Goal: Task Accomplishment & Management: Complete application form

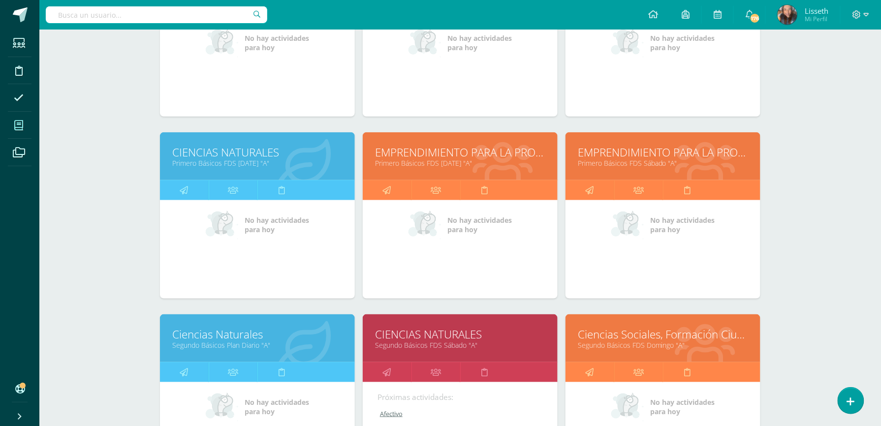
scroll to position [262, 0]
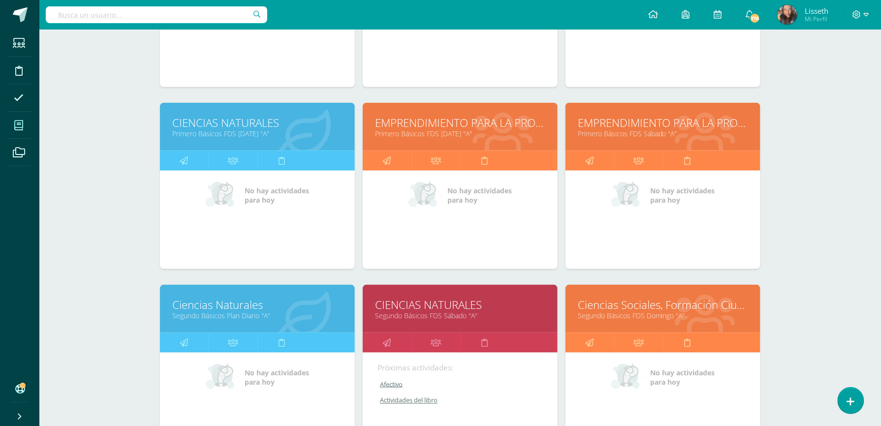
click at [699, 306] on link "Ciencias Sociales, Formación Ciudadana e Interculturalidad" at bounding box center [662, 304] width 170 height 15
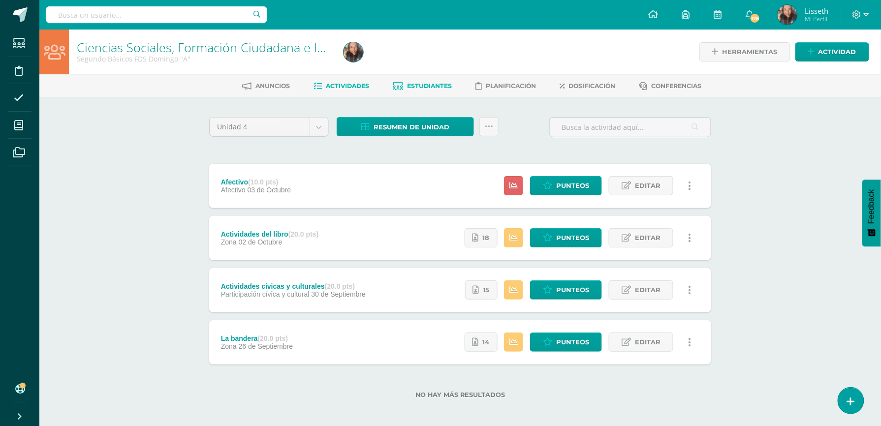
click at [439, 83] on span "Estudiantes" at bounding box center [429, 85] width 45 height 7
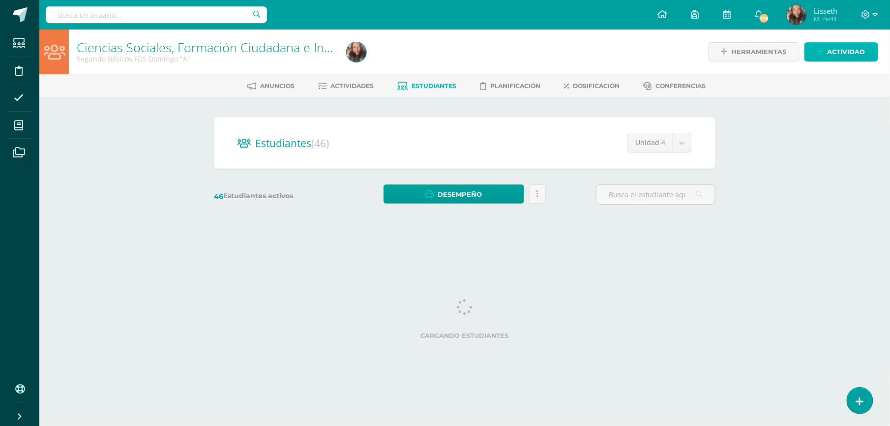
click at [818, 53] on icon at bounding box center [821, 52] width 6 height 8
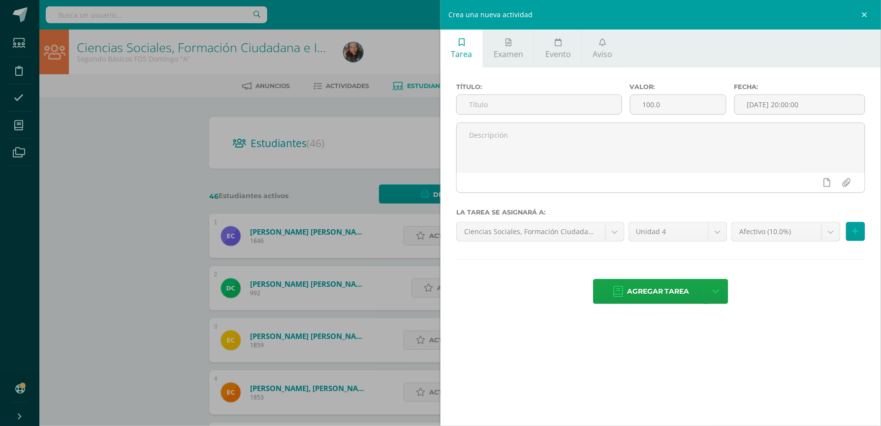
click at [183, 163] on div "Crea una nueva actividad Tarea Examen Evento Aviso Título: Valor: 100.0 Fecha: …" at bounding box center [440, 213] width 881 height 426
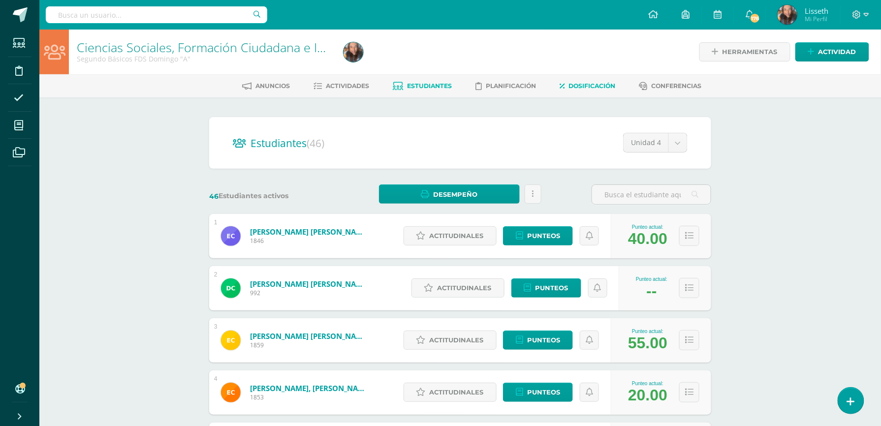
click at [595, 87] on span "Dosificación" at bounding box center [592, 85] width 47 height 7
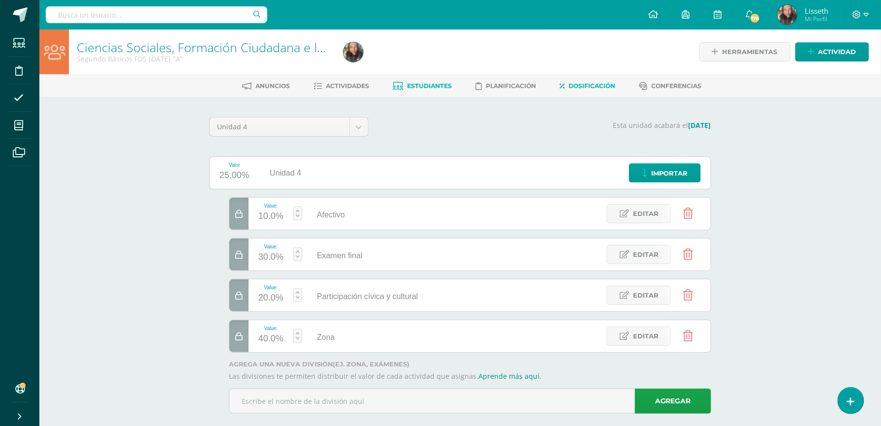
click span "Estudiantes"
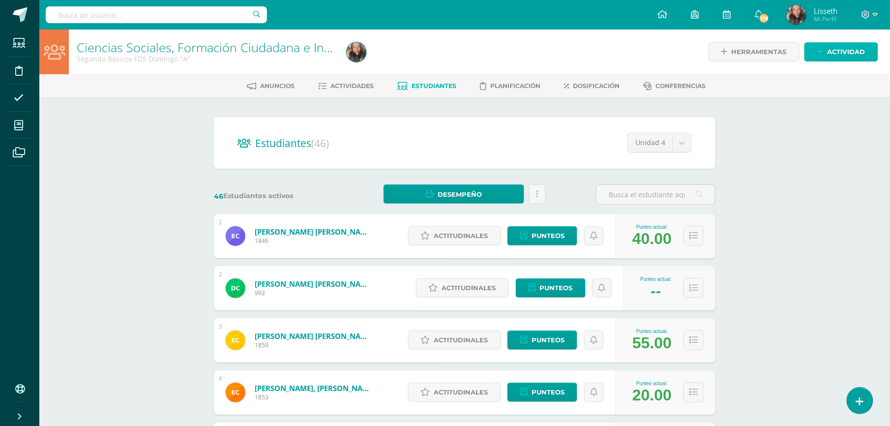
click at [828, 50] on span "Actividad" at bounding box center [847, 52] width 38 height 18
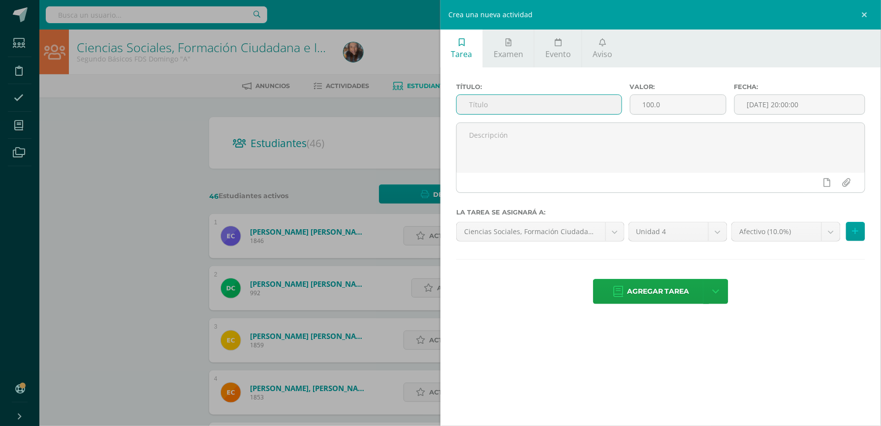
click at [512, 104] on input "text" at bounding box center [538, 104] width 165 height 19
type input "Examen"
click at [693, 105] on input "100.0" at bounding box center [677, 104] width 95 height 19
type input "1"
type input "30"
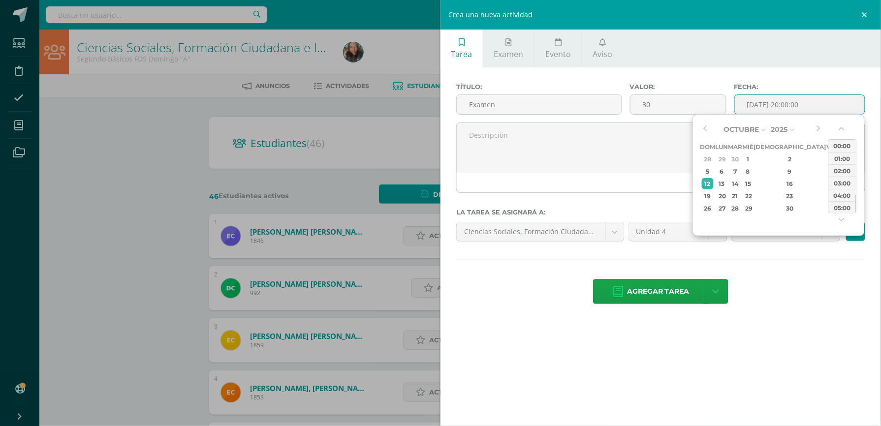
click at [837, 111] on input "[DATE] 20:00:00" at bounding box center [799, 104] width 130 height 19
click at [838, 193] on div "25" at bounding box center [843, 195] width 10 height 11
click at [705, 205] on div "26" at bounding box center [707, 208] width 12 height 11
click at [835, 205] on div "23:00" at bounding box center [842, 206] width 28 height 12
type input "2025-10-26 23:00"
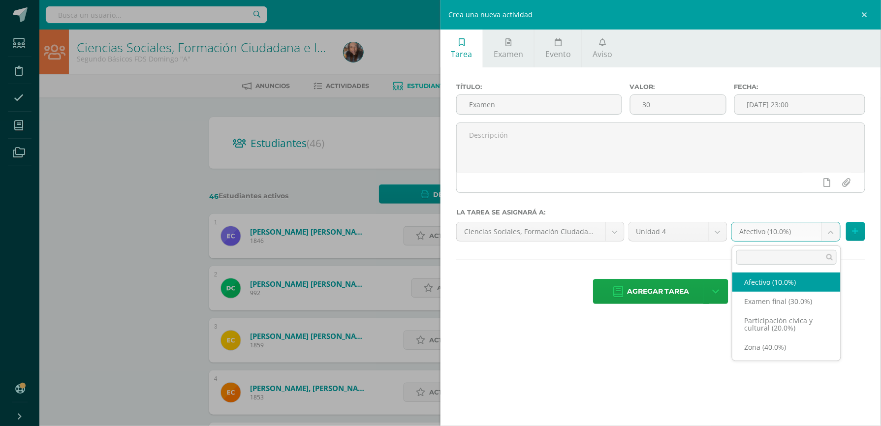
click at [832, 234] on body "Estudiantes Disciplina Asistencia Mis cursos Archivos Soporte Ayuda Reportar un…" at bounding box center [440, 395] width 881 height 790
select select "74459"
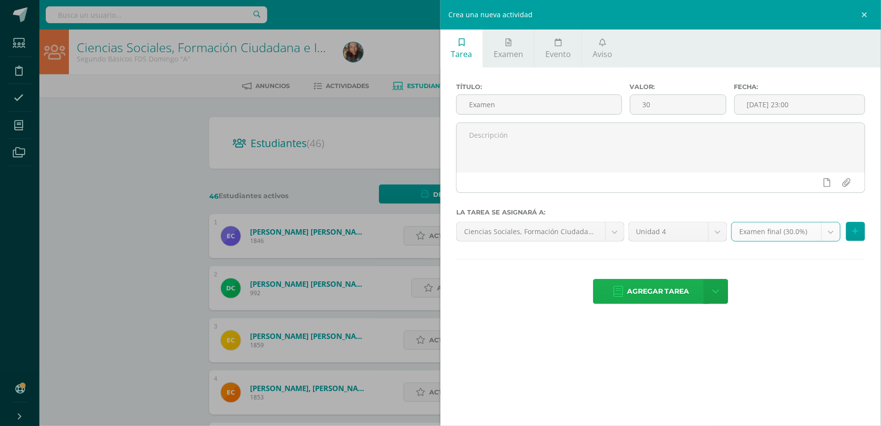
click at [679, 294] on span "Agregar tarea" at bounding box center [658, 291] width 62 height 24
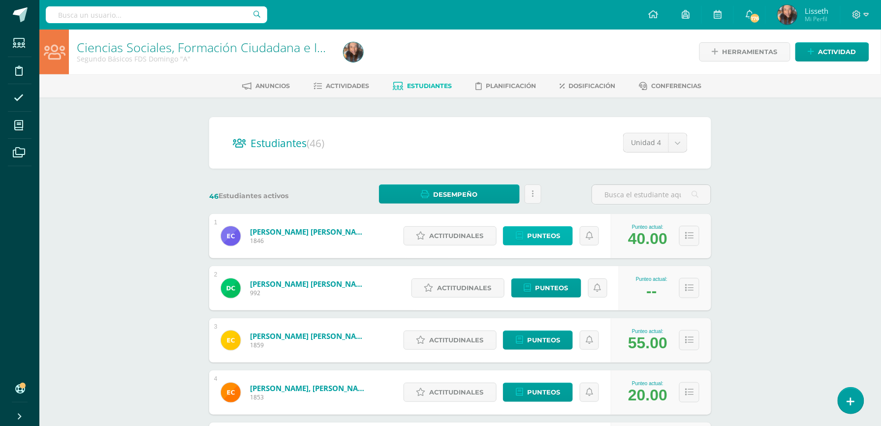
click at [514, 239] on link "Punteos" at bounding box center [538, 235] width 70 height 19
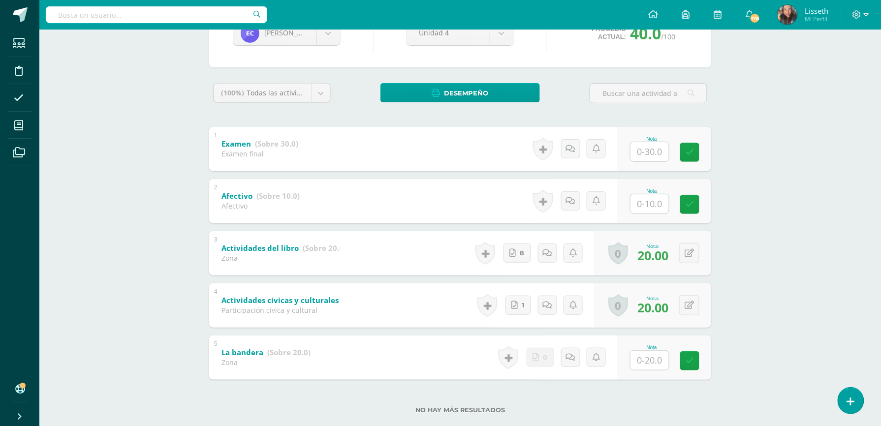
scroll to position [131, 0]
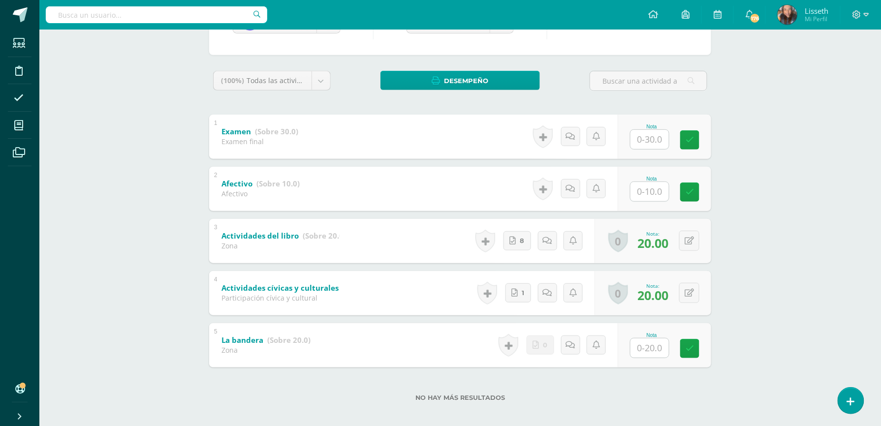
click at [644, 190] on input "text" at bounding box center [649, 191] width 38 height 19
type input "9"
type input "8"
click at [636, 351] on input "text" at bounding box center [655, 348] width 39 height 20
type input "0"
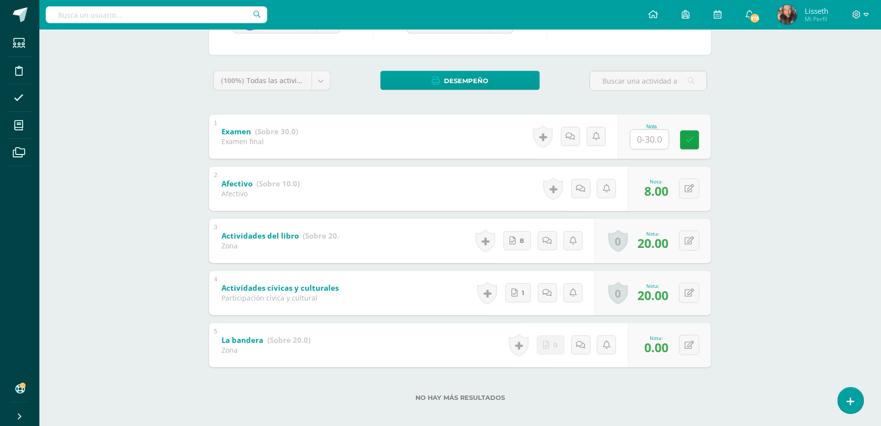
scroll to position [0, 0]
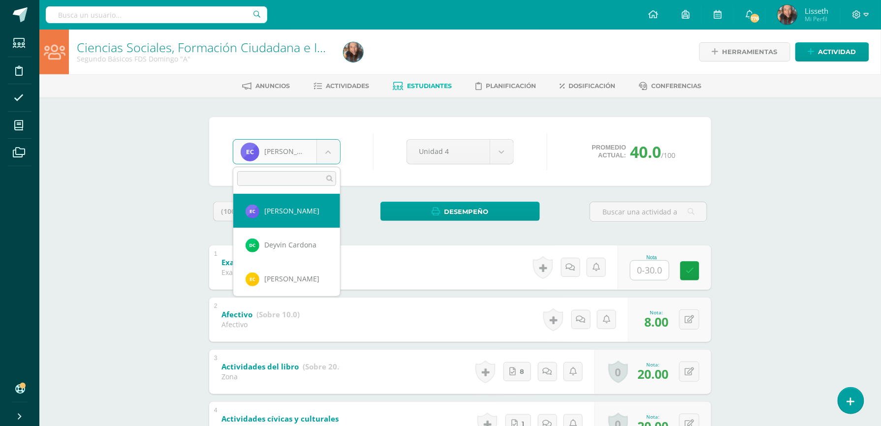
click at [317, 152] on body "Estudiantes Disciplina Asistencia Mis cursos Archivos Soporte Ayuda Reportar un…" at bounding box center [440, 282] width 881 height 564
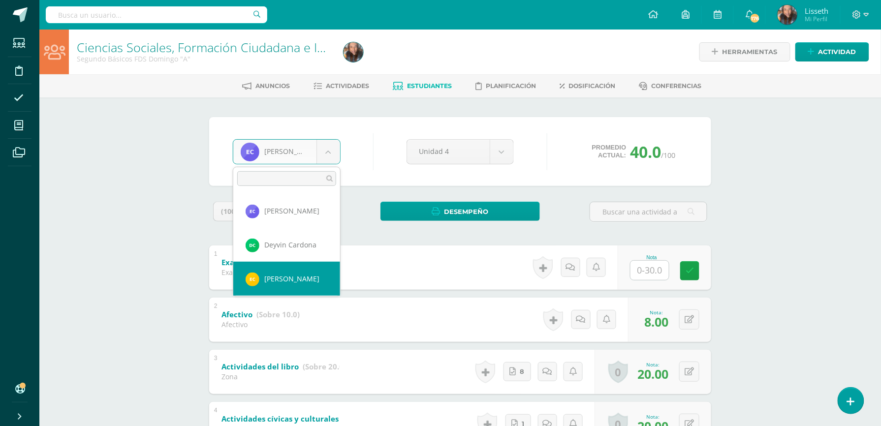
select select "9207"
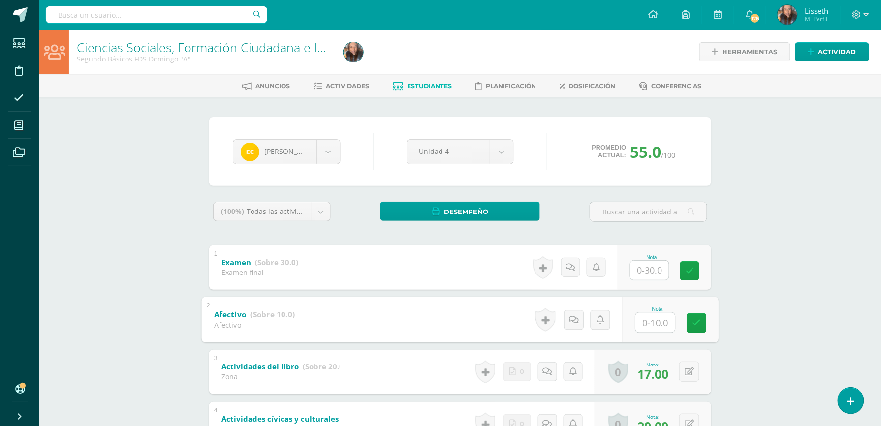
click at [642, 321] on input "text" at bounding box center [655, 322] width 39 height 20
type input "7"
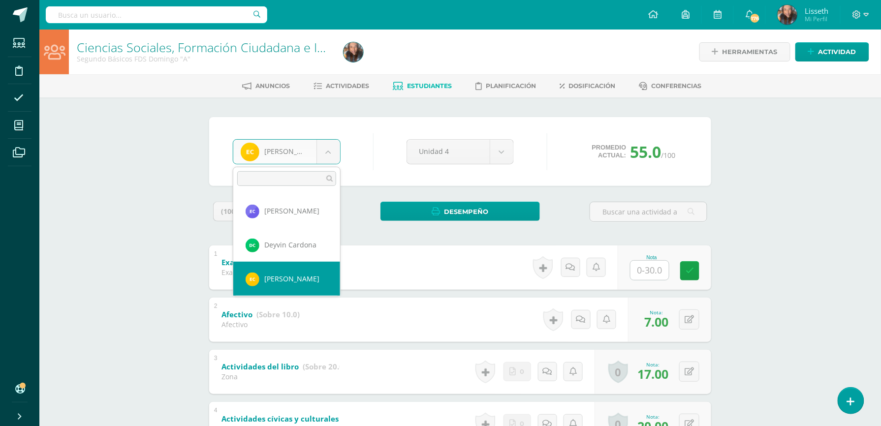
drag, startPoint x: 330, startPoint y: 144, endPoint x: 329, endPoint y: 288, distance: 143.6
click at [335, 148] on body "Estudiantes Disciplina Asistencia Mis cursos Archivos Soporte Ayuda Reportar un…" at bounding box center [440, 282] width 881 height 564
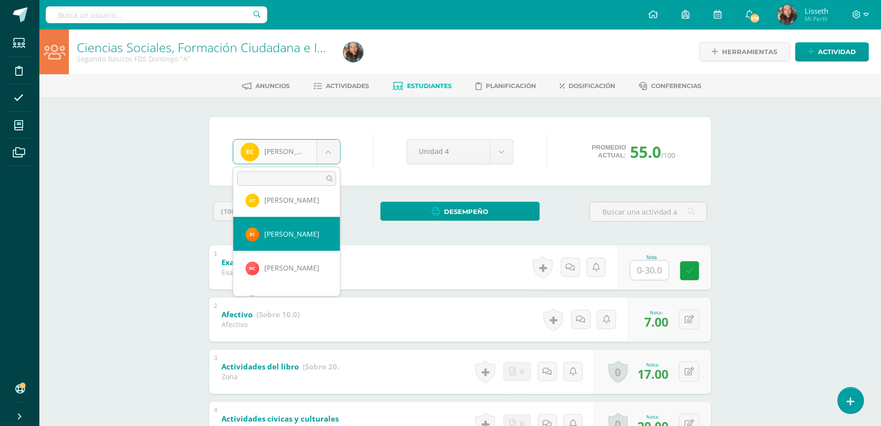
scroll to position [72, 0]
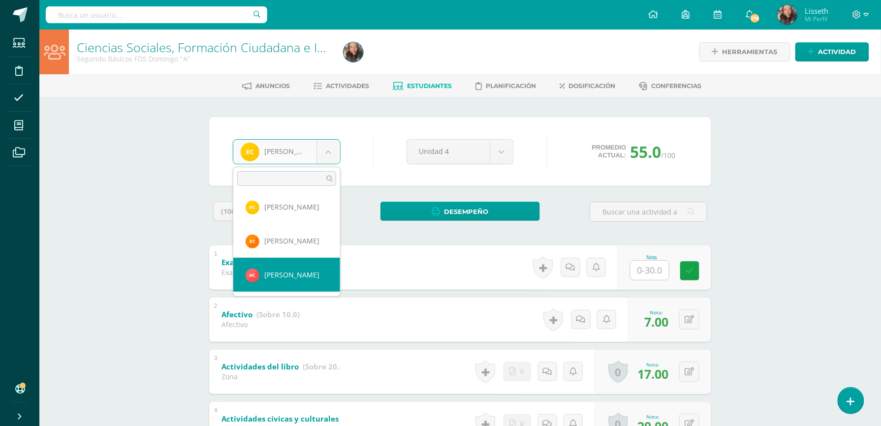
select select "9152"
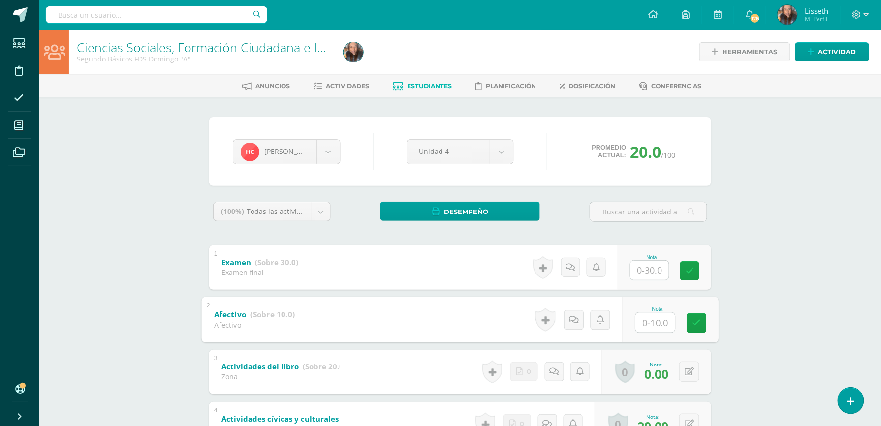
click at [654, 323] on input "text" at bounding box center [655, 322] width 39 height 20
type input "7"
type input "8"
click at [695, 327] on icon at bounding box center [696, 323] width 9 height 8
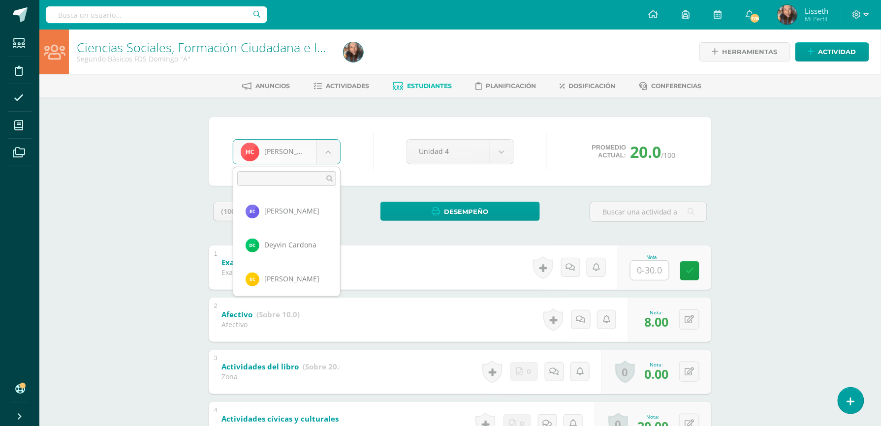
click at [335, 156] on body "Estudiantes Disciplina Asistencia Mis cursos Archivos Soporte Ayuda Reportar un…" at bounding box center [440, 282] width 881 height 564
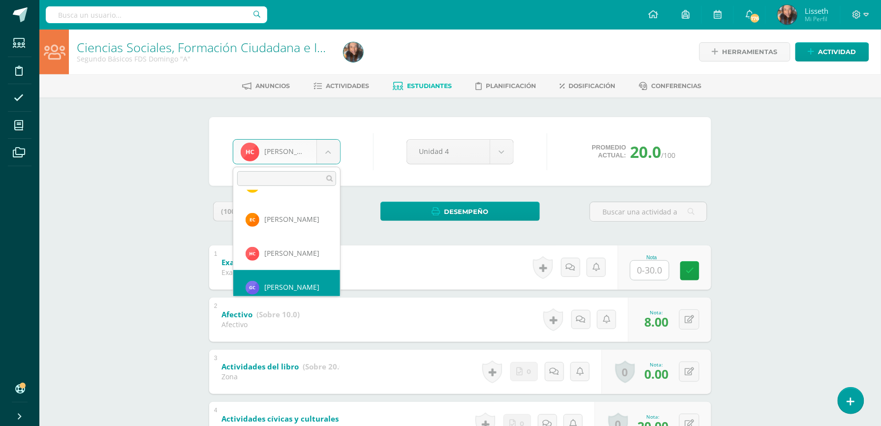
scroll to position [101, 0]
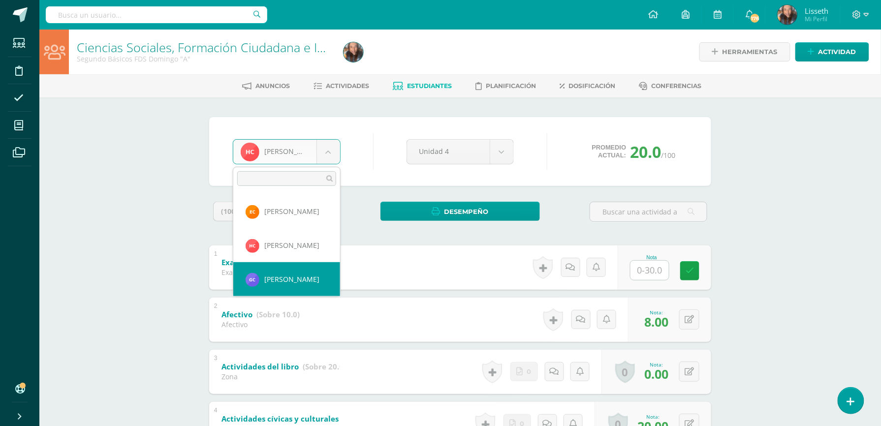
select select "8292"
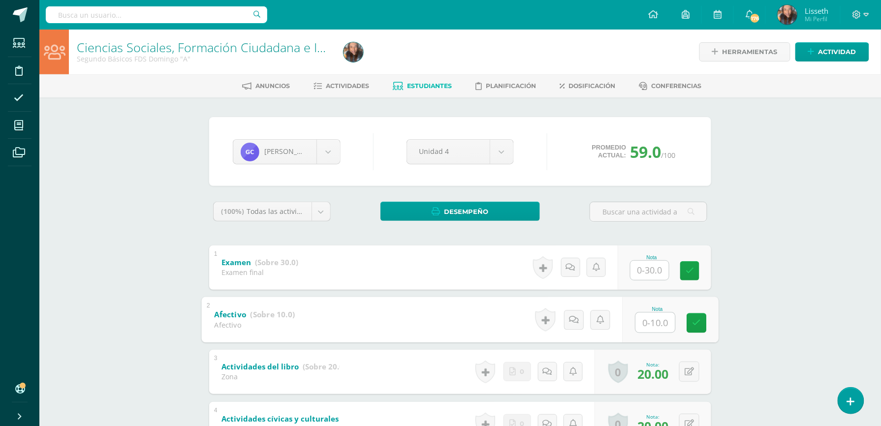
click at [646, 329] on input "text" at bounding box center [655, 322] width 39 height 20
click at [691, 317] on icon at bounding box center [696, 319] width 10 height 8
type input "9"
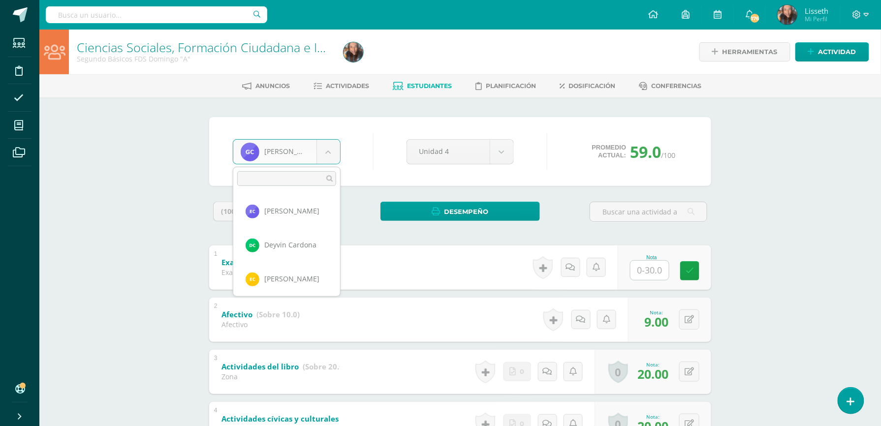
click at [323, 152] on body "Estudiantes Disciplina Asistencia Mis cursos Archivos Soporte Ayuda Reportar un…" at bounding box center [440, 282] width 881 height 564
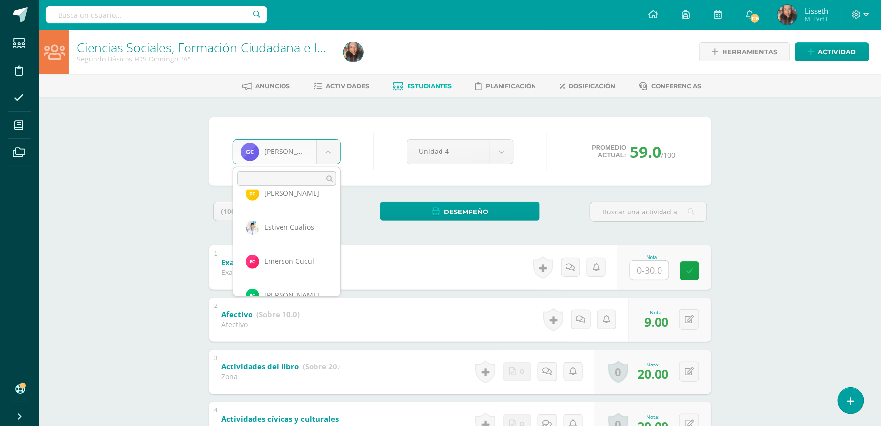
scroll to position [237, 0]
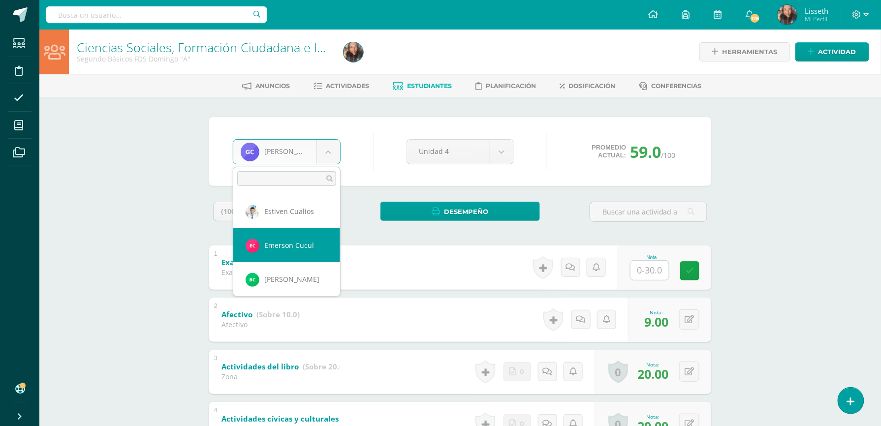
select select "8261"
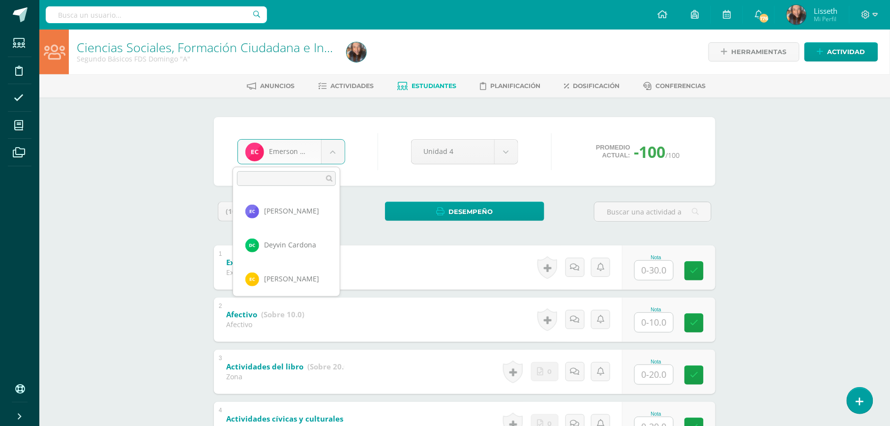
click at [333, 150] on body "Estudiantes Disciplina Asistencia Mis cursos Archivos Soporte Ayuda Reportar un…" at bounding box center [445, 282] width 890 height 564
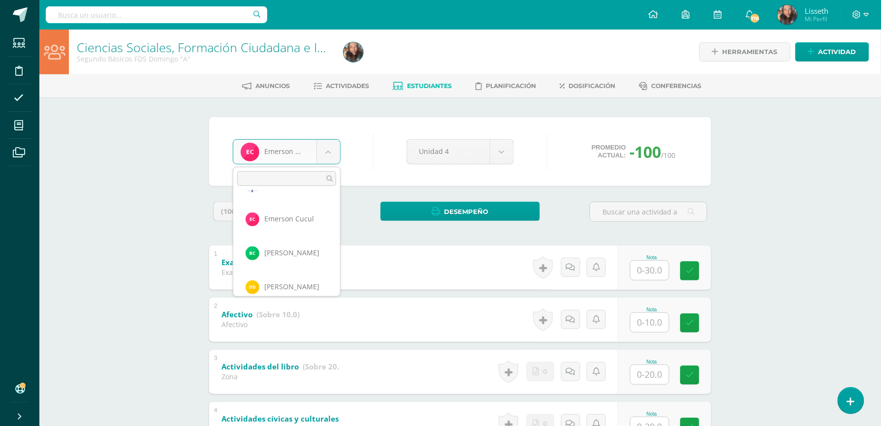
scroll to position [271, 0]
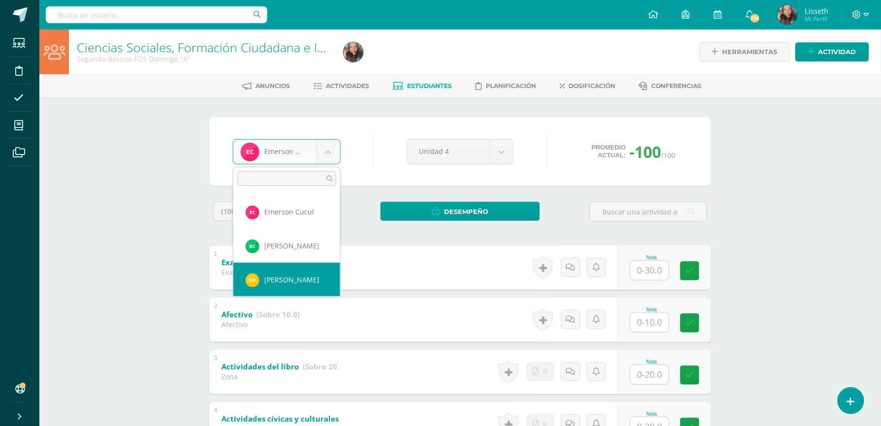
select select "9203"
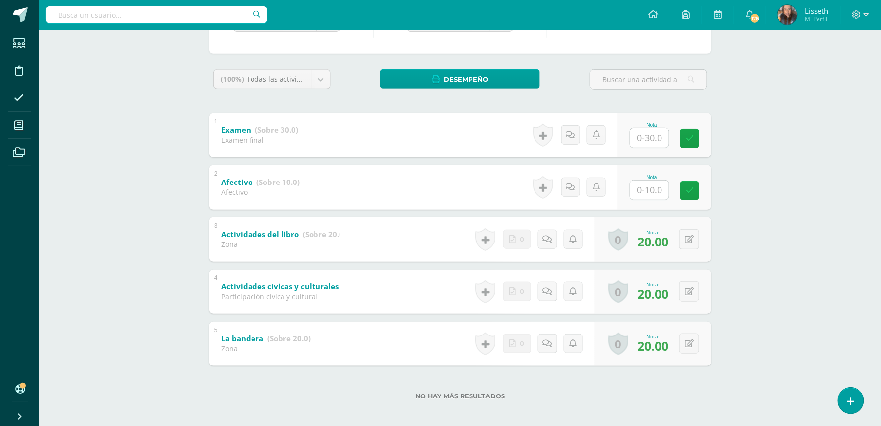
scroll to position [137, 0]
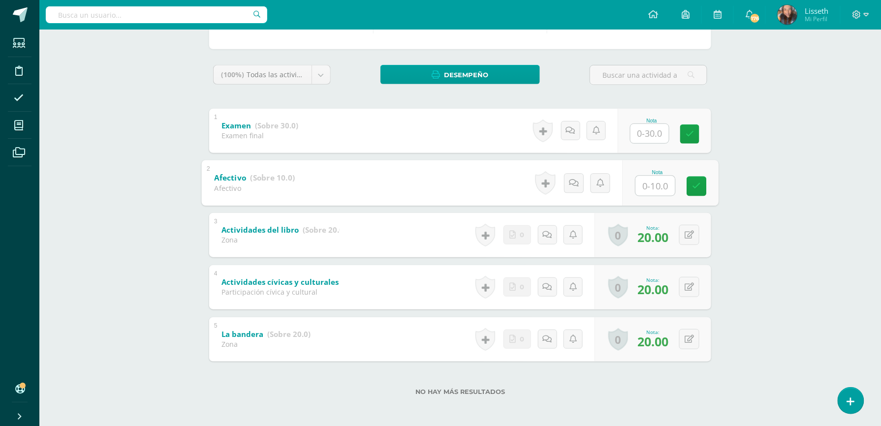
click at [660, 180] on input "text" at bounding box center [655, 186] width 39 height 20
type input "8"
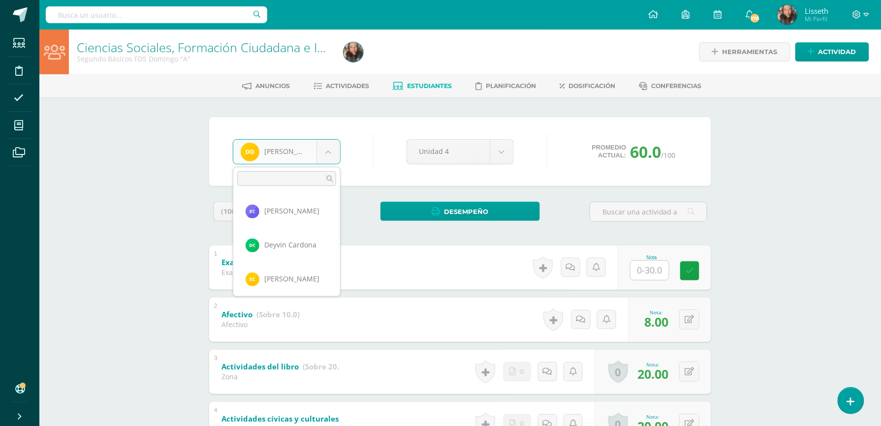
click at [331, 151] on body "Estudiantes Disciplina Asistencia Mis cursos Archivos Soporte Ayuda Reportar un…" at bounding box center [440, 282] width 881 height 564
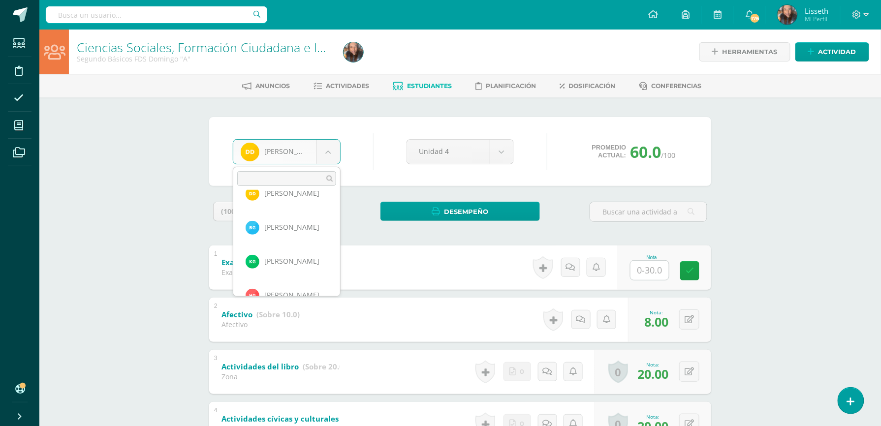
scroll to position [373, 0]
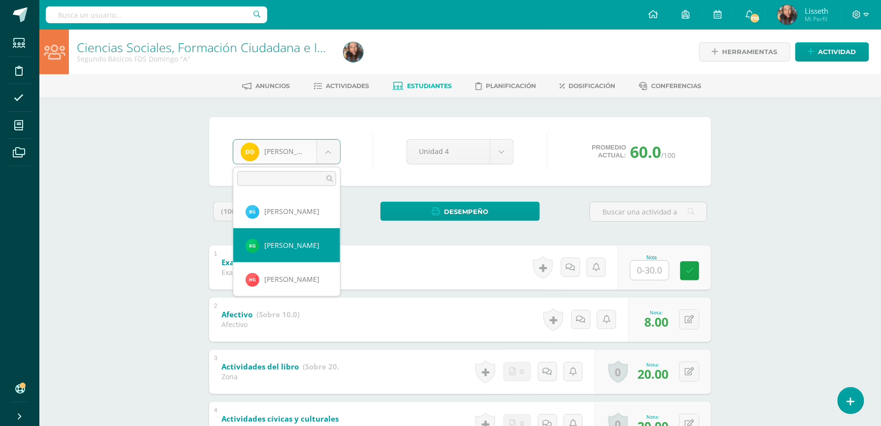
select select "8283"
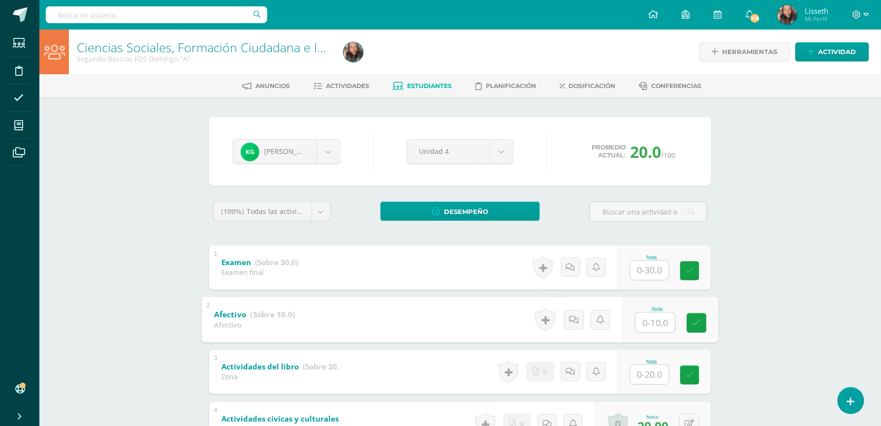
click at [648, 321] on input "text" at bounding box center [655, 322] width 39 height 20
type input "6"
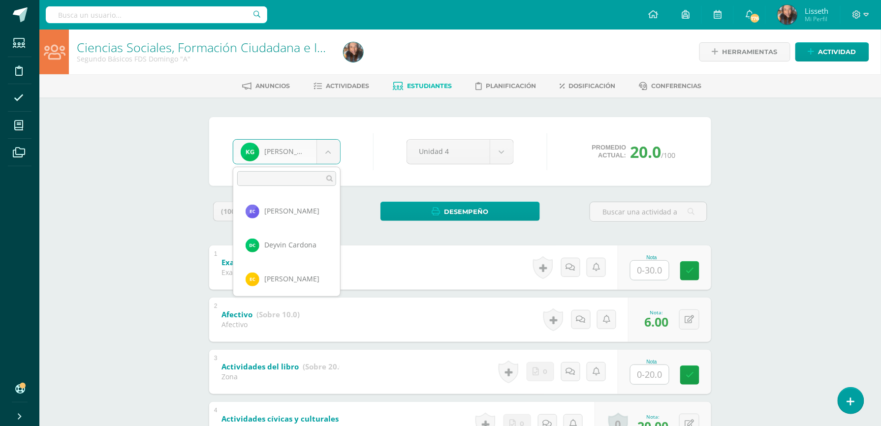
click at [334, 156] on body "Estudiantes Disciplina Asistencia Mis cursos Archivos Soporte Ayuda Reportar un…" at bounding box center [440, 282] width 881 height 564
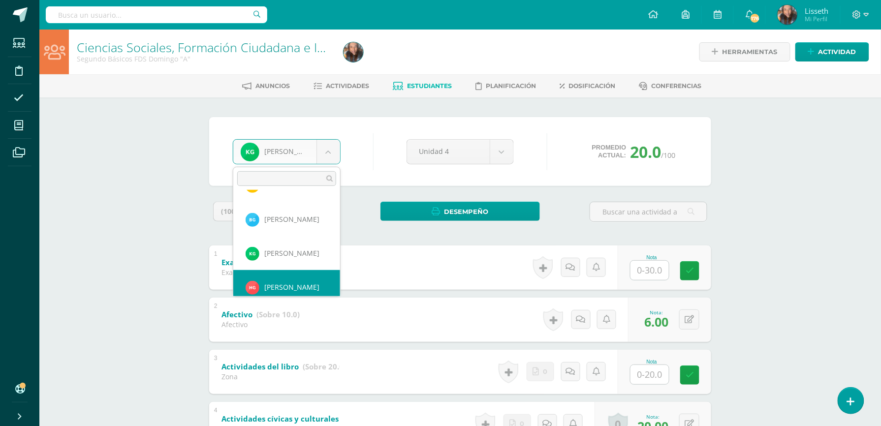
scroll to position [373, 0]
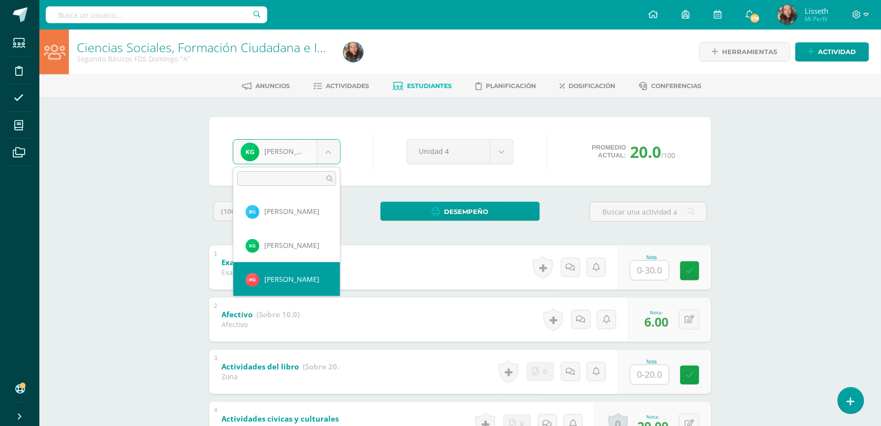
select select "9191"
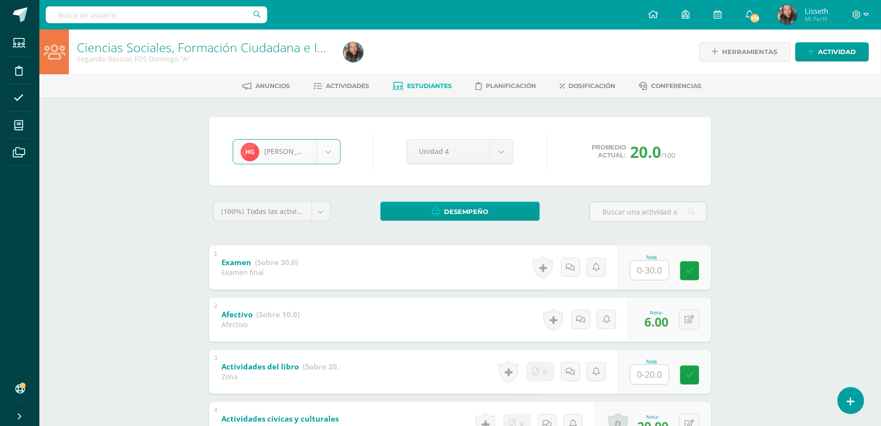
click at [305, 285] on div "Examen (Sobre 30.0) Examen final" at bounding box center [259, 265] width 101 height 41
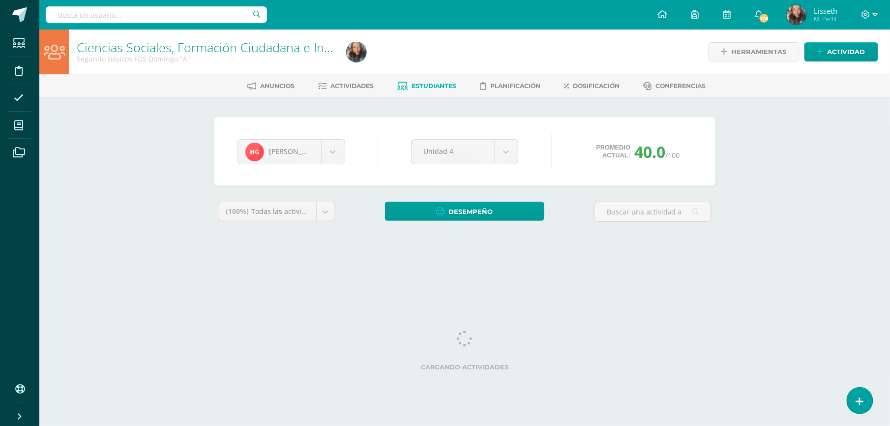
click at [305, 265] on html "Estudiantes Disciplina Asistencia Mis cursos Archivos Soporte Ayuda Reportar un…" at bounding box center [445, 132] width 890 height 265
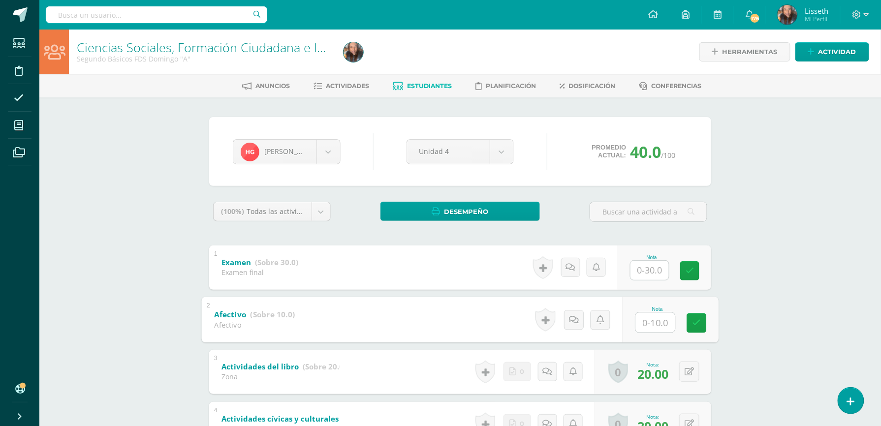
click at [642, 321] on input "text" at bounding box center [655, 322] width 39 height 20
type input "8"
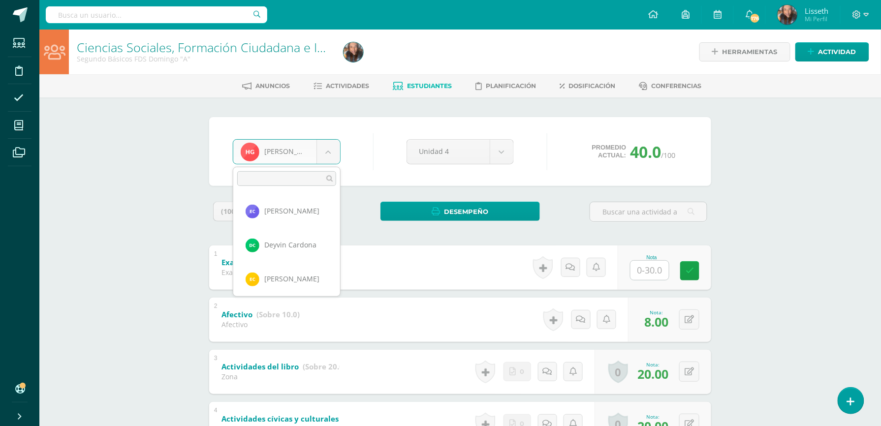
click at [324, 151] on body "Estudiantes Disciplina Asistencia Mis cursos Archivos Soporte Ayuda Reportar un…" at bounding box center [440, 282] width 881 height 564
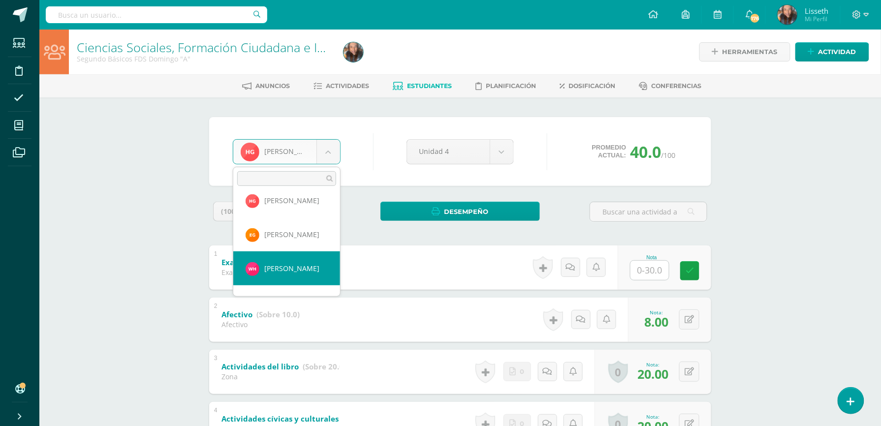
select select "8496"
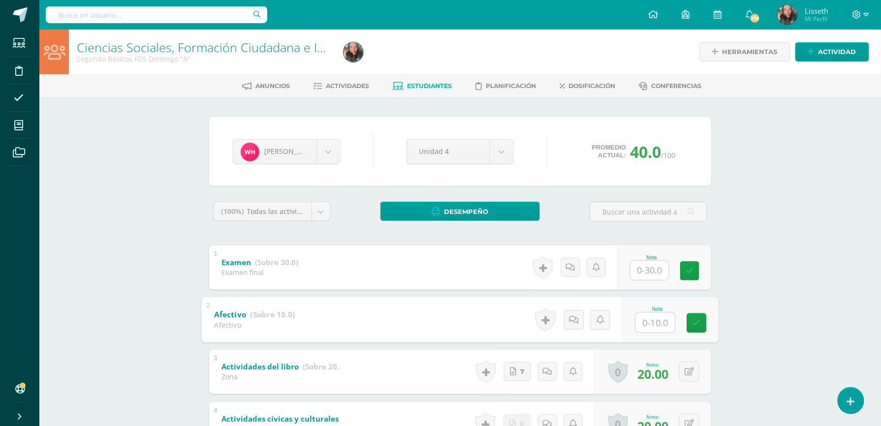
click at [642, 318] on input "text" at bounding box center [655, 322] width 39 height 20
type input "9"
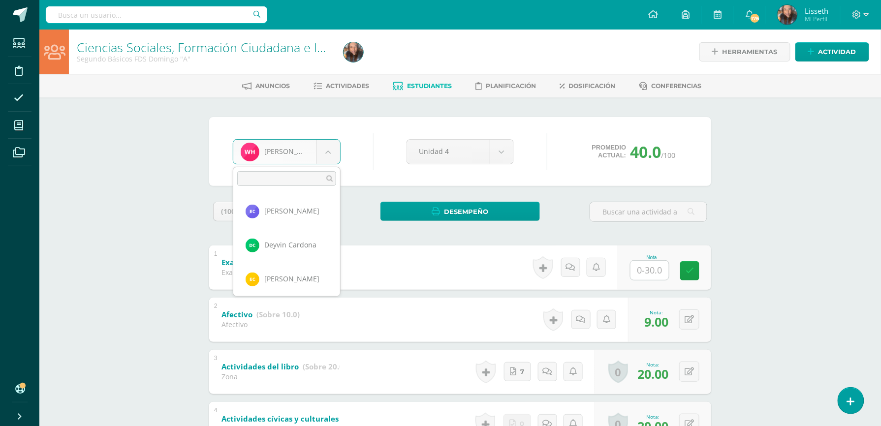
click at [330, 149] on body "Estudiantes Disciplina Asistencia Mis cursos Archivos Soporte Ayuda Reportar un…" at bounding box center [440, 282] width 881 height 564
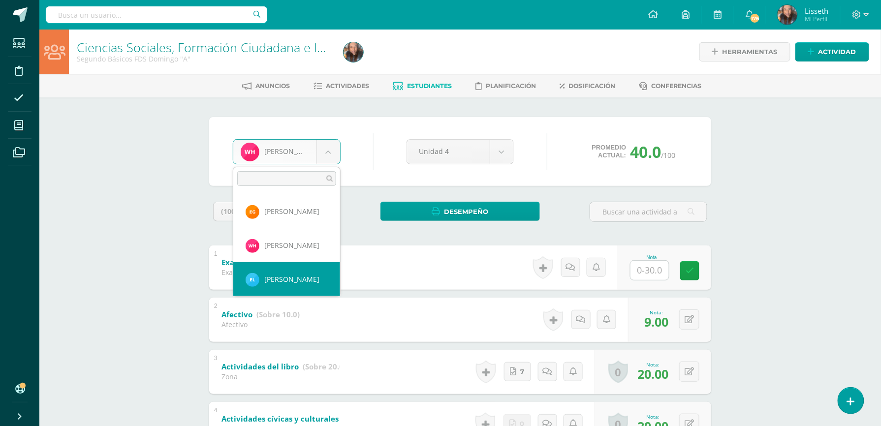
select select "9158"
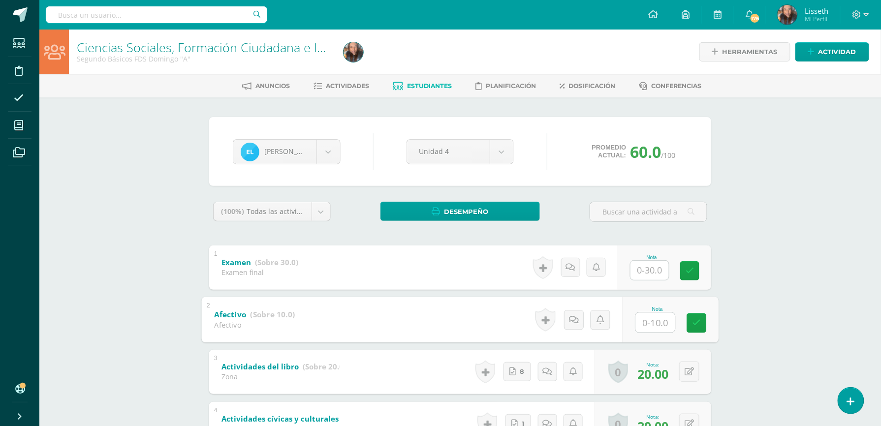
click at [652, 327] on input "text" at bounding box center [655, 322] width 39 height 20
type input "7"
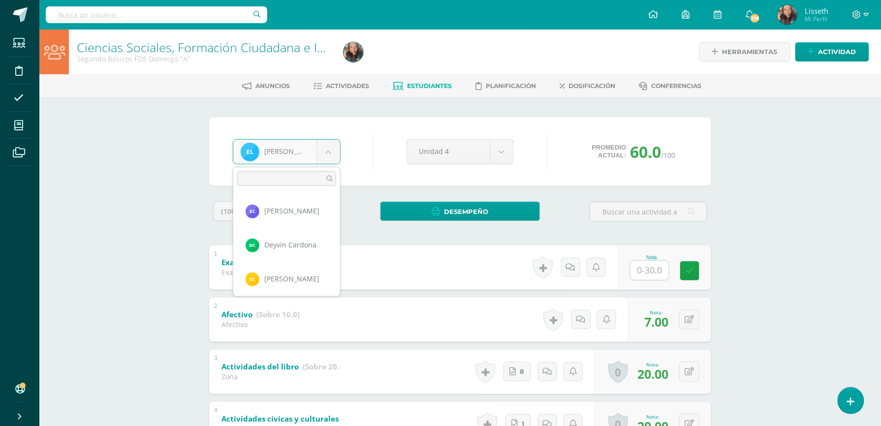
scroll to position [475, 0]
drag, startPoint x: 332, startPoint y: 154, endPoint x: 333, endPoint y: 288, distance: 133.8
click at [333, 288] on body "Estudiantes Disciplina Asistencia Mis cursos Archivos Soporte Ayuda Reportar un…" at bounding box center [440, 282] width 881 height 564
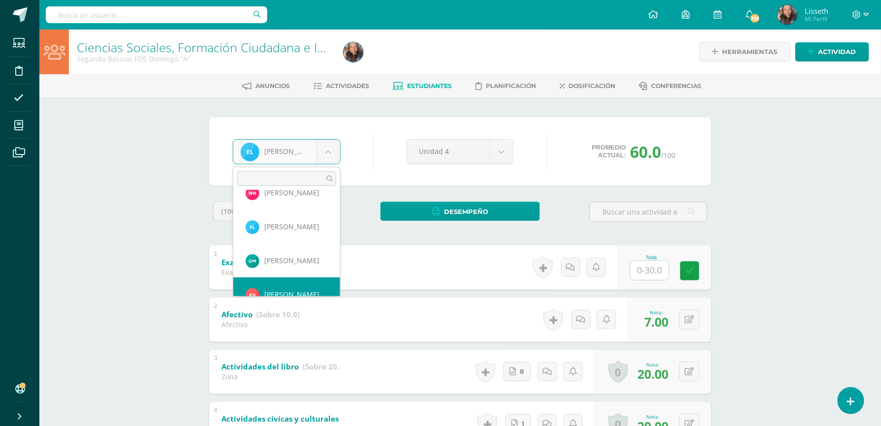
scroll to position [542, 0]
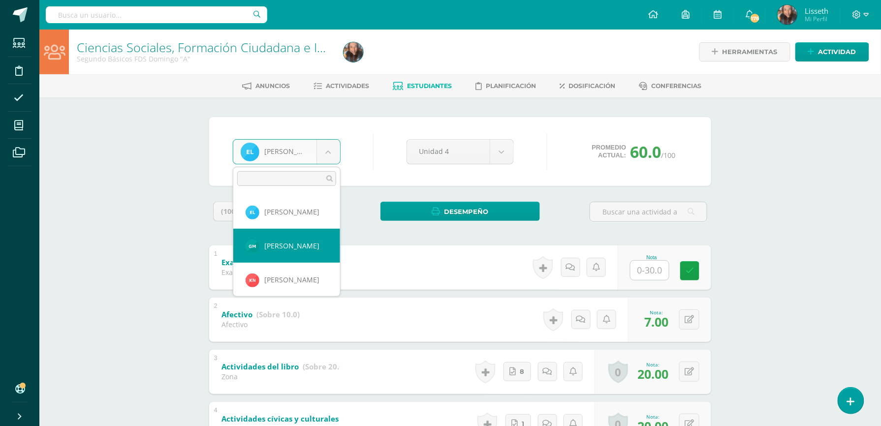
select select "8291"
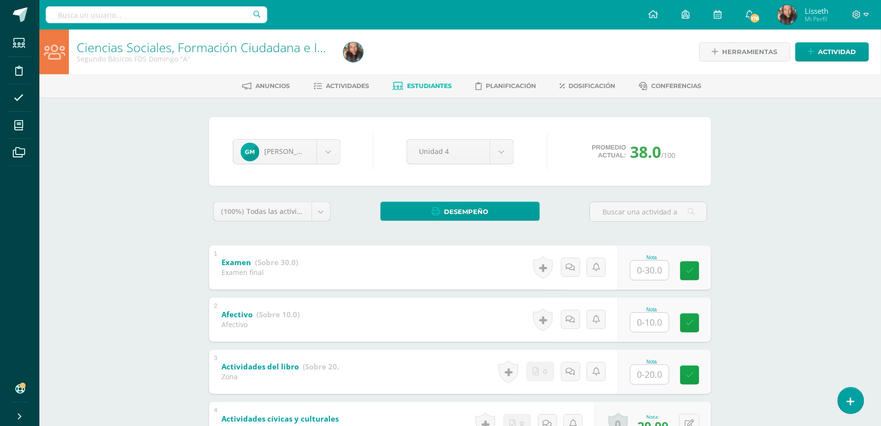
click at [658, 377] on input "text" at bounding box center [649, 374] width 38 height 19
click at [658, 377] on input "text" at bounding box center [655, 375] width 39 height 20
type input "20"
click at [654, 325] on input "text" at bounding box center [655, 322] width 39 height 20
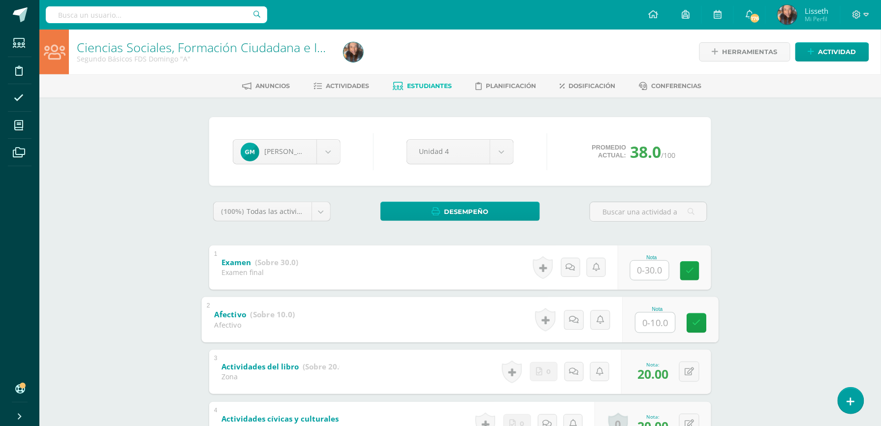
type input "9"
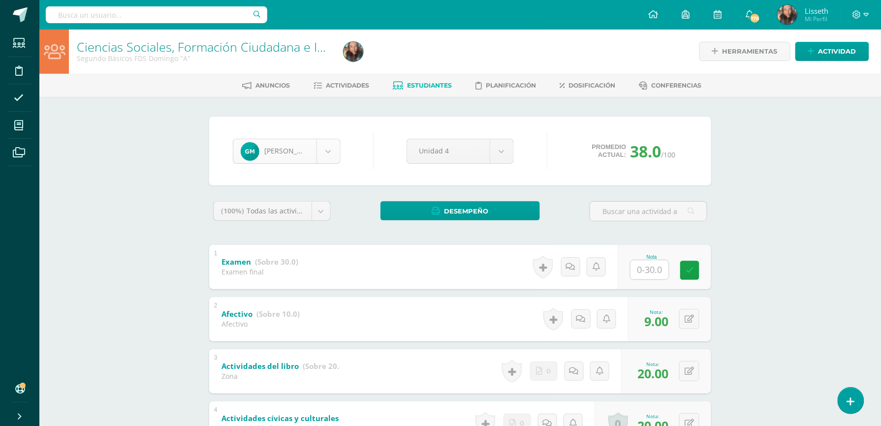
scroll to position [509, 0]
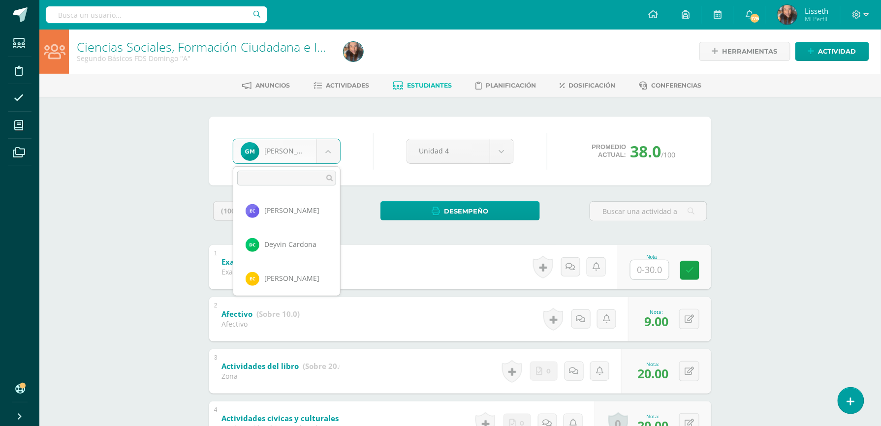
click at [327, 153] on body "Estudiantes Disciplina Asistencia Mis cursos Archivos Soporte Ayuda Reportar un…" at bounding box center [440, 282] width 881 height 564
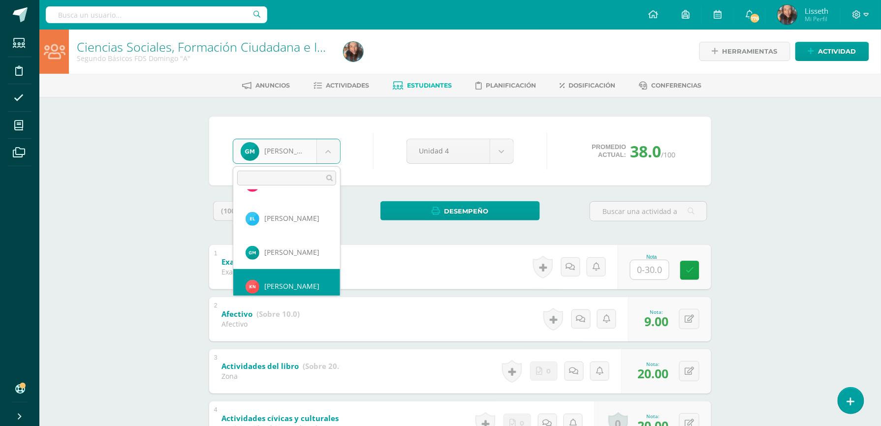
scroll to position [542, 0]
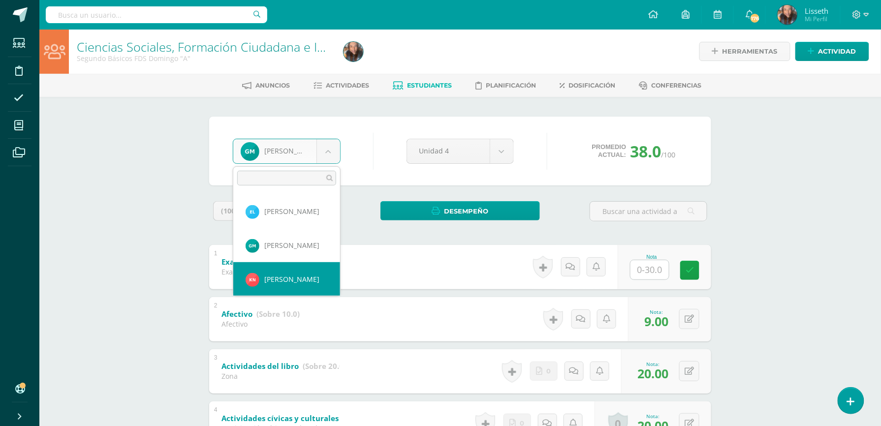
select select "9151"
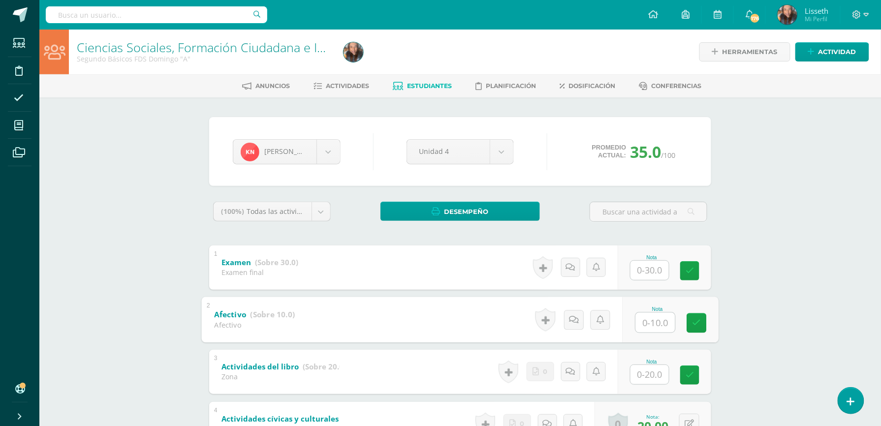
click at [646, 325] on input "text" at bounding box center [655, 322] width 39 height 20
type input "6"
type input "20"
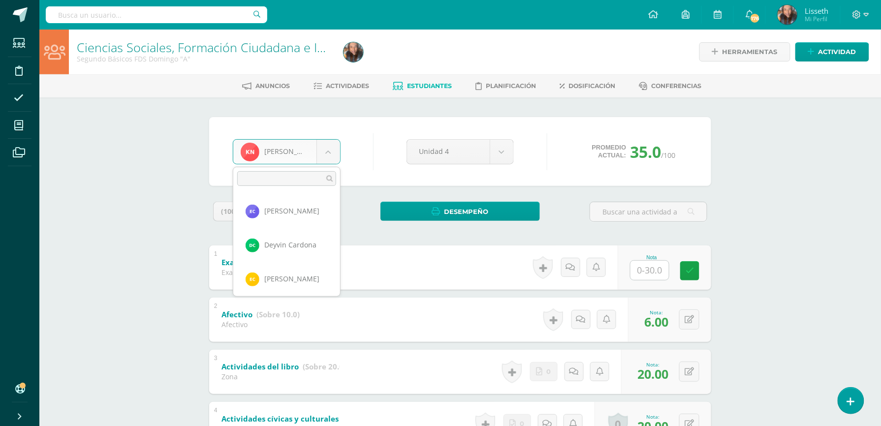
click at [331, 161] on body "Estudiantes Disciplina Asistencia Mis cursos Archivos Soporte Ayuda Reportar un…" at bounding box center [440, 282] width 881 height 564
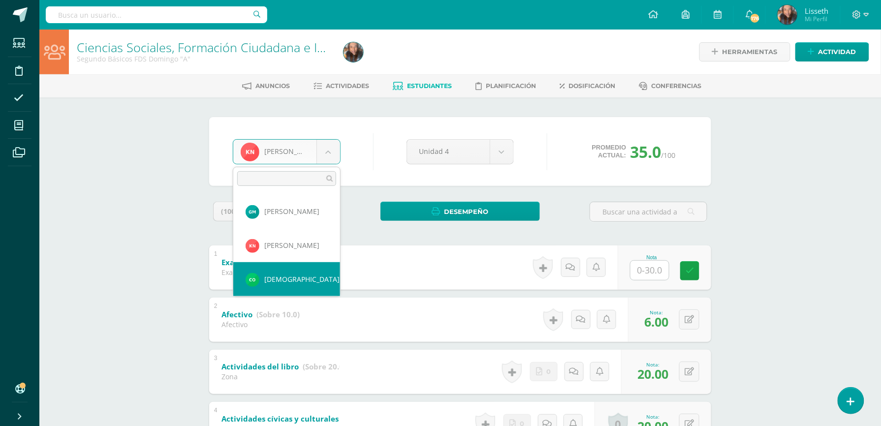
select select "8265"
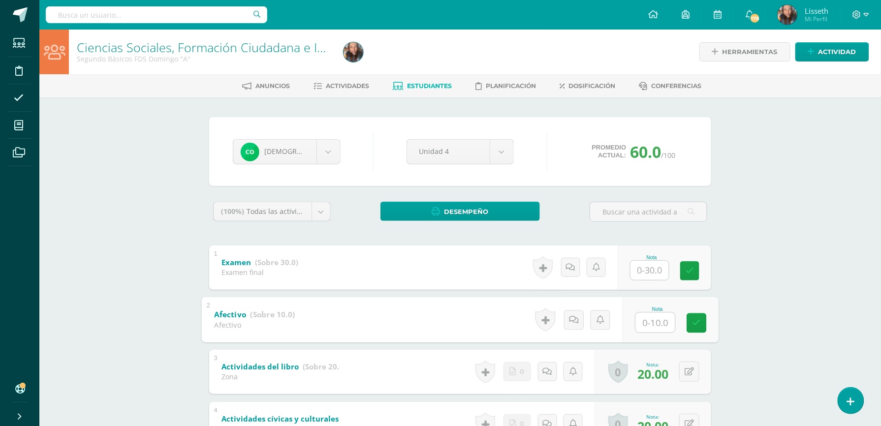
click at [659, 323] on input "text" at bounding box center [655, 322] width 39 height 20
type input "9"
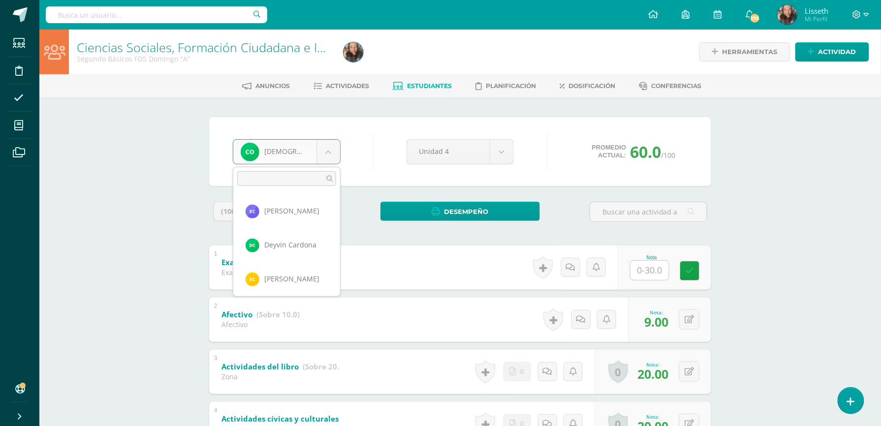
click at [324, 146] on body "Estudiantes Disciplina Asistencia Mis cursos Archivos Soporte Ayuda Reportar un…" at bounding box center [440, 282] width 881 height 564
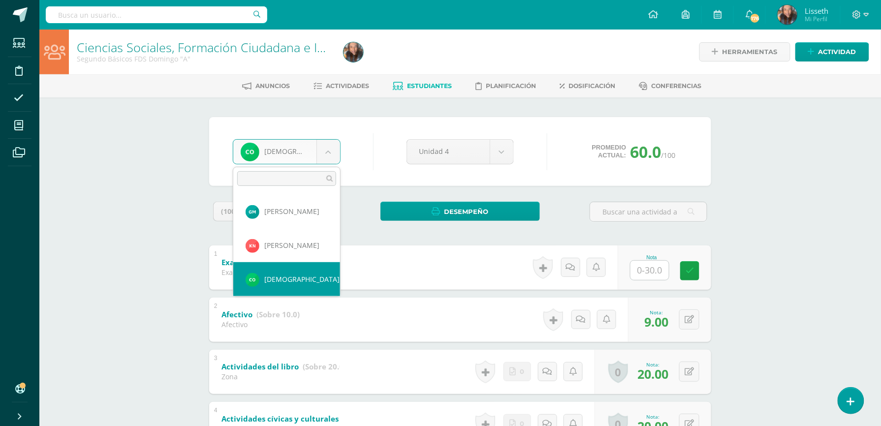
scroll to position [610, 0]
select select "9205"
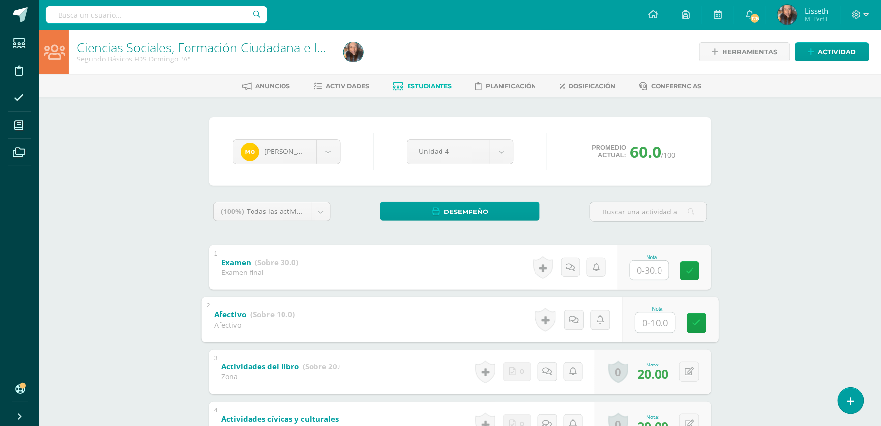
click at [640, 323] on input "text" at bounding box center [655, 322] width 39 height 20
type input "8"
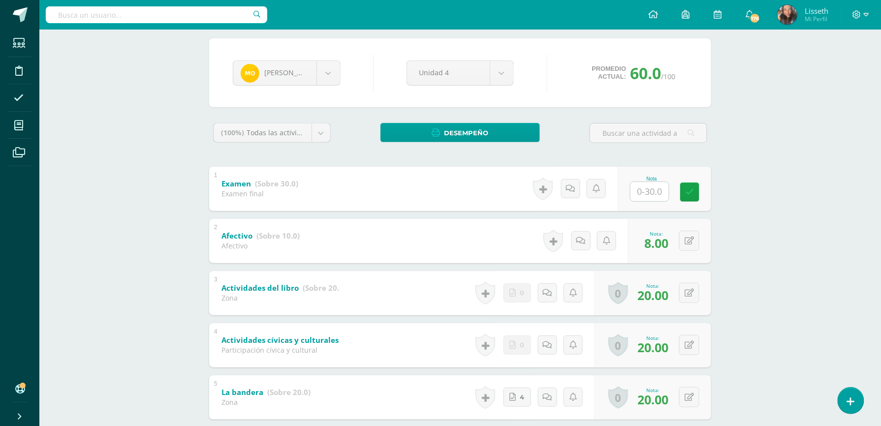
scroll to position [105, 0]
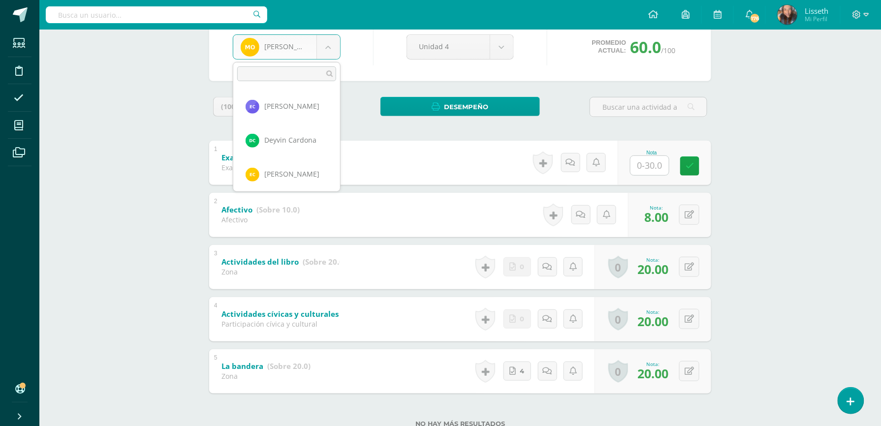
click at [329, 41] on body "Estudiantes Disciplina Asistencia Mis cursos Archivos Soporte Ayuda Reportar un…" at bounding box center [440, 177] width 881 height 564
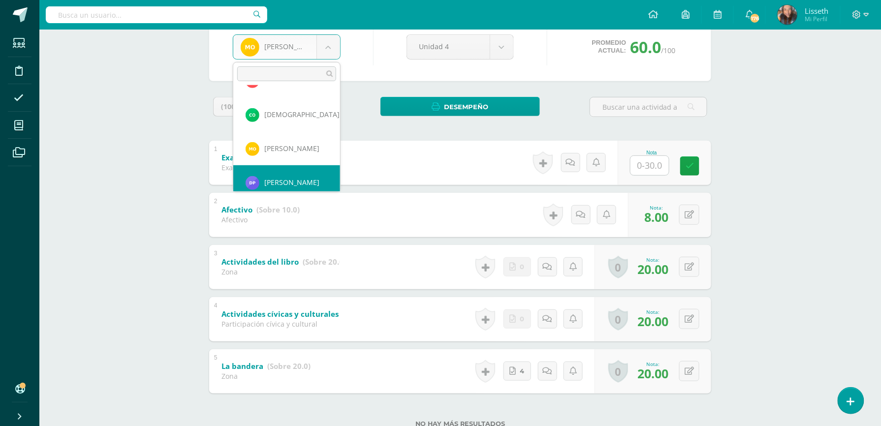
scroll to position [644, 0]
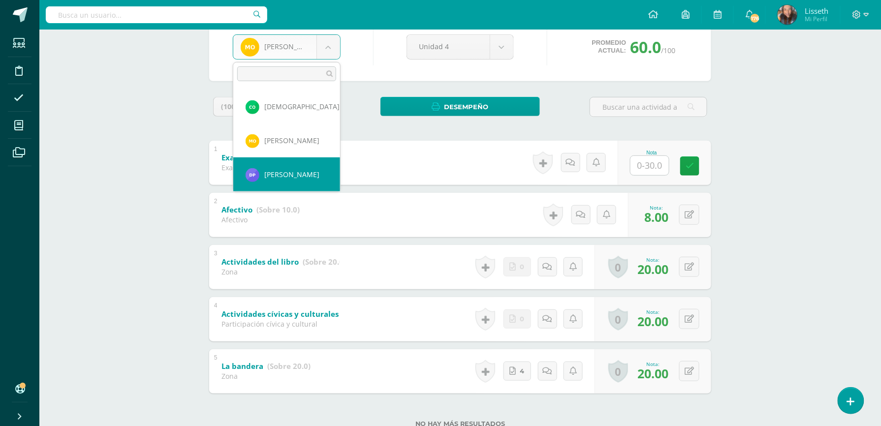
select select "9173"
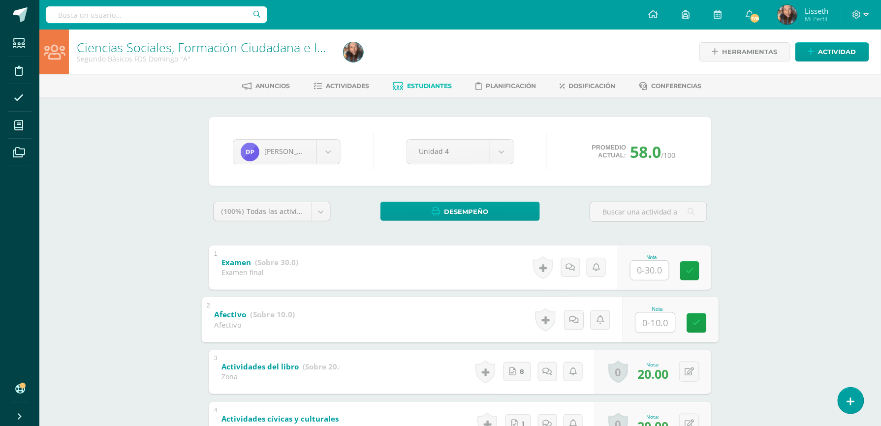
click at [644, 327] on input "text" at bounding box center [655, 322] width 39 height 20
type input "10"
click at [762, 286] on div "Ciencias Sociales, Formación Ciudadana e Interculturalidad Segundo Básicos FDS …" at bounding box center [459, 297] width 841 height 534
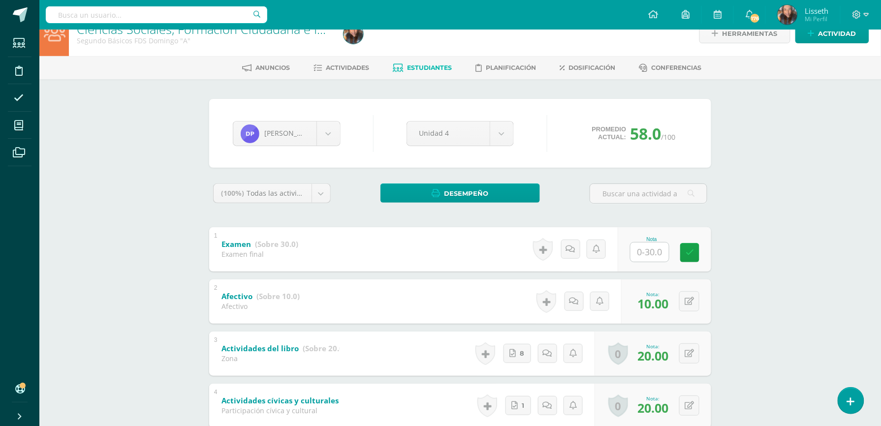
scroll to position [26, 0]
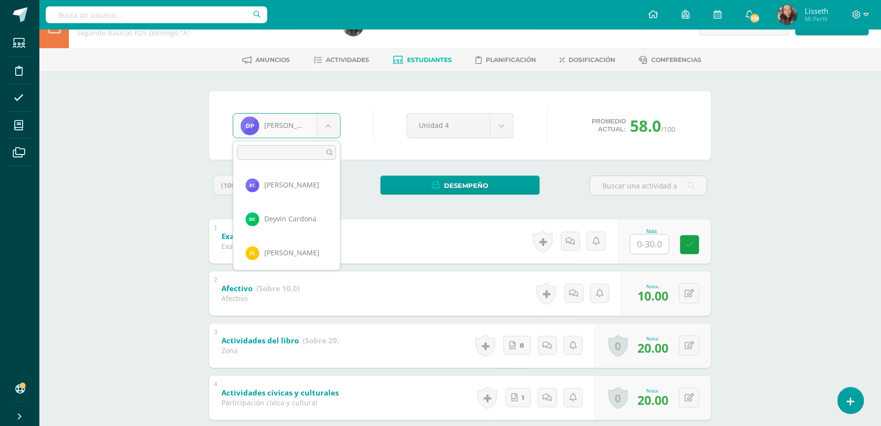
click at [325, 128] on body "Estudiantes Disciplina Asistencia Mis cursos Archivos Soporte Ayuda Reportar un…" at bounding box center [440, 256] width 881 height 564
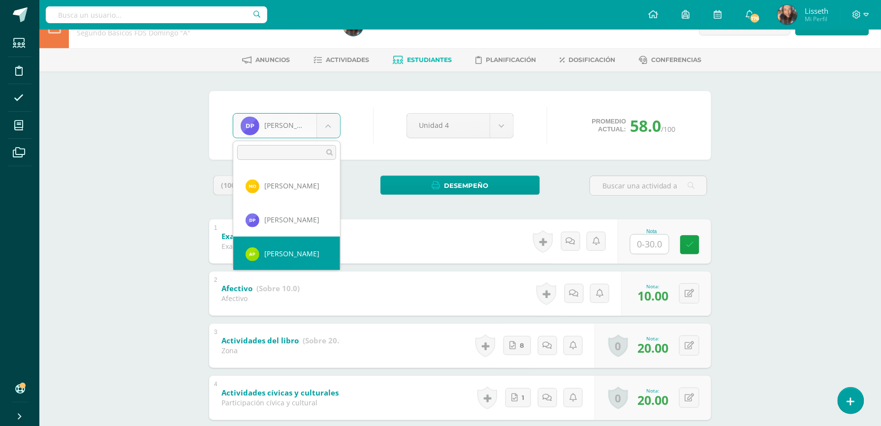
select select "9184"
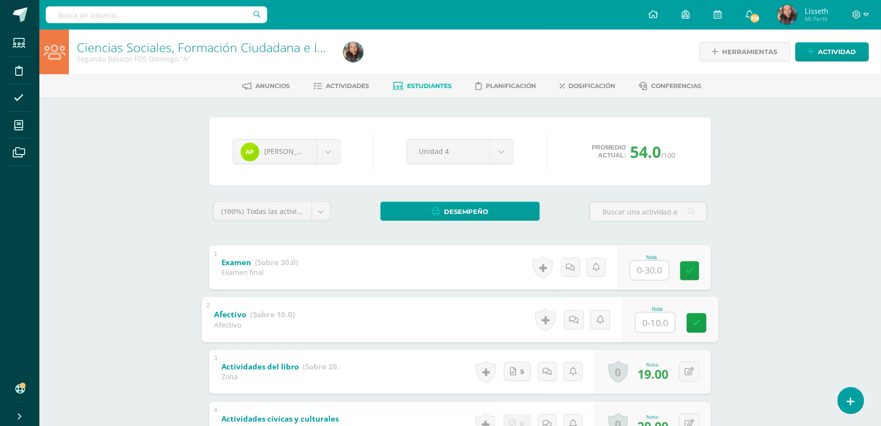
click at [651, 325] on input "text" at bounding box center [655, 322] width 39 height 20
type input "6"
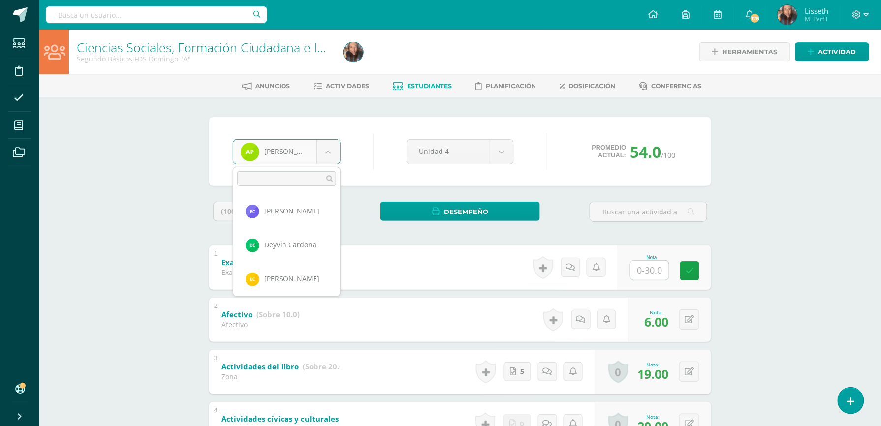
click at [331, 158] on body "Estudiantes Disciplina Asistencia Mis cursos Archivos Soporte Ayuda Reportar un…" at bounding box center [440, 282] width 881 height 564
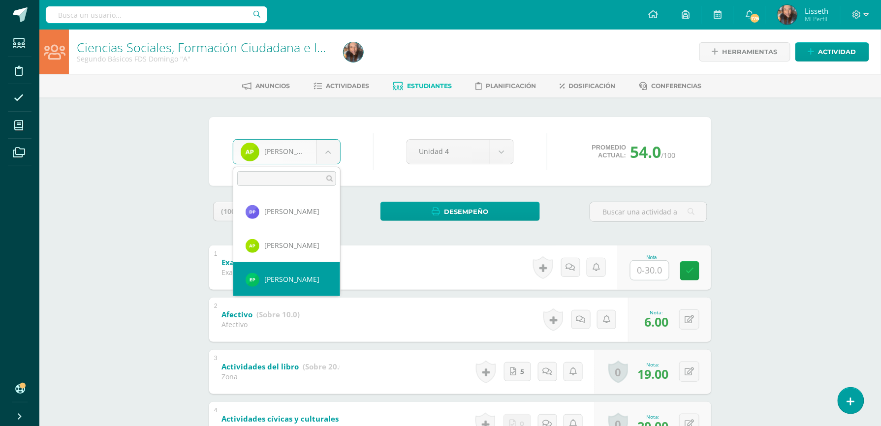
select select "8285"
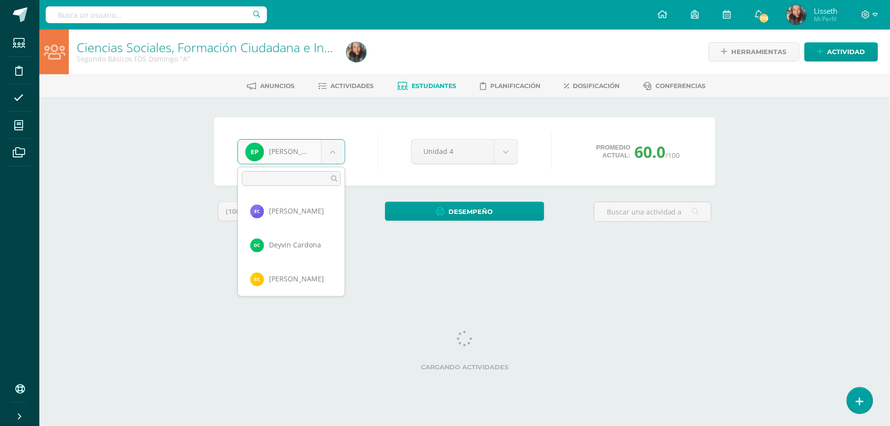
click at [337, 154] on body "Estudiantes Disciplina Asistencia Mis cursos Archivos Soporte Ayuda Reportar un…" at bounding box center [445, 132] width 890 height 265
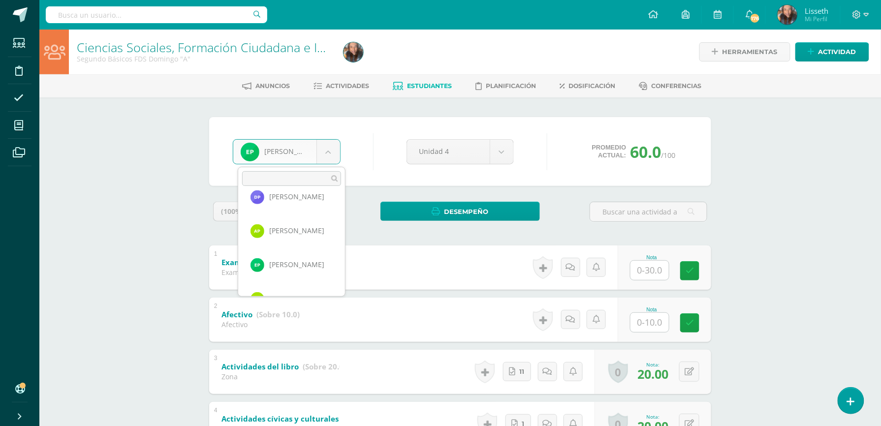
scroll to position [738, 0]
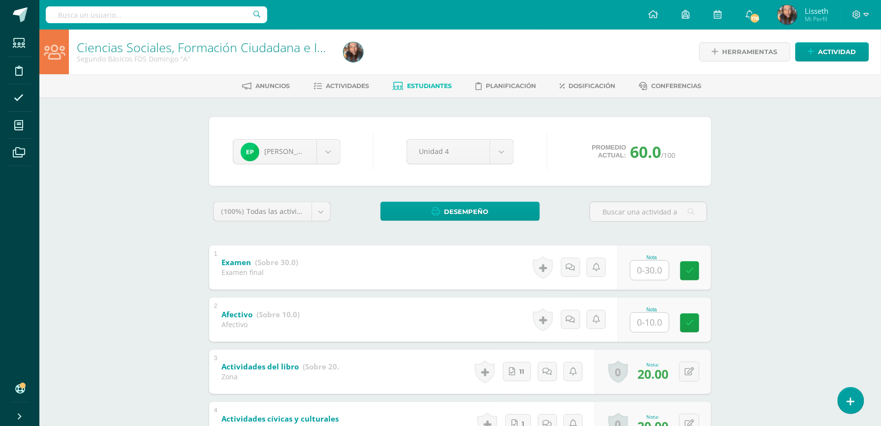
click at [645, 323] on body "Estudiantes Disciplina Asistencia Mis cursos Archivos Soporte Ayuda Reportar un…" at bounding box center [440, 282] width 881 height 564
click at [645, 323] on input "text" at bounding box center [655, 322] width 39 height 20
type input "10"
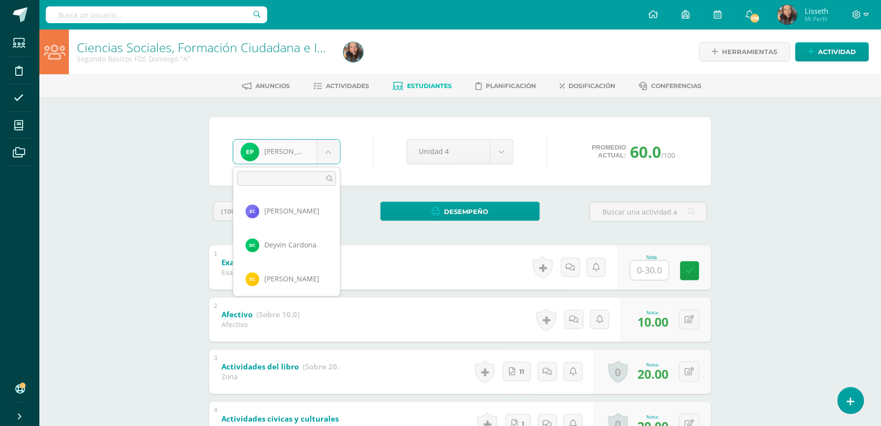
click at [325, 154] on body "Estudiantes Disciplina Asistencia Mis cursos Archivos Soporte Ayuda Reportar un…" at bounding box center [440, 282] width 881 height 564
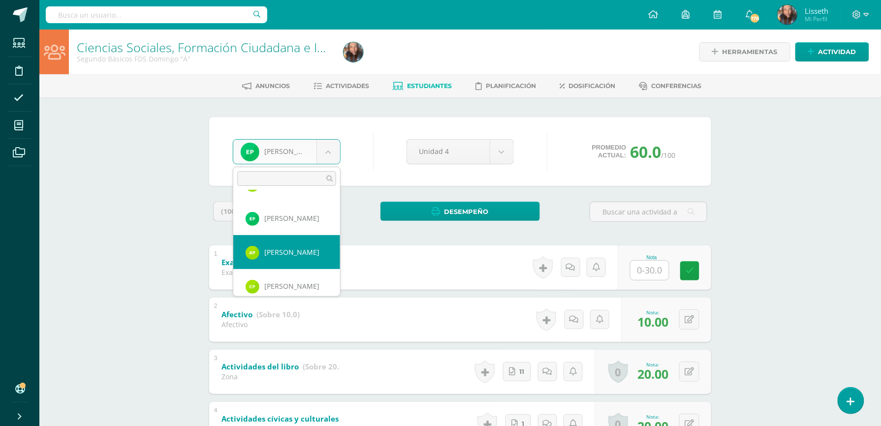
select select "8281"
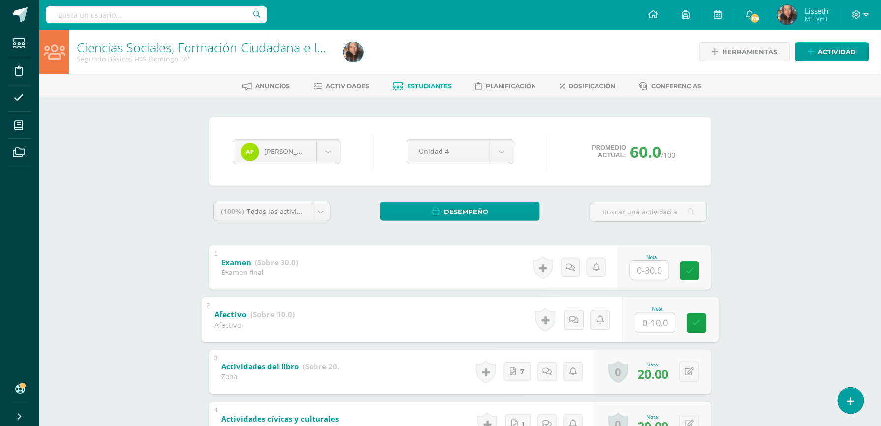
click at [652, 321] on input "text" at bounding box center [655, 322] width 39 height 20
type input "10"
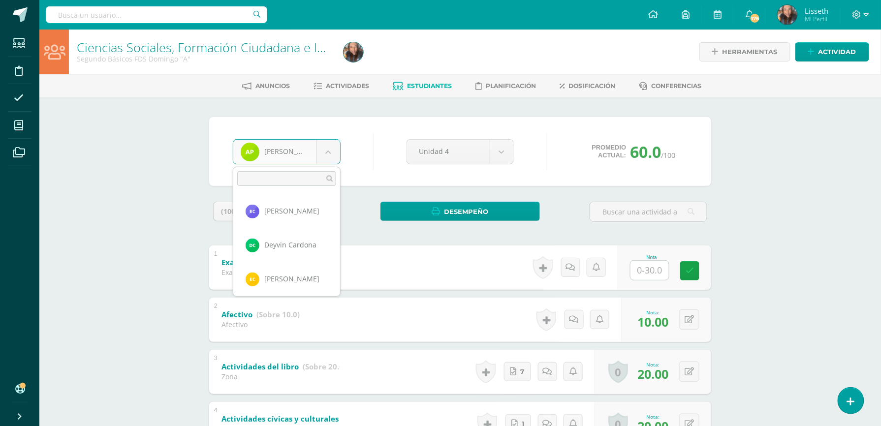
scroll to position [746, 0]
drag, startPoint x: 333, startPoint y: 153, endPoint x: 336, endPoint y: 286, distance: 132.4
click at [336, 286] on body "Estudiantes Disciplina Asistencia Mis cursos Archivos Soporte Ayuda Reportar un…" at bounding box center [440, 282] width 881 height 564
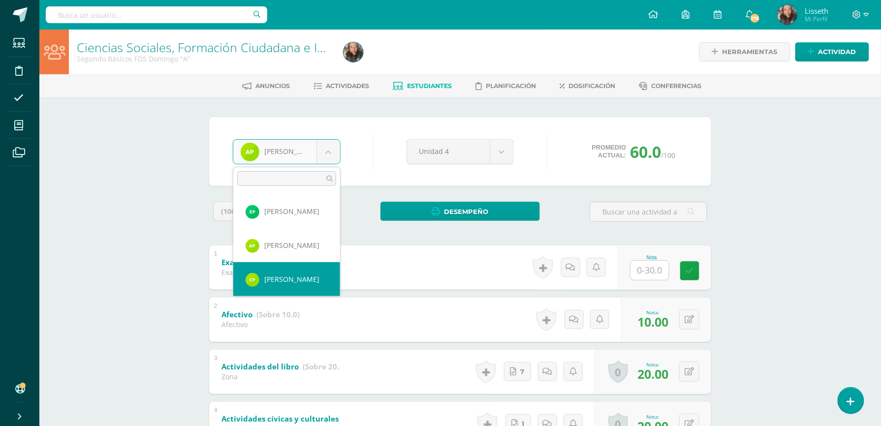
select select "9174"
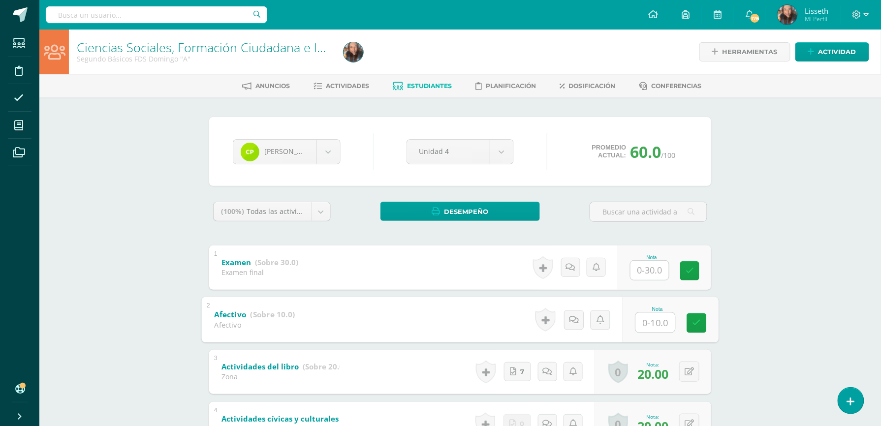
click at [653, 323] on input "text" at bounding box center [655, 322] width 39 height 20
type input "9"
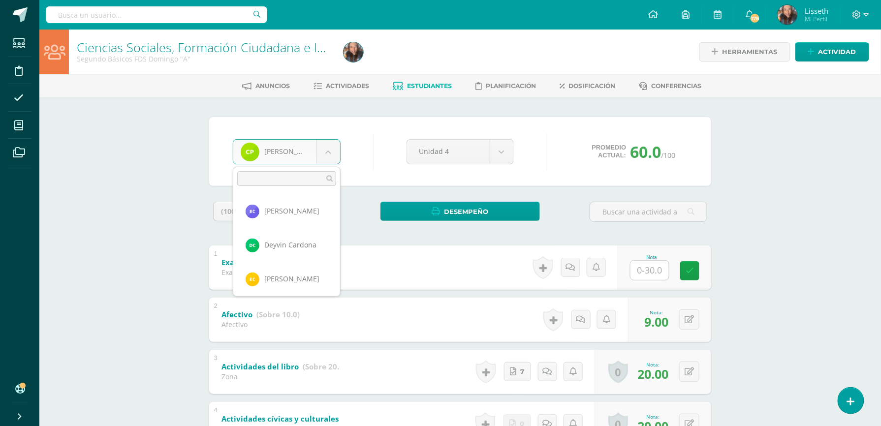
click at [332, 153] on body "Estudiantes Disciplina Asistencia Mis cursos Archivos Soporte Ayuda Reportar un…" at bounding box center [440, 282] width 881 height 564
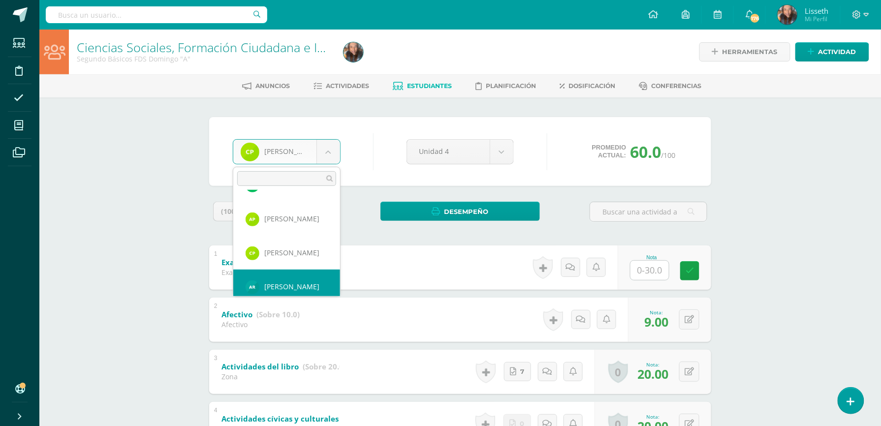
scroll to position [814, 0]
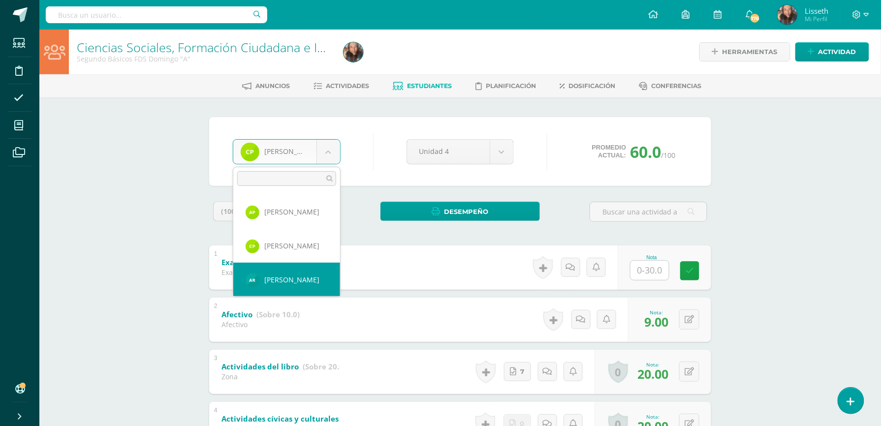
select select "8259"
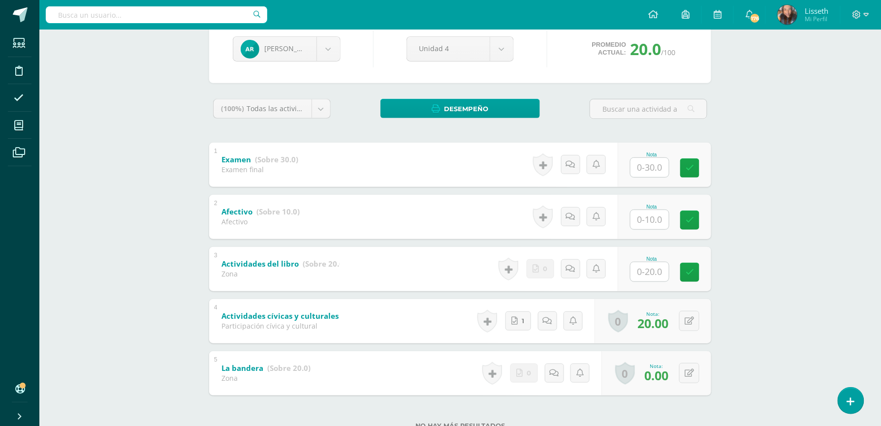
scroll to position [105, 0]
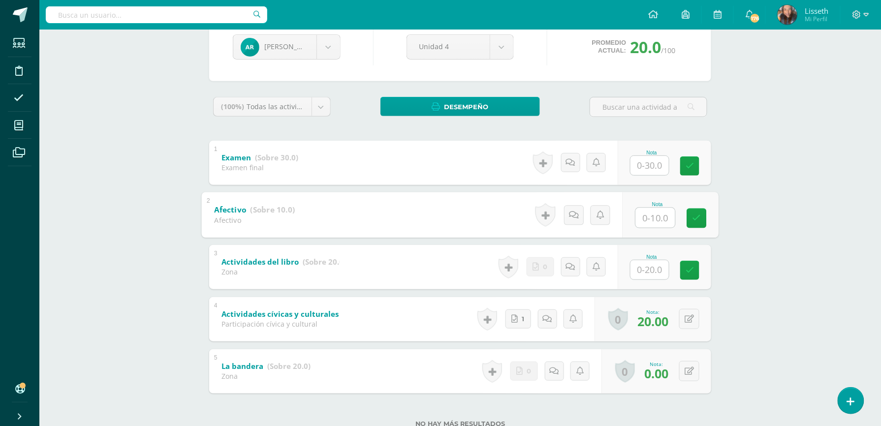
click at [656, 223] on input "text" at bounding box center [655, 218] width 39 height 20
type input "8"
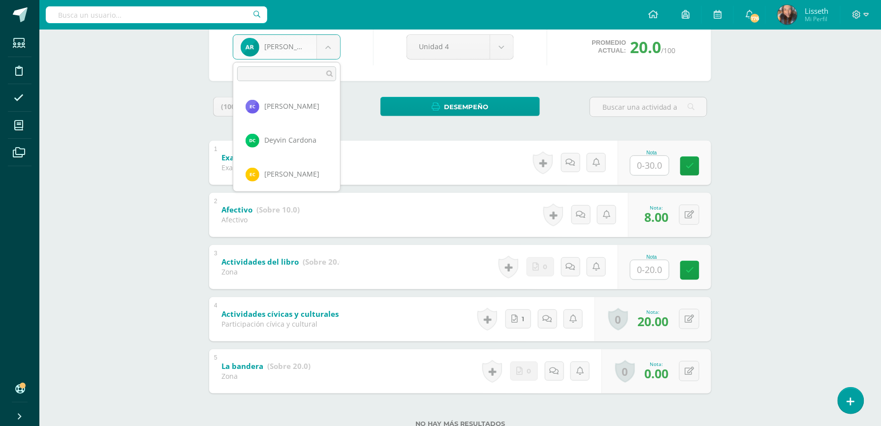
click at [323, 51] on body "Estudiantes Disciplina Asistencia Mis cursos Archivos Soporte Ayuda Reportar un…" at bounding box center [440, 177] width 881 height 564
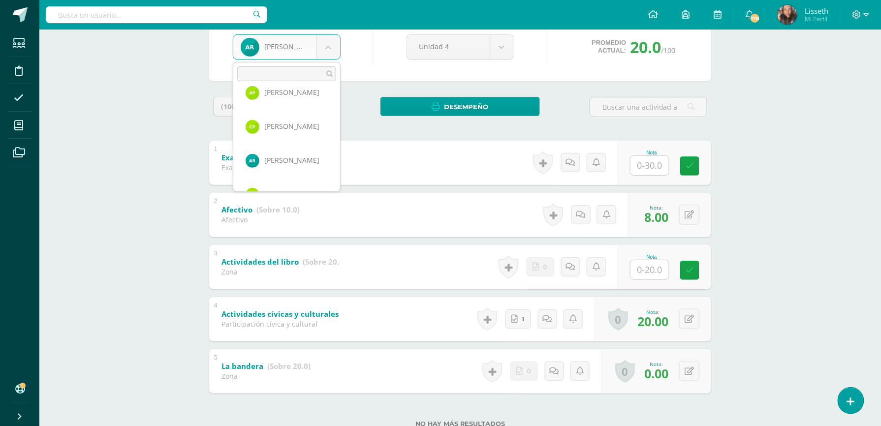
scroll to position [840, 0]
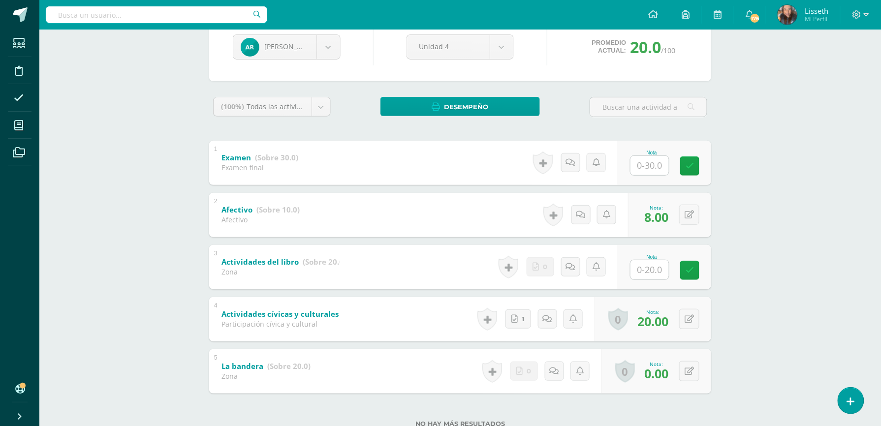
click at [353, 101] on body "Estudiantes Disciplina Asistencia Mis cursos Archivos Soporte Ayuda Reportar un…" at bounding box center [440, 177] width 881 height 564
click at [650, 264] on input "text" at bounding box center [655, 270] width 39 height 20
type input "3"
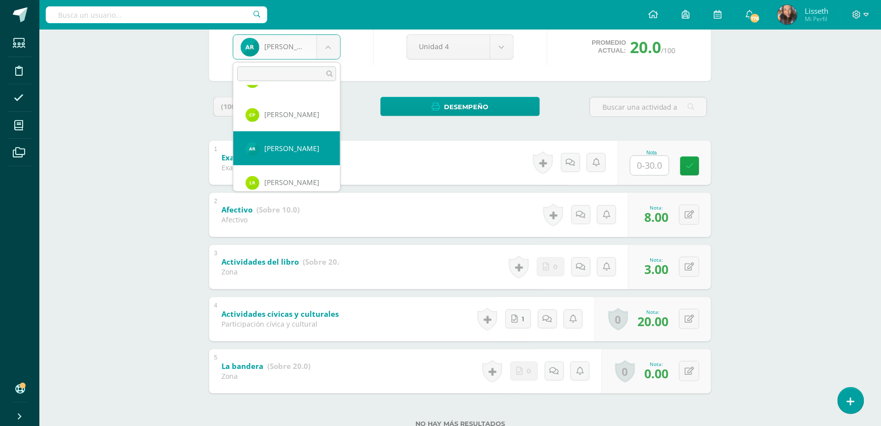
scroll to position [814, 0]
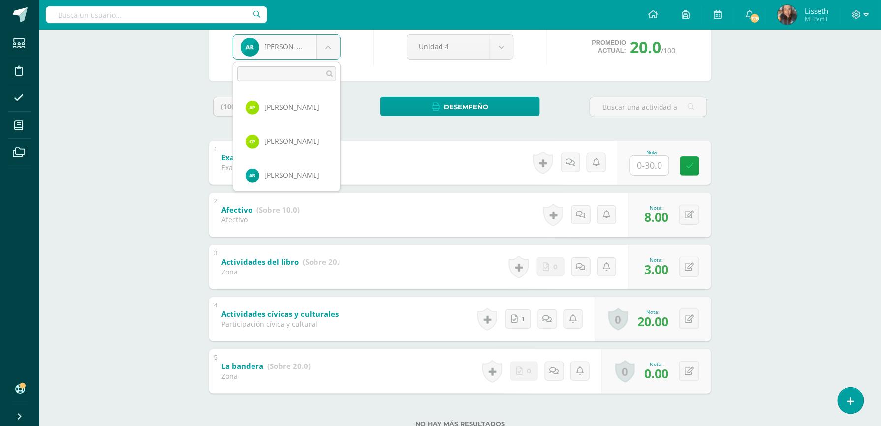
drag, startPoint x: 333, startPoint y: 46, endPoint x: 334, endPoint y: 185, distance: 139.2
click at [334, 185] on body "Estudiantes Disciplina Asistencia Mis cursos Archivos Soporte Ayuda Reportar un…" at bounding box center [440, 177] width 881 height 564
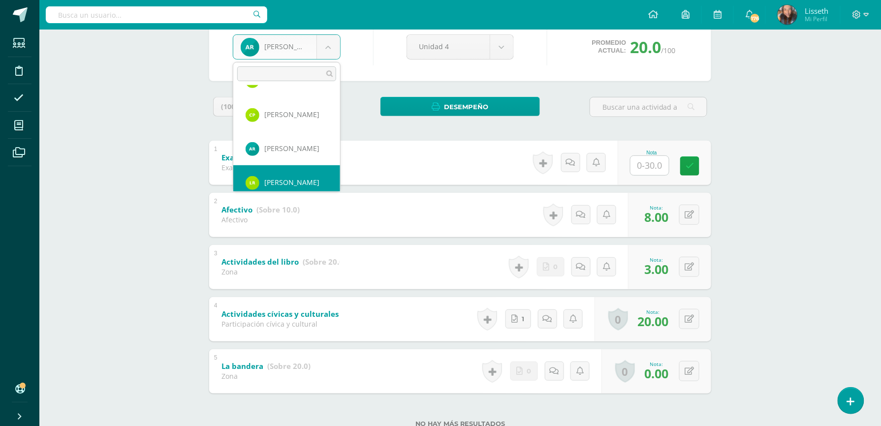
scroll to position [848, 0]
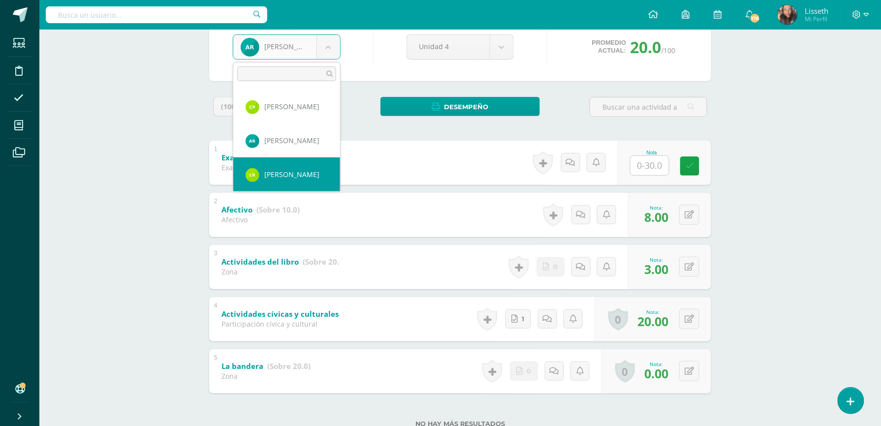
select select "8280"
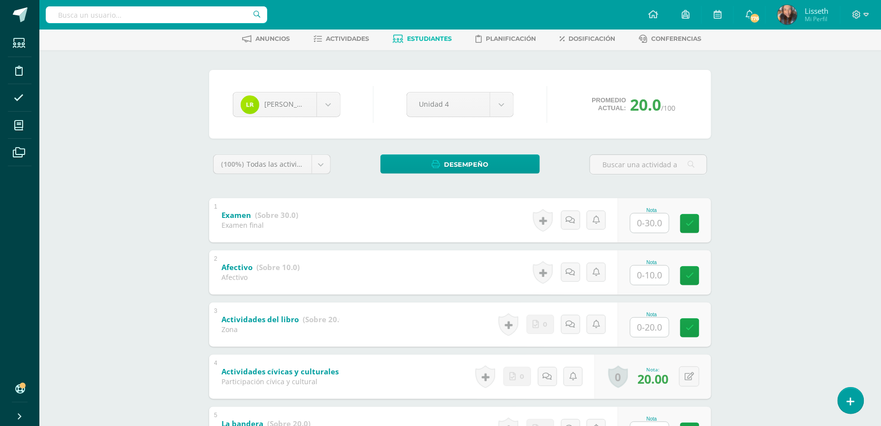
scroll to position [52, 0]
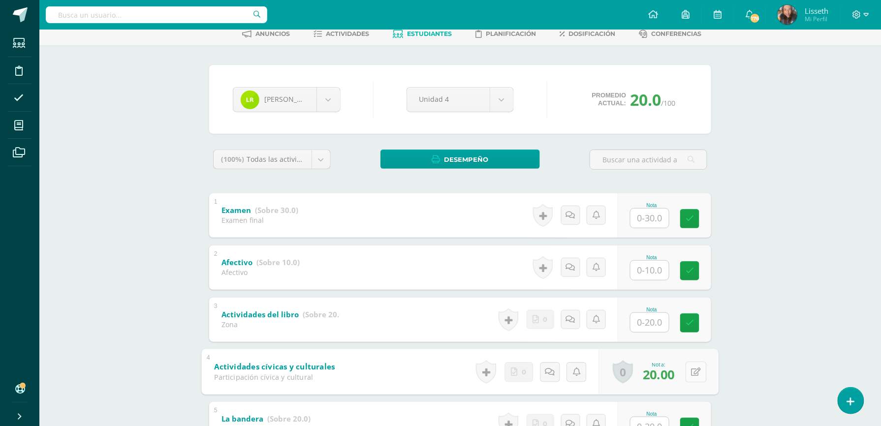
click at [685, 371] on button at bounding box center [695, 372] width 21 height 21
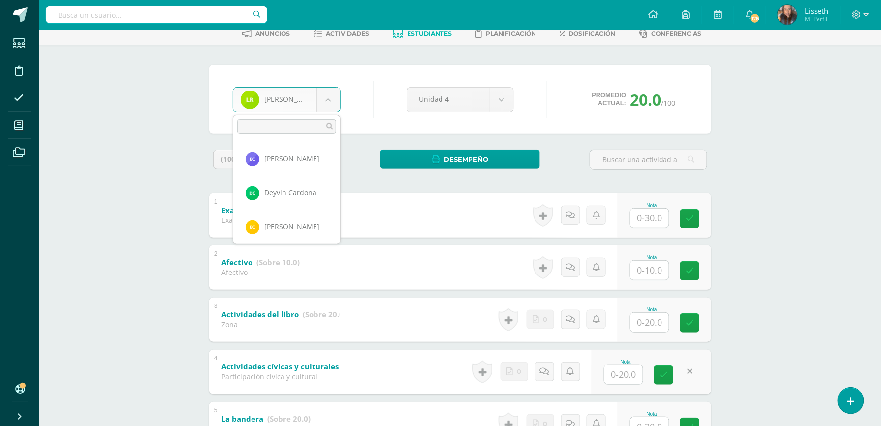
click at [325, 107] on body "Estudiantes Disciplina Asistencia Mis cursos Archivos Soporte Ayuda Reportar un…" at bounding box center [440, 230] width 881 height 564
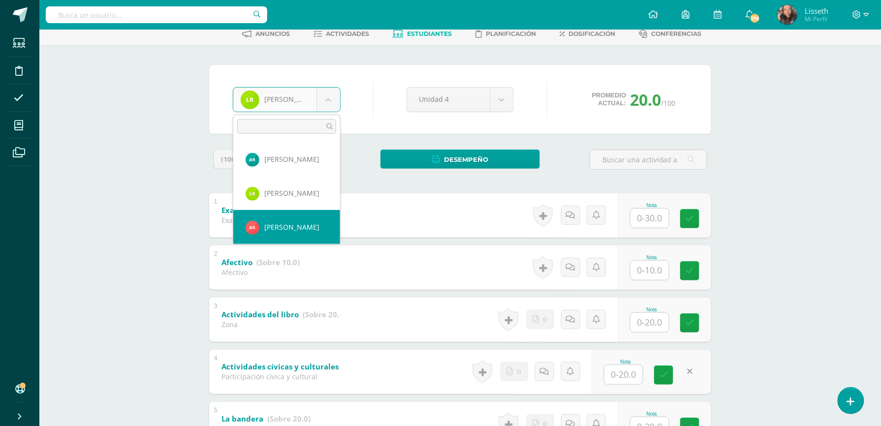
select select "9171"
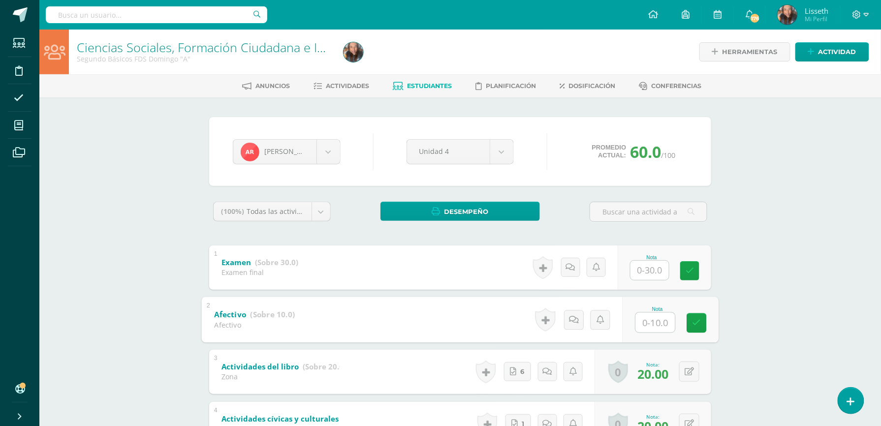
click at [653, 321] on input "text" at bounding box center [655, 322] width 39 height 20
type input "9"
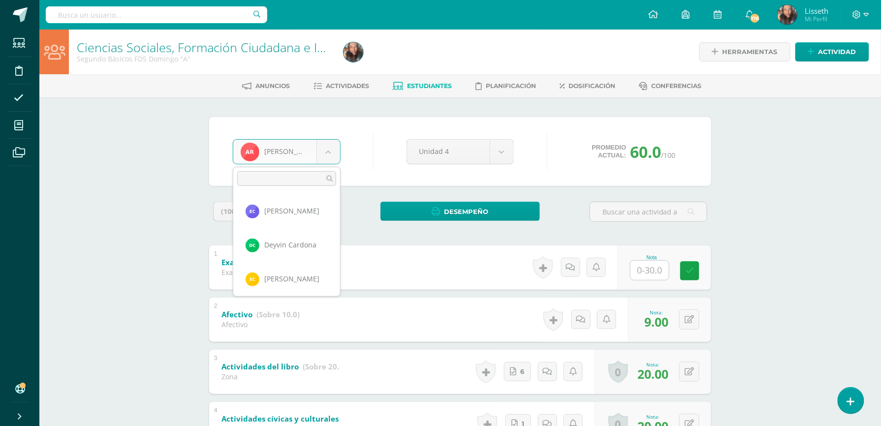
scroll to position [882, 0]
drag, startPoint x: 324, startPoint y: 151, endPoint x: 336, endPoint y: 288, distance: 138.3
click at [336, 288] on body "Estudiantes Disciplina Asistencia Mis cursos Archivos Soporte Ayuda Reportar un…" at bounding box center [440, 282] width 881 height 564
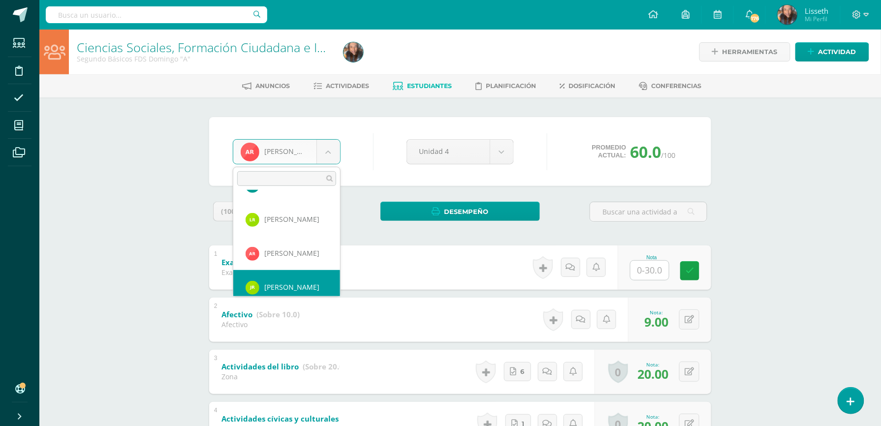
scroll to position [916, 0]
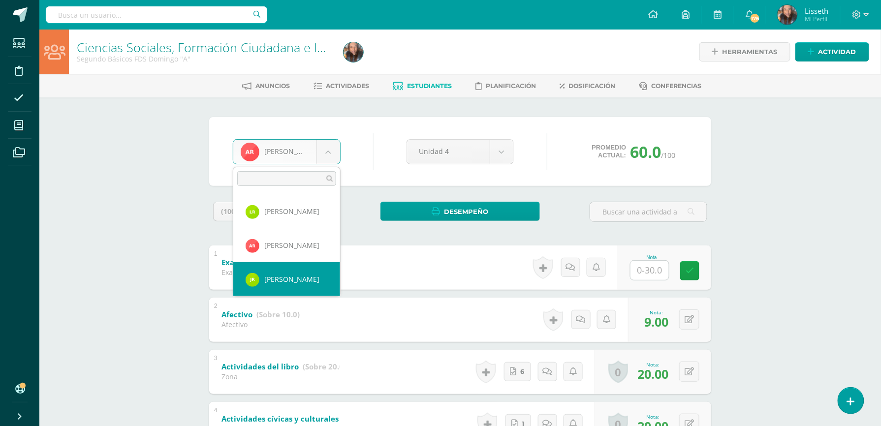
select select "8268"
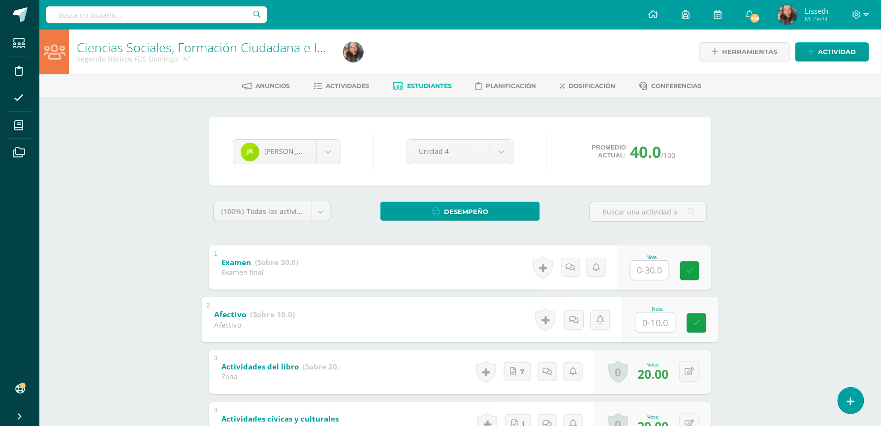
click at [643, 319] on input "text" at bounding box center [655, 322] width 39 height 20
type input "7"
type input "6"
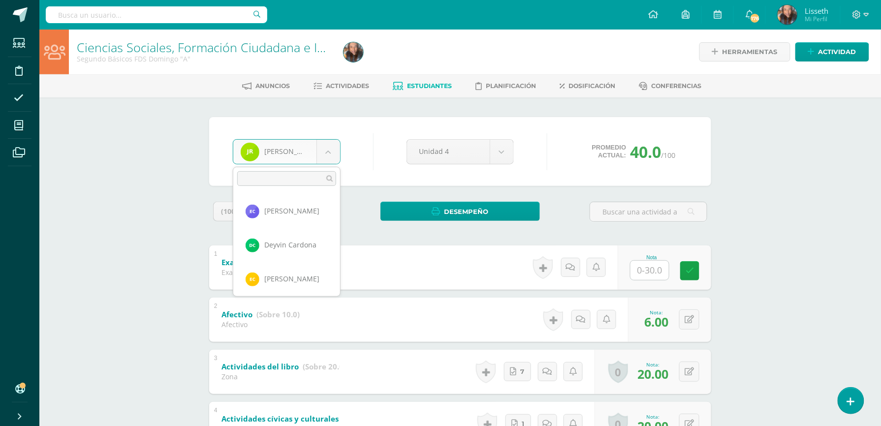
click at [328, 154] on body "Estudiantes Disciplina Asistencia Mis cursos Archivos Soporte Ayuda Reportar un…" at bounding box center [440, 282] width 881 height 564
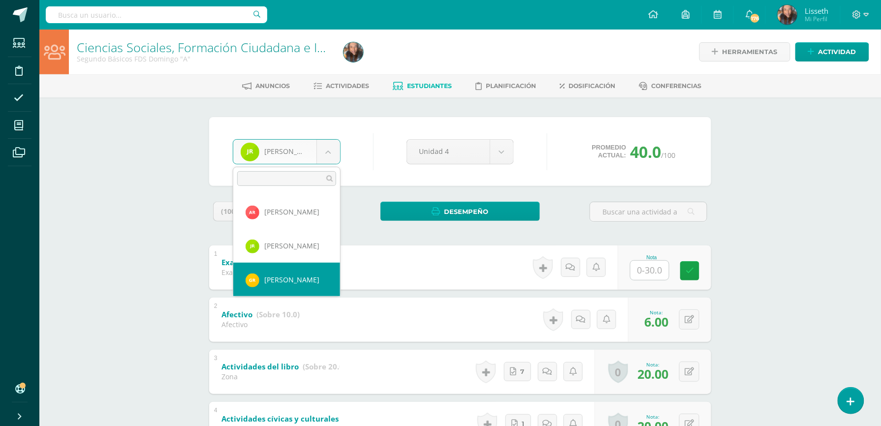
select select "8298"
click at [333, 156] on body "Estudiantes Disciplina Asistencia Mis cursos Archivos Soporte Ayuda Reportar un…" at bounding box center [440, 282] width 881 height 564
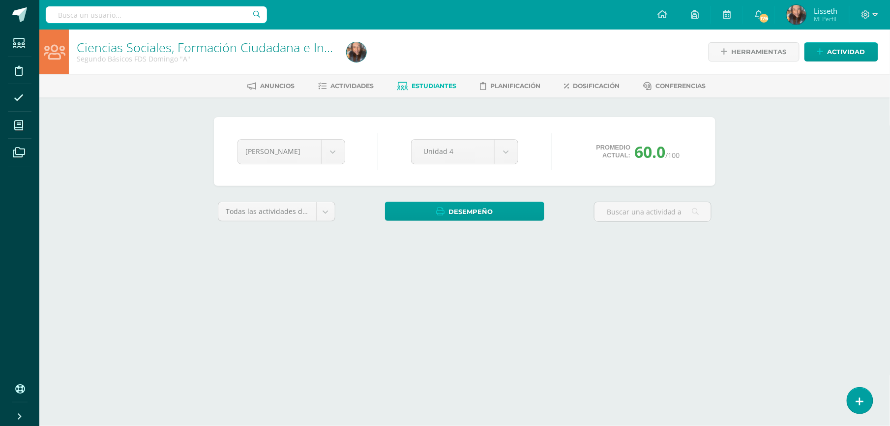
click at [336, 265] on html "Estudiantes Disciplina Asistencia Mis cursos Archivos Soporte Ayuda Reportar un…" at bounding box center [445, 132] width 890 height 265
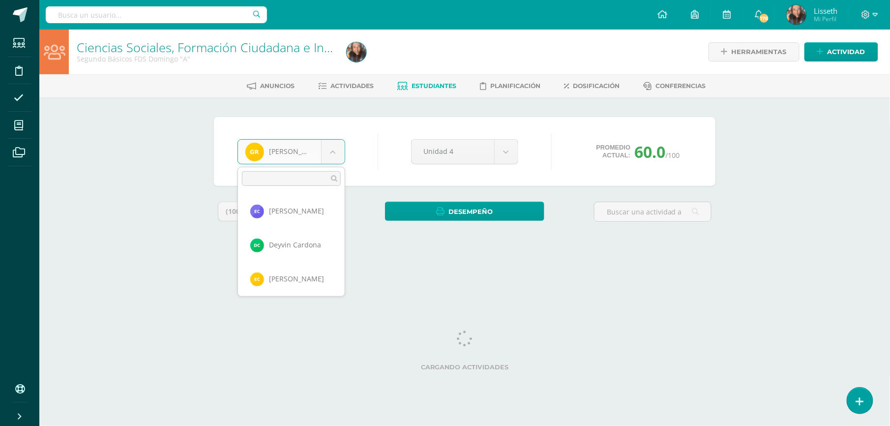
click at [334, 157] on body "Estudiantes Disciplina Asistencia Mis cursos Archivos Soporte Ayuda Reportar un…" at bounding box center [445, 132] width 890 height 265
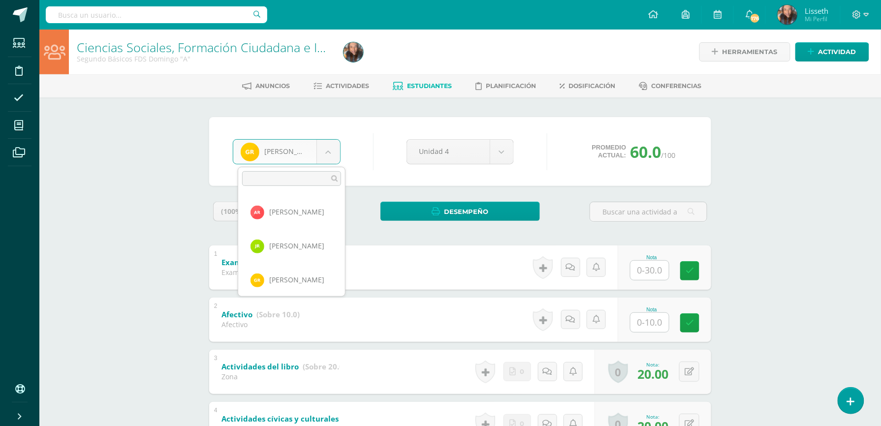
scroll to position [976, 0]
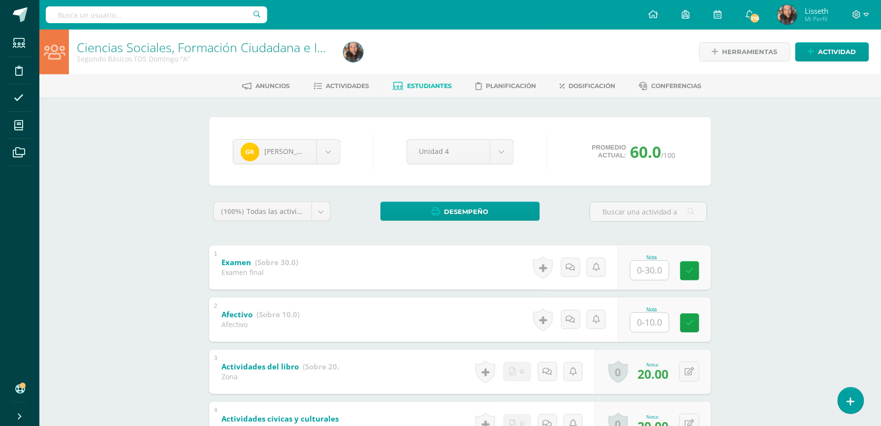
click at [640, 322] on body "Estudiantes Disciplina Asistencia Mis cursos Archivos Soporte Ayuda Reportar un…" at bounding box center [440, 282] width 881 height 564
click at [640, 322] on input "text" at bounding box center [655, 322] width 39 height 20
type input "9"
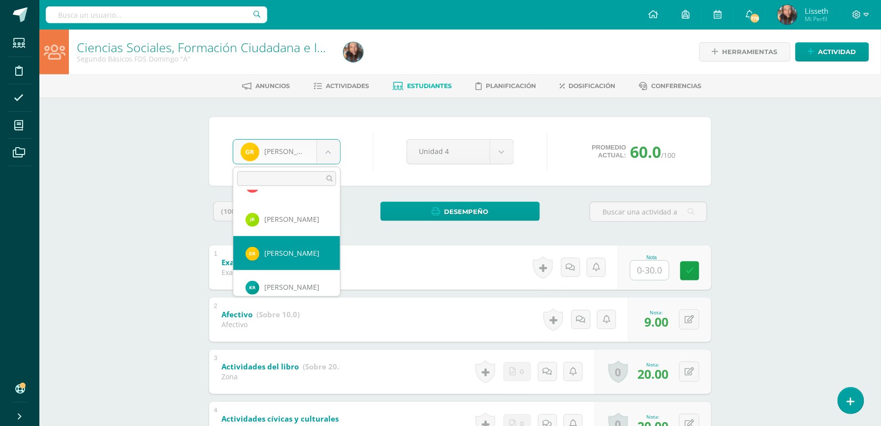
scroll to position [949, 0]
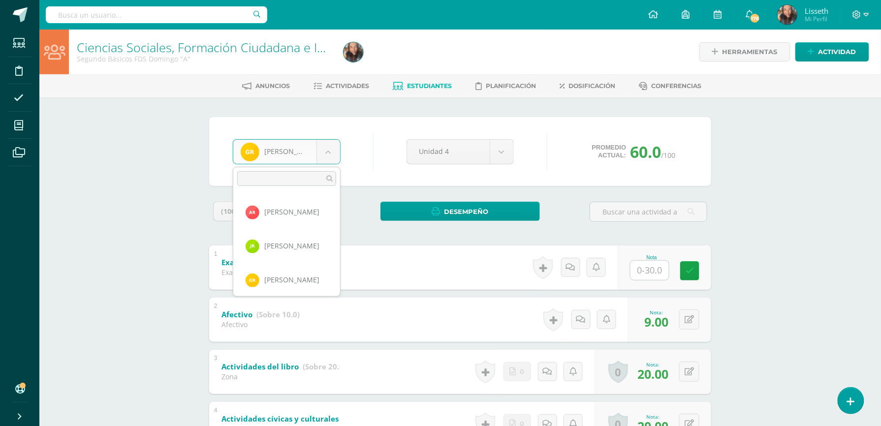
drag, startPoint x: 326, startPoint y: 152, endPoint x: 334, endPoint y: 288, distance: 137.0
click at [334, 288] on body "Estudiantes Disciplina Asistencia Mis cursos Archivos Soporte Ayuda Reportar un…" at bounding box center [440, 282] width 881 height 564
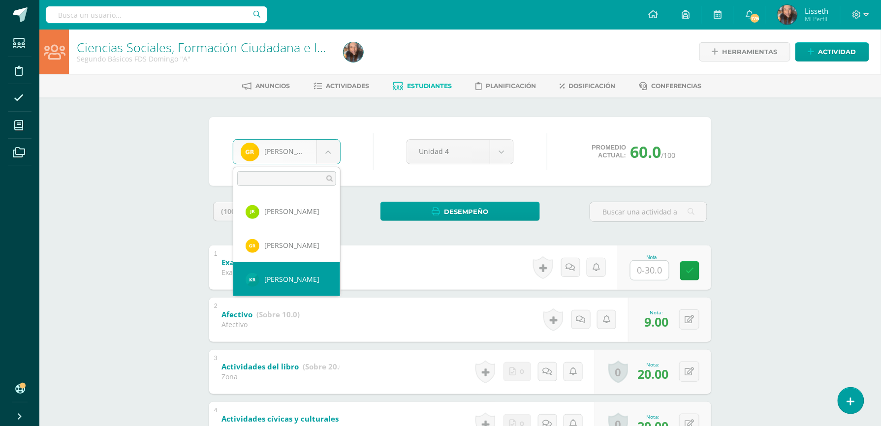
select select "8287"
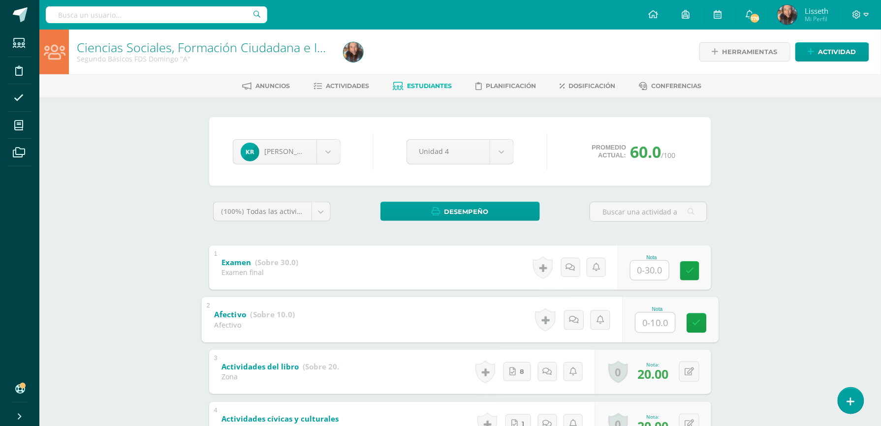
click at [646, 325] on input "text" at bounding box center [655, 322] width 39 height 20
type input "9"
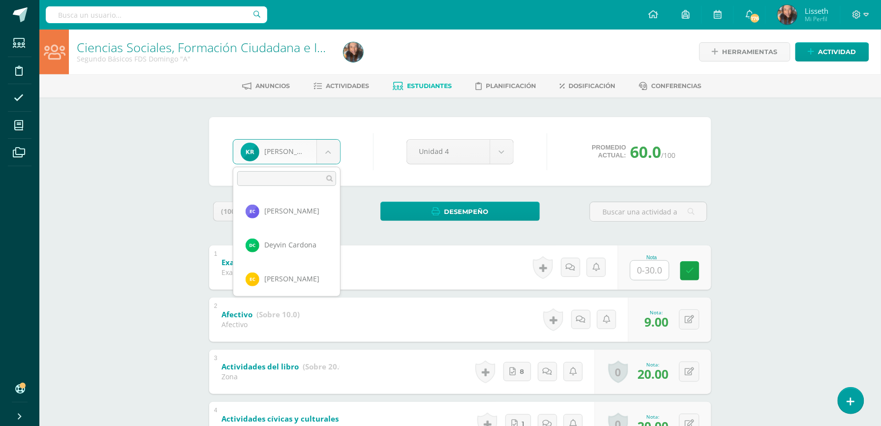
click at [331, 146] on body "Estudiantes Disciplina Asistencia Mis cursos Archivos Soporte Ayuda Reportar un…" at bounding box center [440, 282] width 881 height 564
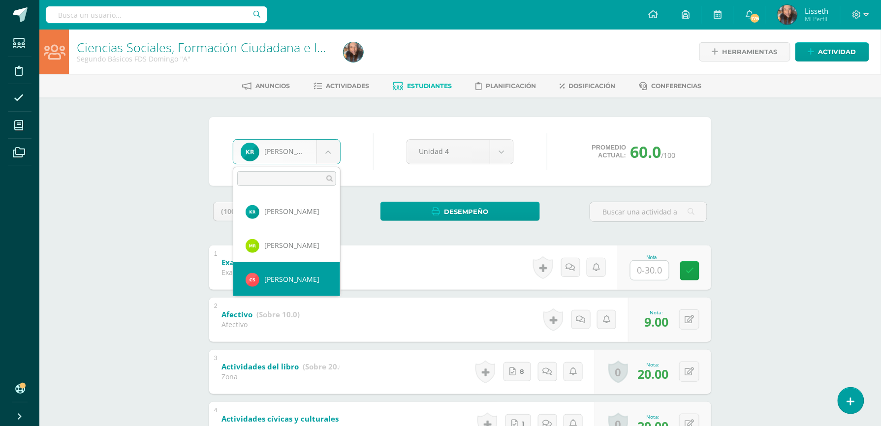
select select "9154"
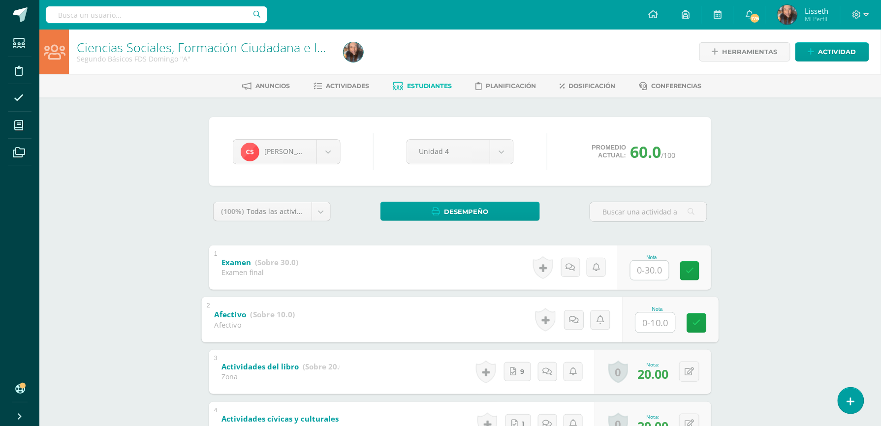
click at [642, 319] on input "text" at bounding box center [655, 322] width 39 height 20
type input "9"
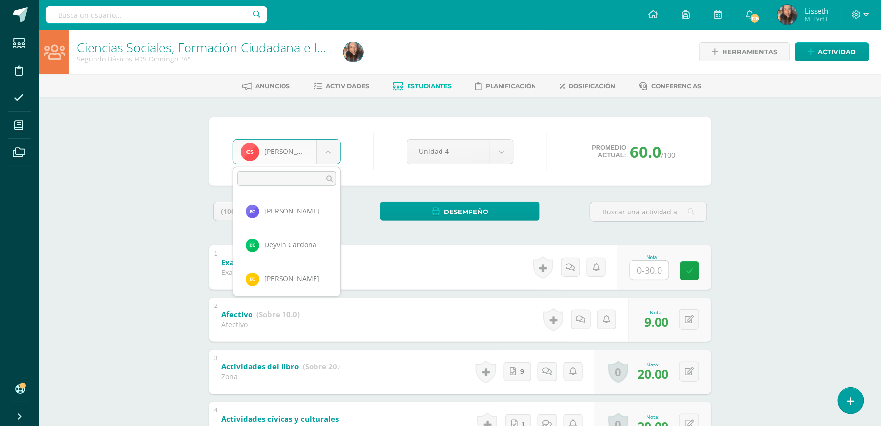
click at [330, 154] on body "Estudiantes Disciplina Asistencia Mis cursos Archivos Soporte Ayuda Reportar un…" at bounding box center [440, 282] width 881 height 564
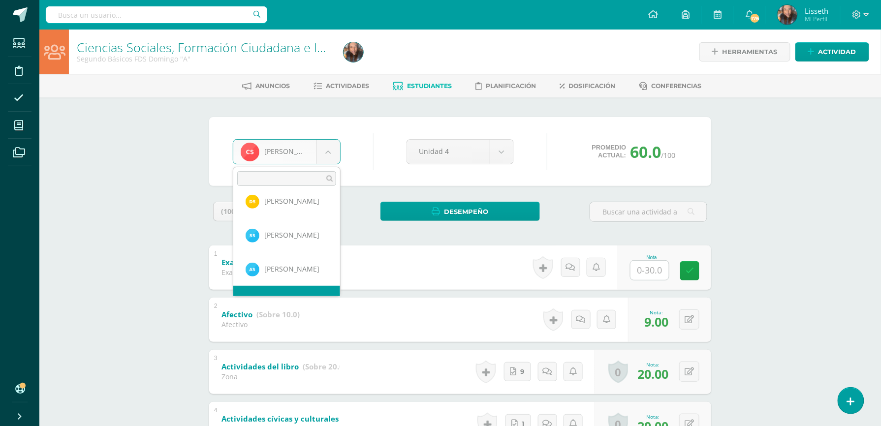
scroll to position [1187, 0]
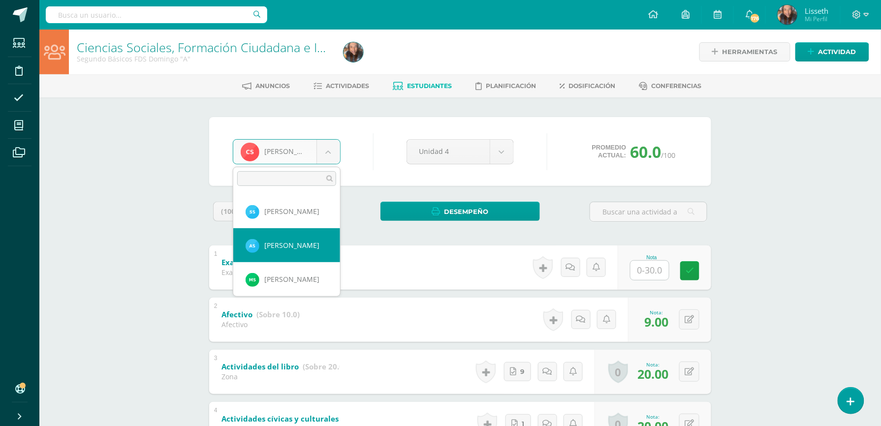
select select "8300"
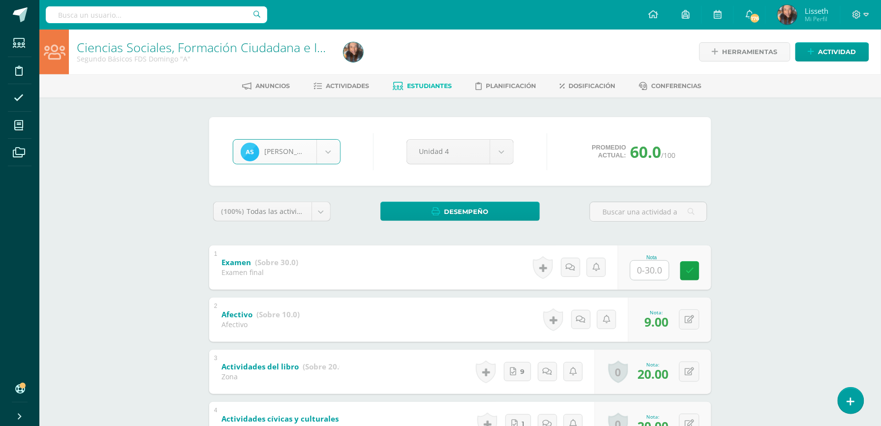
click at [290, 252] on div "Examen (Sobre 30.0) Examen final" at bounding box center [259, 265] width 101 height 41
click at [646, 331] on input "text" at bounding box center [655, 322] width 39 height 20
type input "9"
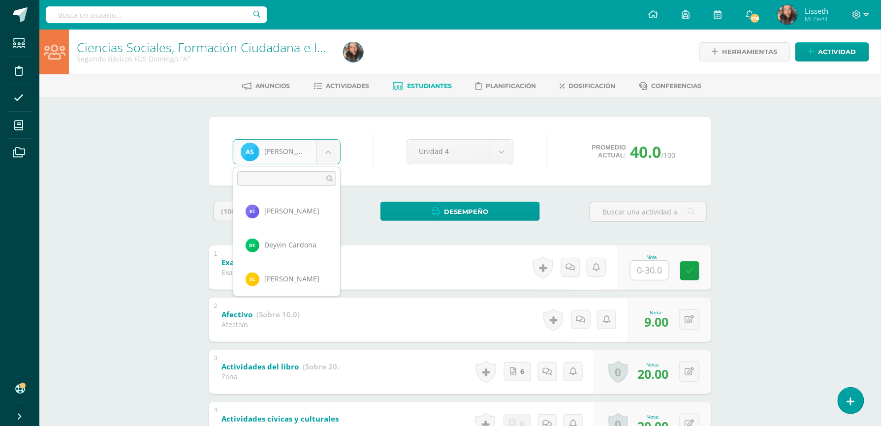
click at [323, 155] on body "Estudiantes Disciplina Asistencia Mis cursos Archivos Soporte Ayuda Reportar un…" at bounding box center [440, 282] width 881 height 564
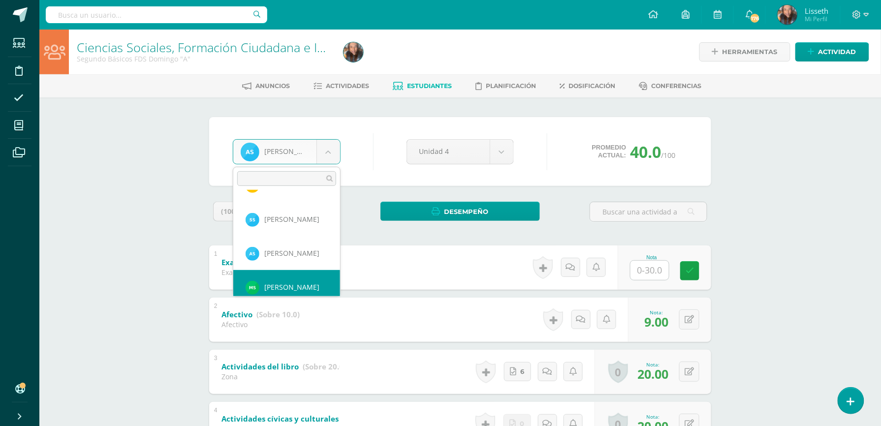
scroll to position [1187, 0]
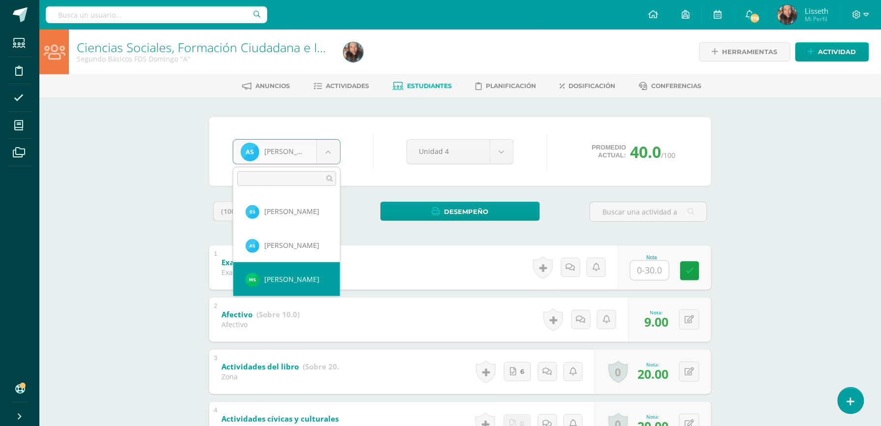
select select "8304"
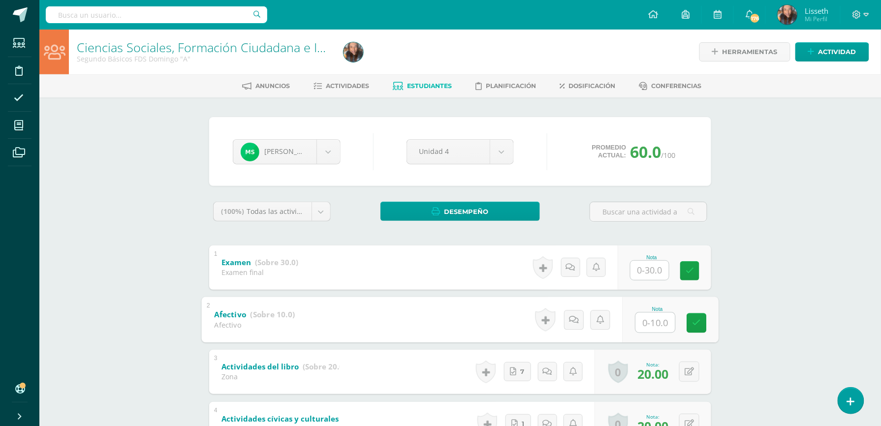
click at [640, 325] on input "text" at bounding box center [655, 322] width 39 height 20
type input "9"
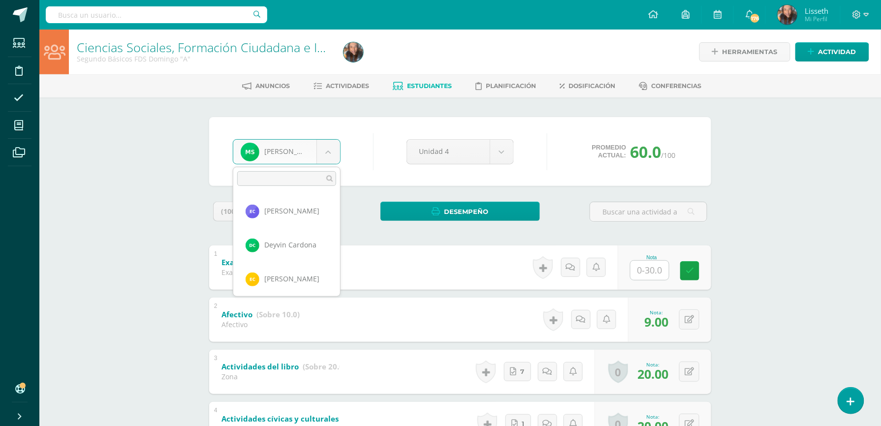
click at [332, 149] on body "Estudiantes Disciplina Asistencia Mis cursos Archivos Soporte Ayuda Reportar un…" at bounding box center [440, 282] width 881 height 564
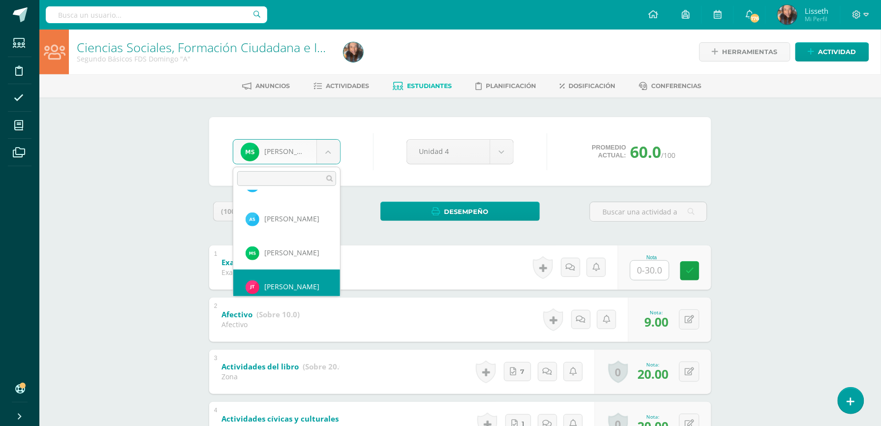
scroll to position [1221, 0]
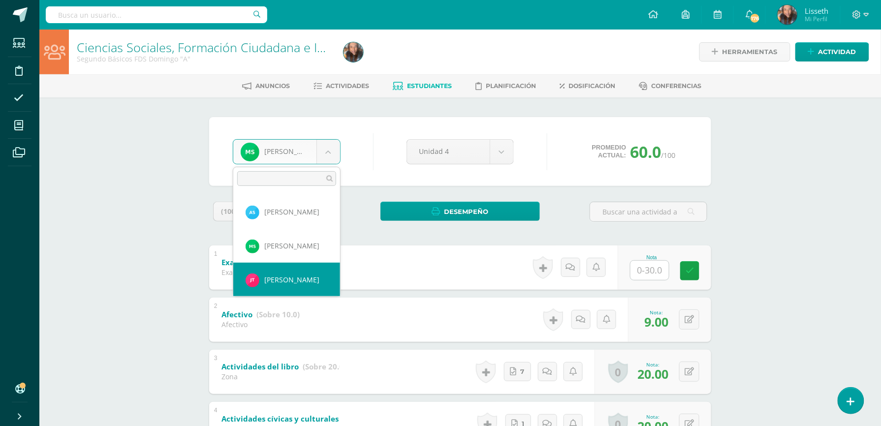
select select "9161"
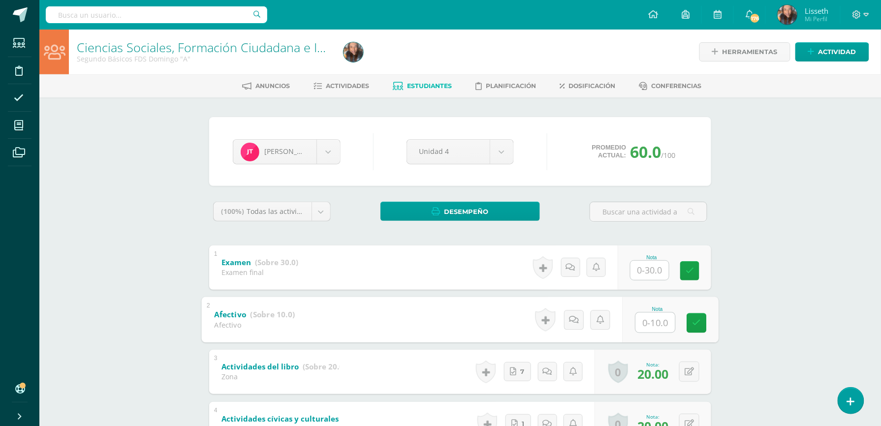
click at [649, 313] on input "text" at bounding box center [655, 322] width 39 height 20
type input "8"
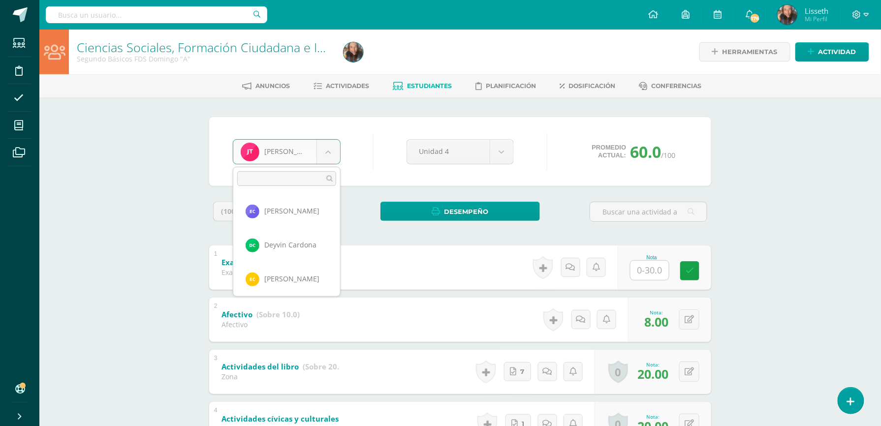
click at [329, 154] on body "Estudiantes Disciplina Asistencia Mis cursos Archivos Soporte Ayuda Reportar un…" at bounding box center [440, 282] width 881 height 564
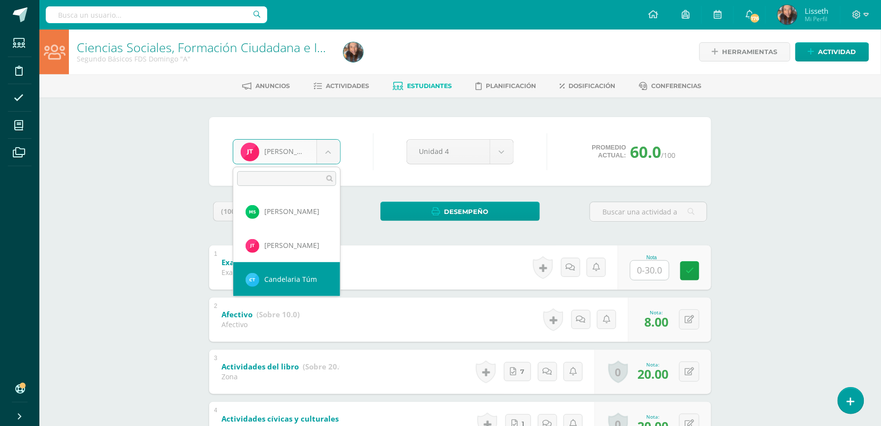
select select "8299"
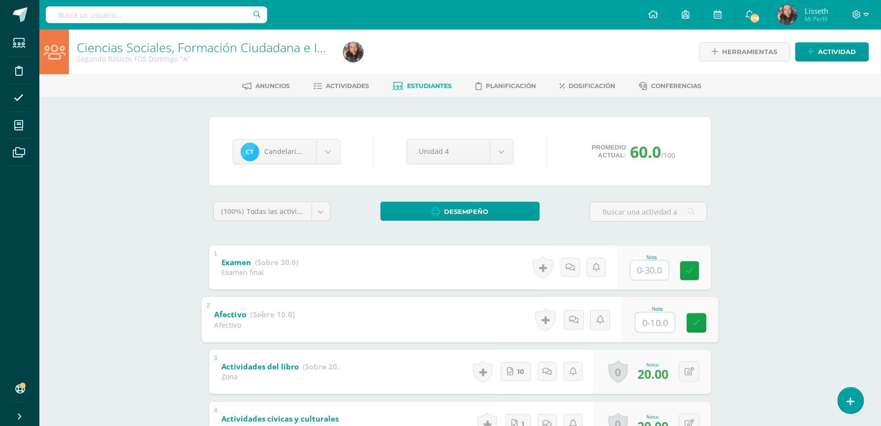
click at [657, 321] on input "text" at bounding box center [655, 322] width 39 height 20
type input "9"
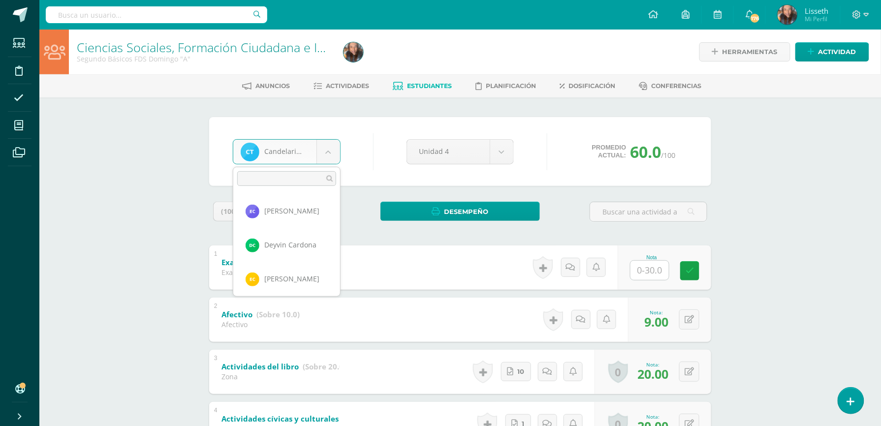
click at [331, 152] on body "Estudiantes Disciplina Asistencia Mis cursos Archivos Soporte Ayuda Reportar un…" at bounding box center [440, 282] width 881 height 564
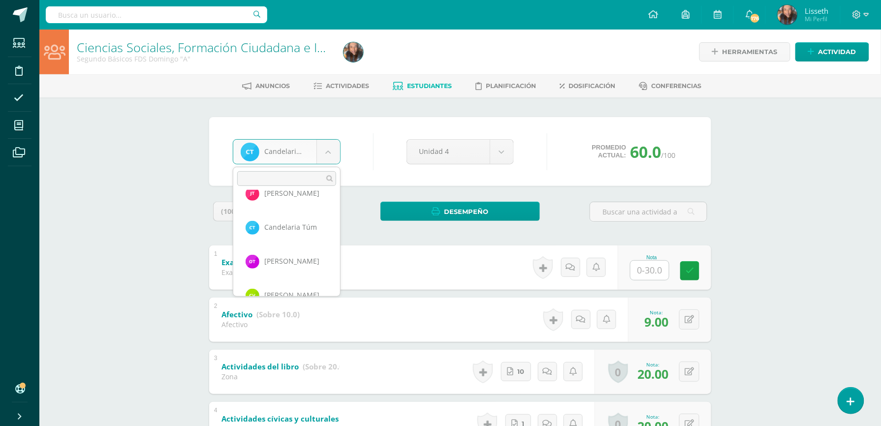
scroll to position [1334, 0]
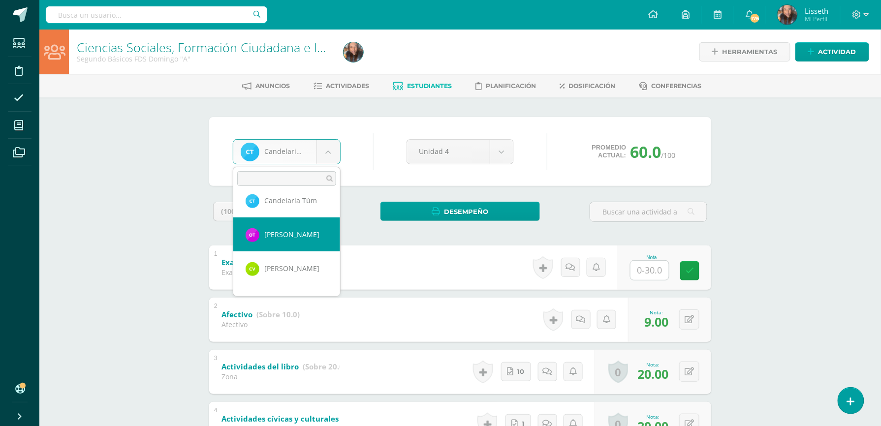
select select "8493"
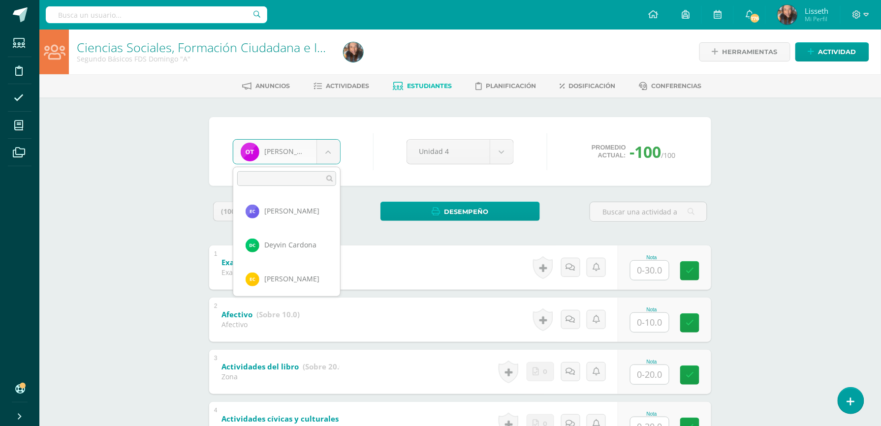
click at [330, 155] on body "Estudiantes Disciplina Asistencia Mis cursos Archivos Soporte Ayuda Reportar un…" at bounding box center [440, 282] width 881 height 564
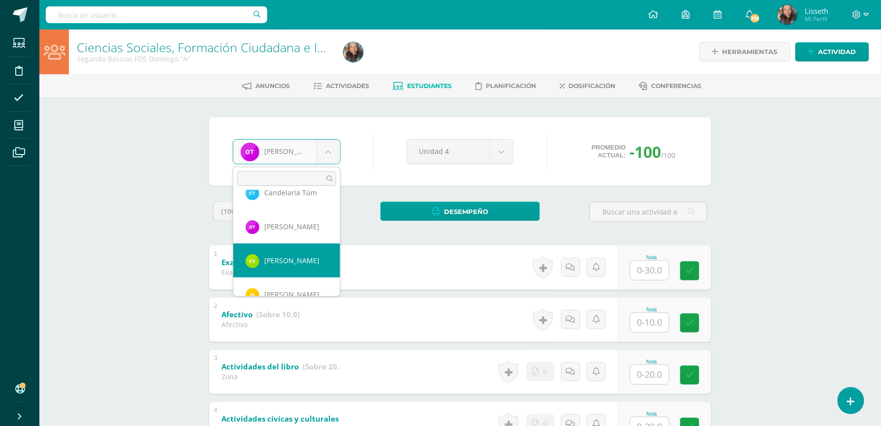
select select "8270"
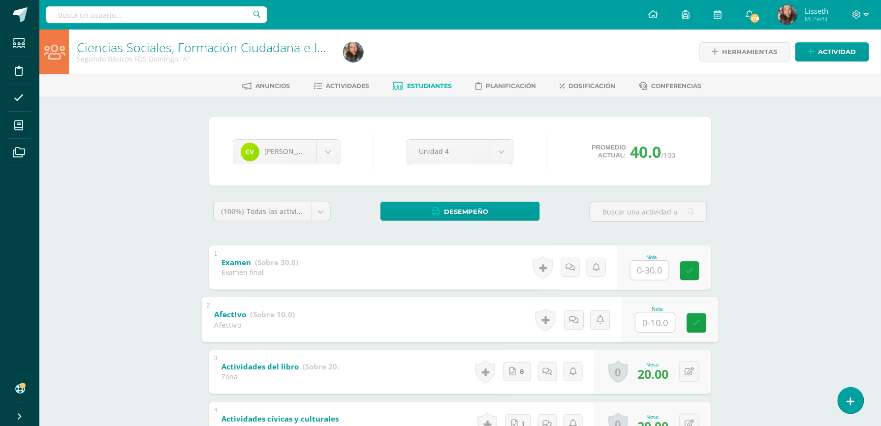
click at [657, 331] on input "text" at bounding box center [655, 322] width 39 height 20
type input "7"
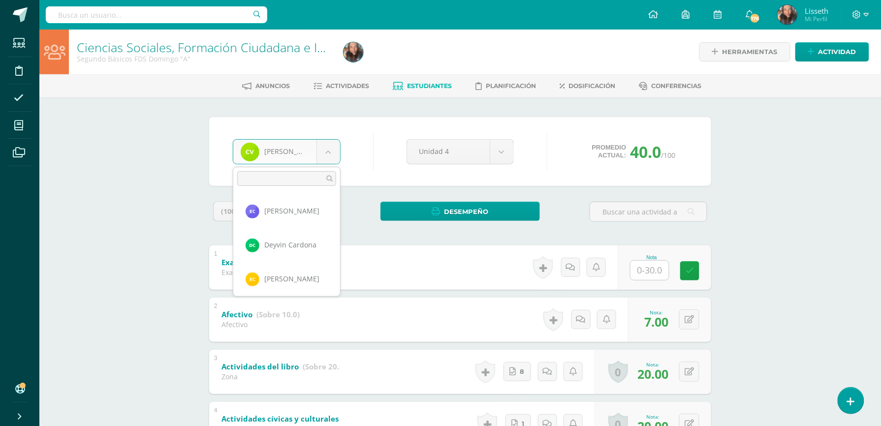
click at [327, 152] on body "Estudiantes Disciplina Asistencia Mis cursos Archivos Soporte Ayuda Reportar un…" at bounding box center [440, 282] width 881 height 564
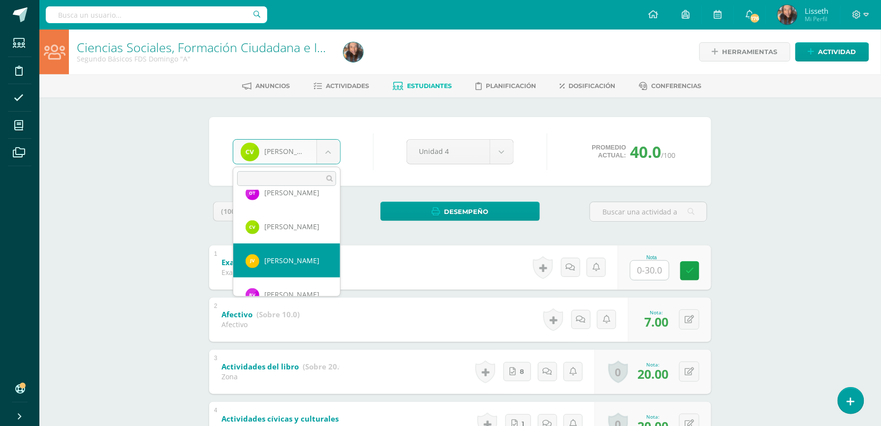
select select "8262"
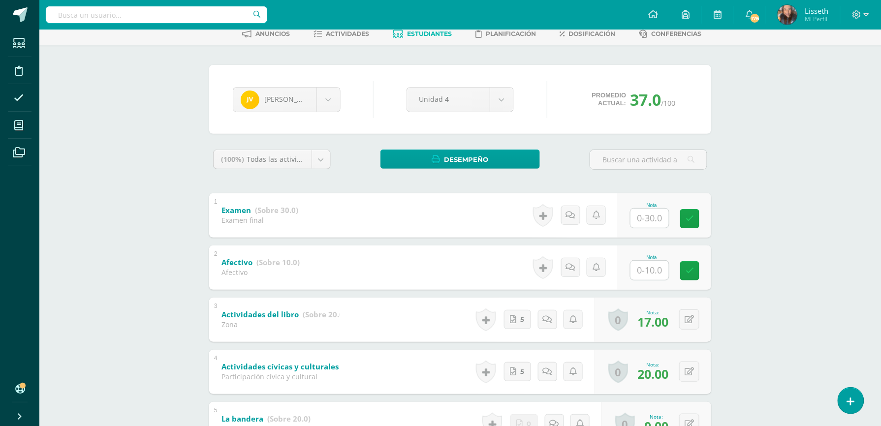
scroll to position [79, 0]
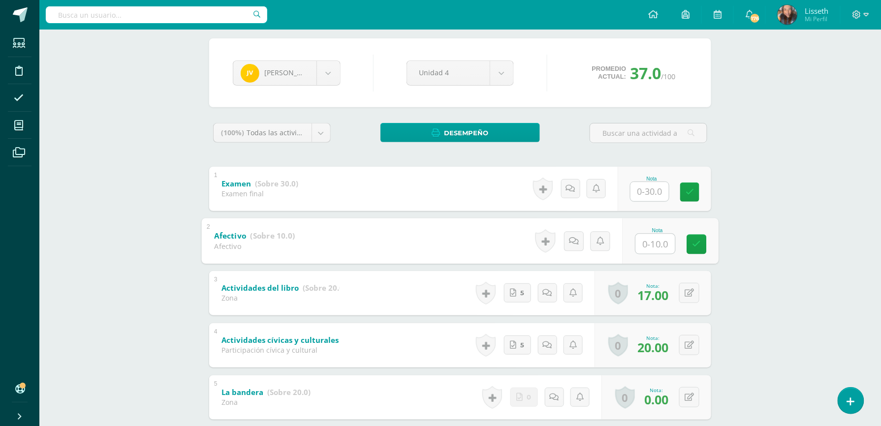
click at [658, 246] on input "text" at bounding box center [655, 244] width 39 height 20
type input "6"
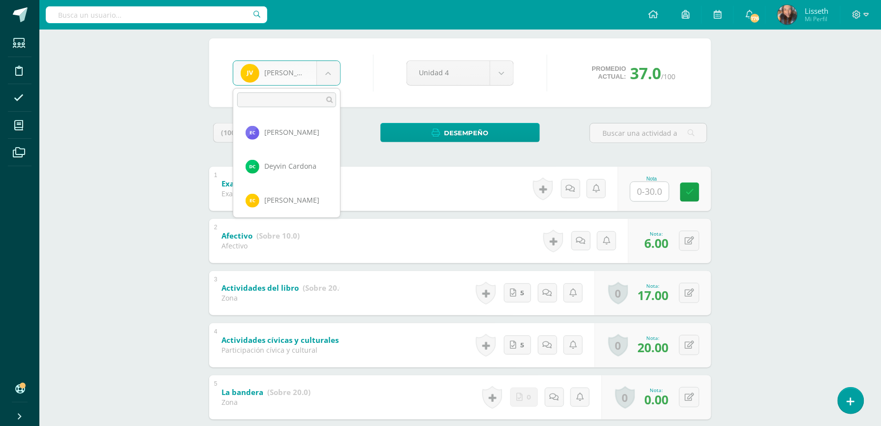
click at [334, 79] on body "Estudiantes Disciplina Asistencia Mis cursos Archivos Soporte Ayuda Reportar un…" at bounding box center [440, 203] width 881 height 564
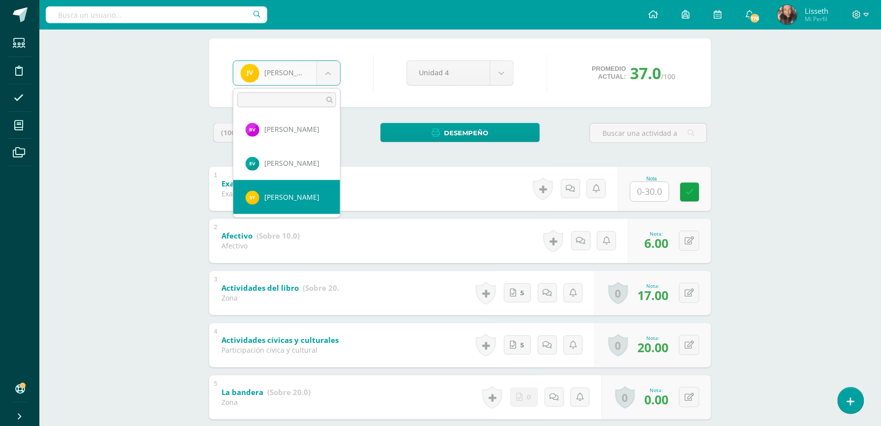
select select "8301"
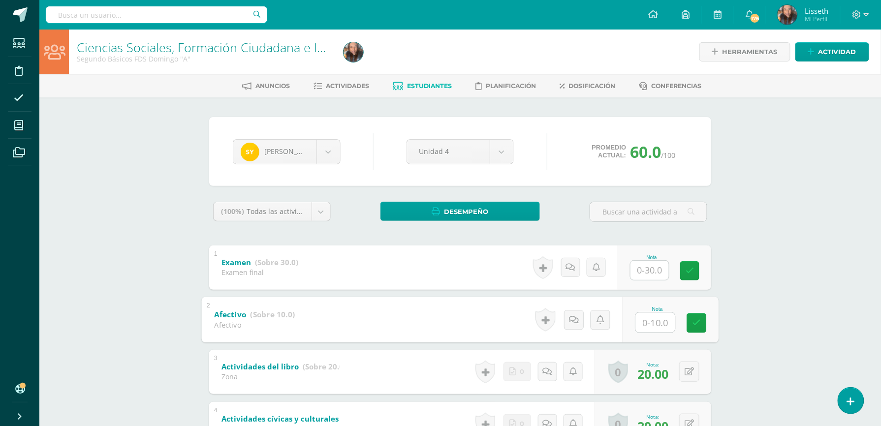
click at [640, 321] on input "text" at bounding box center [655, 322] width 39 height 20
type input "9"
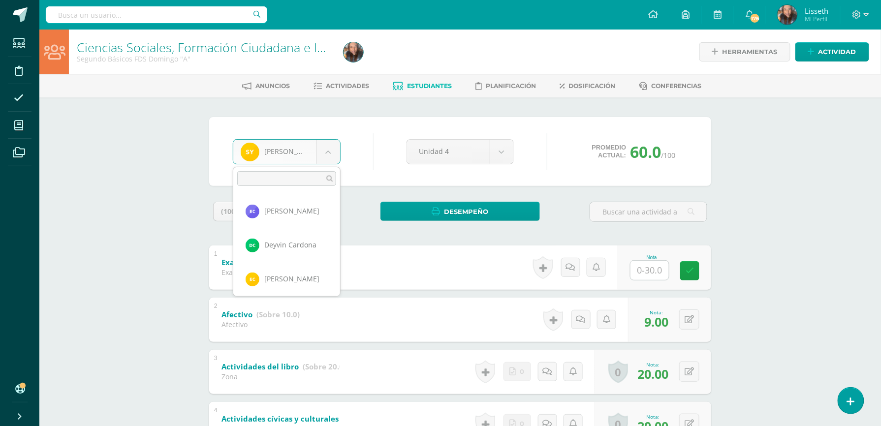
click at [329, 152] on body "Estudiantes Disciplina Asistencia Mis cursos Archivos Soporte Ayuda Reportar un…" at bounding box center [440, 282] width 881 height 564
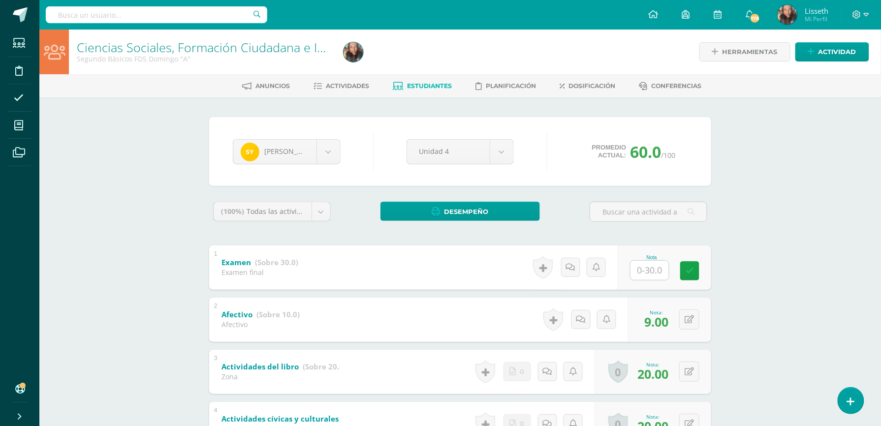
click at [425, 90] on body "Estudiantes Disciplina Asistencia Mis cursos Archivos Soporte Ayuda Reportar un…" at bounding box center [440, 282] width 881 height 564
click at [425, 88] on span "Estudiantes" at bounding box center [429, 85] width 45 height 7
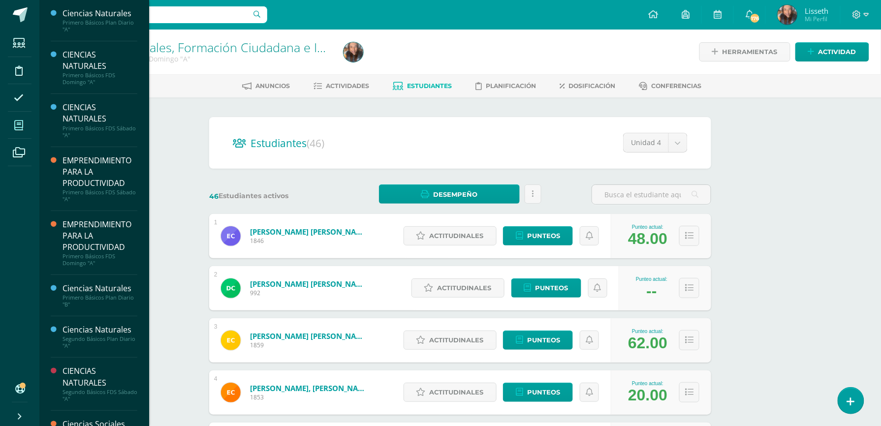
click at [16, 126] on icon at bounding box center [18, 126] width 9 height 10
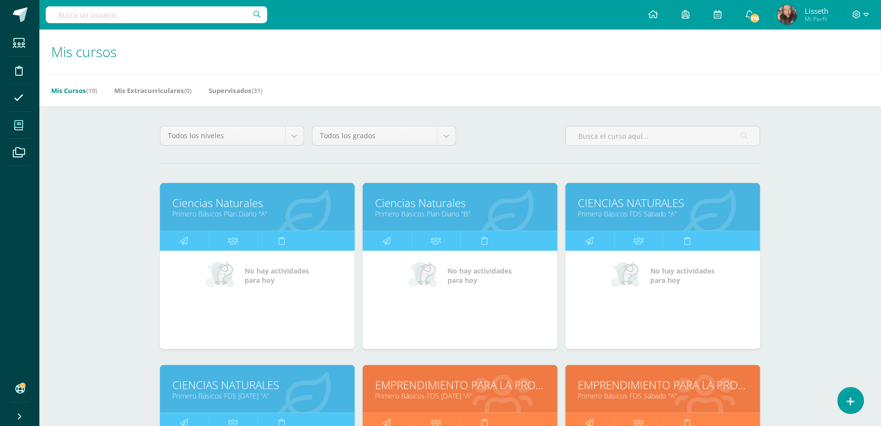
click at [297, 386] on link "CIENCIAS NATURALES" at bounding box center [257, 384] width 170 height 15
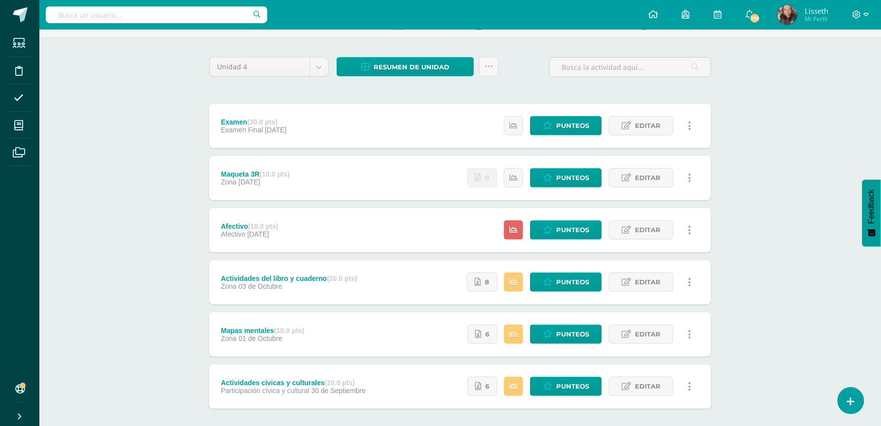
scroll to position [52, 0]
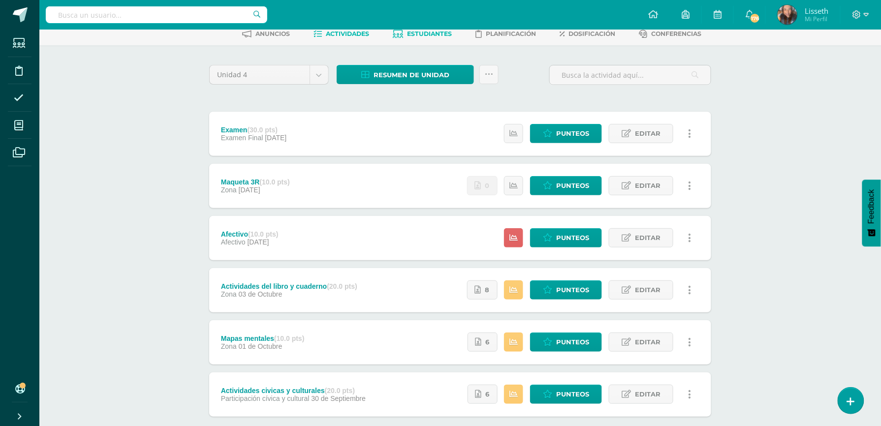
click at [427, 31] on span "Estudiantes" at bounding box center [429, 33] width 45 height 7
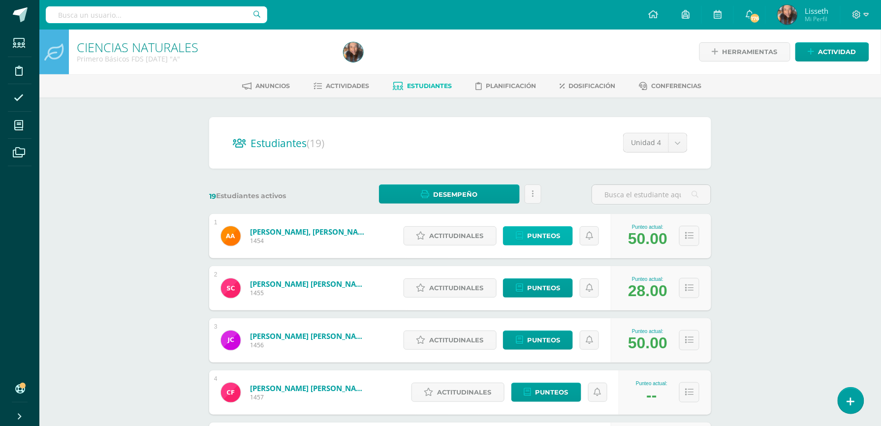
click at [549, 235] on span "Punteos" at bounding box center [543, 236] width 33 height 18
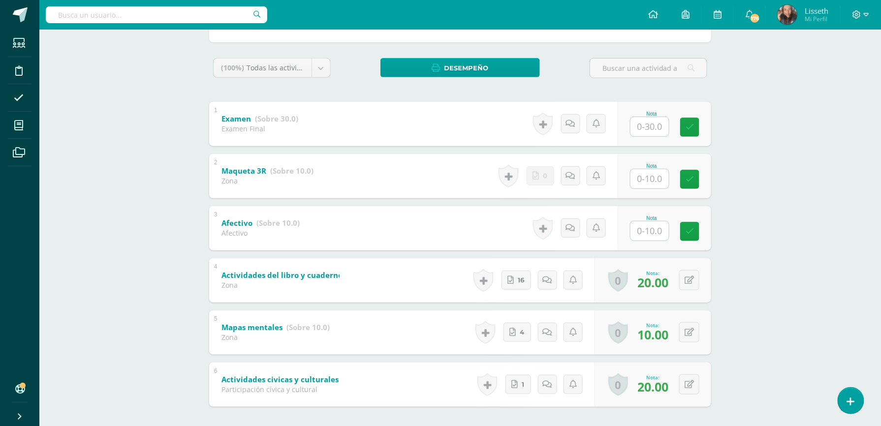
scroll to position [157, 0]
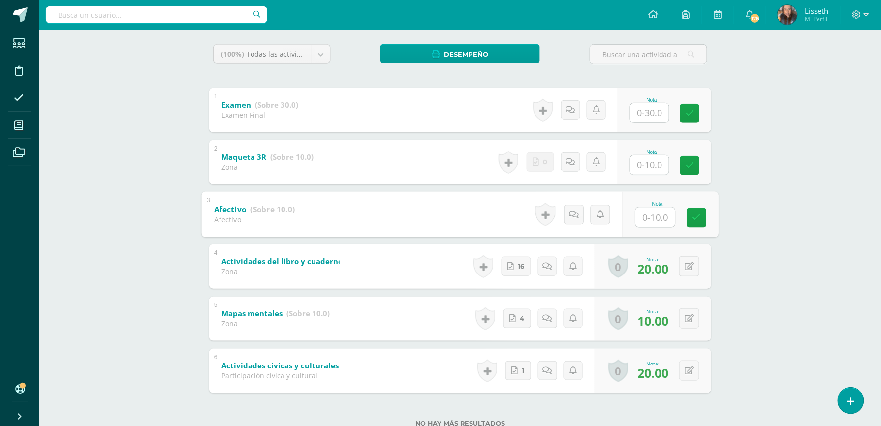
click at [664, 216] on input "text" at bounding box center [655, 217] width 39 height 20
type input "9"
click at [650, 159] on input "text" at bounding box center [649, 164] width 38 height 19
type input "10"
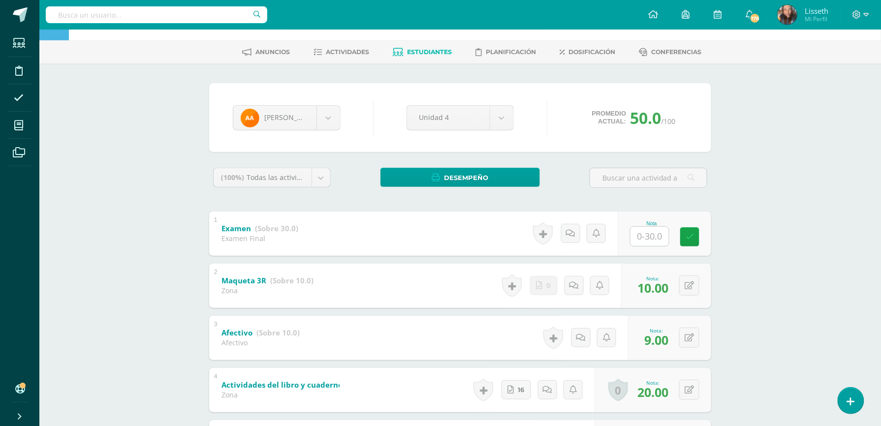
scroll to position [0, 0]
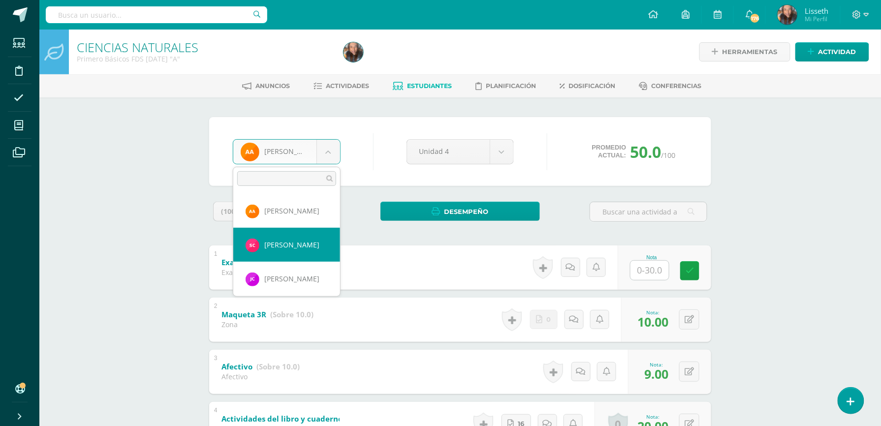
drag, startPoint x: 325, startPoint y: 152, endPoint x: 312, endPoint y: 246, distance: 94.8
select select "8802"
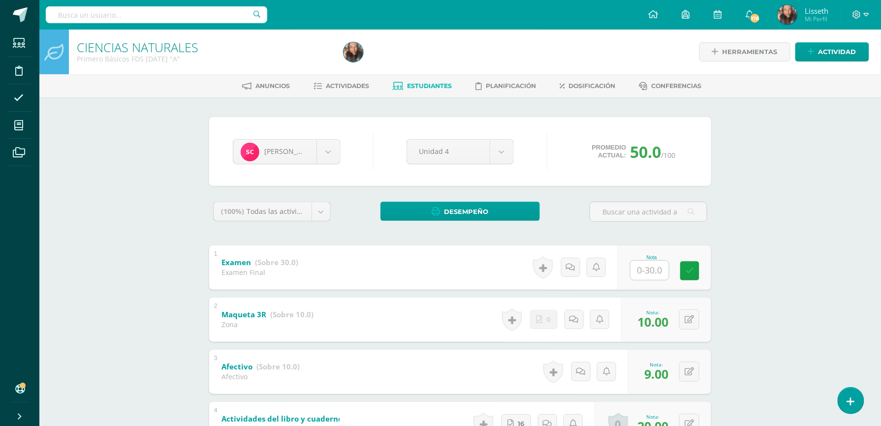
click at [312, 246] on div "1 Examen (Sobre 30.0) Examen Final Nota 0 Logros Logros obtenidos" at bounding box center [460, 267] width 502 height 44
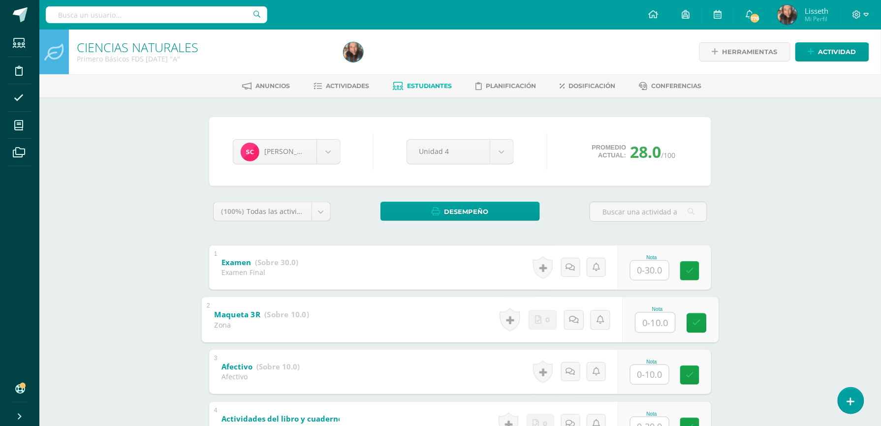
click at [649, 321] on input "text" at bounding box center [655, 322] width 39 height 20
type input "6"
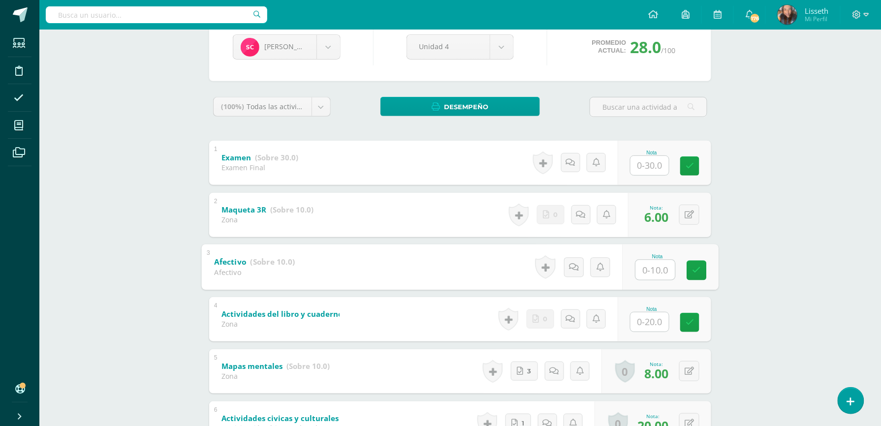
scroll to position [79, 0]
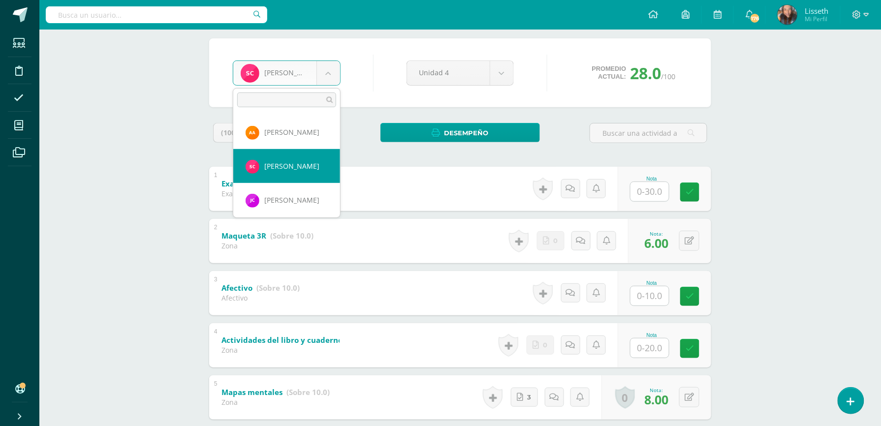
click at [330, 73] on body "Estudiantes Disciplina Asistencia Mis cursos Archivos Soporte Ayuda Reportar un…" at bounding box center [440, 229] width 881 height 616
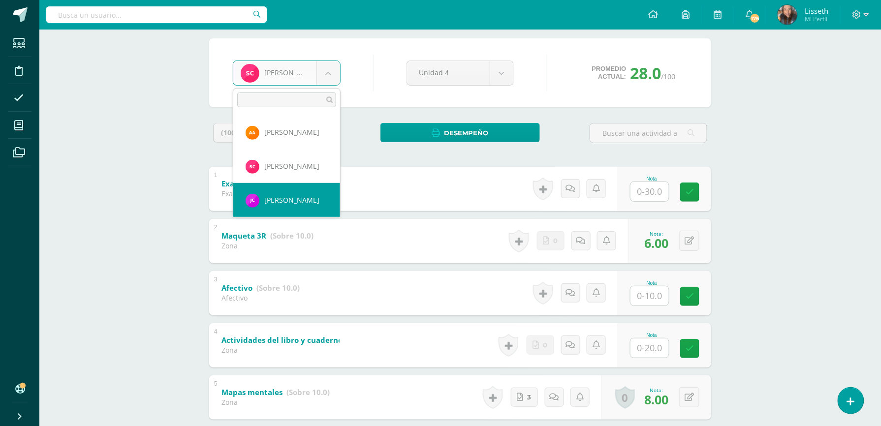
select select "8803"
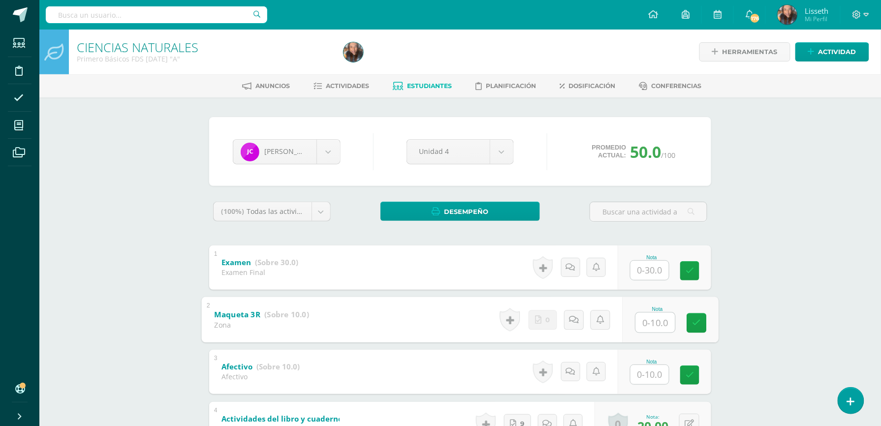
click at [640, 323] on input "text" at bounding box center [655, 322] width 39 height 20
type input "8"
click at [687, 319] on button at bounding box center [695, 319] width 21 height 21
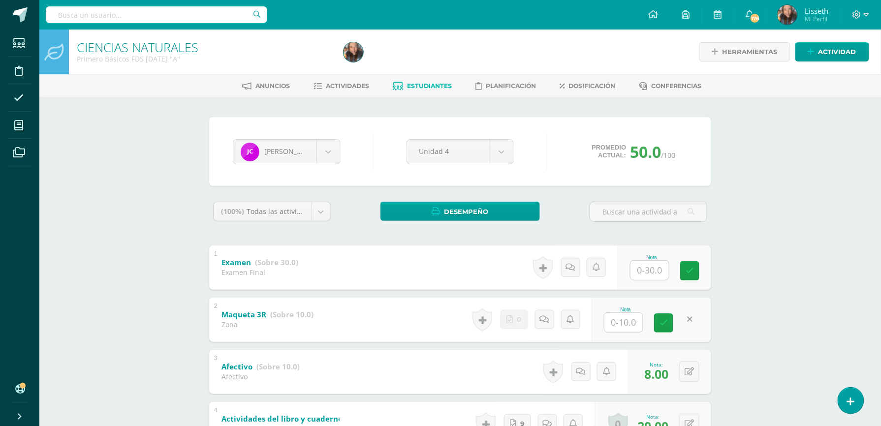
click at [790, 294] on div "CIENCIAS NATURALES Primero Básicos FDS [DATE] "A" Herramientas Detalle de asist…" at bounding box center [459, 323] width 841 height 586
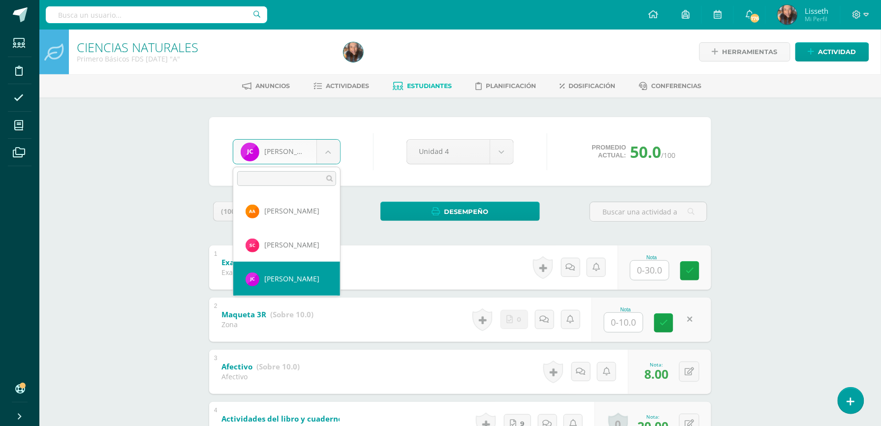
click at [333, 156] on body "Estudiantes Disciplina Asistencia Mis cursos Archivos Soporte Ayuda Reportar un…" at bounding box center [440, 308] width 881 height 616
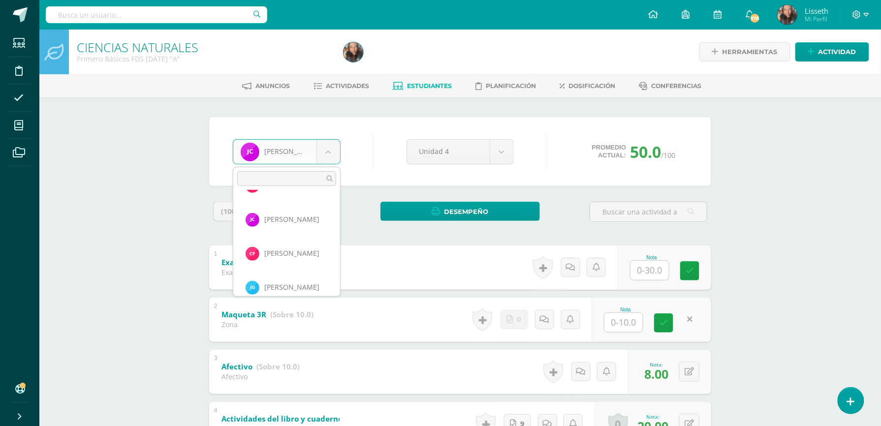
scroll to position [86, 0]
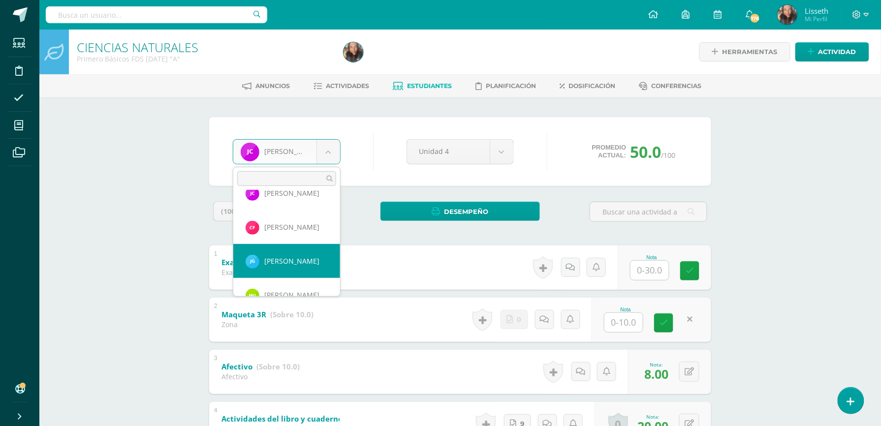
select select "8805"
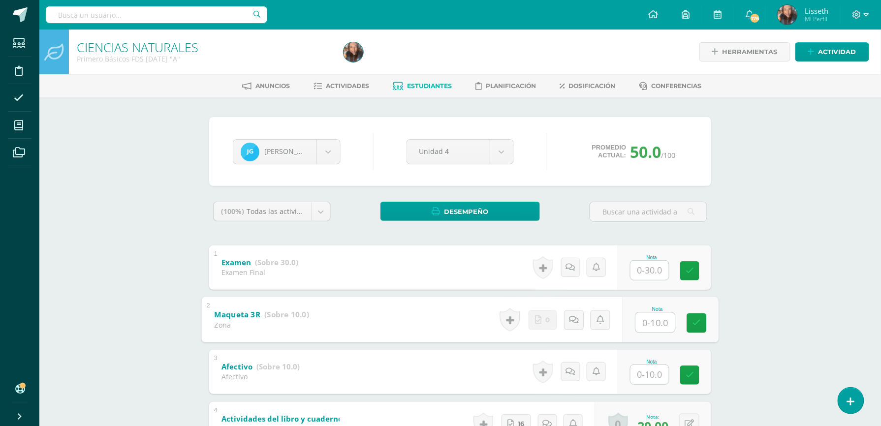
click at [638, 321] on input "text" at bounding box center [655, 322] width 39 height 20
type input "10"
type input "9"
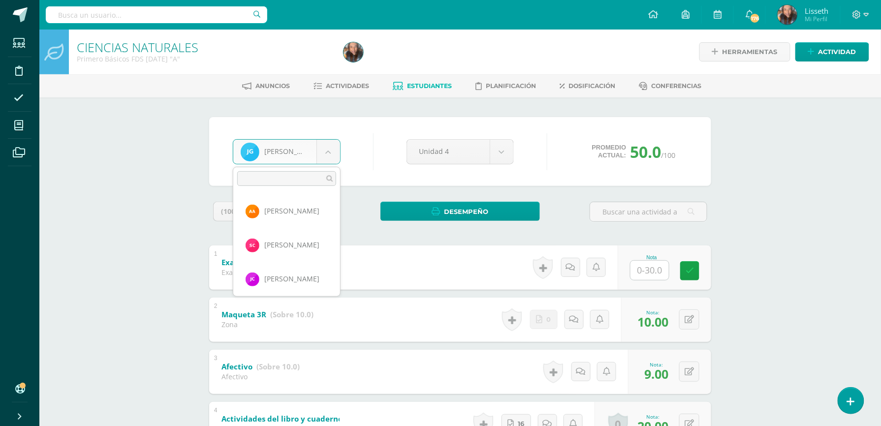
scroll to position [67, 0]
drag, startPoint x: 328, startPoint y: 158, endPoint x: 336, endPoint y: 285, distance: 127.2
click at [336, 285] on body "Estudiantes Disciplina Asistencia Mis cursos Archivos Soporte Ayuda Reportar un…" at bounding box center [440, 308] width 881 height 616
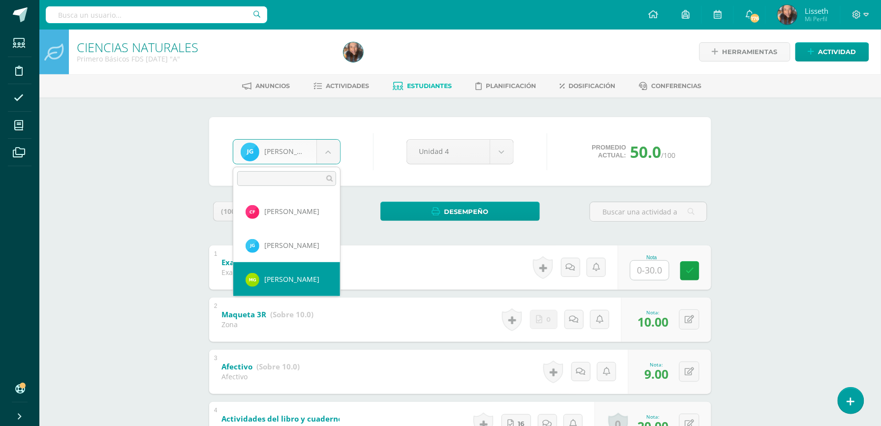
select select "8806"
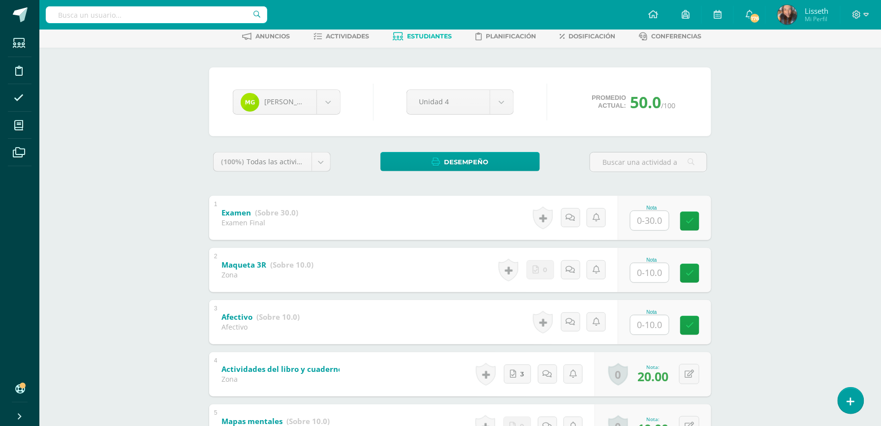
scroll to position [52, 0]
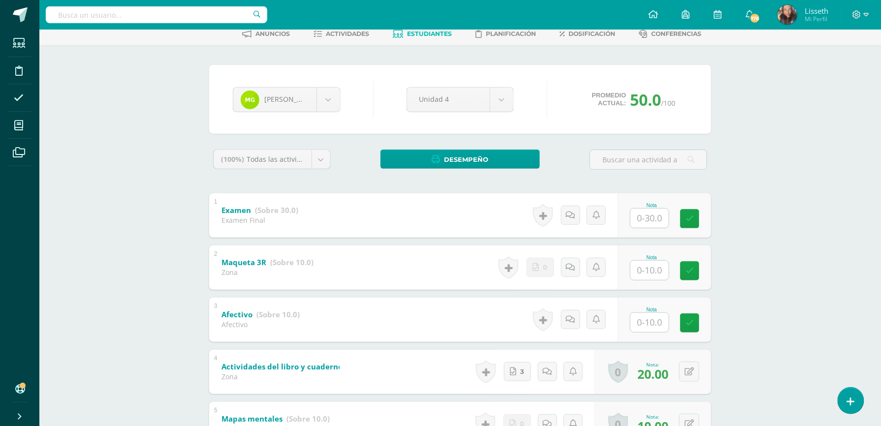
click at [648, 272] on input "text" at bounding box center [649, 270] width 38 height 19
type input "10"
type input "9"
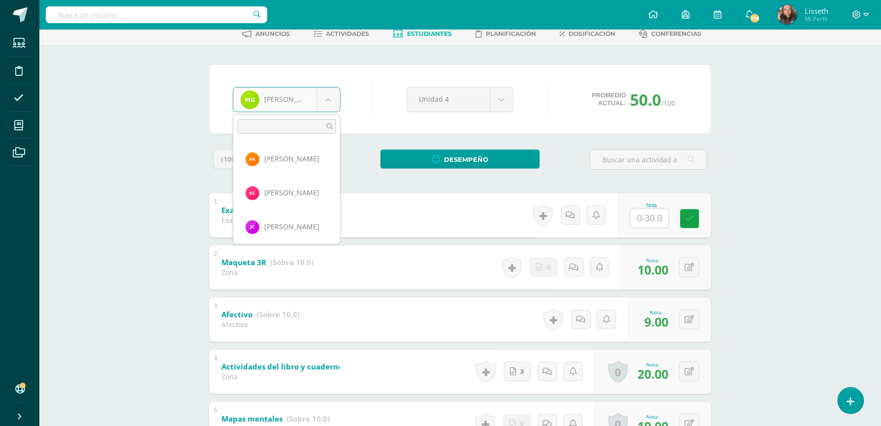
click at [325, 97] on body "Estudiantes Disciplina Asistencia Mis cursos Archivos Soporte Ayuda Reportar un…" at bounding box center [440, 256] width 881 height 616
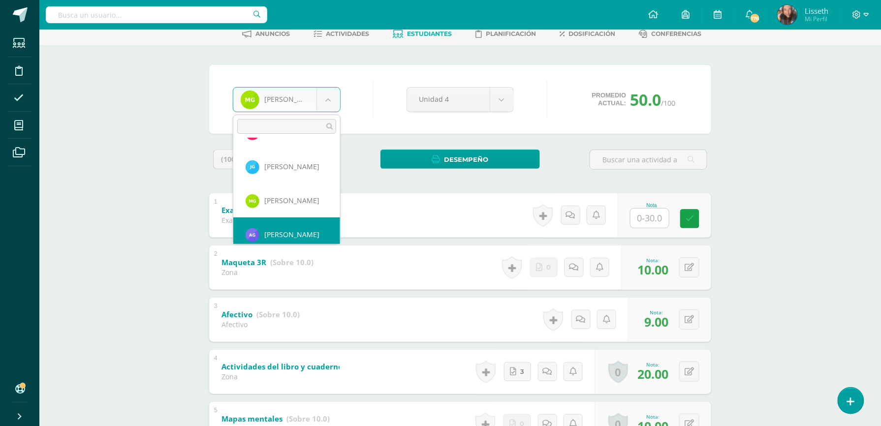
scroll to position [135, 0]
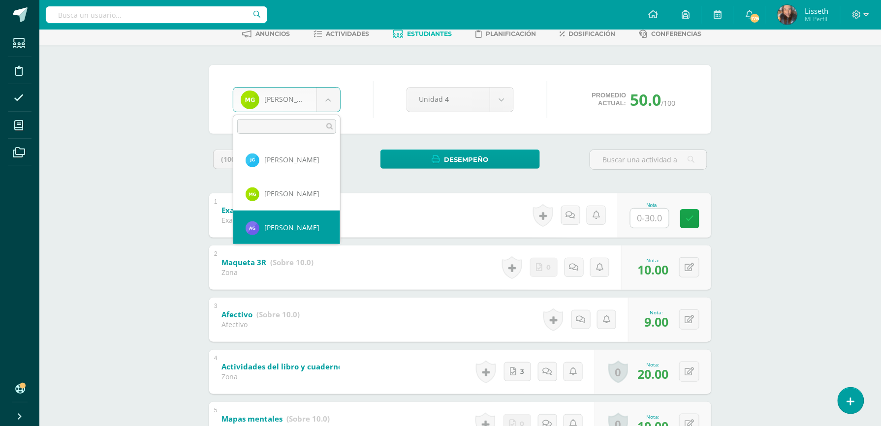
select select "8807"
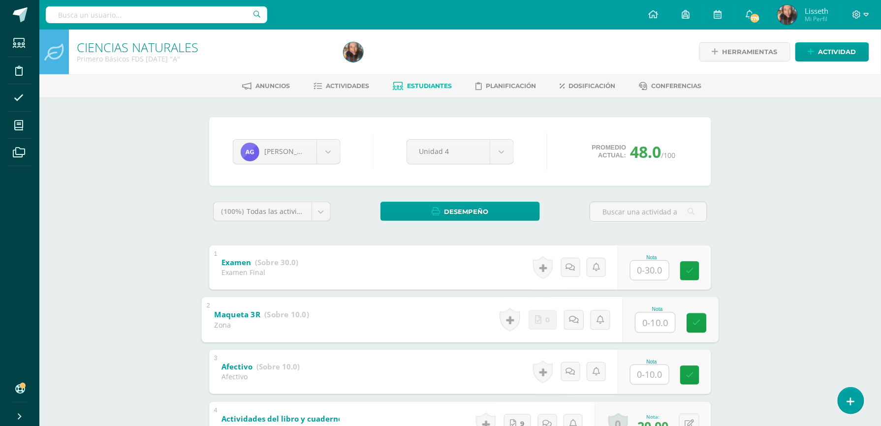
click at [645, 321] on input "text" at bounding box center [655, 322] width 39 height 20
type input "10"
type input "8"
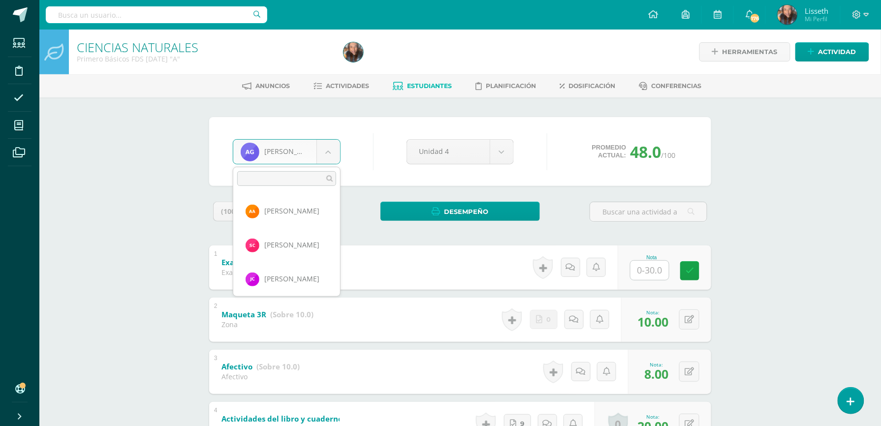
scroll to position [135, 0]
drag, startPoint x: 334, startPoint y: 152, endPoint x: 335, endPoint y: 288, distance: 136.8
click at [335, 288] on body "Estudiantes Disciplina Asistencia Mis cursos Archivos Soporte Ayuda Reportar un…" at bounding box center [440, 308] width 881 height 616
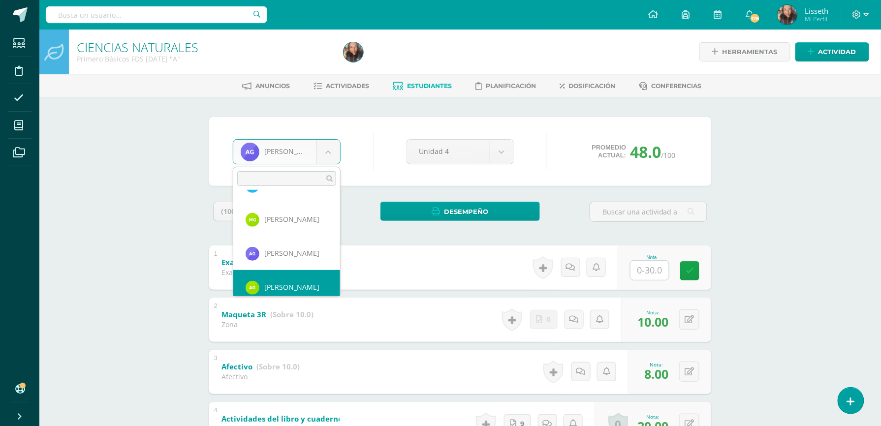
scroll to position [169, 0]
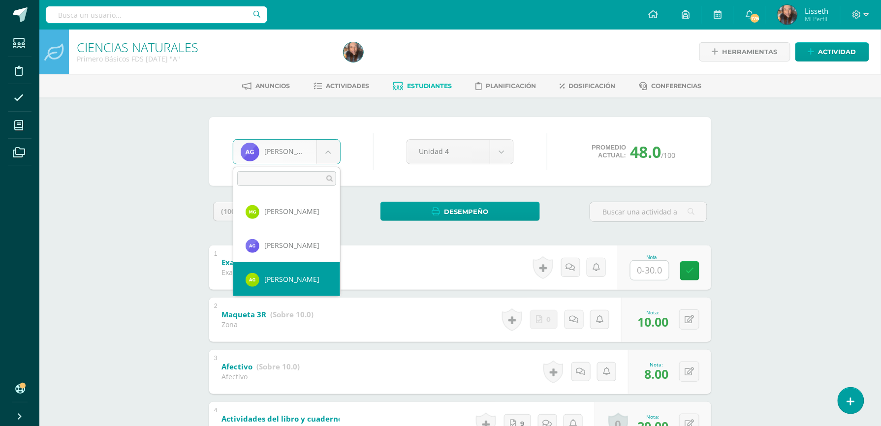
select select "8808"
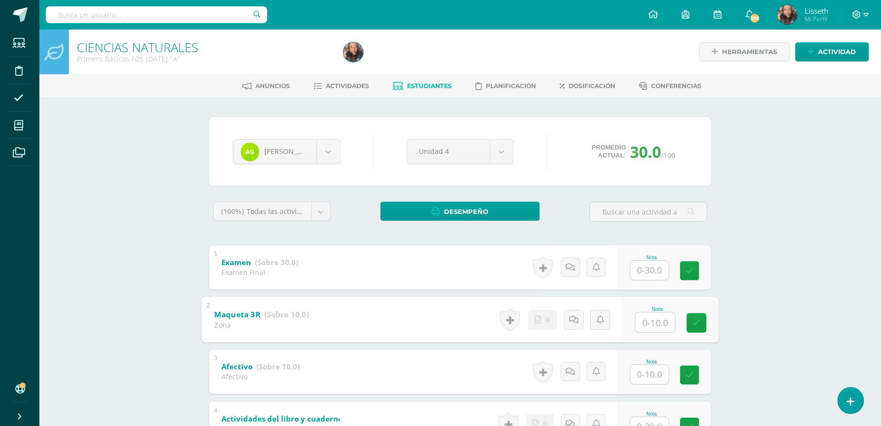
click at [648, 329] on input "text" at bounding box center [655, 322] width 39 height 20
type input "10"
type input "9"
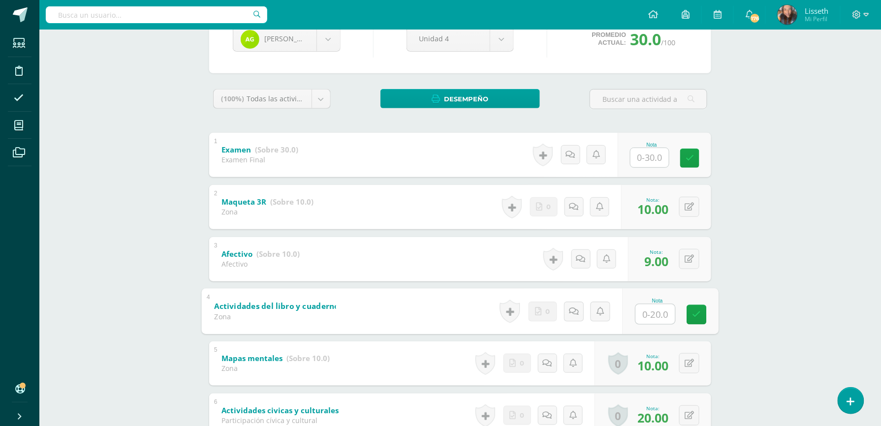
scroll to position [110, 0]
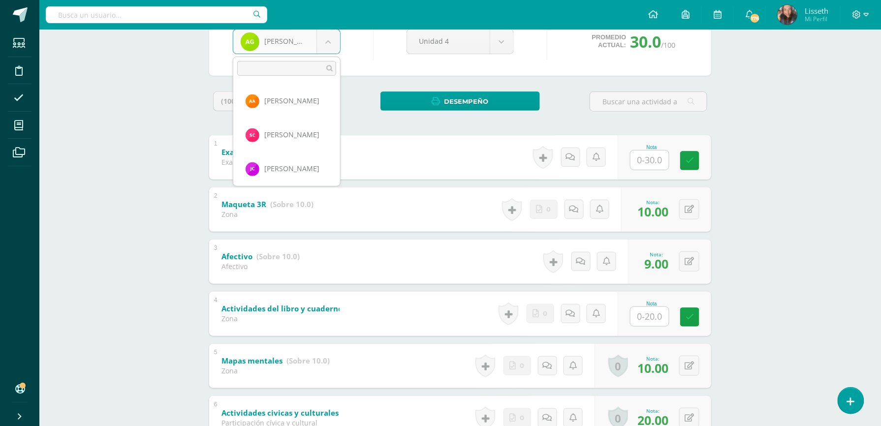
click at [337, 50] on body "Estudiantes Disciplina Asistencia Mis cursos Archivos Soporte Ayuda Reportar un…" at bounding box center [440, 198] width 881 height 616
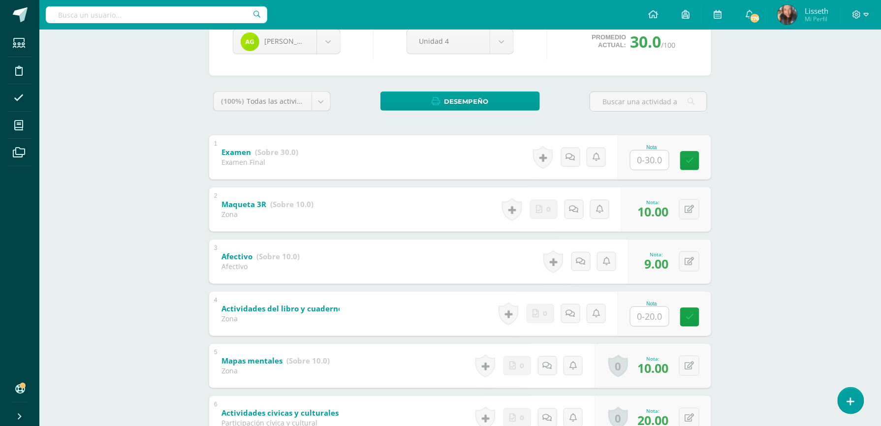
click at [647, 306] on body "Estudiantes Disciplina Asistencia Mis cursos Archivos Soporte Ayuda Reportar un…" at bounding box center [440, 198] width 881 height 616
click at [650, 315] on input "text" at bounding box center [655, 316] width 39 height 20
type input "17"
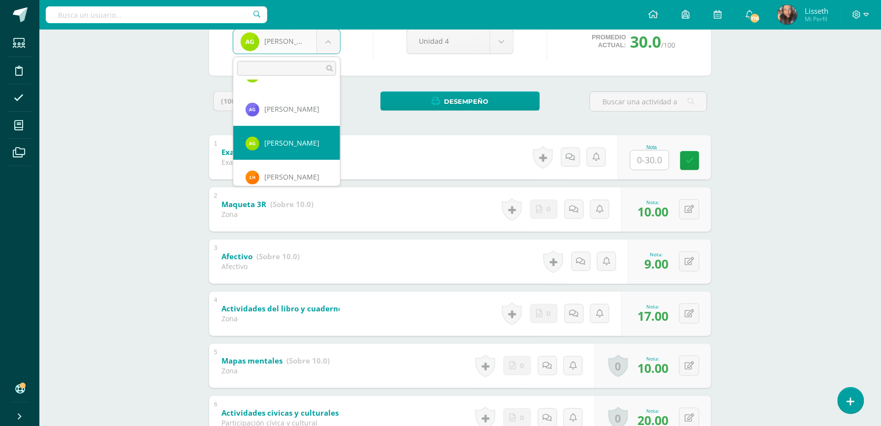
scroll to position [169, 0]
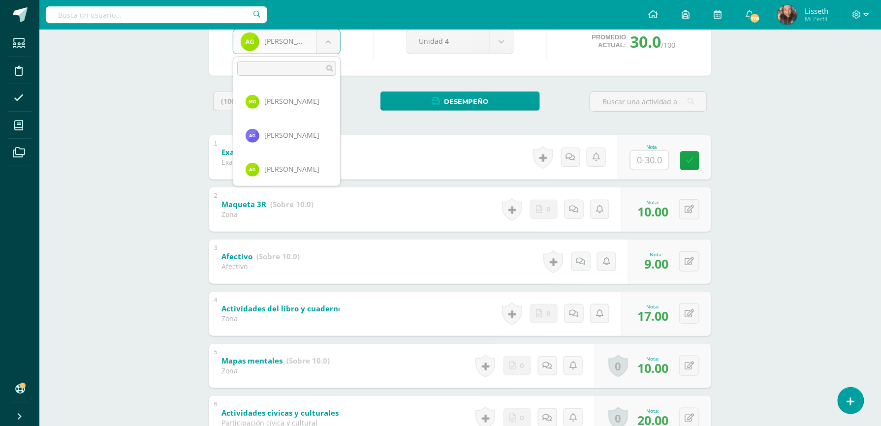
drag, startPoint x: 330, startPoint y: 38, endPoint x: 334, endPoint y: 178, distance: 140.3
click at [334, 178] on body "Estudiantes Disciplina Asistencia Mis cursos Archivos Soporte Ayuda Reportar un…" at bounding box center [440, 198] width 881 height 616
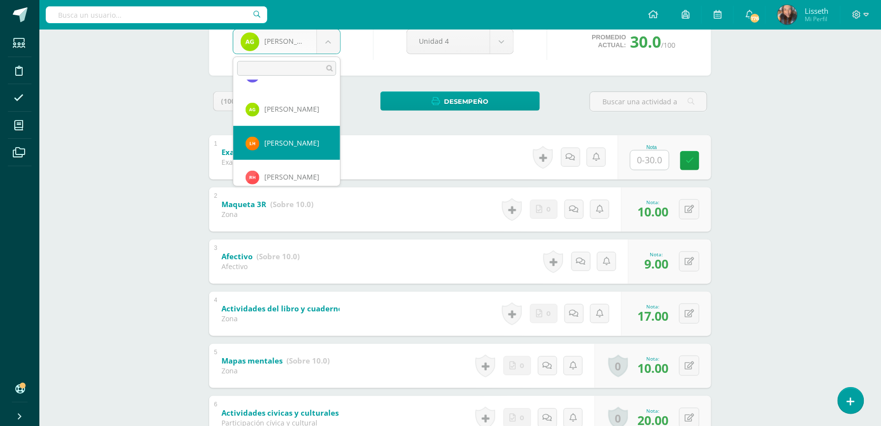
select select "8809"
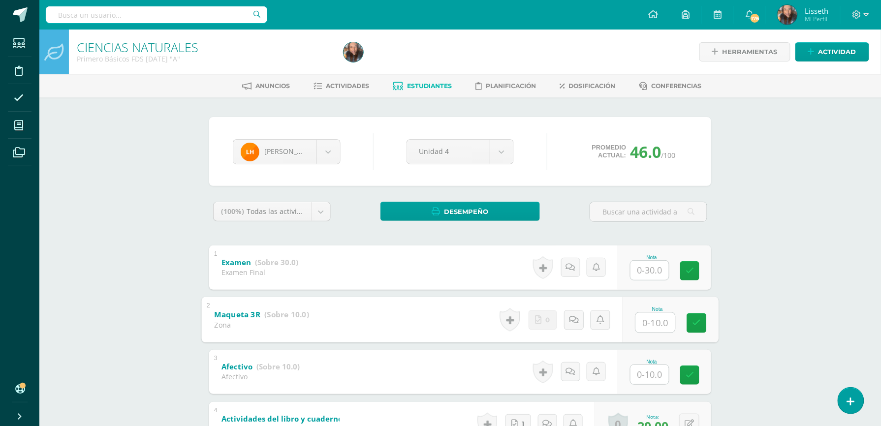
click at [654, 321] on input "text" at bounding box center [655, 322] width 39 height 20
type input "10"
type input "9"
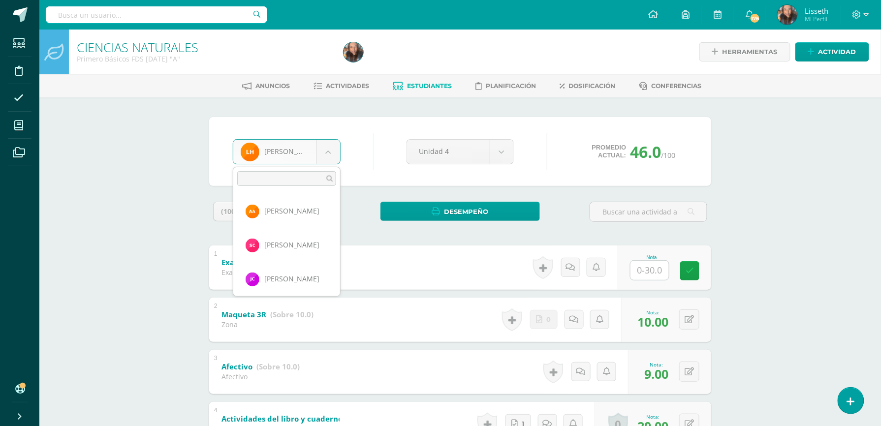
scroll to position [203, 0]
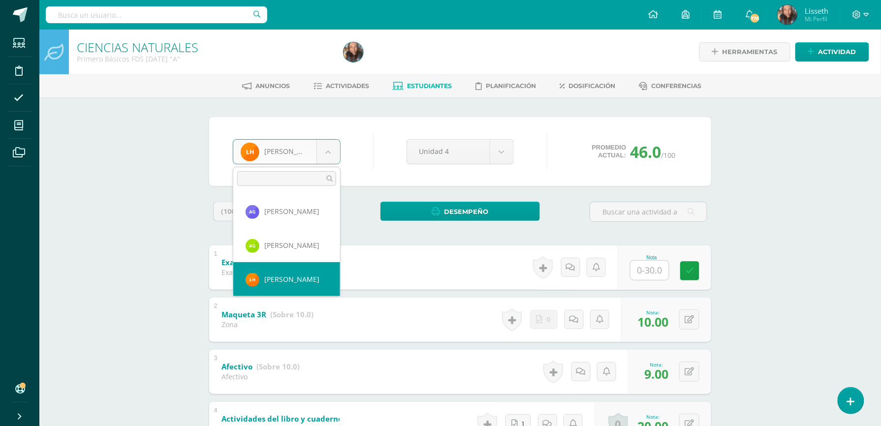
click at [330, 144] on body "Estudiantes Disciplina Asistencia Mis cursos Archivos Soporte Ayuda Reportar un…" at bounding box center [440, 308] width 881 height 616
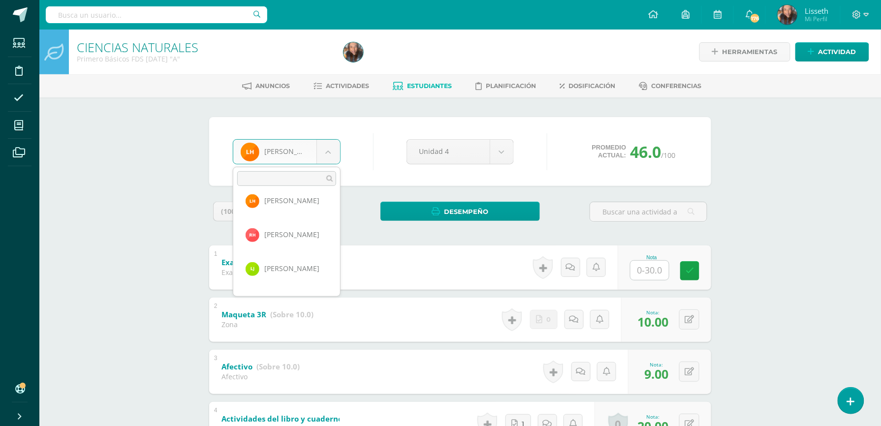
scroll to position [305, 0]
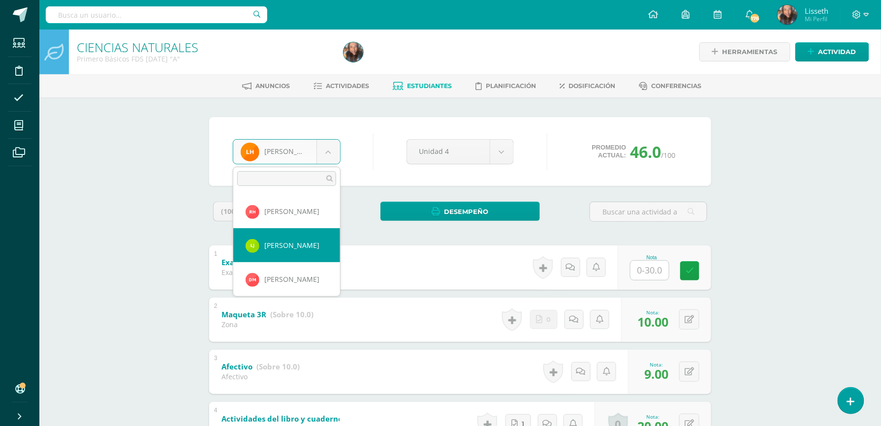
select select "8810"
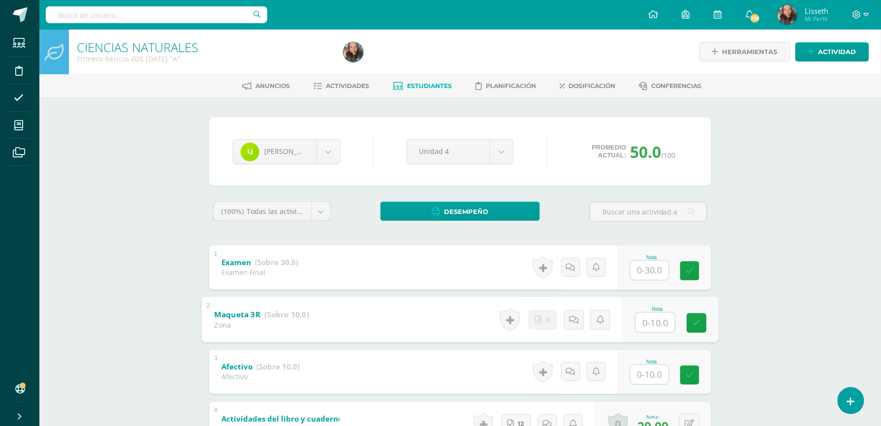
click at [635, 317] on div at bounding box center [655, 322] width 40 height 21
type input "10"
type input "8"
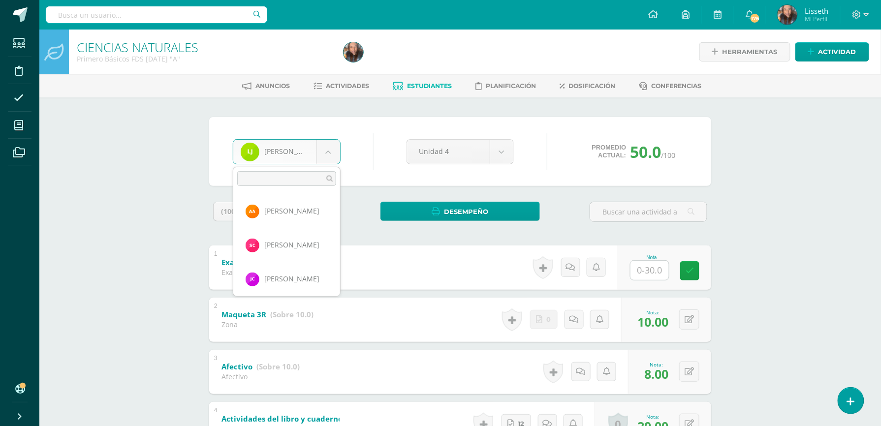
click at [324, 156] on body "Estudiantes Disciplina Asistencia Mis cursos Archivos Soporte Ayuda Reportar un…" at bounding box center [440, 308] width 881 height 616
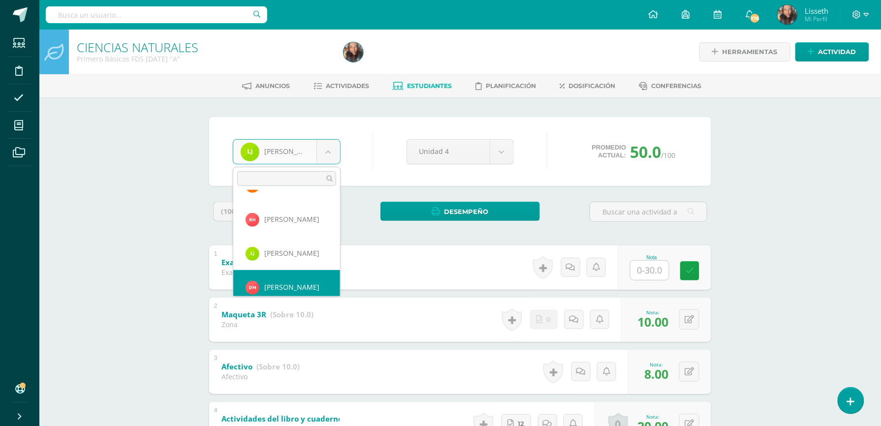
scroll to position [305, 0]
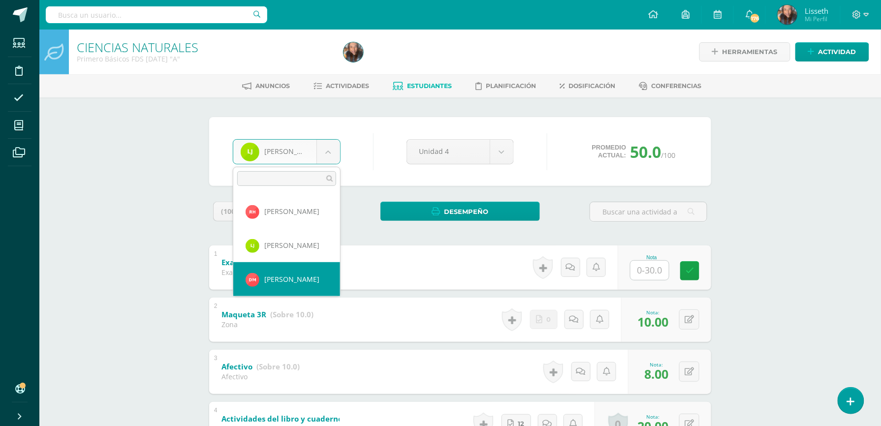
select select "8811"
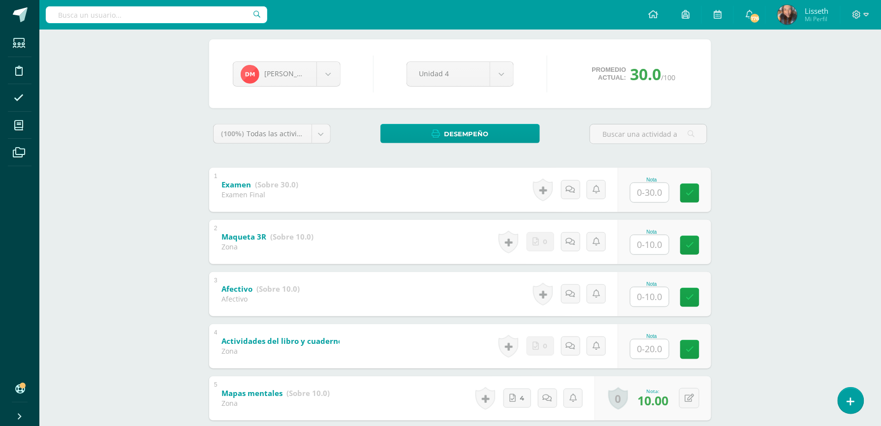
scroll to position [79, 0]
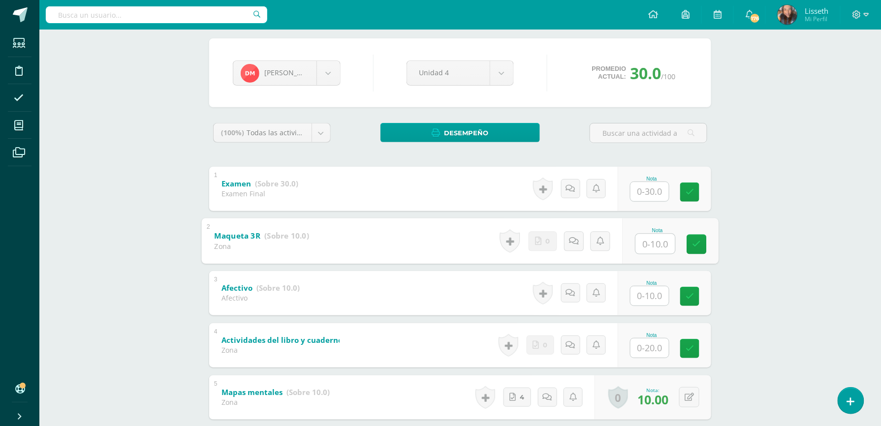
click at [657, 248] on input "text" at bounding box center [655, 244] width 39 height 20
type input "10"
type input "8"
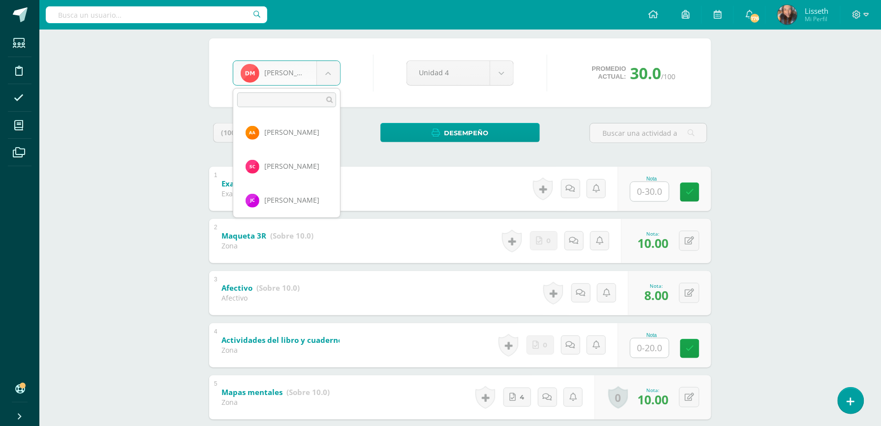
scroll to position [305, 0]
drag, startPoint x: 327, startPoint y: 75, endPoint x: 337, endPoint y: 210, distance: 134.7
click at [337, 210] on body "Estudiantes Disciplina Asistencia Mis cursos Archivos Soporte Ayuda Reportar un…" at bounding box center [440, 229] width 881 height 616
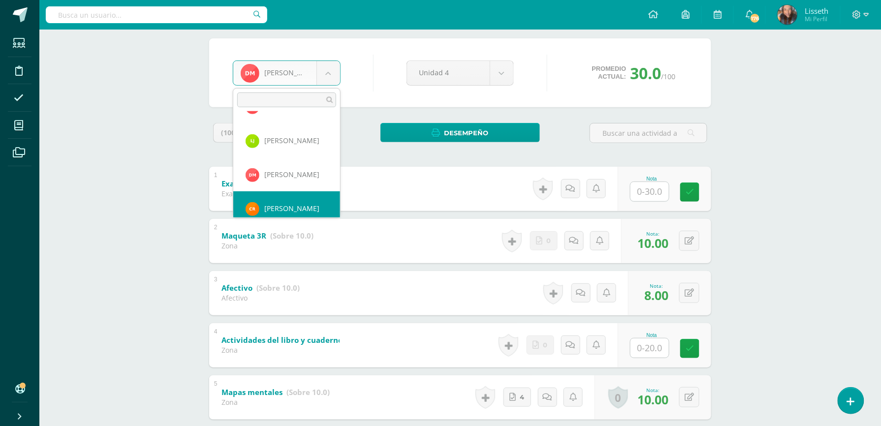
scroll to position [339, 0]
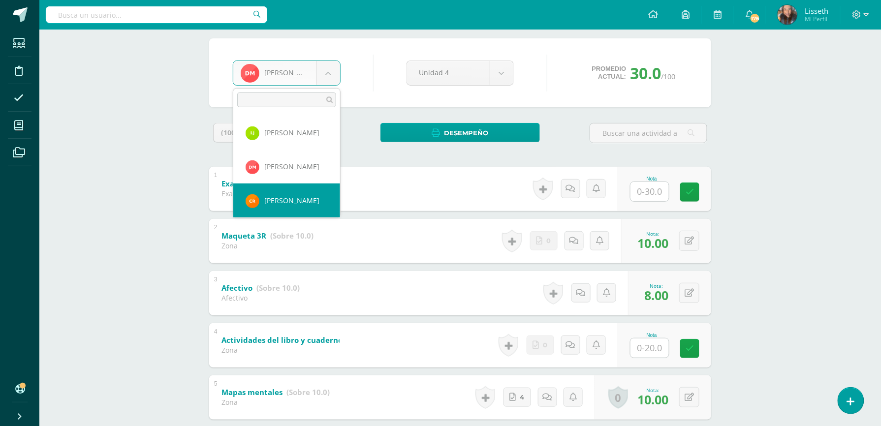
select select "8812"
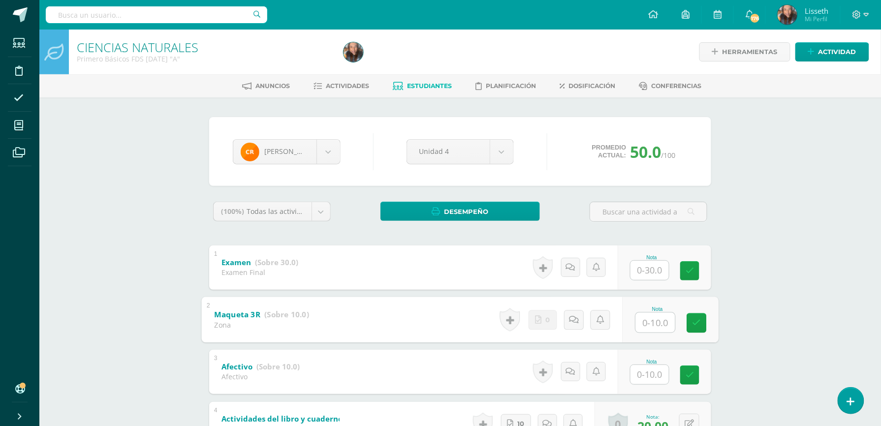
click at [646, 329] on input "text" at bounding box center [655, 322] width 39 height 20
type input "10"
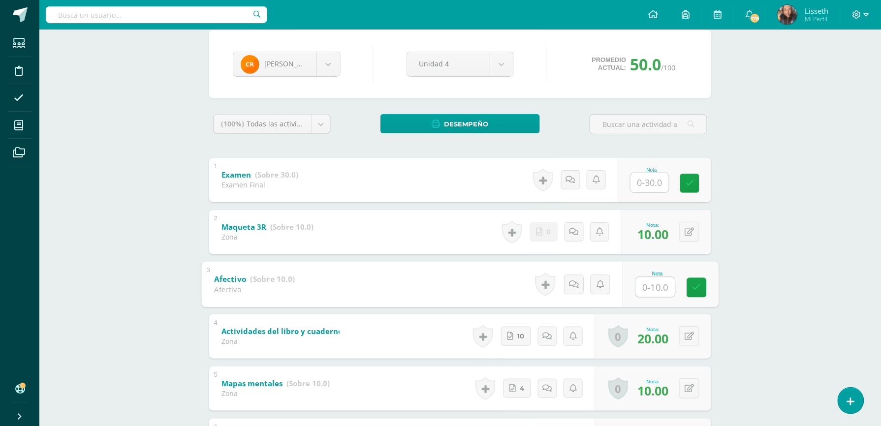
scroll to position [105, 0]
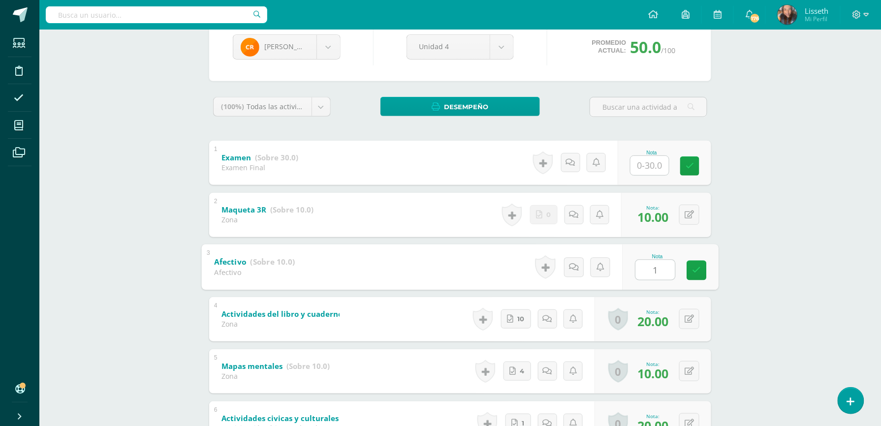
type input "10"
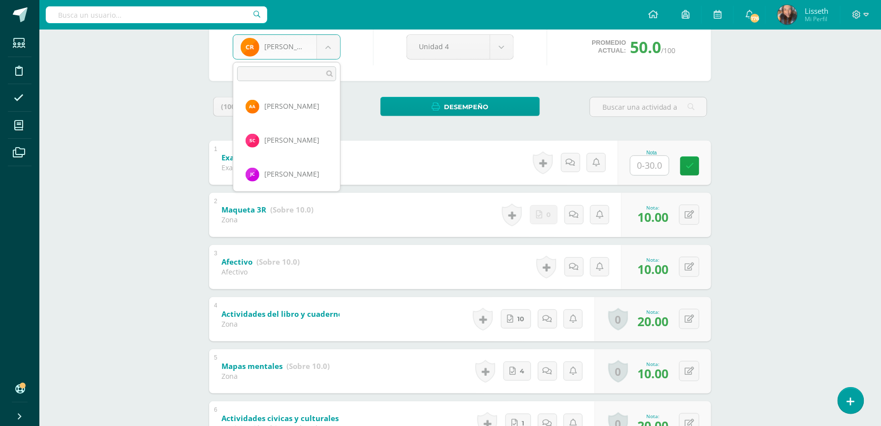
scroll to position [339, 0]
drag, startPoint x: 324, startPoint y: 46, endPoint x: 333, endPoint y: 184, distance: 138.5
click at [333, 184] on body "Estudiantes Disciplina Asistencia Mis cursos Archivos Soporte Ayuda Reportar un…" at bounding box center [440, 203] width 881 height 616
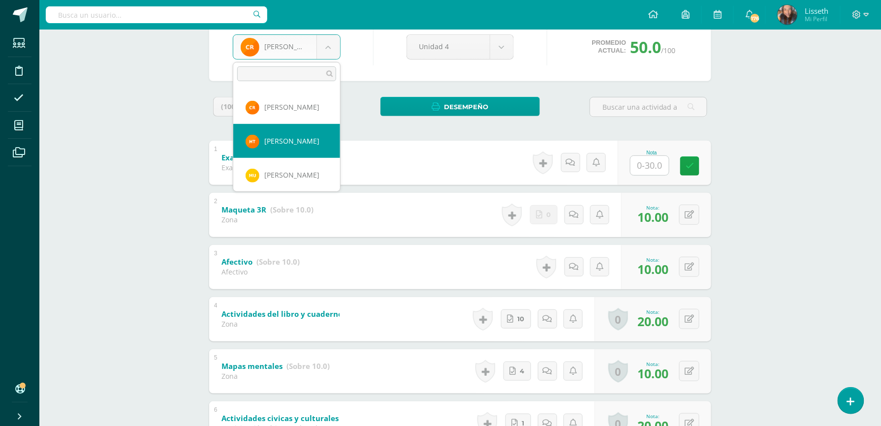
select select "8813"
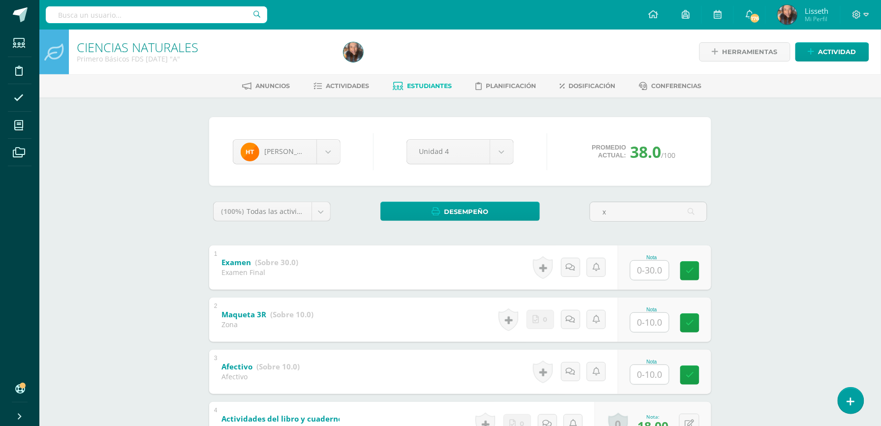
type input "x"
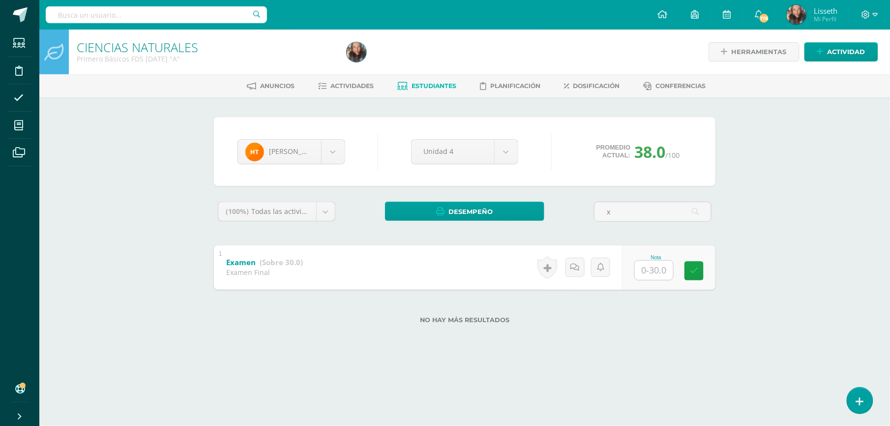
click at [795, 236] on div "CIENCIAS NATURALES Primero Básicos FDS Domingo "A" Herramientas Detalle de asis…" at bounding box center [464, 193] width 851 height 326
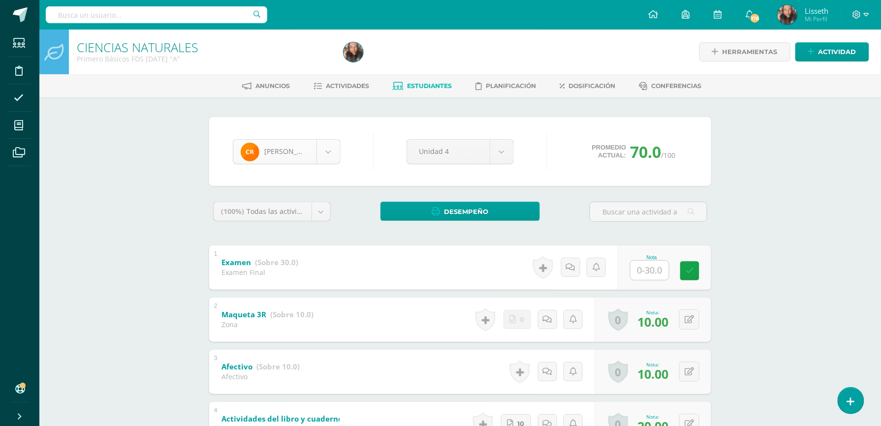
scroll to position [373, 0]
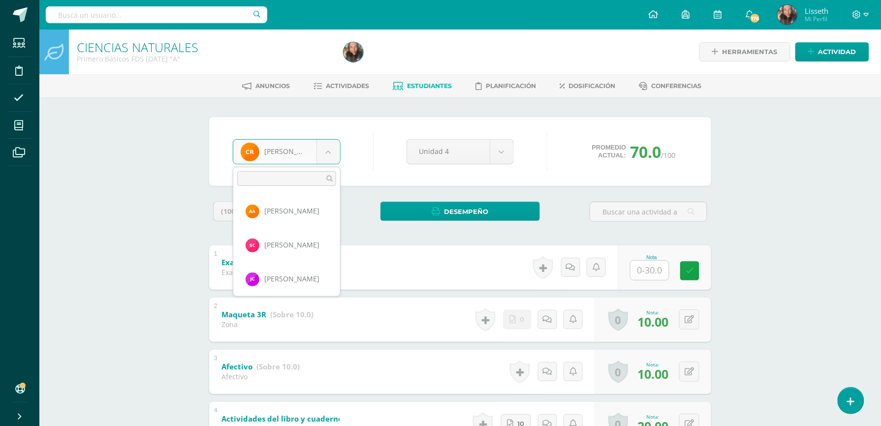
click at [324, 157] on body "Estudiantes Disciplina Asistencia Mis cursos Archivos Soporte Ayuda Reportar un…" at bounding box center [440, 308] width 881 height 616
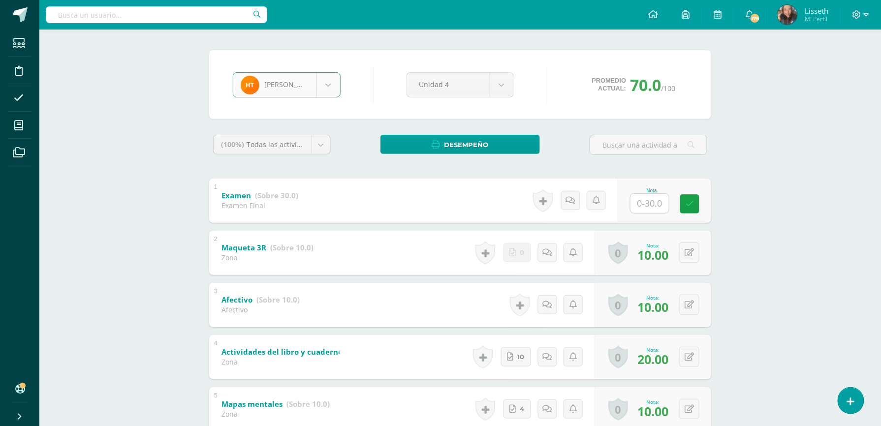
scroll to position [79, 0]
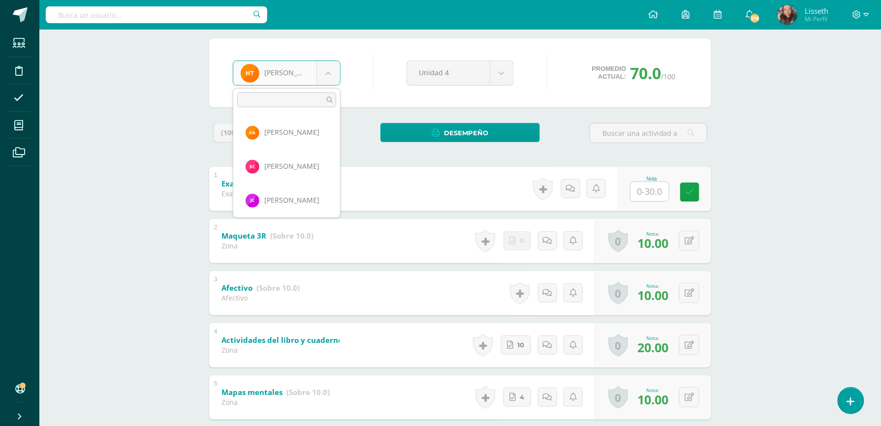
click at [331, 63] on body "Estudiantes Disciplina Asistencia Mis cursos Archivos Soporte Ayuda Reportar un…" at bounding box center [440, 229] width 881 height 616
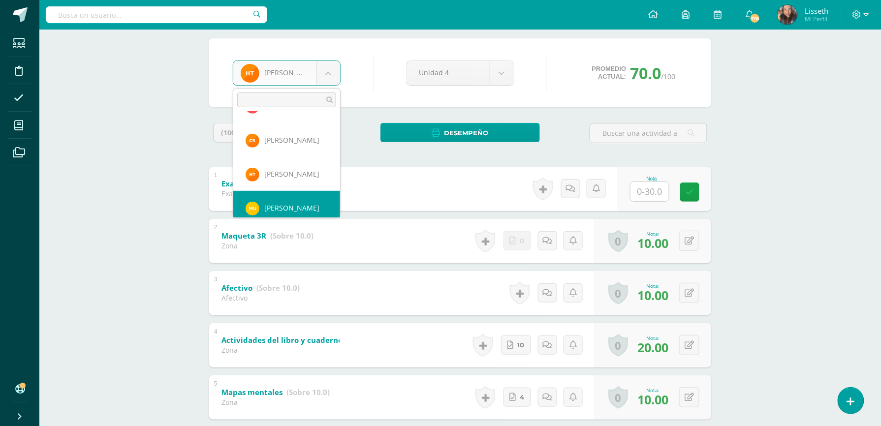
scroll to position [406, 0]
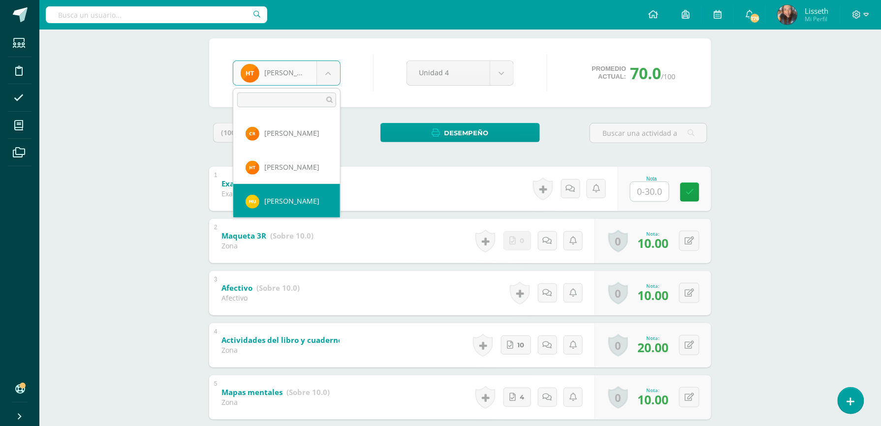
select select "9197"
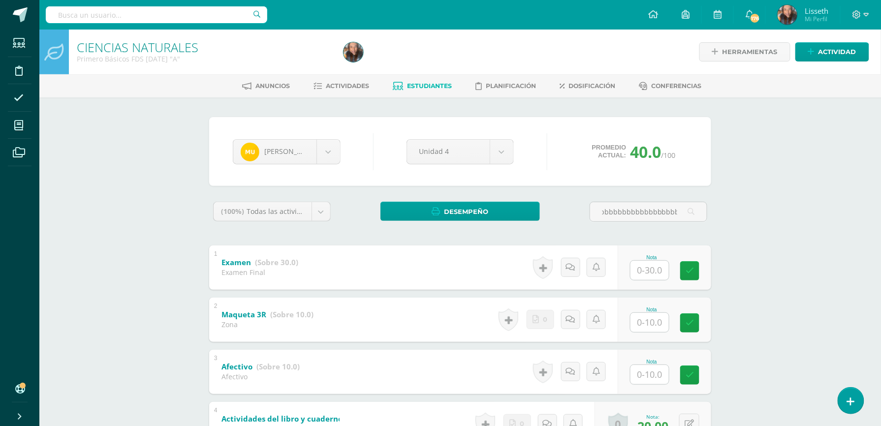
scroll to position [0, 515]
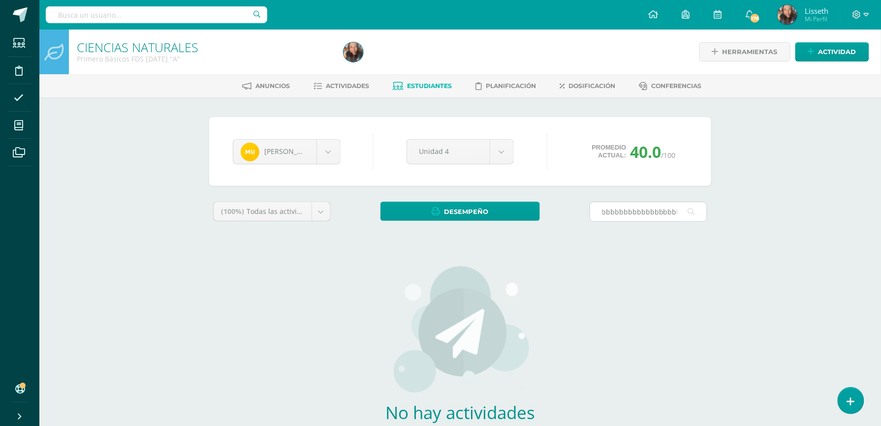
click at [679, 210] on input "bbbbbbbbbbbbbbbbbbbbbbbbbbbbbbbbbbbbbbbbbbbbbbbbbbbbbbbbbbbbbbbbbbbbbbbbbbbbbbb…" at bounding box center [648, 211] width 117 height 19
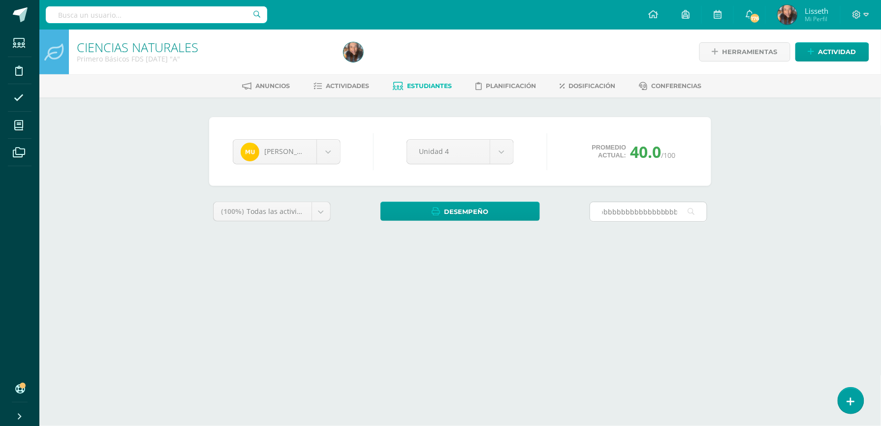
click at [679, 210] on input "bbbbbbbbbbbbbbbbbbbbbbbbbbbbbbbbbbbbbbbbbbbbbbbbbbbbbbbbbbbbbbbbbbbbbbbbbbbbbbb…" at bounding box center [648, 211] width 117 height 19
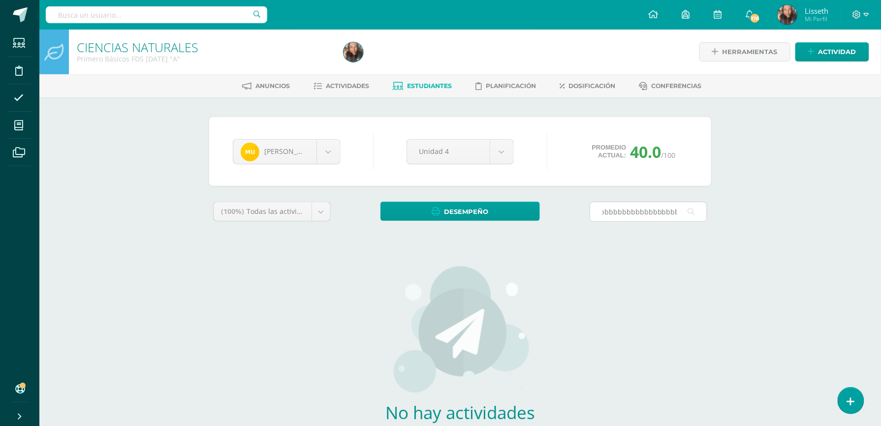
scroll to position [0, 215]
click at [675, 211] on input "bbbbbbbbbbbbbbbbbbbbbbbbbbbbbbbbbbbbbbbbbbbbbbbbbbbbbbbbbbbbbbbbbbbbb" at bounding box center [648, 211] width 117 height 19
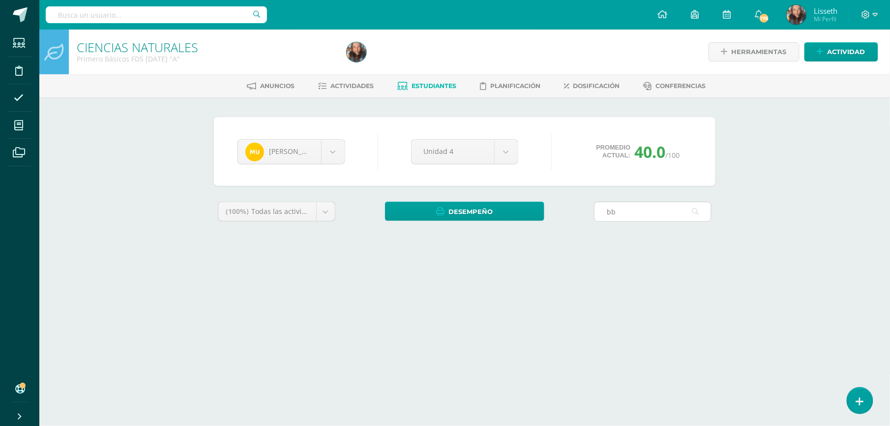
type input "b"
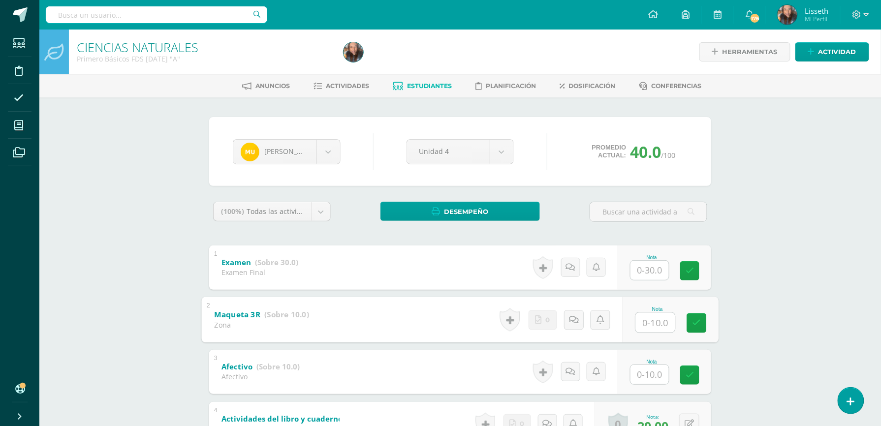
click at [661, 327] on input "text" at bounding box center [655, 322] width 39 height 20
type input "10"
type input "9"
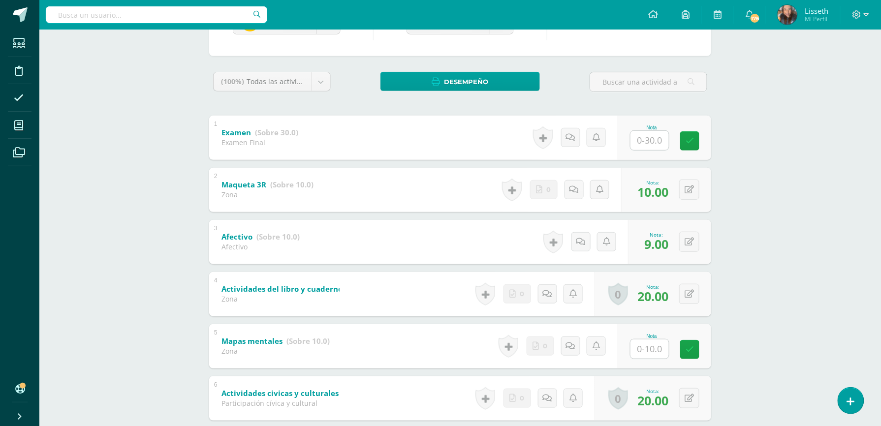
scroll to position [131, 0]
click at [656, 351] on input "text" at bounding box center [649, 347] width 38 height 19
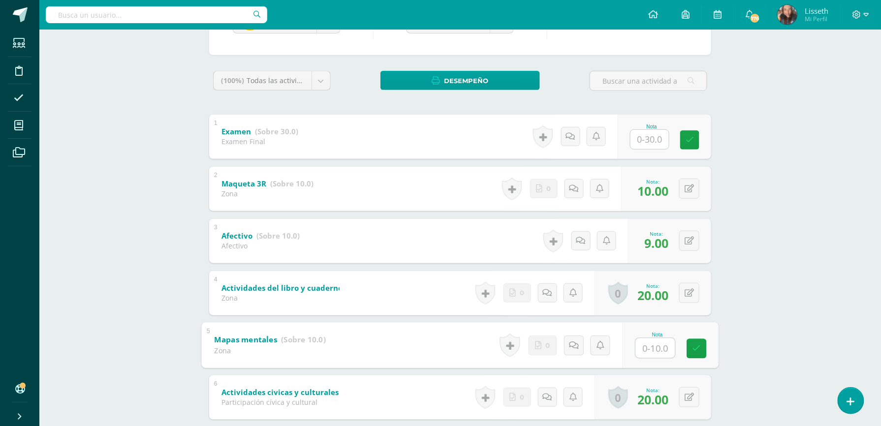
type input "7"
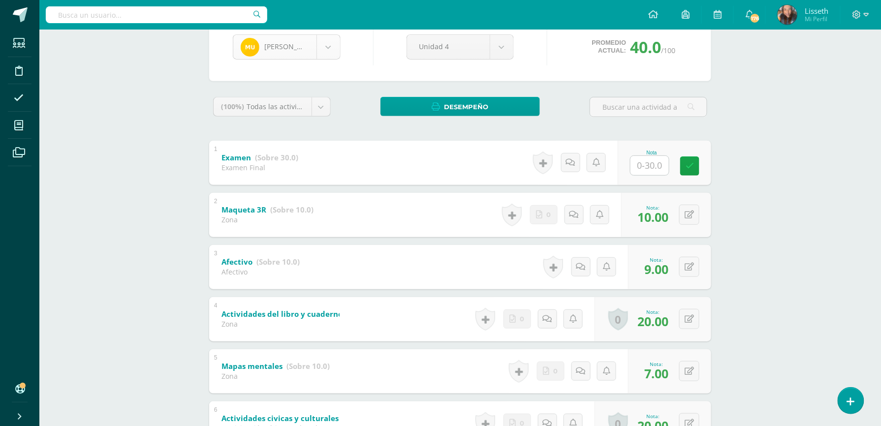
scroll to position [406, 0]
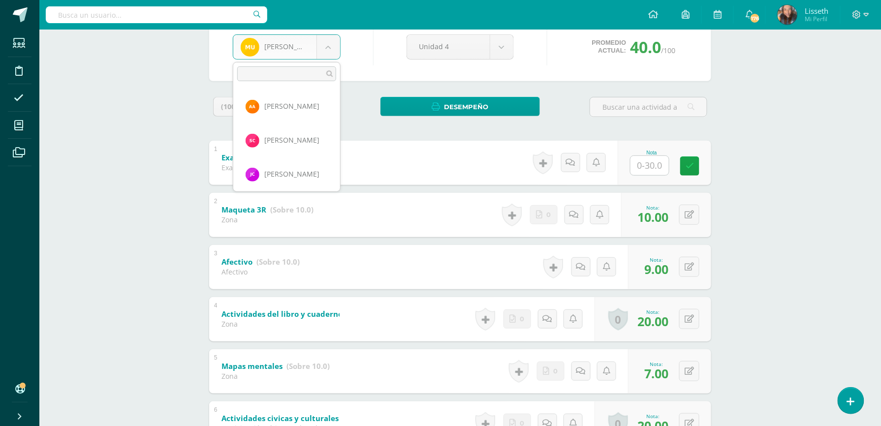
click at [333, 42] on body "Estudiantes Disciplina Asistencia Mis cursos Archivos Soporte Ayuda Reportar un…" at bounding box center [440, 203] width 881 height 616
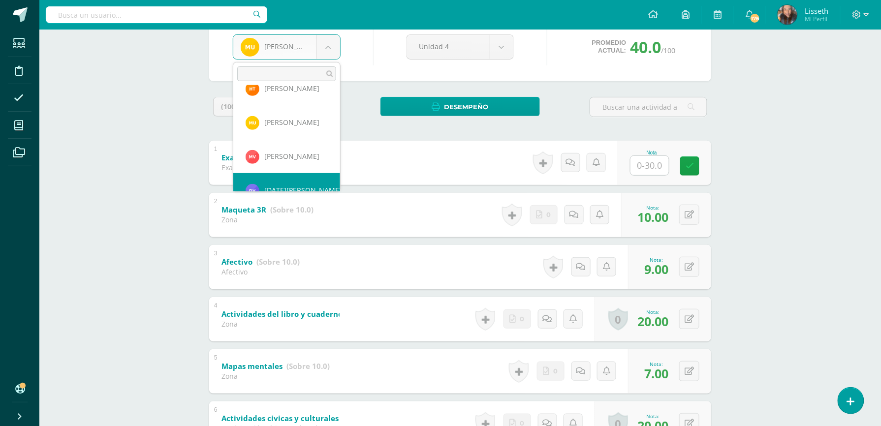
scroll to position [475, 0]
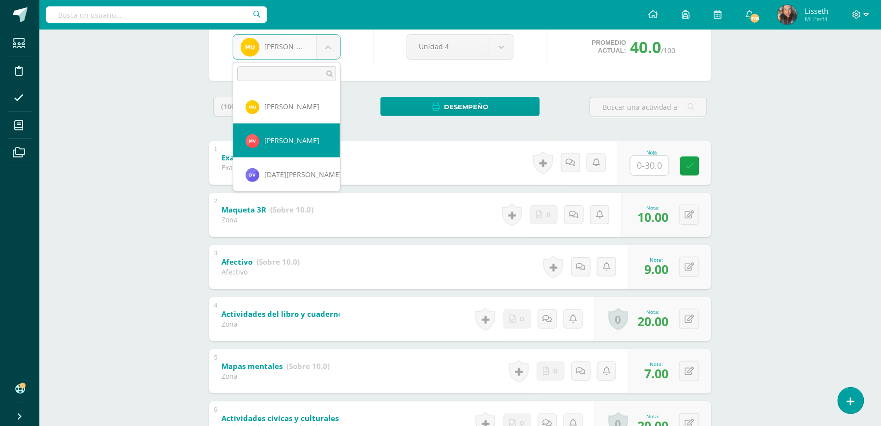
select select "8814"
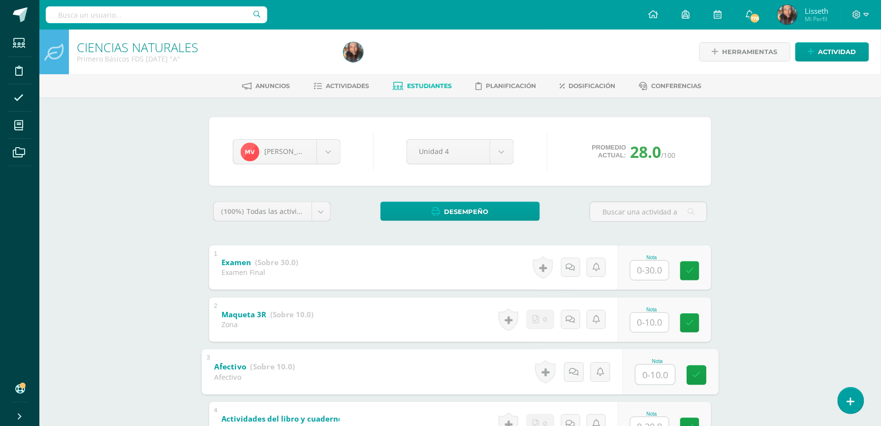
click at [654, 373] on input "text" at bounding box center [655, 375] width 39 height 20
type input "7"
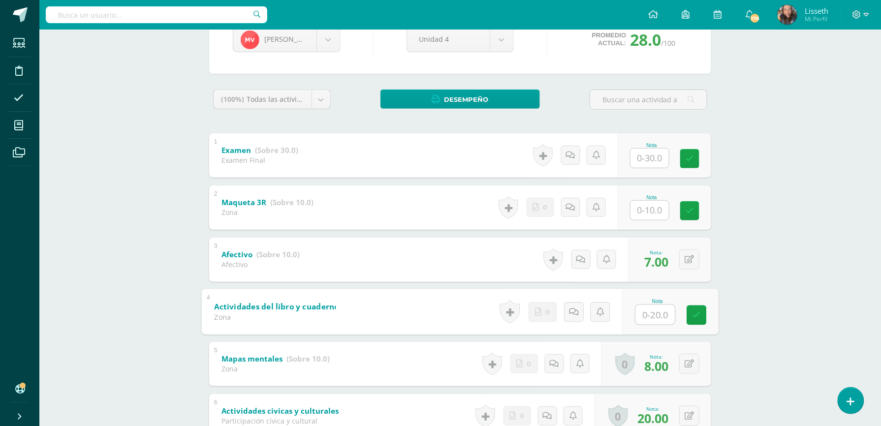
scroll to position [115, 0]
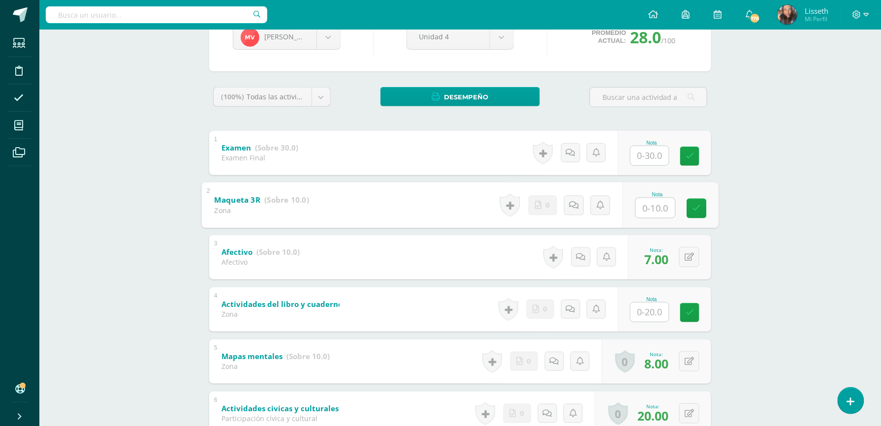
click at [659, 209] on input "text" at bounding box center [655, 208] width 39 height 20
type input "0"
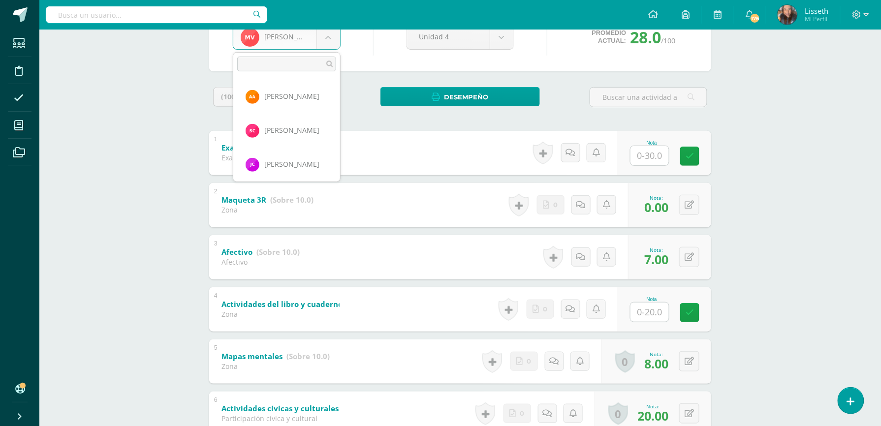
click at [335, 41] on body "Estudiantes Disciplina Asistencia Mis cursos Archivos Soporte Ayuda Reportar un…" at bounding box center [440, 193] width 881 height 616
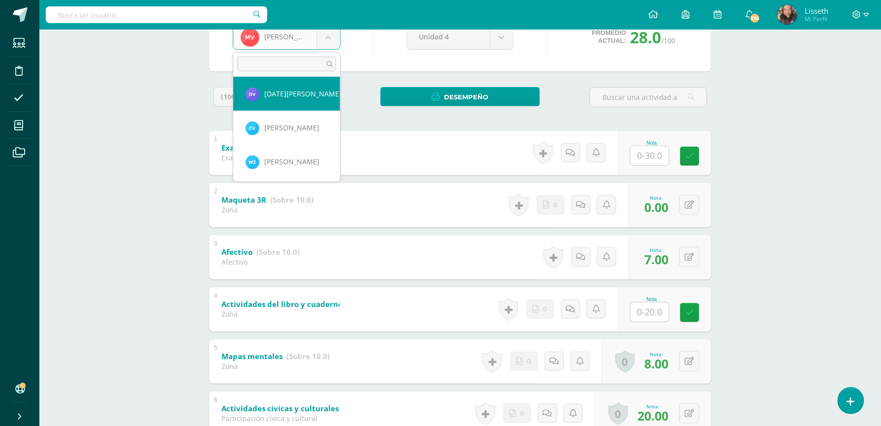
select select "8815"
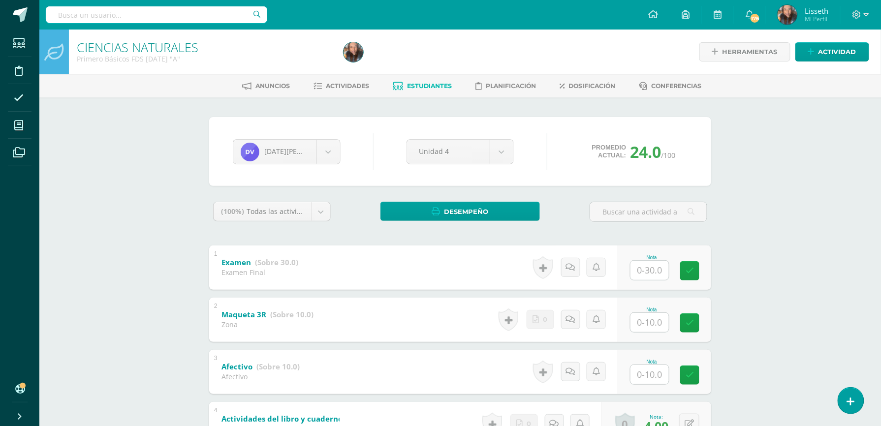
click at [880, 416] on div "CIENCIAS NATURALES Primero Básicos FDS Domingo "A" Herramientas Detalle de asis…" at bounding box center [459, 323] width 841 height 586
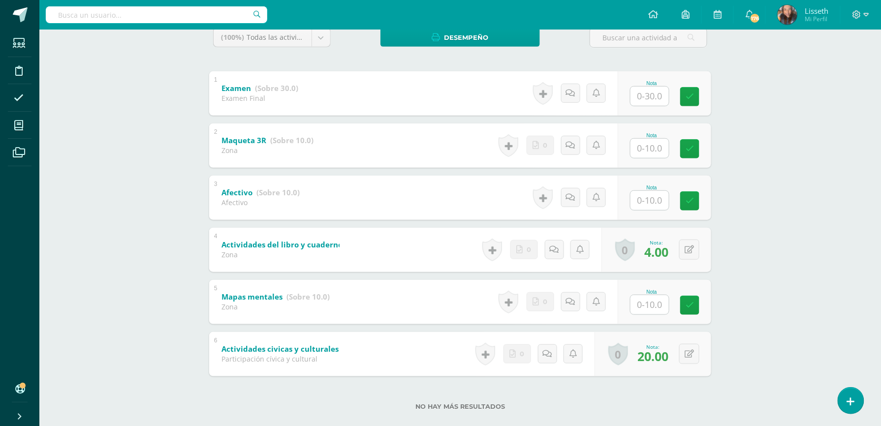
scroll to position [183, 0]
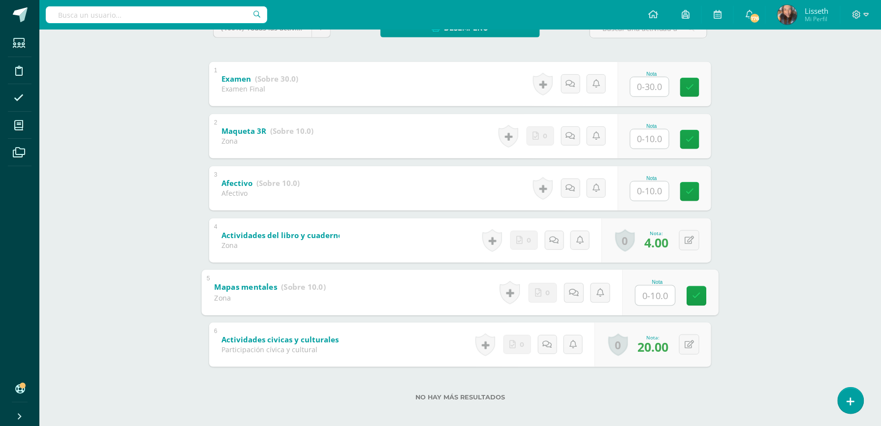
click at [659, 300] on input "text" at bounding box center [655, 295] width 39 height 20
type input "0"
click at [650, 193] on input "text" at bounding box center [655, 191] width 39 height 20
type input "6"
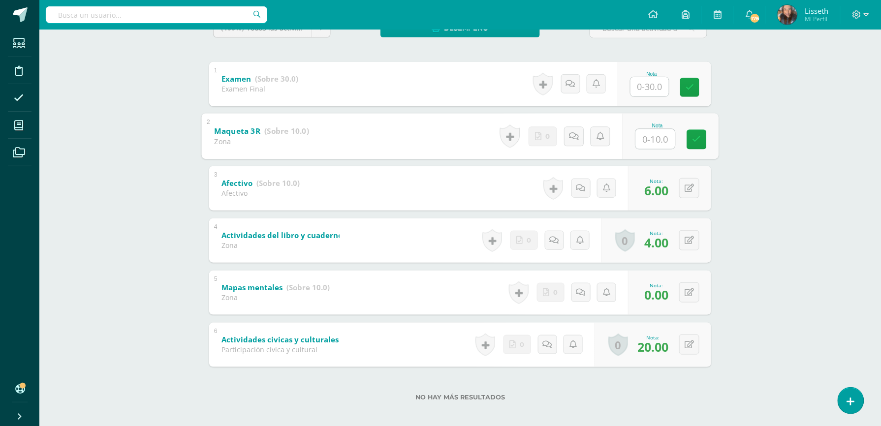
click at [649, 140] on input "text" at bounding box center [655, 139] width 39 height 20
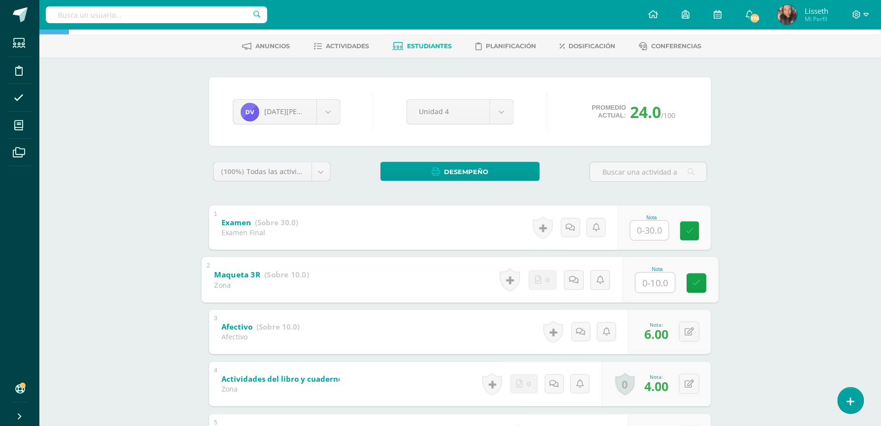
scroll to position [0, 0]
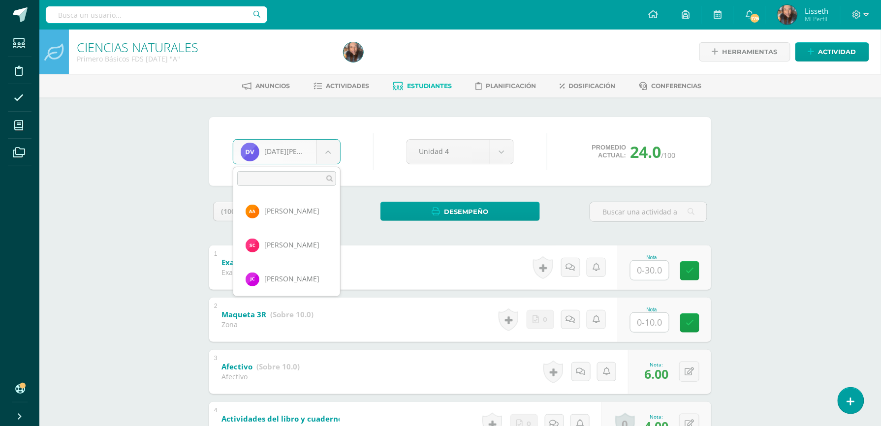
click at [331, 158] on body "Estudiantes Disciplina Asistencia Mis cursos Archivos Soporte Ayuda Reportar un…" at bounding box center [440, 308] width 881 height 616
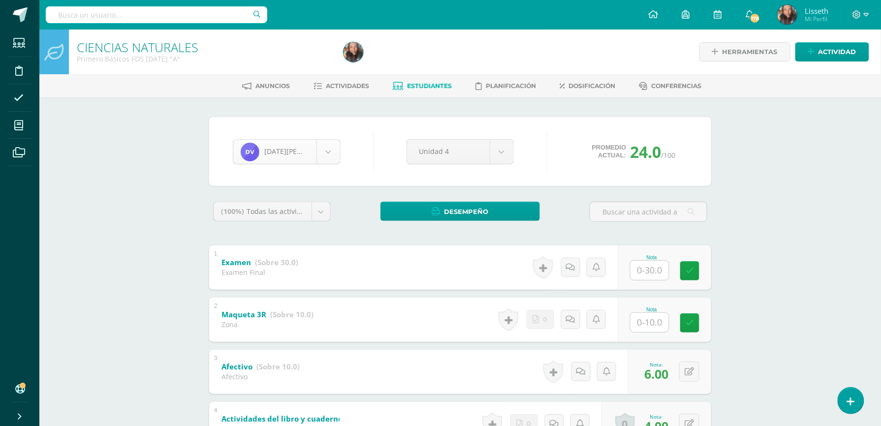
click at [331, 158] on body "Estudiantes Disciplina Asistencia Mis cursos Archivos Soporte Ayuda Reportar un…" at bounding box center [440, 308] width 881 height 616
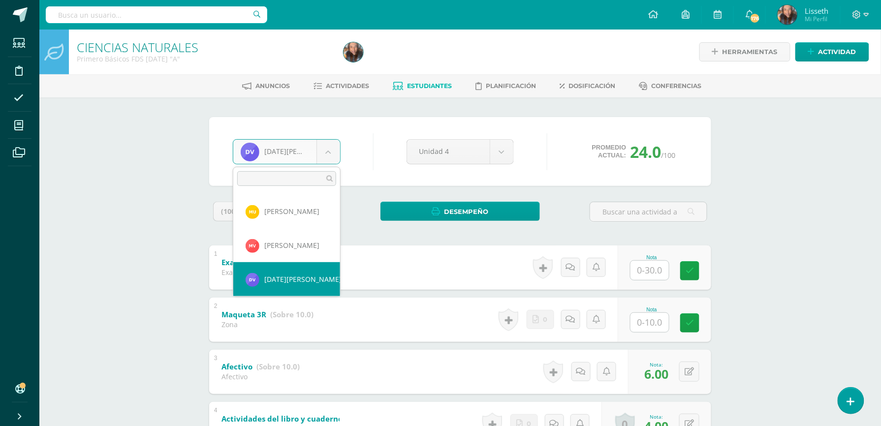
click at [331, 158] on body "Estudiantes Disciplina Asistencia Mis cursos Archivos Soporte Ayuda Reportar un…" at bounding box center [440, 308] width 881 height 616
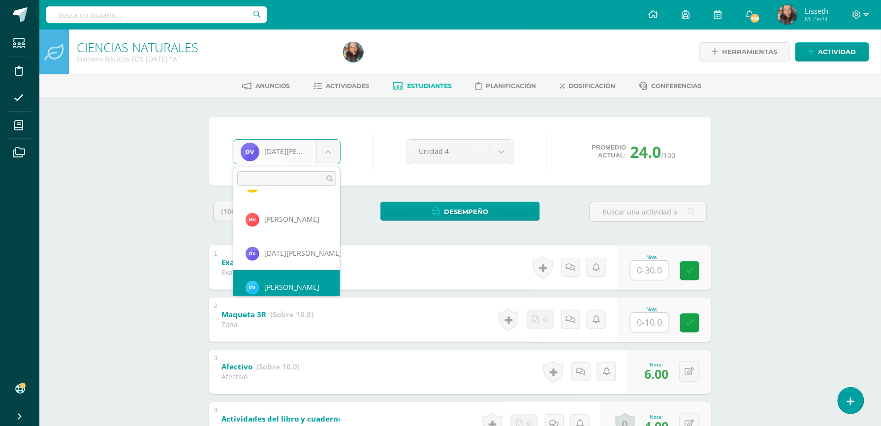
scroll to position [509, 0]
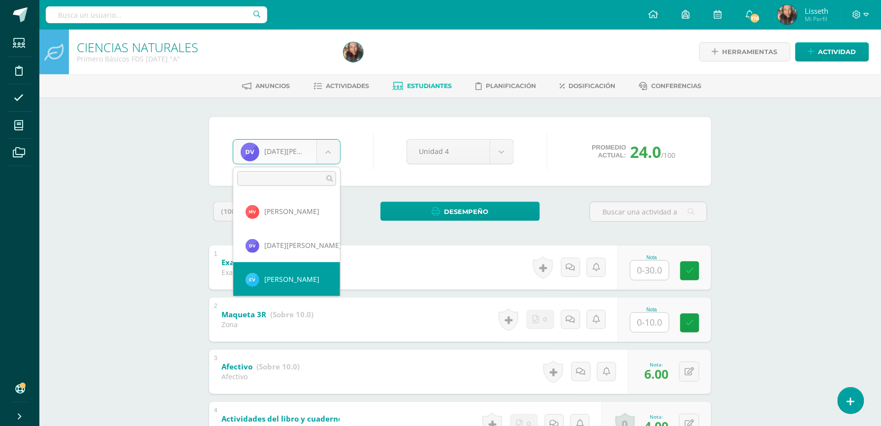
select select "8816"
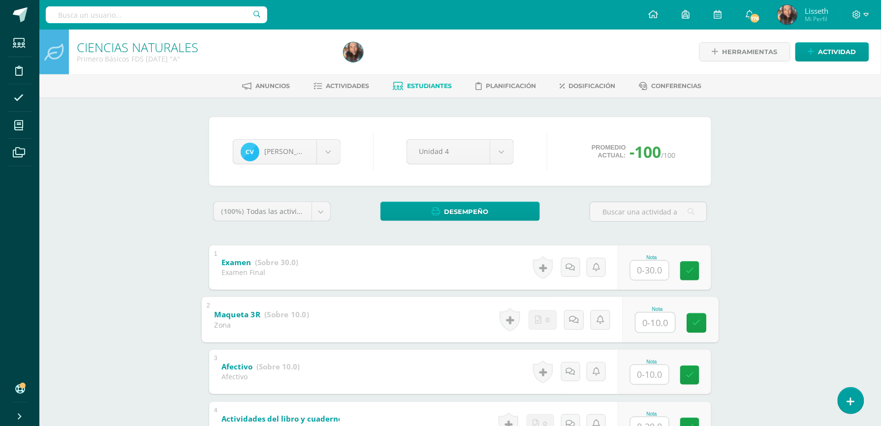
click at [642, 325] on input "text" at bounding box center [655, 322] width 39 height 20
type input "10"
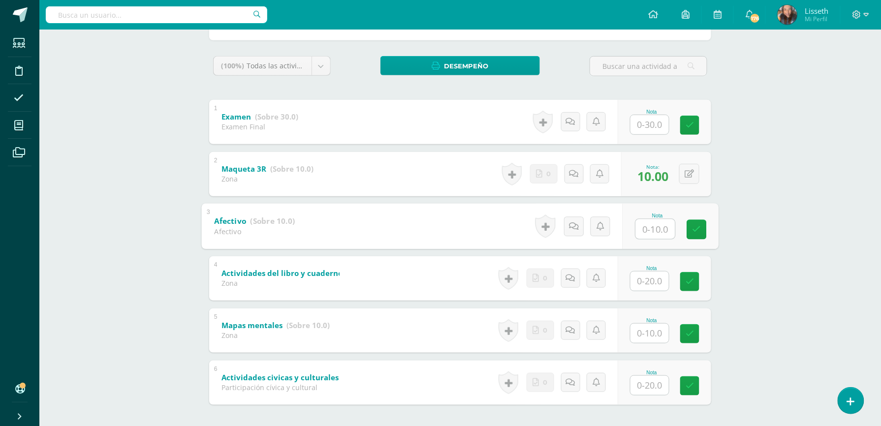
scroll to position [157, 0]
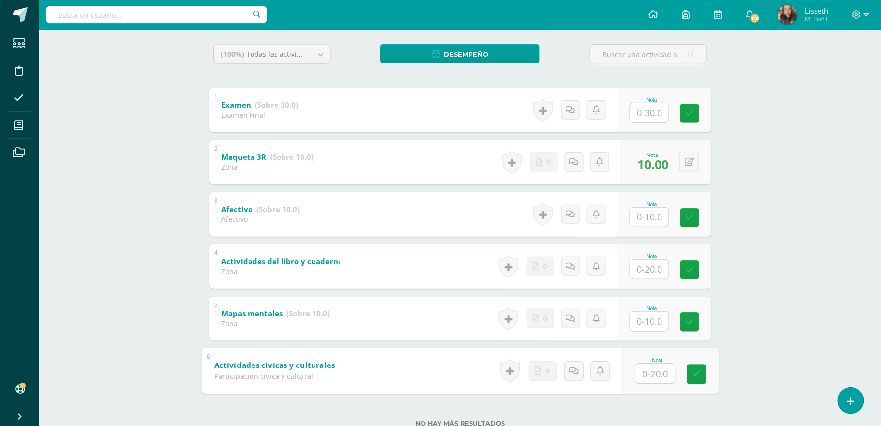
click at [650, 376] on input "text" at bounding box center [655, 374] width 39 height 20
type input "20"
click at [640, 219] on input "text" at bounding box center [655, 217] width 39 height 20
type input "8"
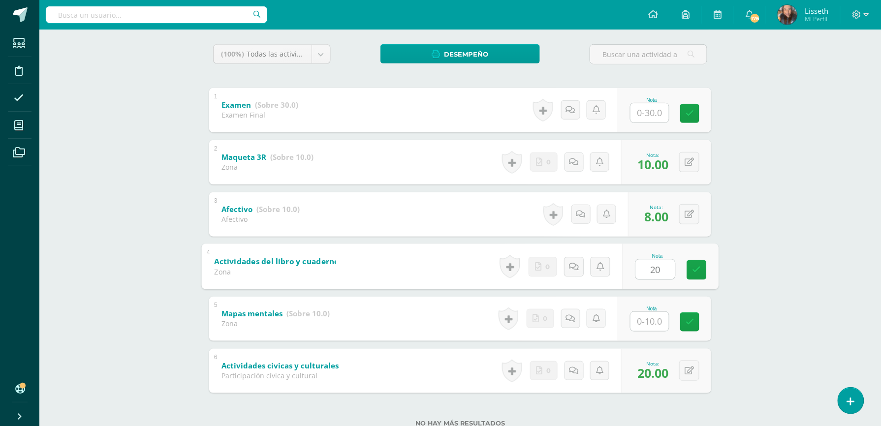
type input "20"
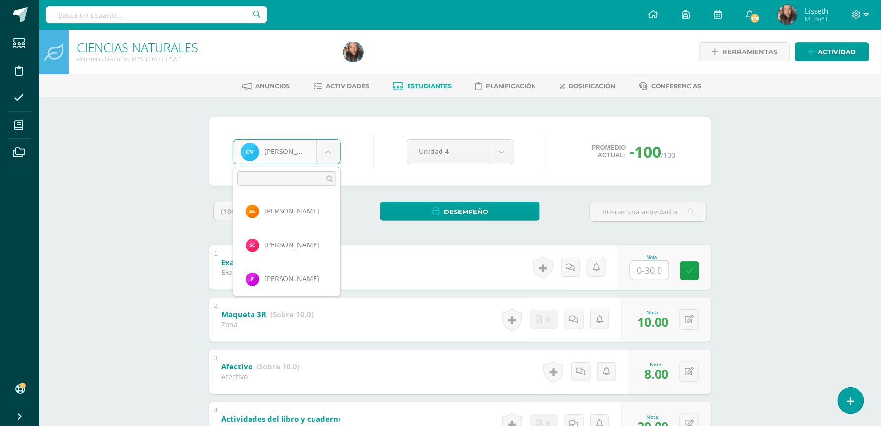
scroll to position [509, 0]
drag, startPoint x: 334, startPoint y: 150, endPoint x: 332, endPoint y: 285, distance: 135.3
click at [332, 285] on body "Estudiantes Disciplina Asistencia Mis cursos Archivos Soporte Ayuda Reportar un…" at bounding box center [440, 308] width 881 height 616
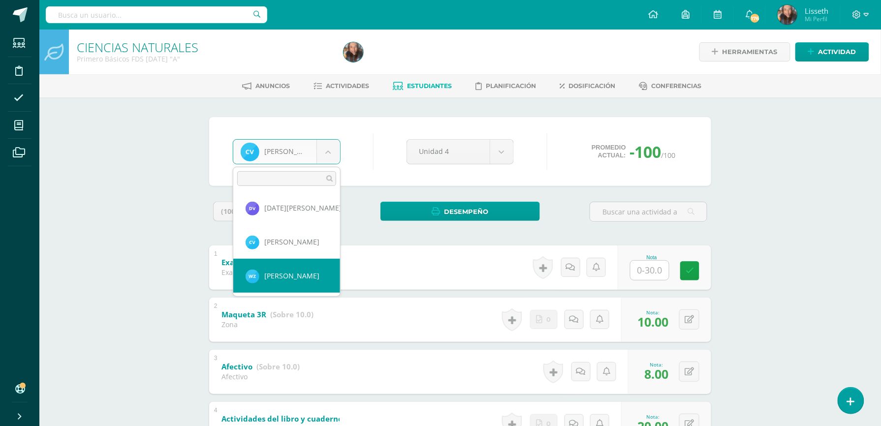
select select "8817"
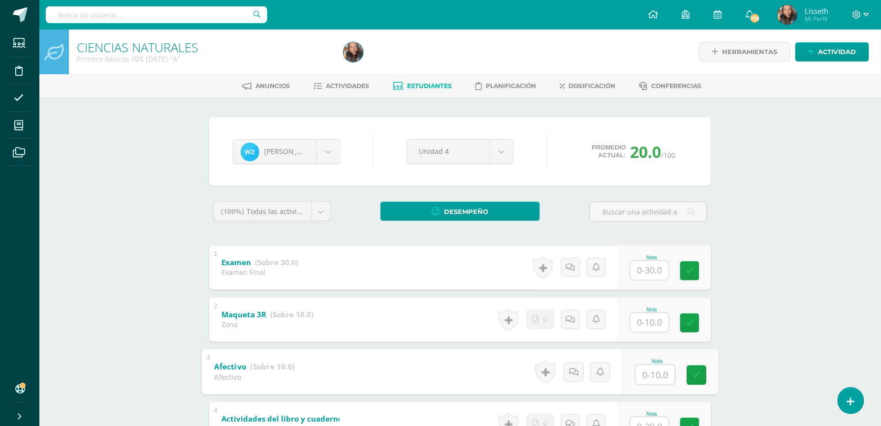
click at [640, 368] on input "text" at bounding box center [655, 375] width 39 height 20
type input "7"
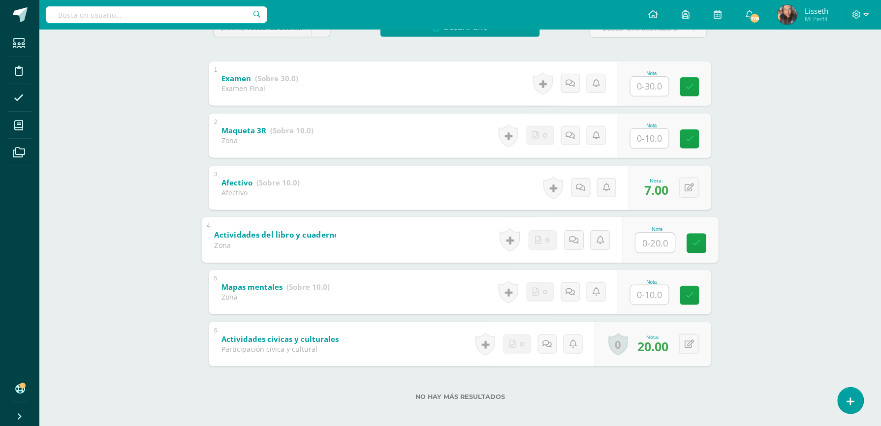
scroll to position [189, 0]
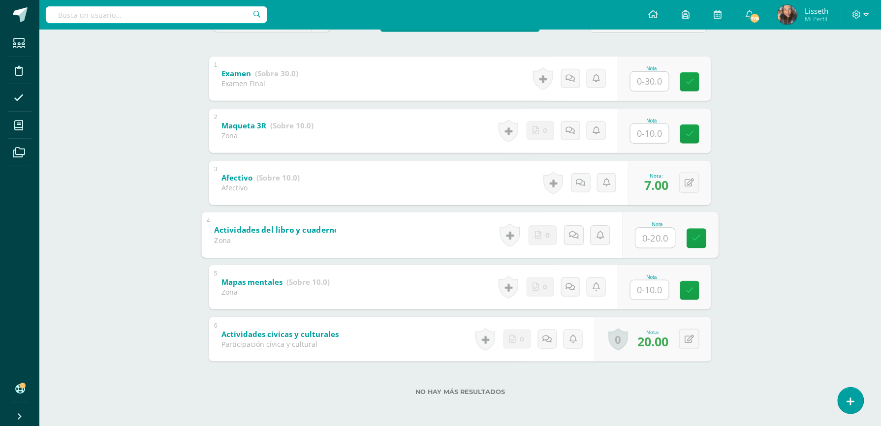
click at [879, 22] on div at bounding box center [860, 15] width 40 height 30
drag, startPoint x: 879, startPoint y: 22, endPoint x: 884, endPoint y: 20, distance: 6.4
click at [881, 20] on html "Estudiantes Disciplina Asistencia Mis cursos Archivos Soporte Ayuda Reportar un…" at bounding box center [440, 119] width 881 height 616
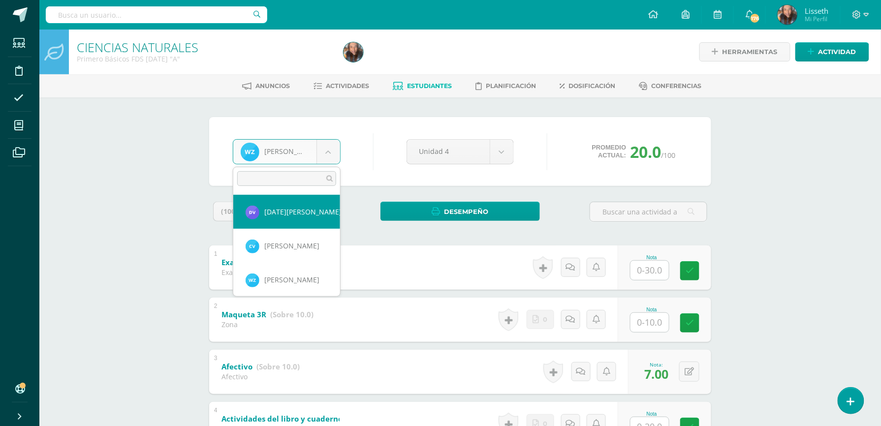
scroll to position [513, 0]
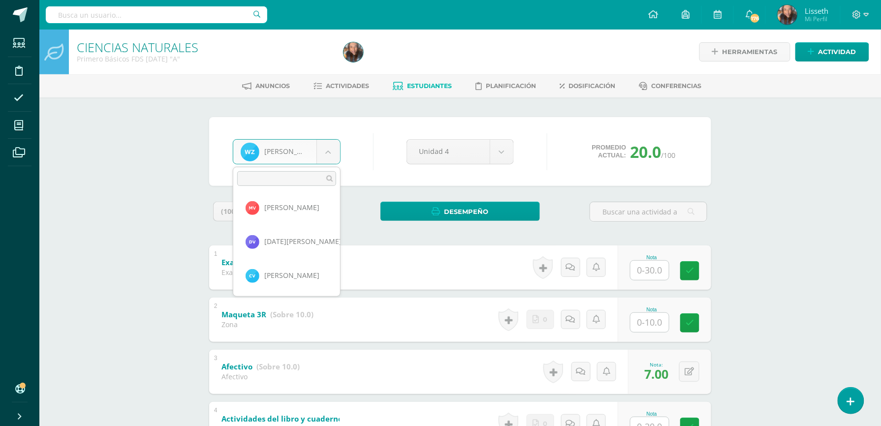
drag, startPoint x: 331, startPoint y: 151, endPoint x: 334, endPoint y: 197, distance: 46.3
click at [334, 197] on body "Estudiantes Disciplina Asistencia Mis cursos Archivos Soporte Ayuda Reportar un…" at bounding box center [440, 308] width 881 height 616
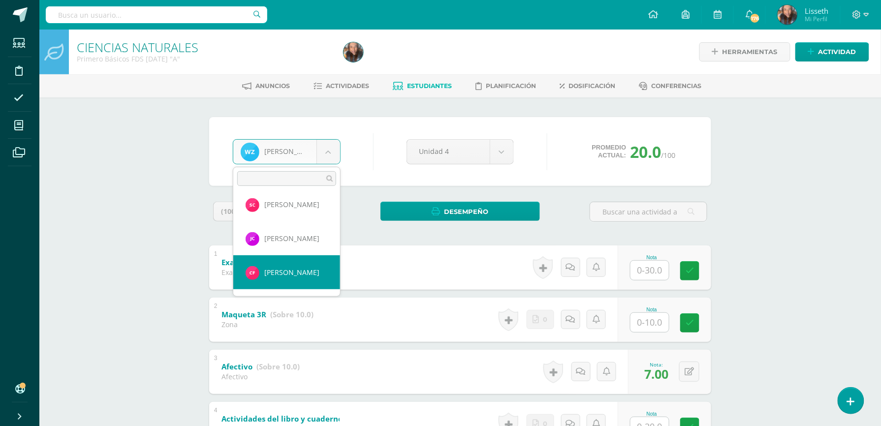
select select "8804"
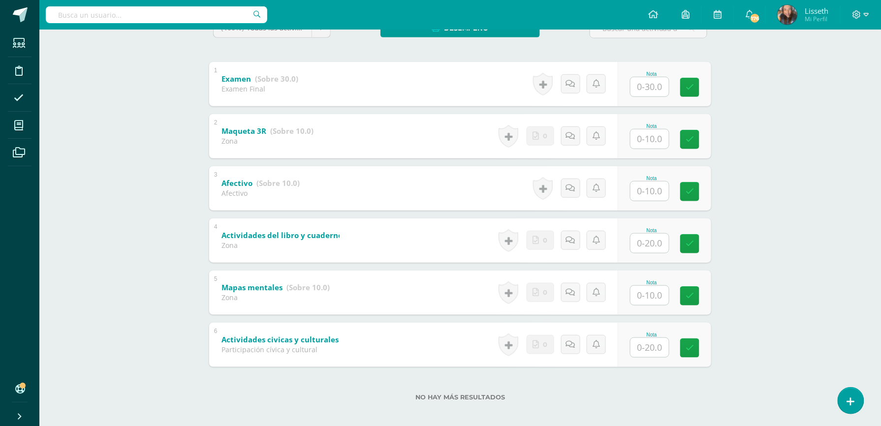
scroll to position [189, 0]
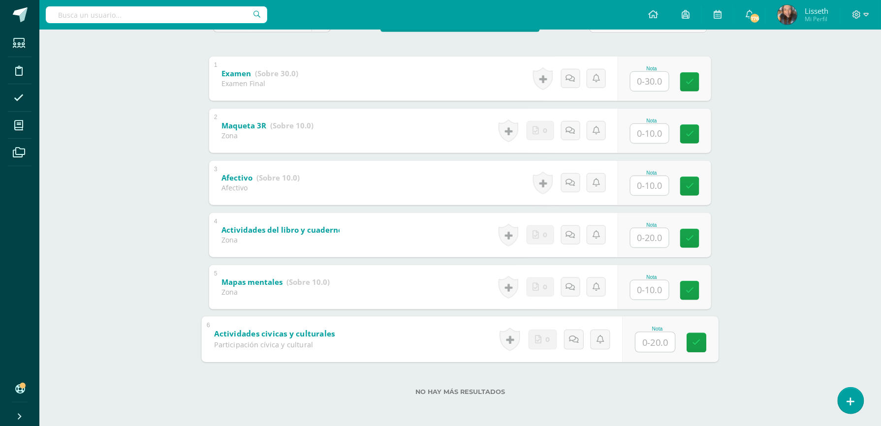
click at [650, 343] on input "text" at bounding box center [655, 342] width 39 height 20
type input "20"
click at [646, 181] on input "text" at bounding box center [655, 186] width 39 height 20
type input "7"
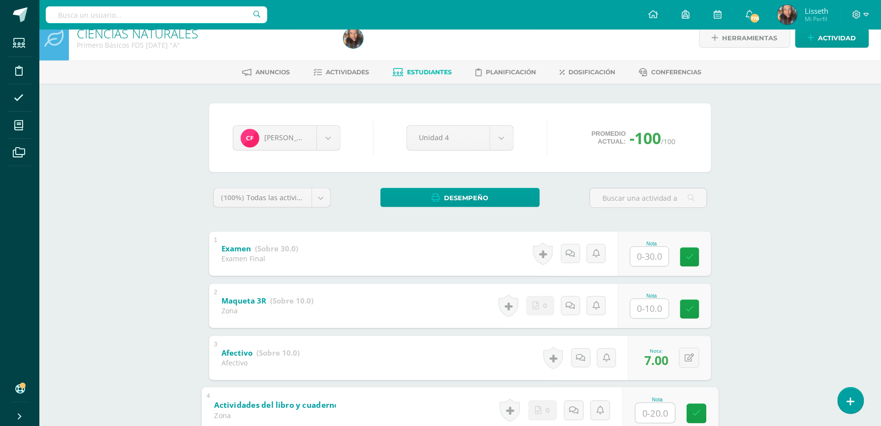
scroll to position [0, 0]
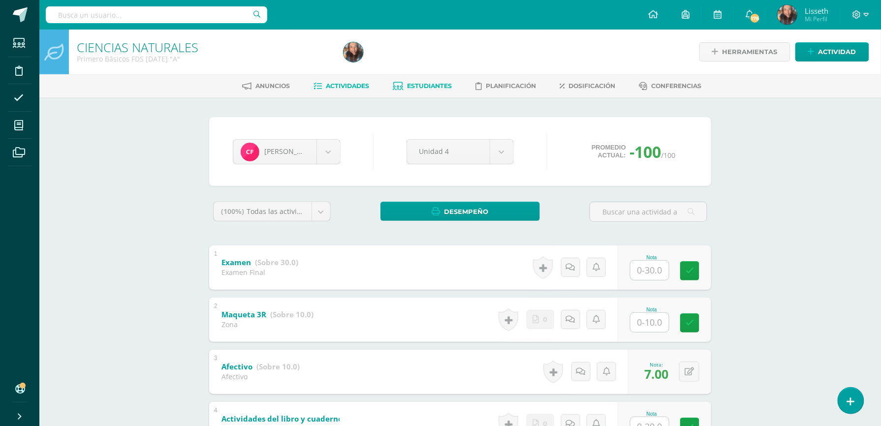
click at [347, 87] on span "Actividades" at bounding box center [347, 85] width 43 height 7
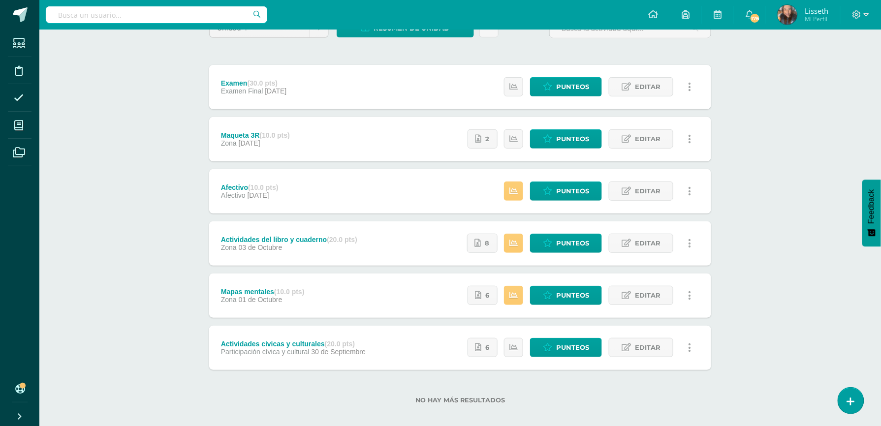
scroll to position [105, 0]
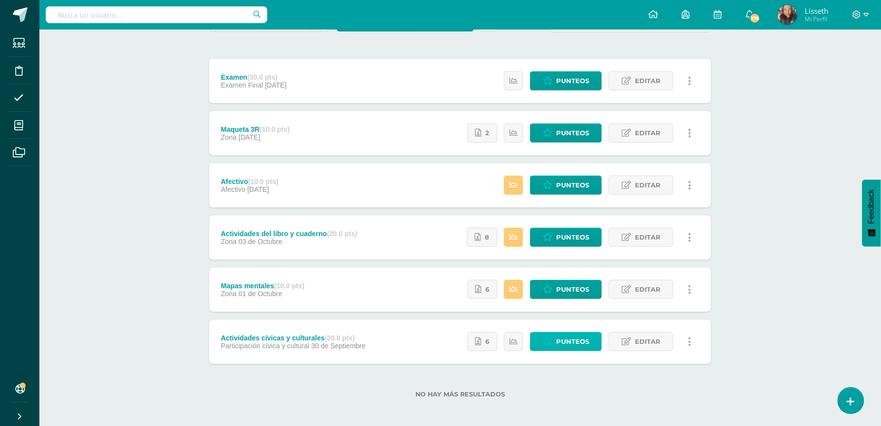
click at [571, 341] on span "Punteos" at bounding box center [572, 342] width 33 height 18
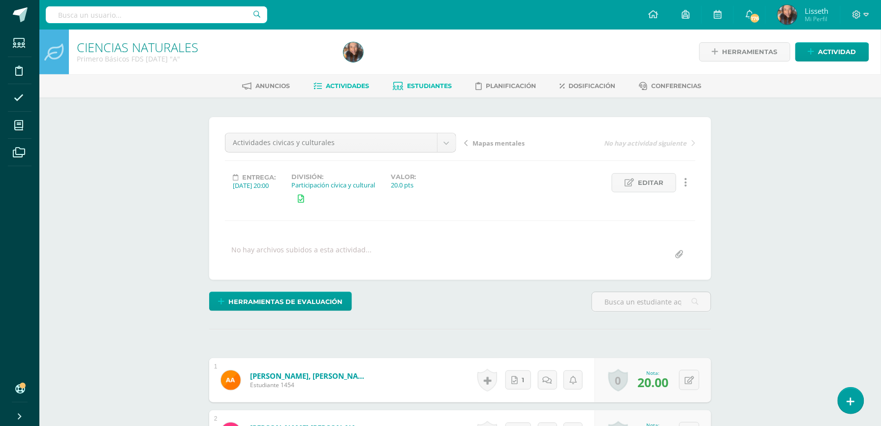
click at [425, 86] on span "Estudiantes" at bounding box center [429, 85] width 45 height 7
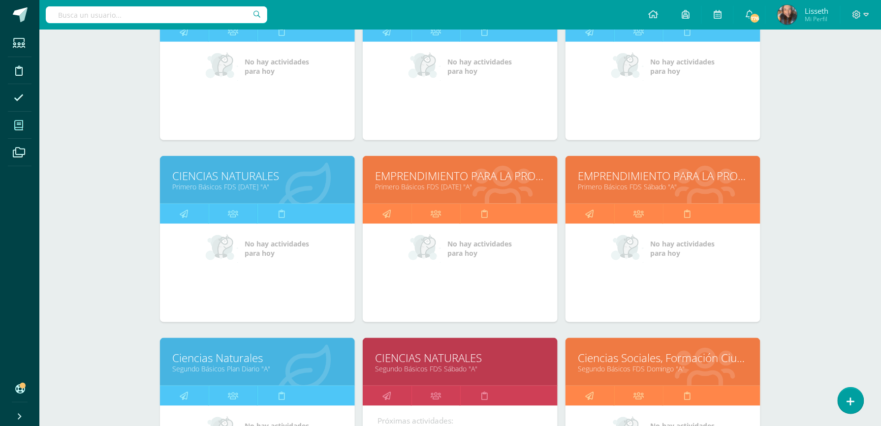
scroll to position [210, 0]
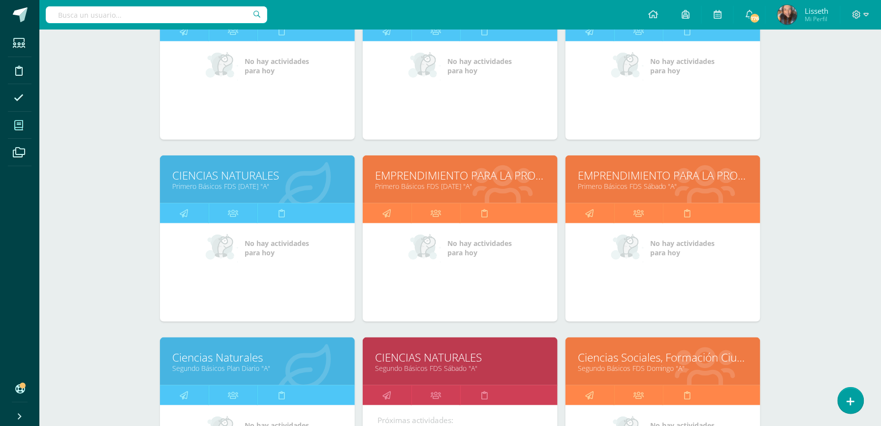
click at [693, 358] on link "Ciencias Sociales, Formación Ciudadana e Interculturalidad" at bounding box center [662, 357] width 170 height 15
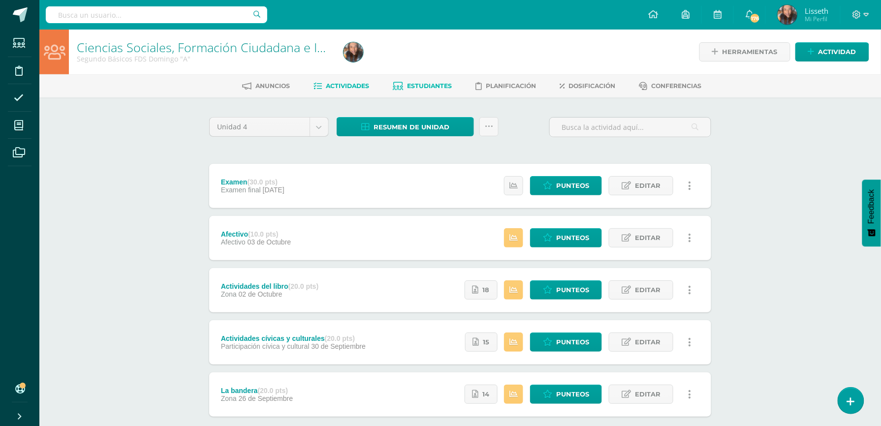
click at [434, 88] on span "Estudiantes" at bounding box center [429, 85] width 45 height 7
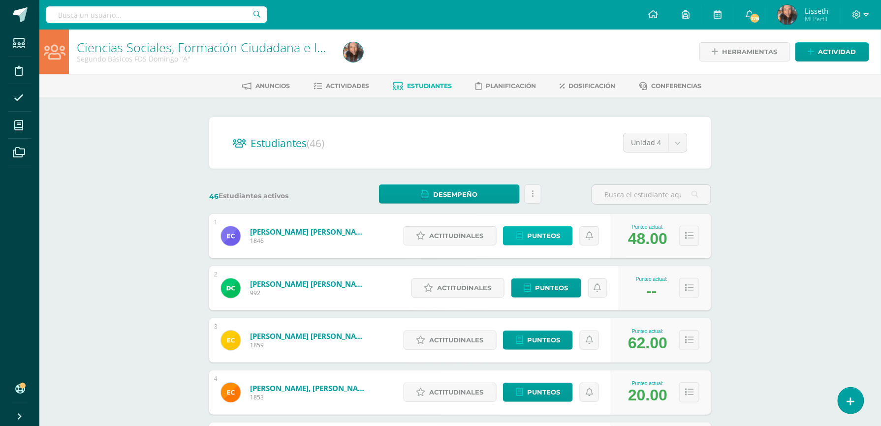
click at [546, 229] on span "Punteos" at bounding box center [543, 236] width 33 height 18
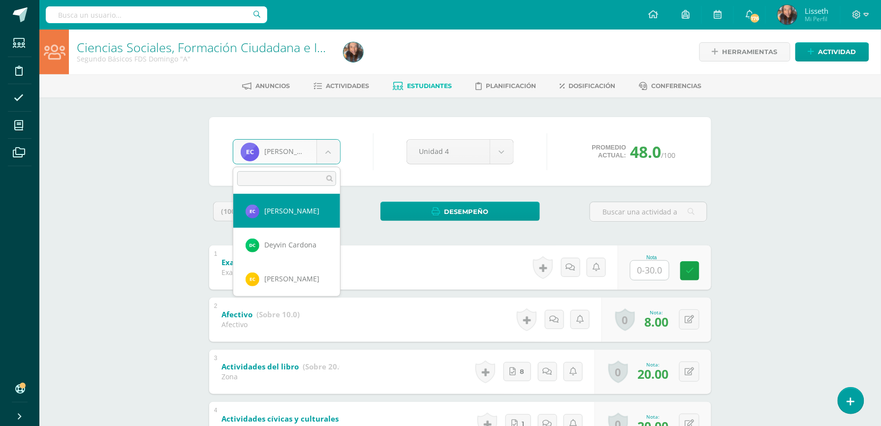
click at [334, 148] on body "Estudiantes Disciplina Asistencia Mis cursos Archivos Soporte Ayuda Reportar un…" at bounding box center [440, 282] width 881 height 564
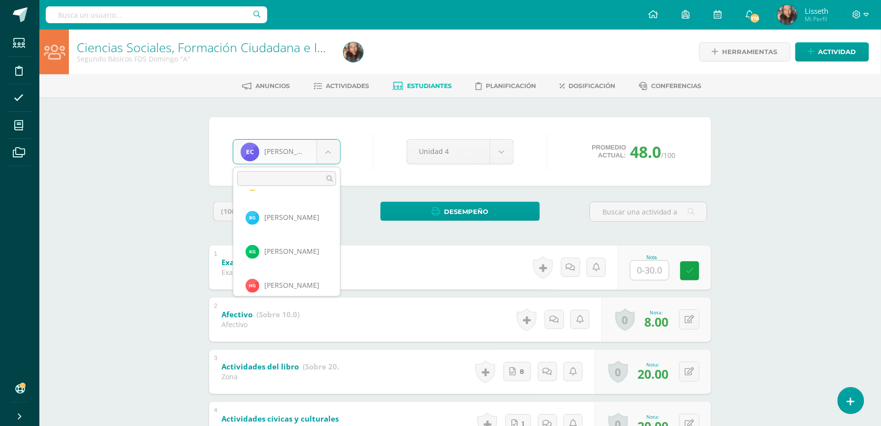
scroll to position [373, 0]
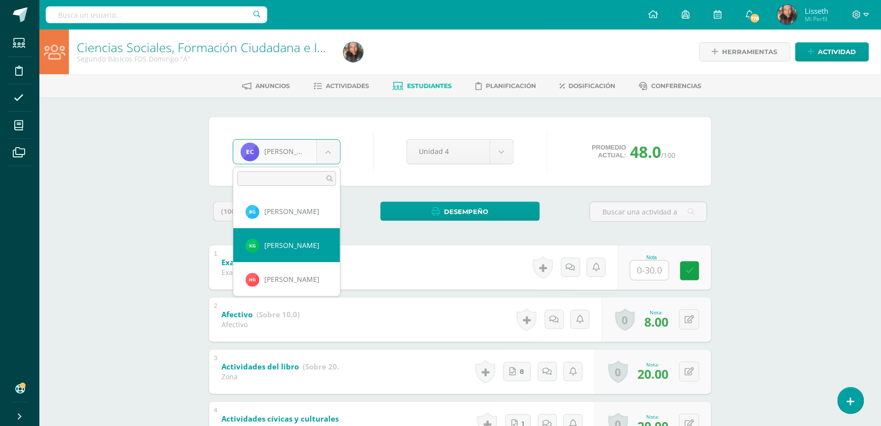
select select "8283"
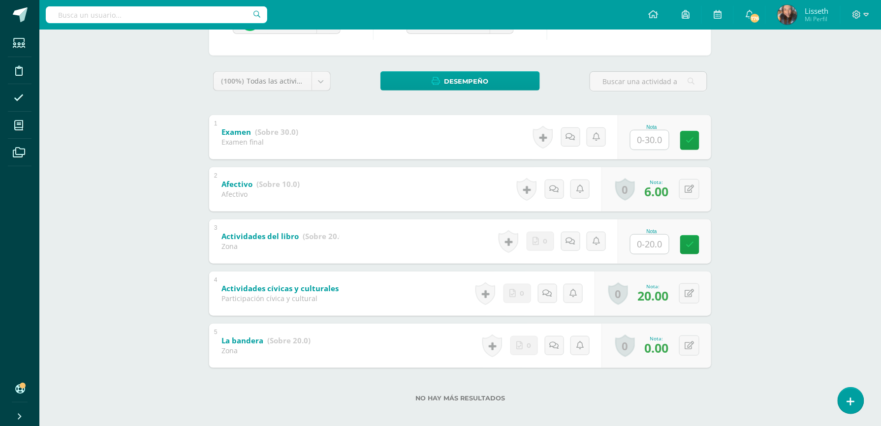
scroll to position [131, 0]
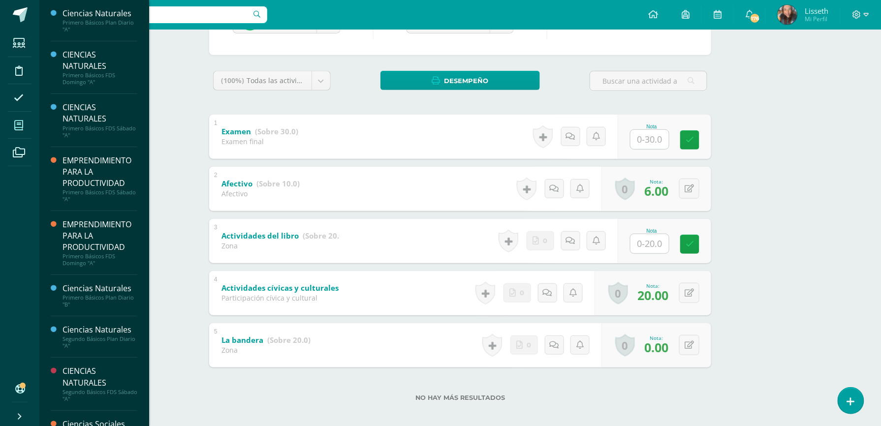
click at [22, 127] on icon at bounding box center [18, 126] width 9 height 10
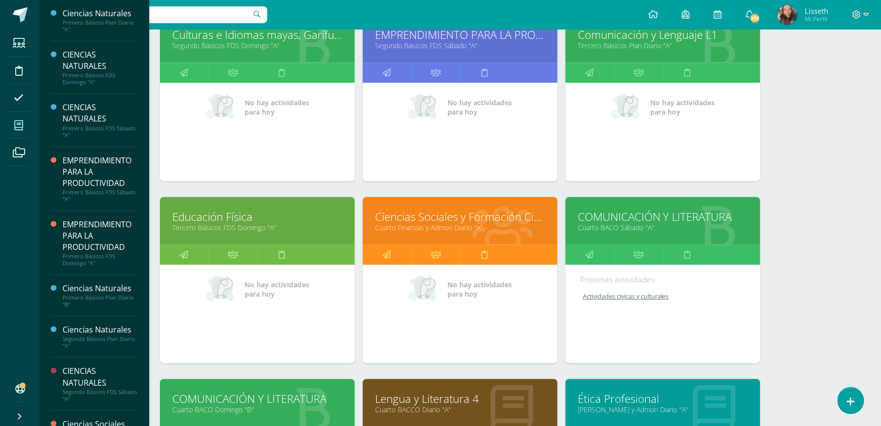
scroll to position [732, 0]
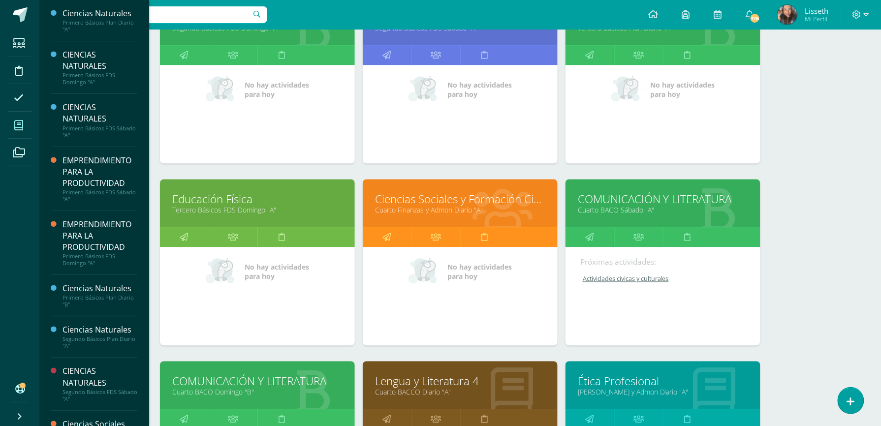
click at [322, 389] on link "Cuarto BACO Domingo "B"" at bounding box center [257, 391] width 170 height 9
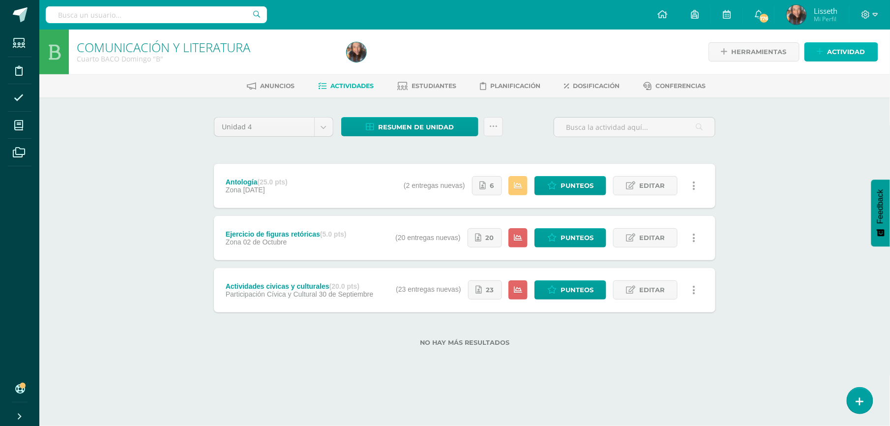
click at [821, 52] on icon at bounding box center [821, 52] width 6 height 8
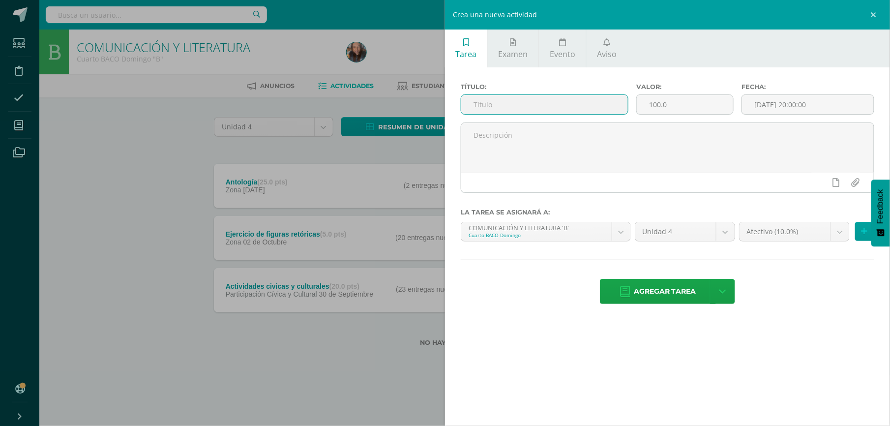
click at [524, 112] on input "text" at bounding box center [544, 104] width 167 height 19
type input "Examen"
click at [675, 106] on input "100.0" at bounding box center [685, 104] width 96 height 19
type input "1"
type input "30"
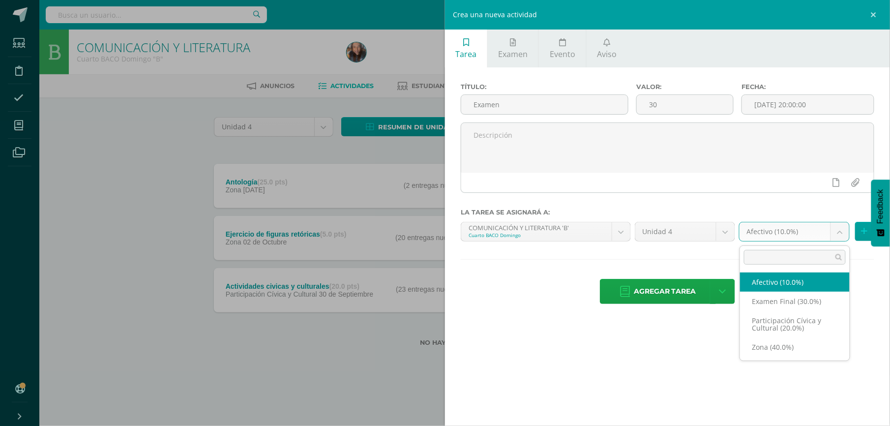
click at [837, 235] on body "Estudiantes Disciplina Asistencia Mis cursos Archivos Soporte Ayuda Reportar un…" at bounding box center [445, 189] width 890 height 378
select select "72553"
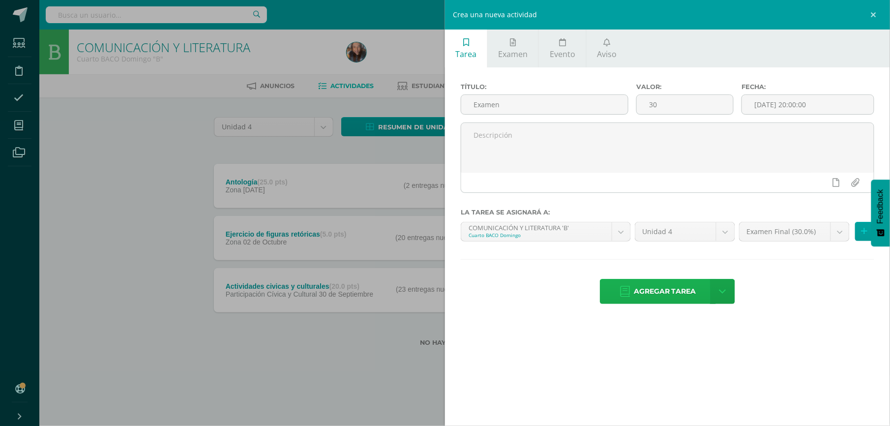
click at [661, 297] on span "Agregar tarea" at bounding box center [665, 291] width 62 height 24
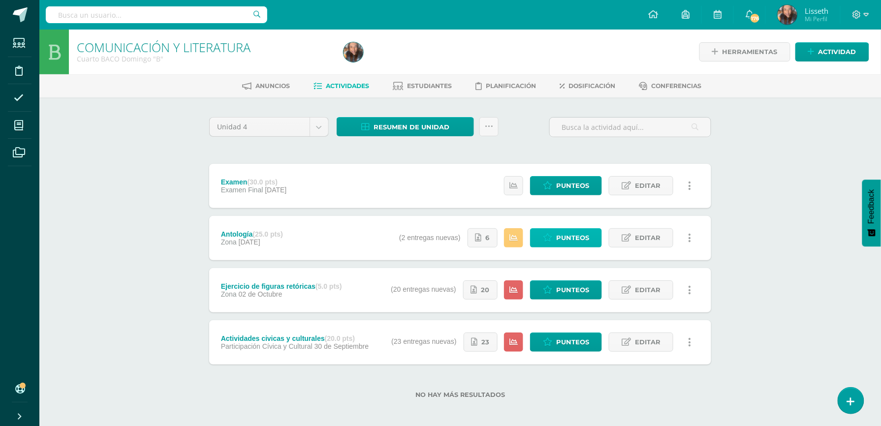
click at [546, 243] on link "Punteos" at bounding box center [566, 237] width 72 height 19
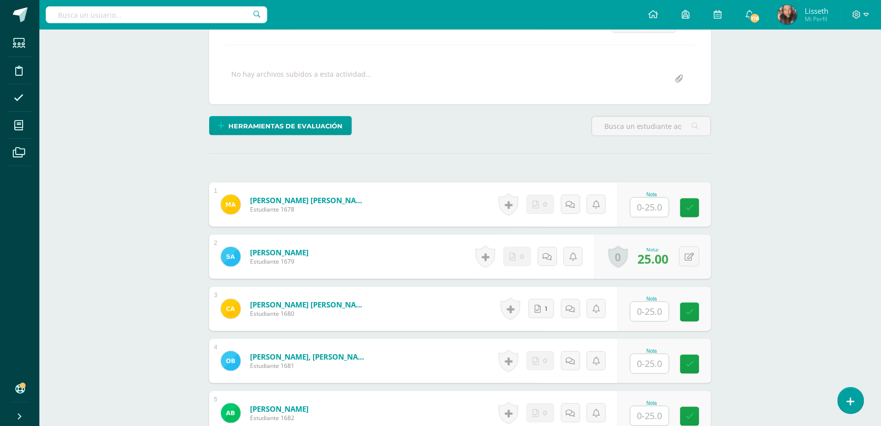
scroll to position [160, 0]
click at [663, 312] on input "text" at bounding box center [649, 311] width 38 height 19
click at [652, 366] on input "text" at bounding box center [655, 364] width 39 height 20
click at [658, 418] on input "text" at bounding box center [655, 416] width 39 height 20
click at [548, 311] on link "1" at bounding box center [543, 309] width 27 height 20
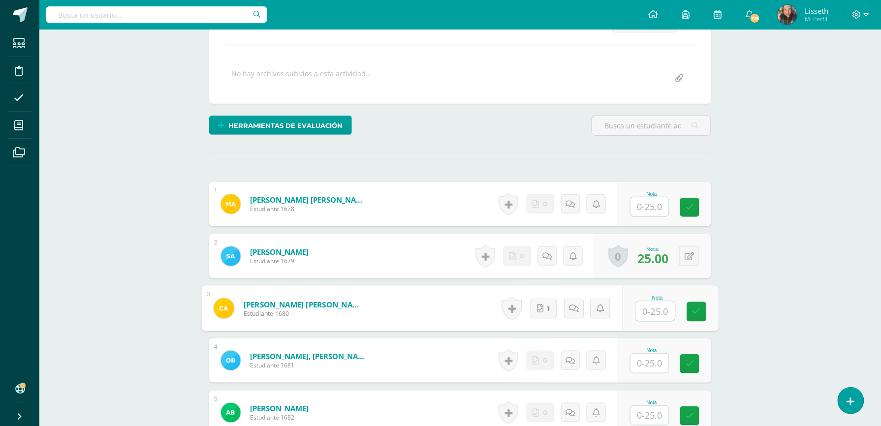
click at [656, 306] on input "text" at bounding box center [655, 312] width 39 height 20
type input "0"
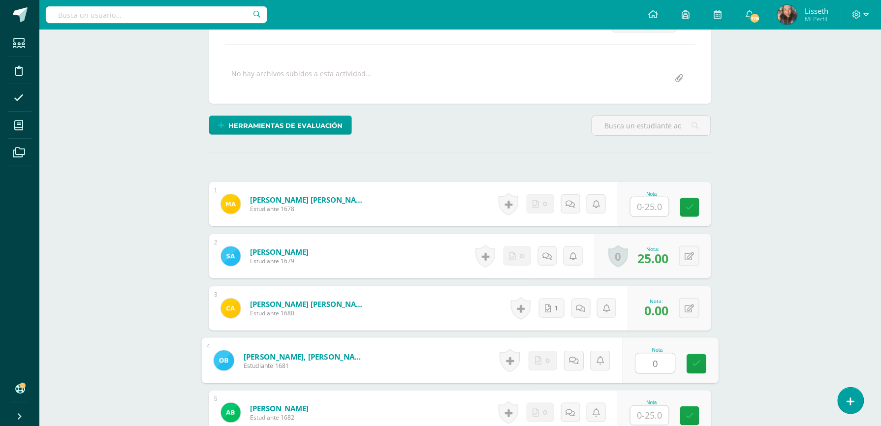
type input "0"
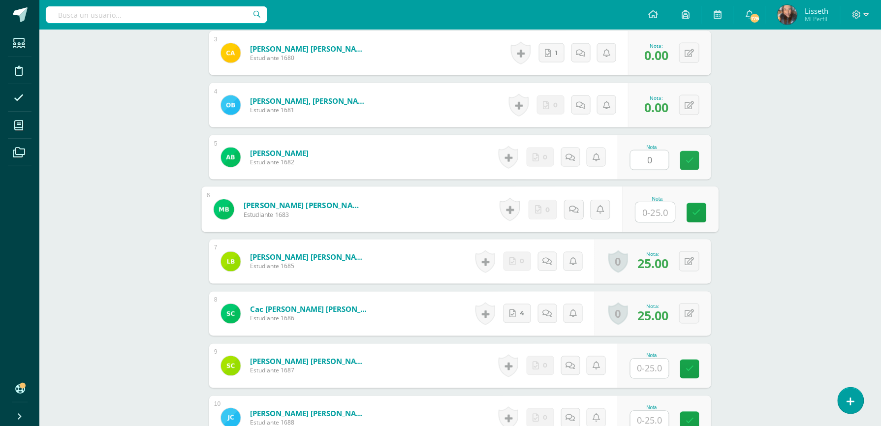
type input "0.00"
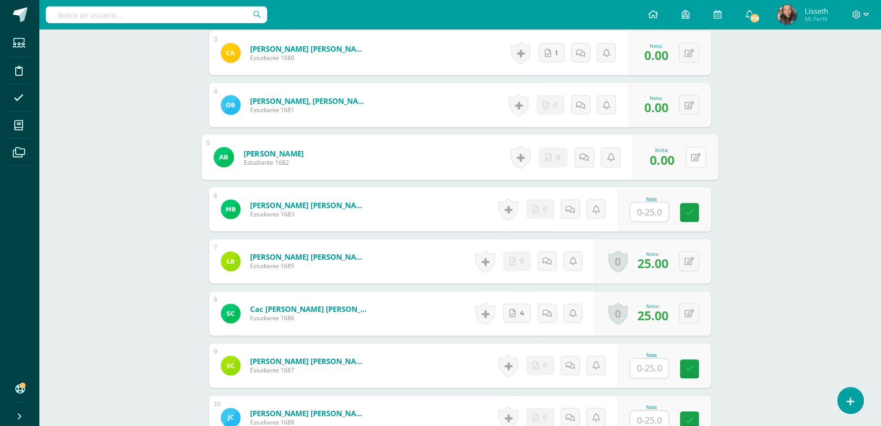
click at [688, 159] on button at bounding box center [695, 157] width 21 height 21
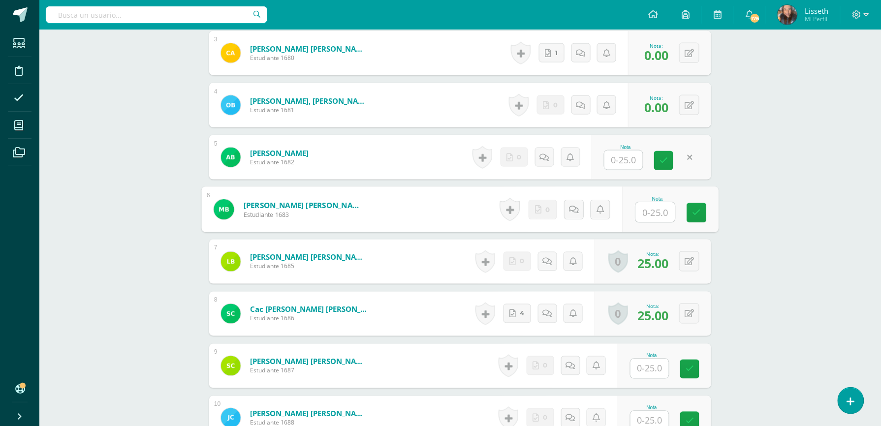
click at [646, 212] on input "text" at bounding box center [655, 213] width 39 height 20
type input "25"
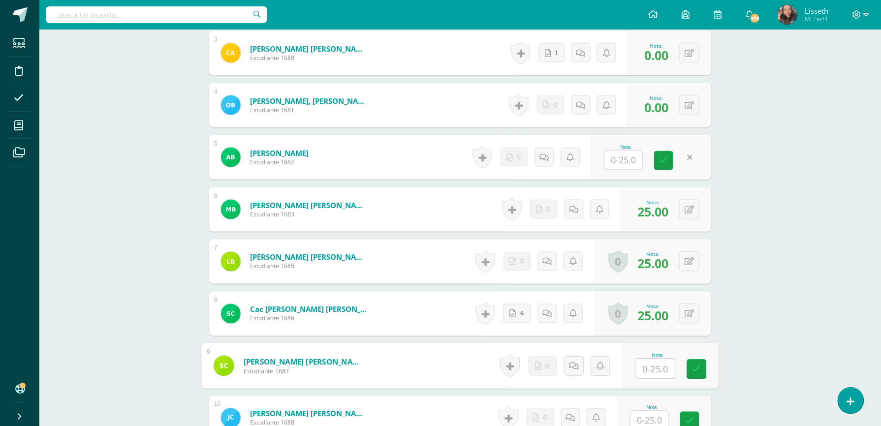
click at [661, 374] on input "text" at bounding box center [655, 369] width 39 height 20
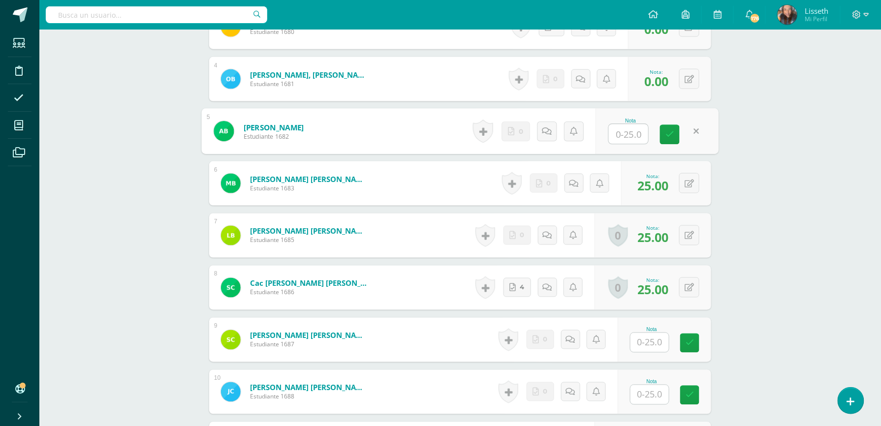
click at [610, 137] on input "text" at bounding box center [627, 134] width 39 height 20
type input "25"
click at [656, 400] on input "text" at bounding box center [649, 394] width 38 height 19
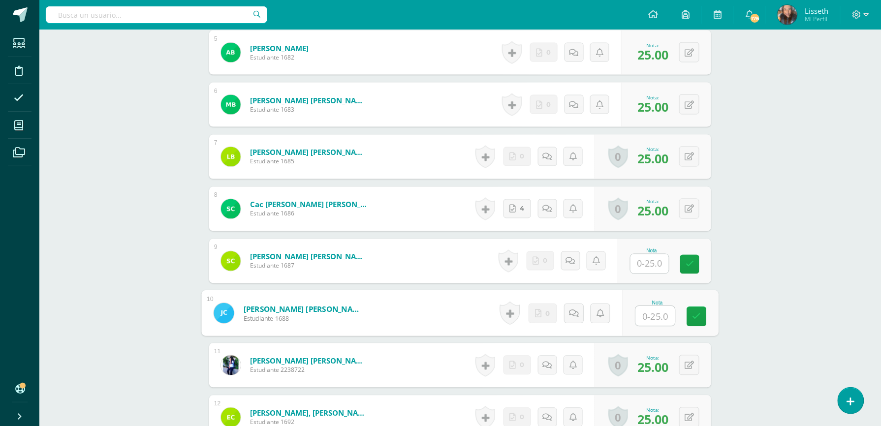
scroll to position [546, 0]
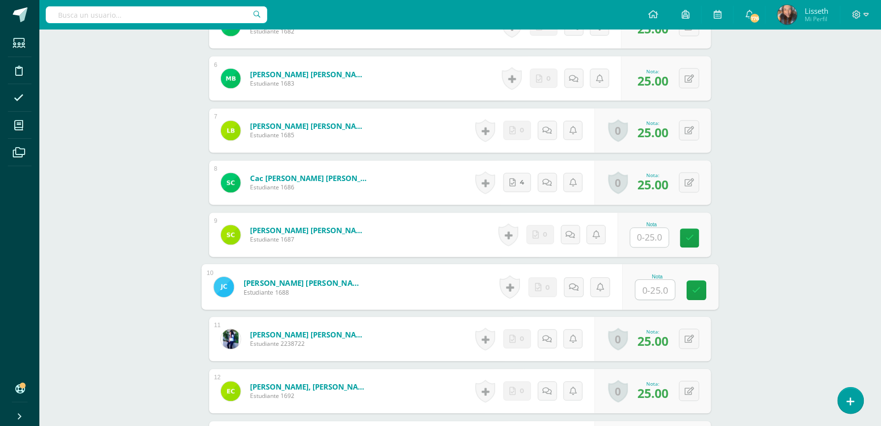
type input "0"
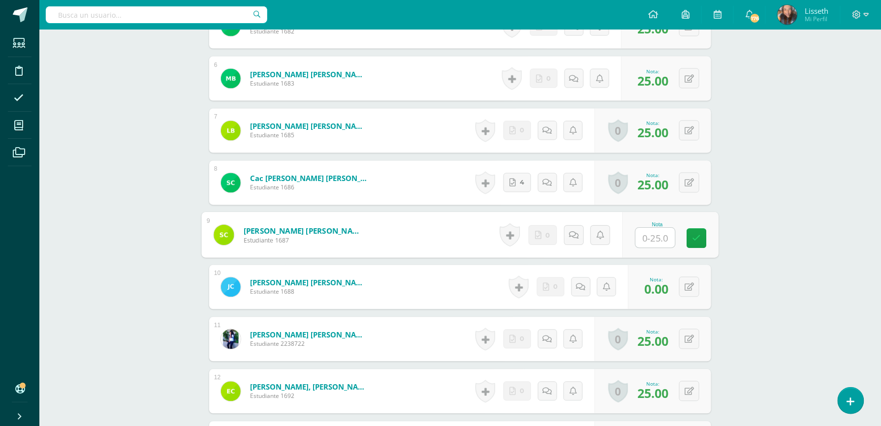
click at [645, 243] on input "text" at bounding box center [655, 238] width 39 height 20
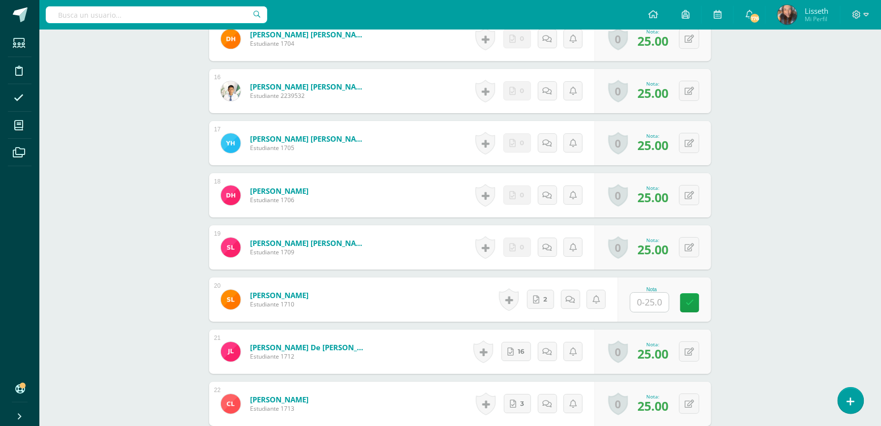
scroll to position [1071, 0]
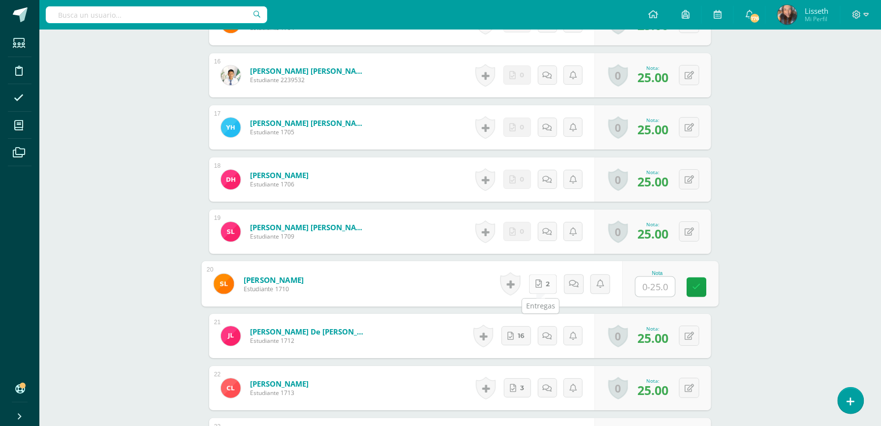
click at [537, 280] on icon at bounding box center [538, 283] width 6 height 8
click at [652, 288] on input "text" at bounding box center [655, 287] width 39 height 20
type input "25"
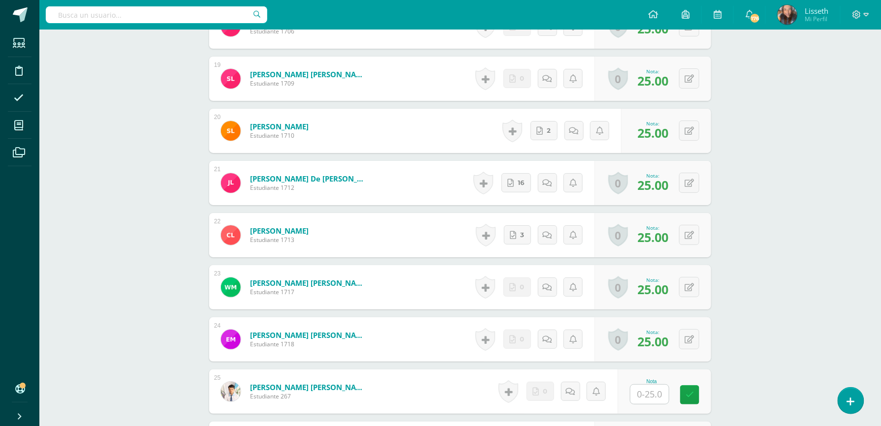
scroll to position [1228, 0]
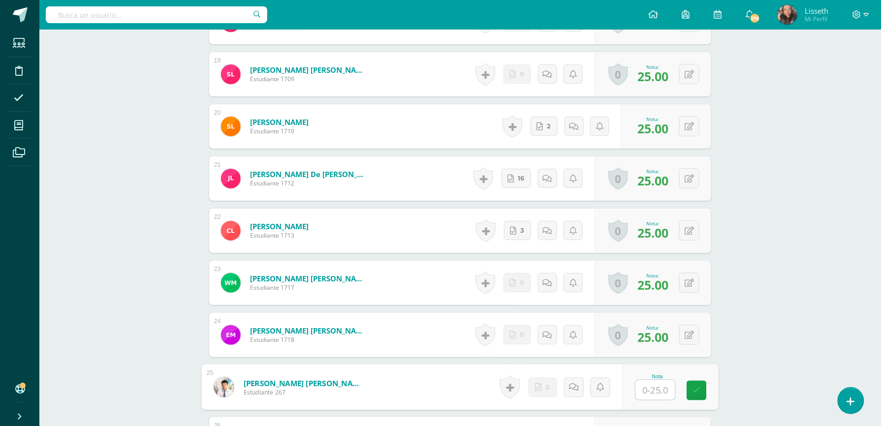
click at [646, 392] on input "text" at bounding box center [655, 390] width 39 height 20
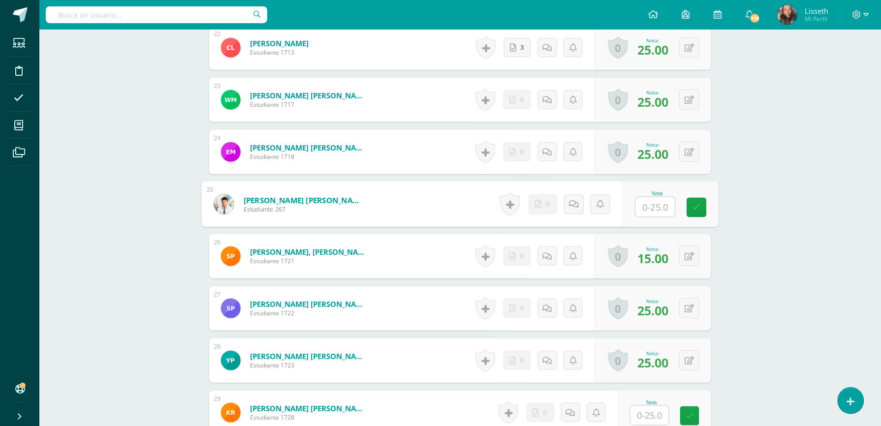
scroll to position [1412, 0]
click at [691, 260] on icon at bounding box center [696, 255] width 10 height 8
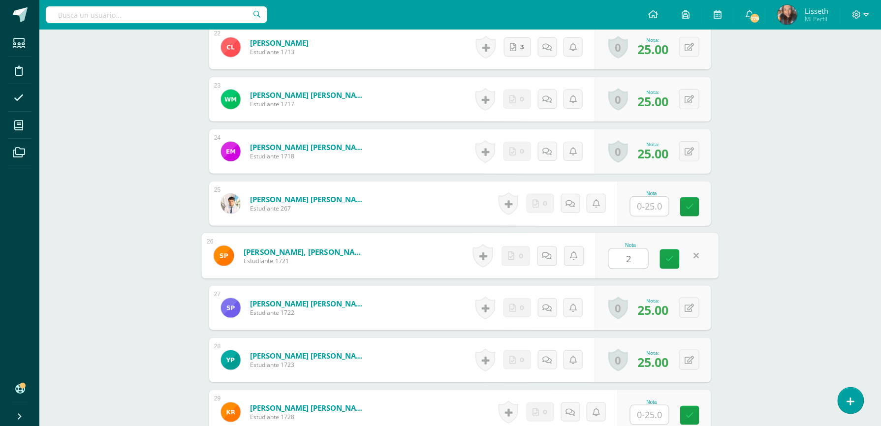
type input "25"
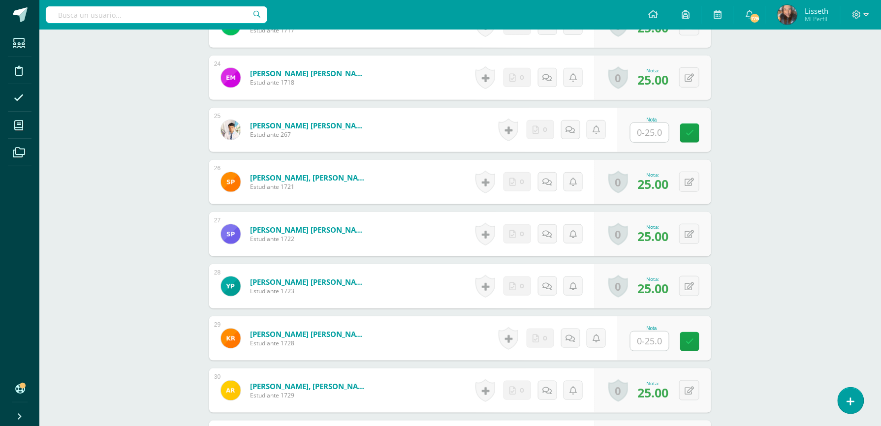
scroll to position [1490, 0]
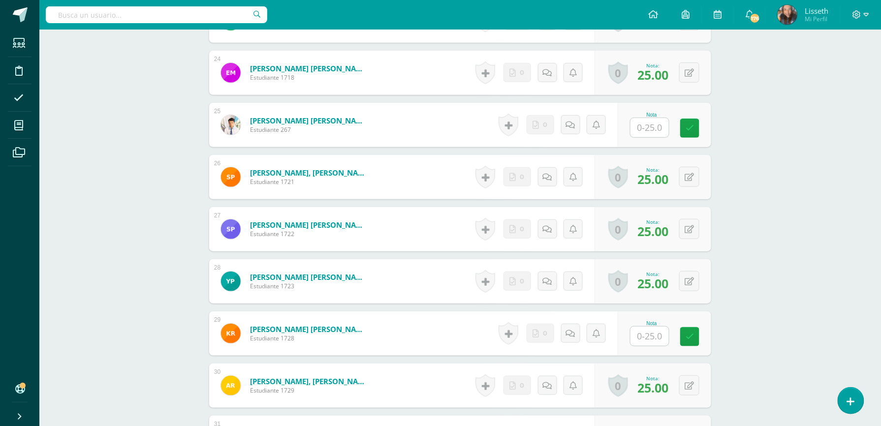
click at [641, 343] on input "text" at bounding box center [649, 336] width 38 height 19
type input "0"
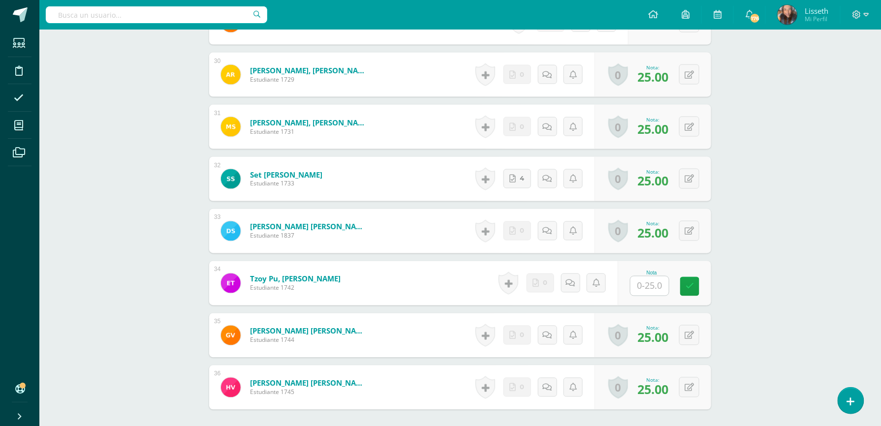
scroll to position [1804, 0]
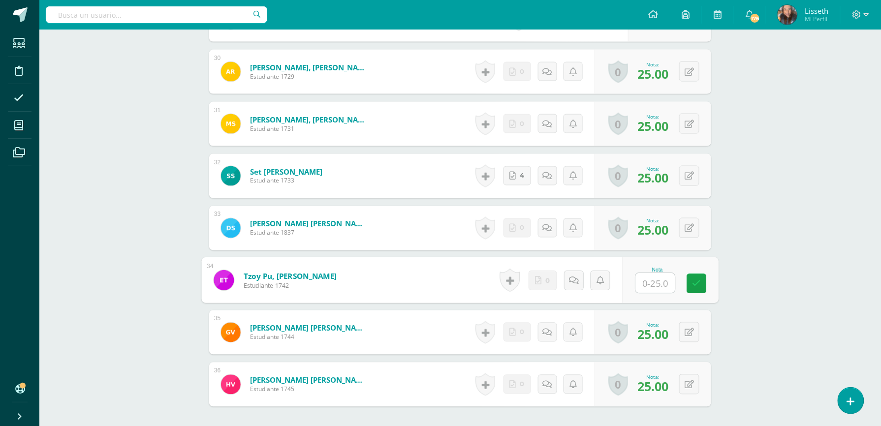
click at [645, 282] on input "text" at bounding box center [655, 283] width 39 height 20
type input "0"
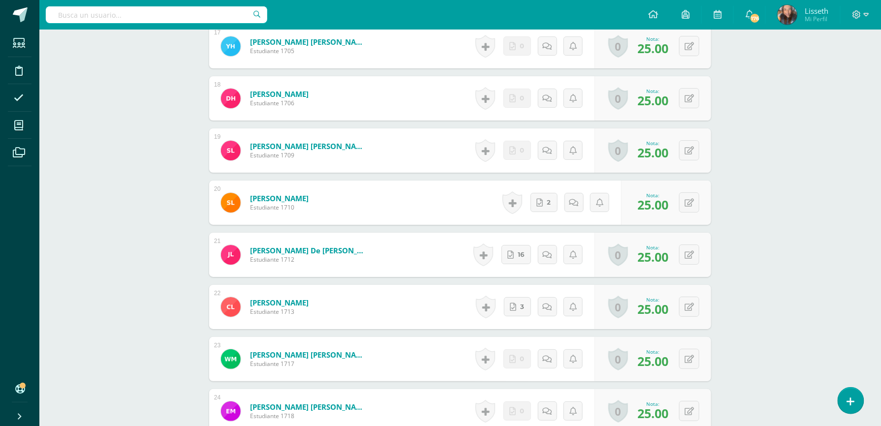
scroll to position [36, 0]
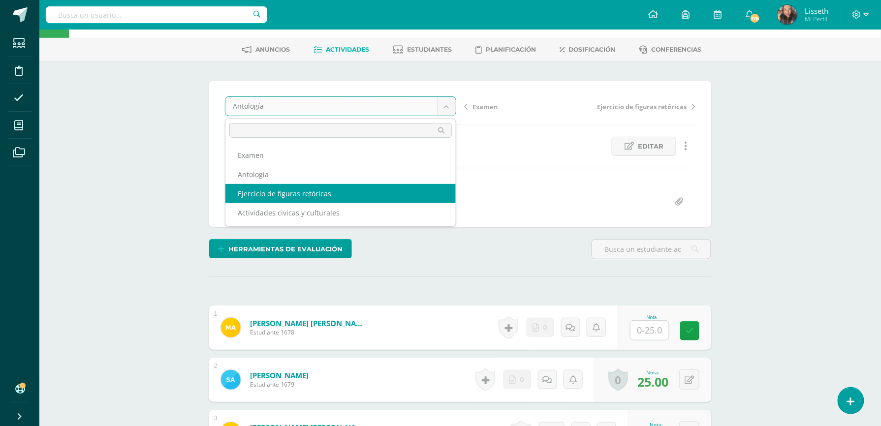
select select "/dashboard/teacher/grade-activity/84521/"
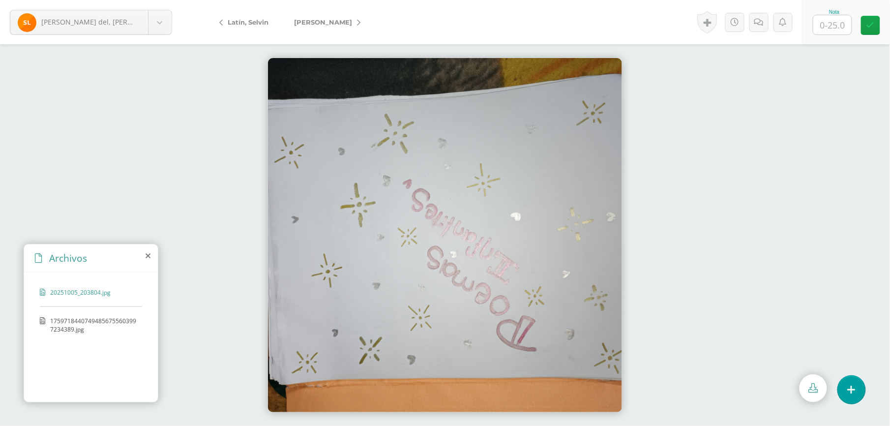
click at [119, 317] on span "17597184407494856755603997234389.jpg" at bounding box center [93, 325] width 87 height 17
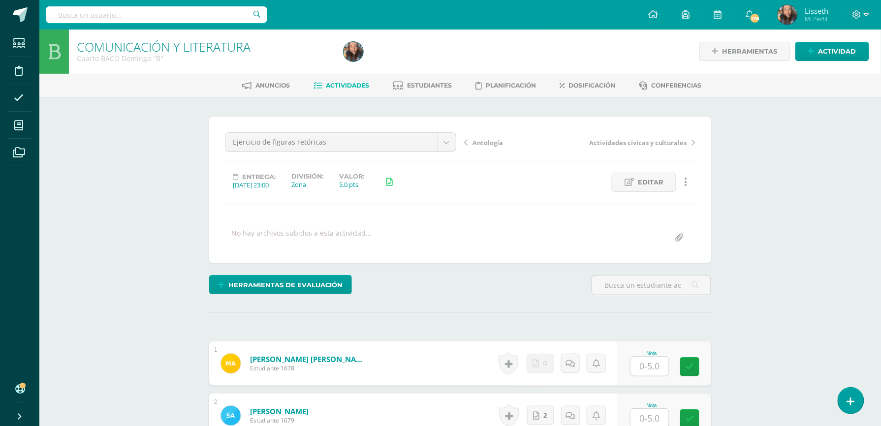
scroll to position [1, 0]
click at [630, 178] on icon at bounding box center [628, 182] width 9 height 8
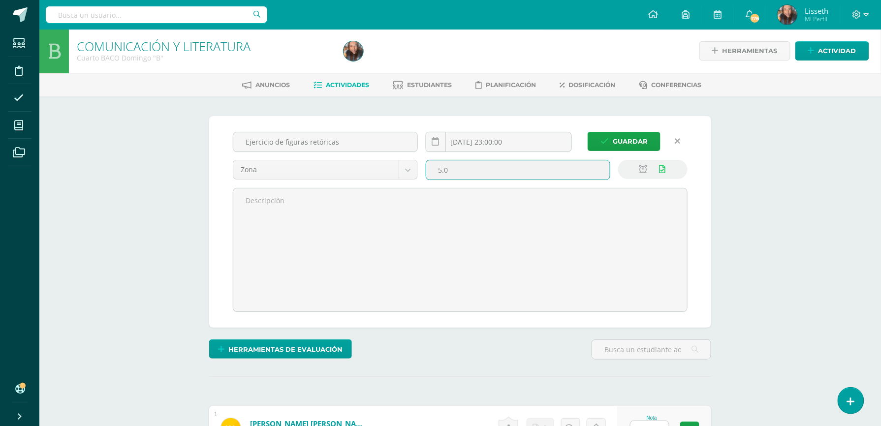
scroll to position [2, 0]
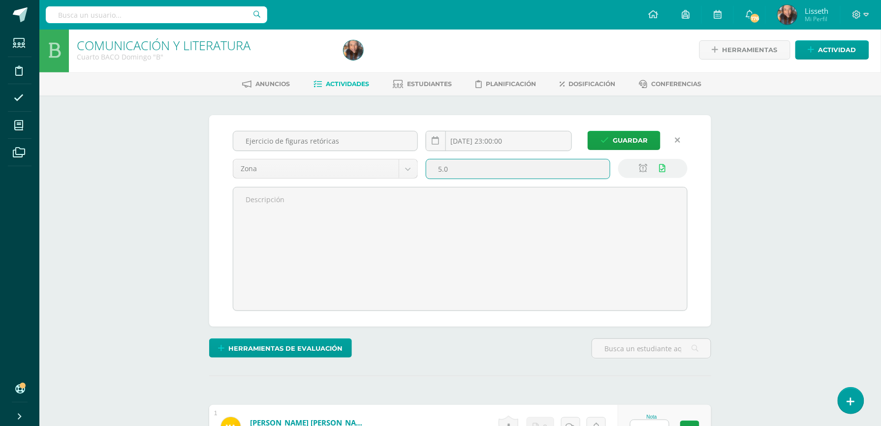
click at [473, 174] on input "5.0" at bounding box center [518, 168] width 184 height 19
type input "5"
type input "15"
click at [587, 131] on button "Guardar" at bounding box center [623, 140] width 73 height 19
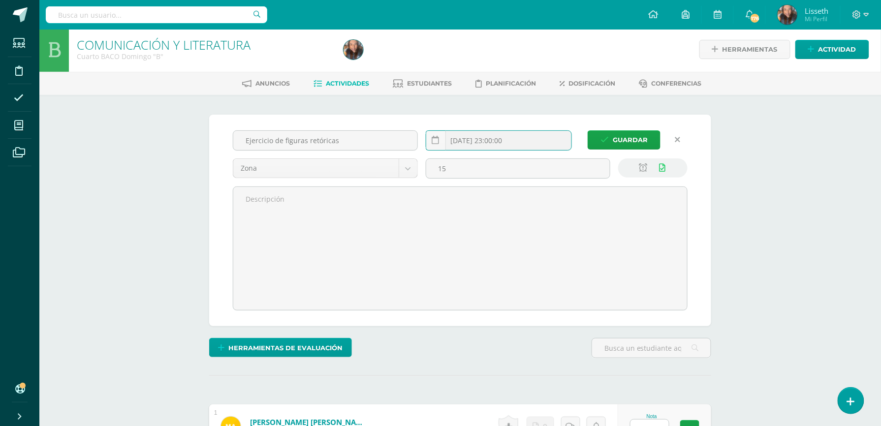
click at [527, 139] on input "[DATE] 23:00:00" at bounding box center [498, 140] width 145 height 19
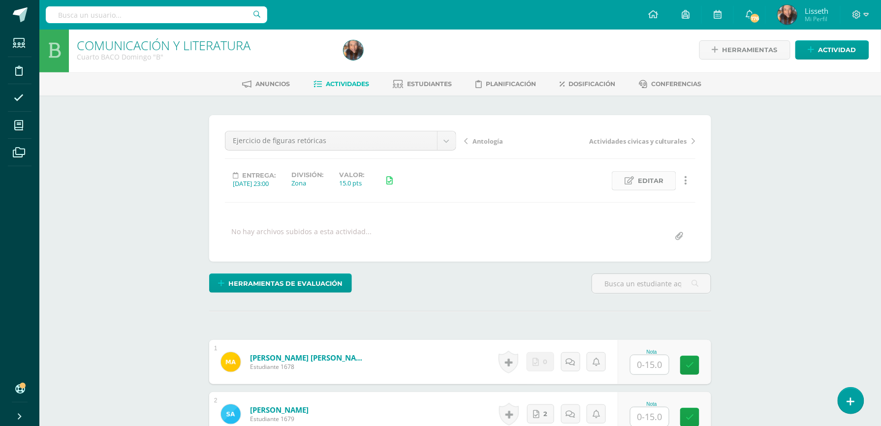
scroll to position [2, 0]
click at [640, 187] on span "Editar" at bounding box center [651, 180] width 26 height 18
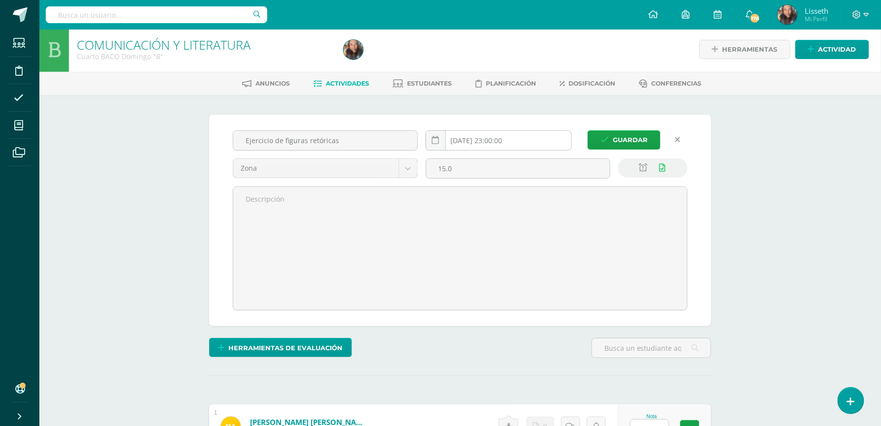
click at [527, 138] on input "[DATE] 23:00:00" at bounding box center [498, 140] width 145 height 19
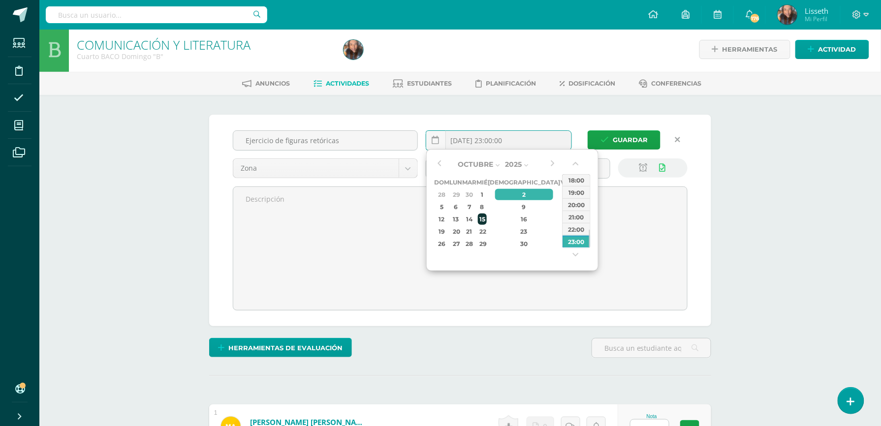
click at [486, 219] on div "15" at bounding box center [482, 218] width 9 height 11
type input "2025-10-15 23:00"
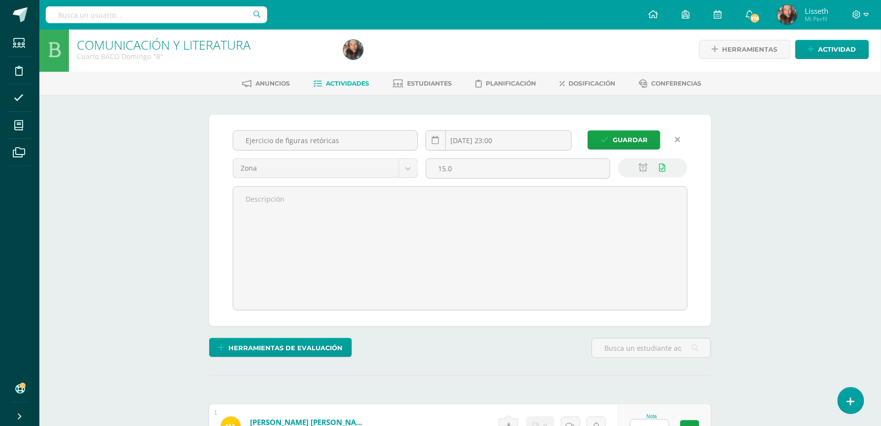
click at [536, 364] on div "Herramientas de evaluación Lista de cotejo Escala de valoración Puntos Extra Su…" at bounding box center [460, 352] width 510 height 28
click at [632, 140] on span "Guardar" at bounding box center [629, 140] width 35 height 18
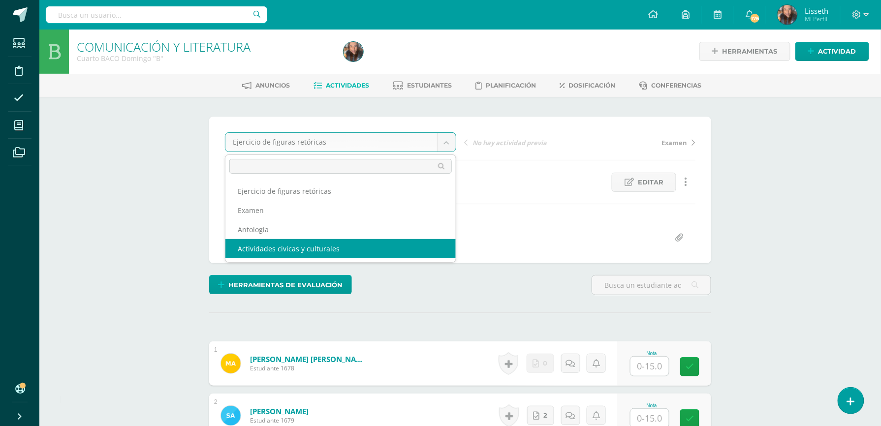
select select "/dashboard/teacher/grade-activity/84245/"
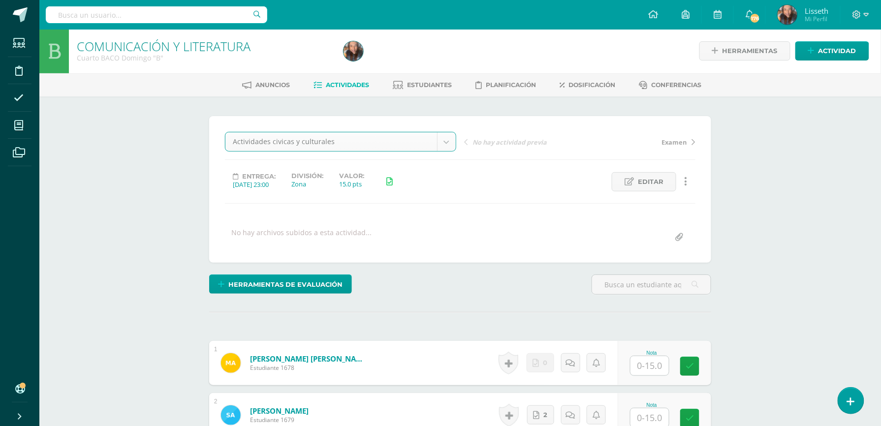
scroll to position [2, 0]
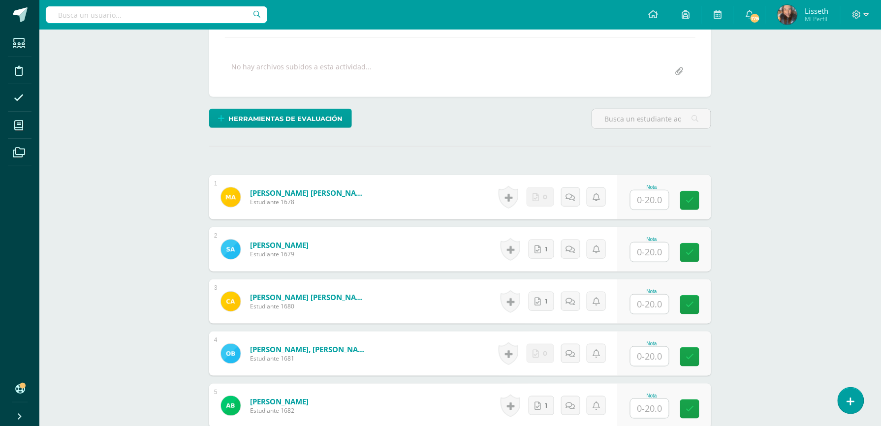
scroll to position [186, 0]
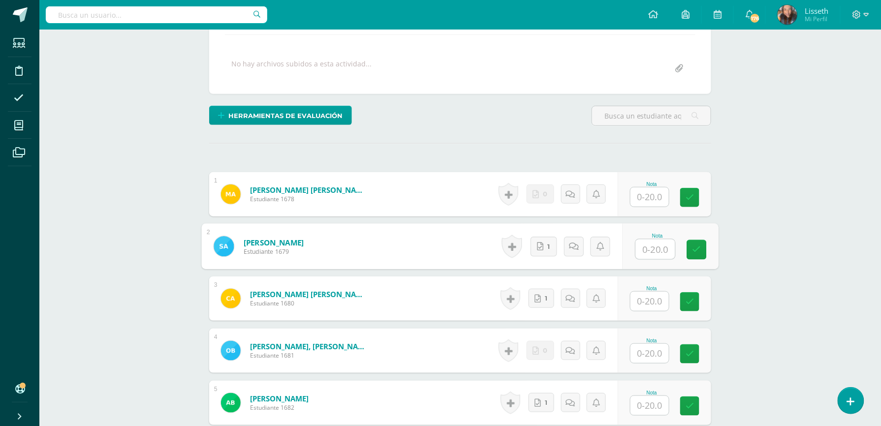
click at [654, 248] on input "text" at bounding box center [655, 250] width 39 height 20
type input "20"
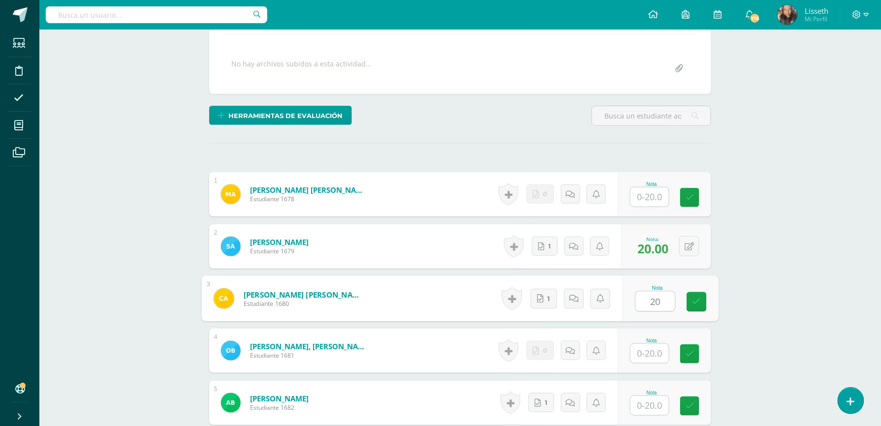
type input "20"
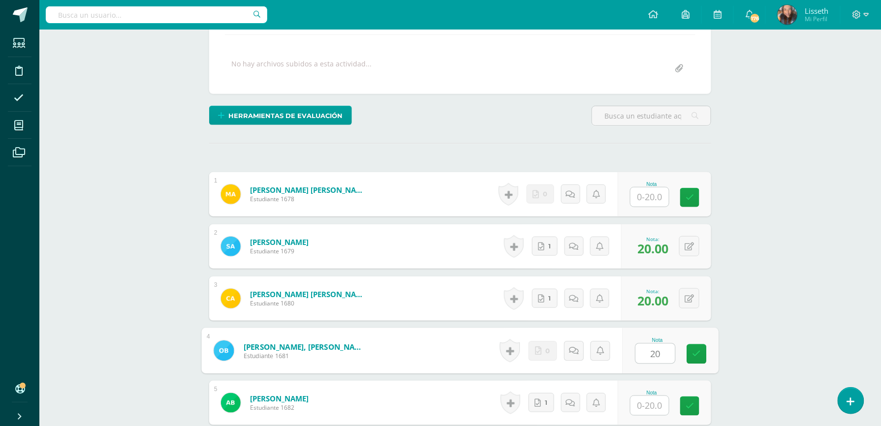
type input "20"
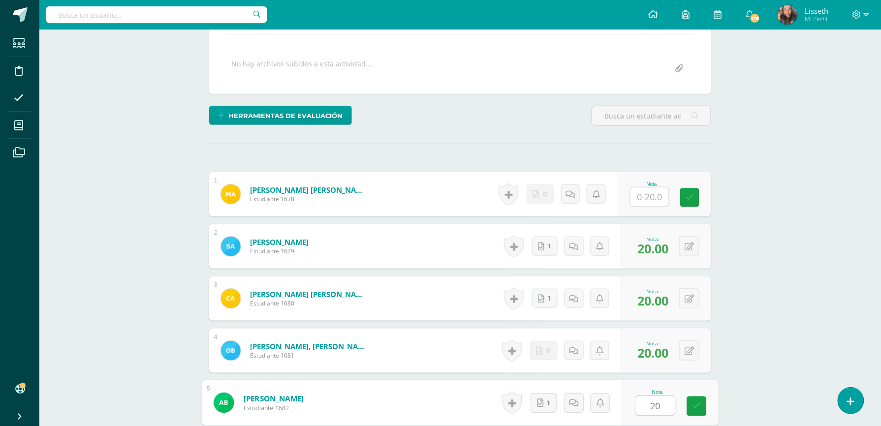
type input "20"
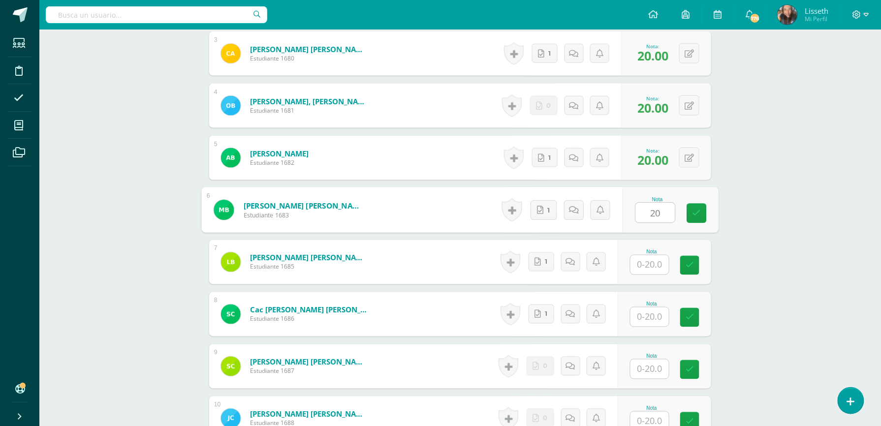
type input "20"
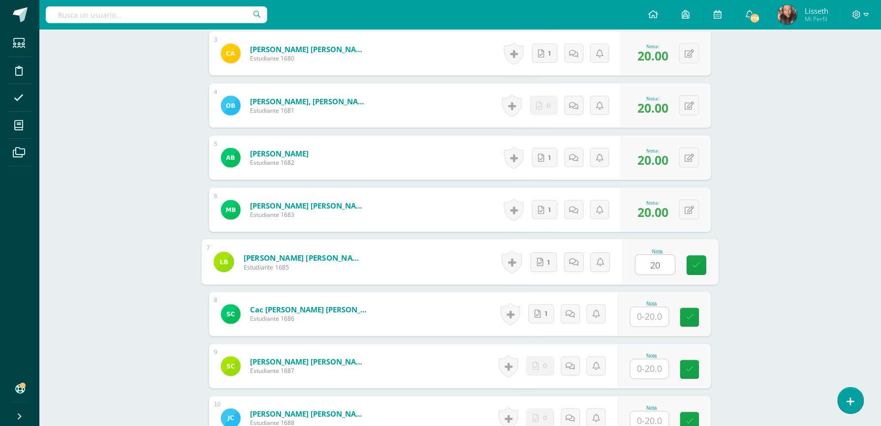
type input "20"
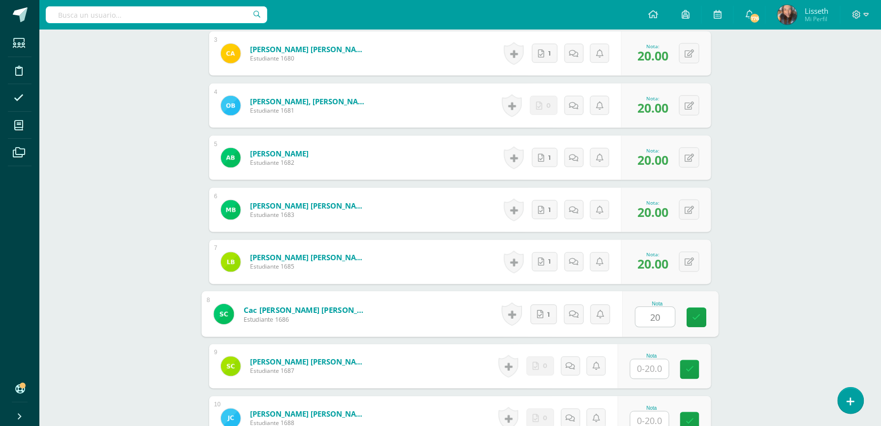
type input "20"
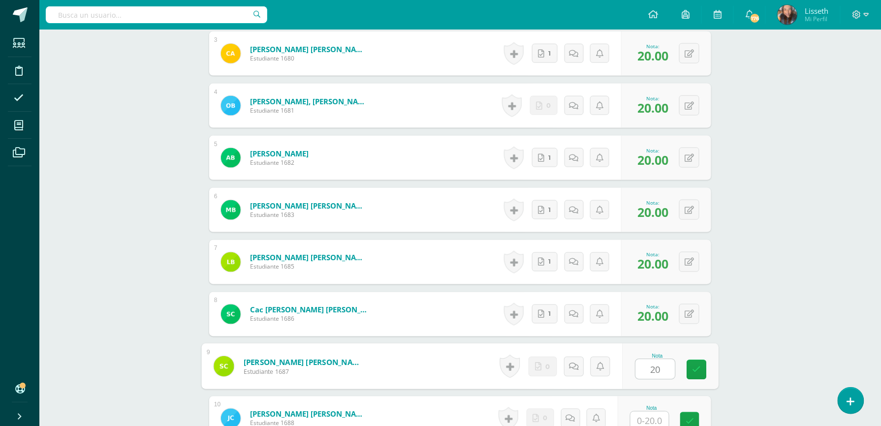
type input "20"
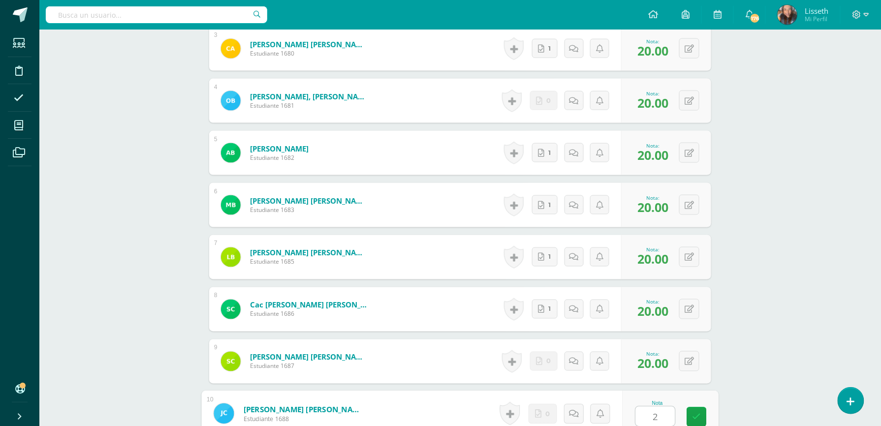
scroll to position [692, 0]
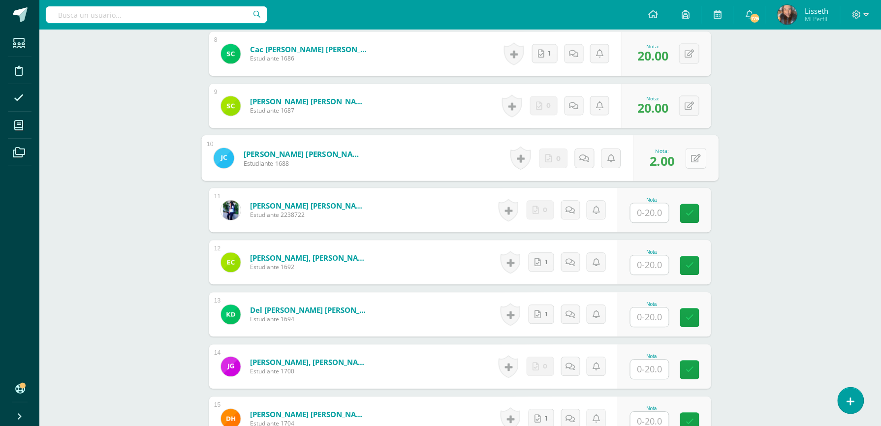
click at [687, 156] on button at bounding box center [695, 158] width 21 height 21
type input "20"
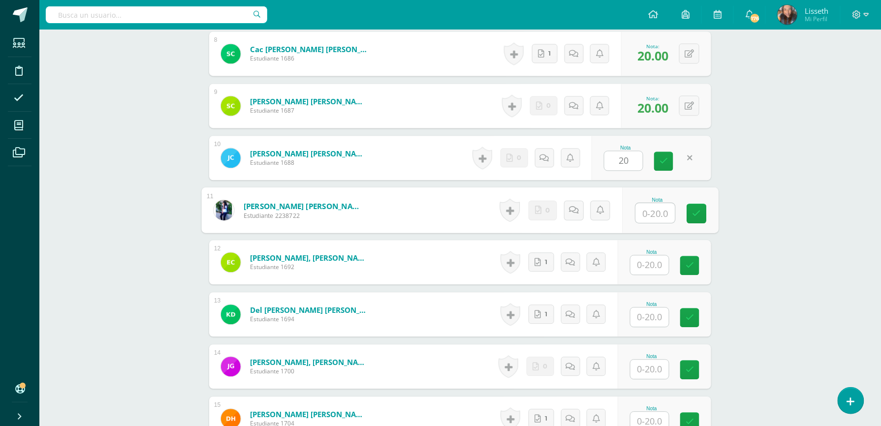
click at [650, 216] on input "text" at bounding box center [655, 213] width 39 height 20
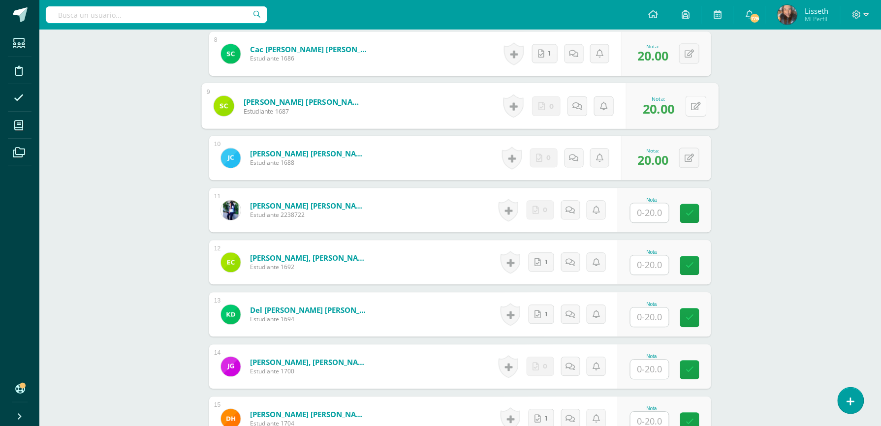
click at [683, 104] on div "0 Logros Logros obtenidos Aún no hay logros agregados Nota: 20.00" at bounding box center [672, 106] width 92 height 46
click at [697, 109] on icon at bounding box center [696, 105] width 10 height 8
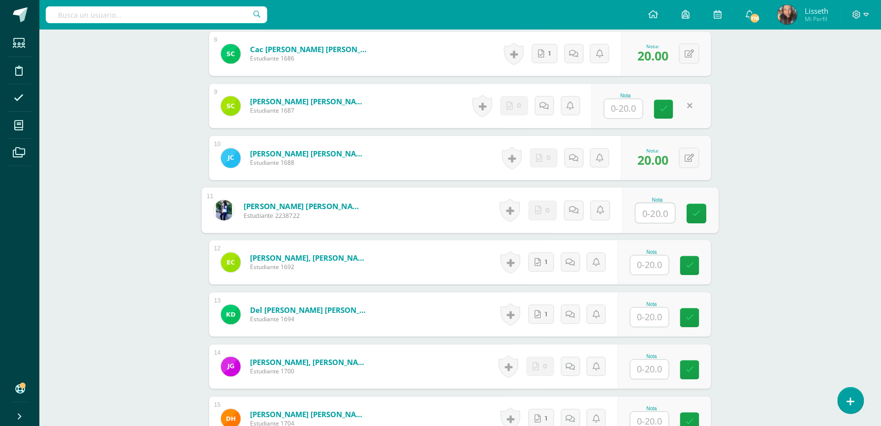
click at [648, 218] on input "text" at bounding box center [655, 213] width 39 height 20
type input "20"
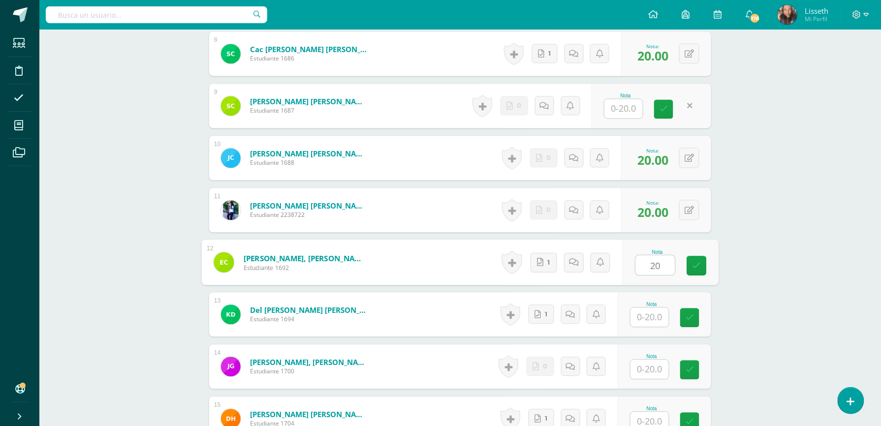
type input "20"
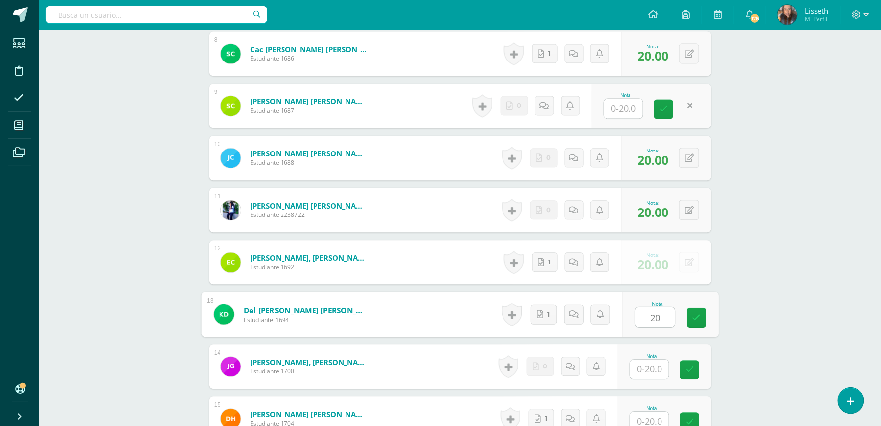
type input "20"
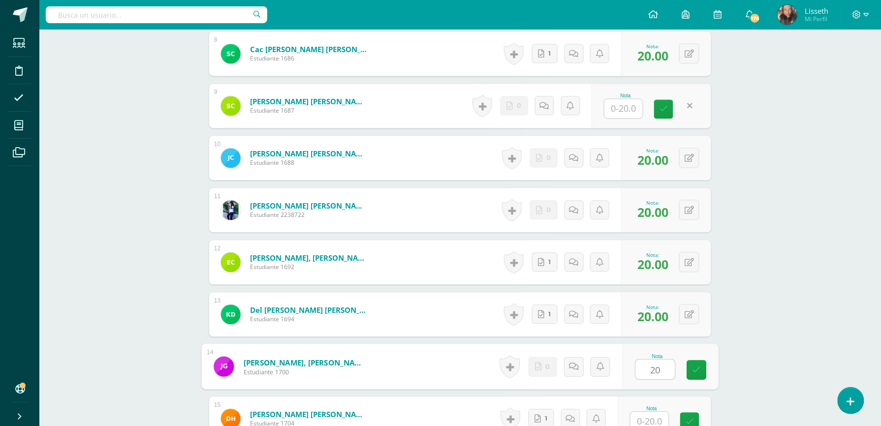
type input "20"
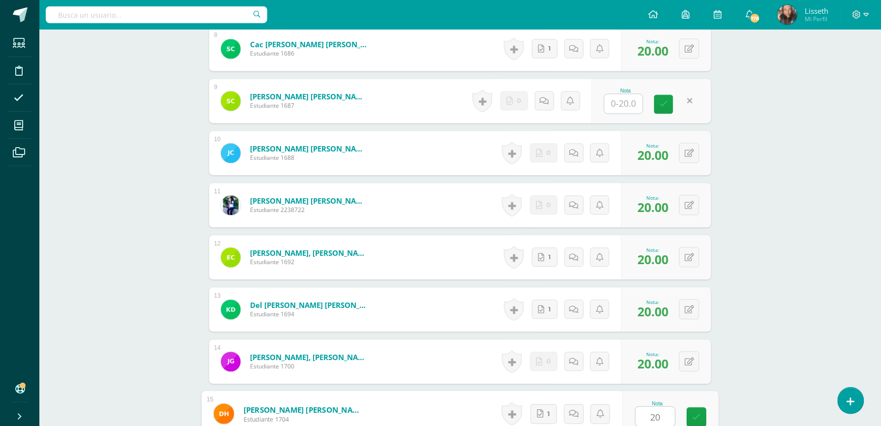
type input "20"
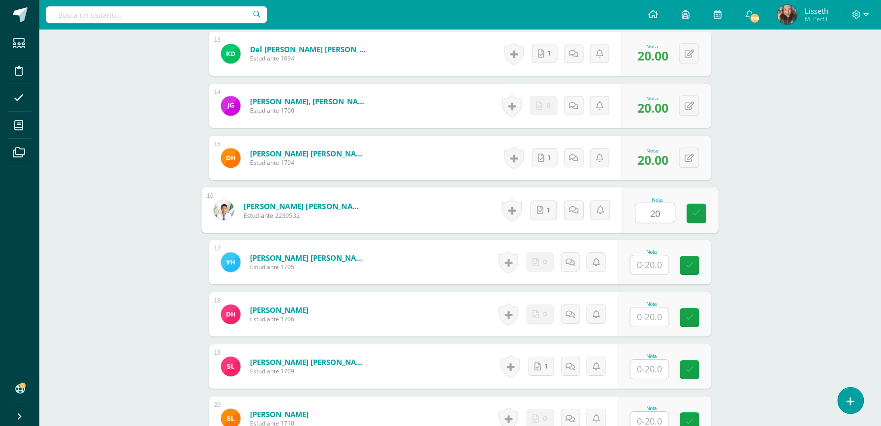
type input "20"
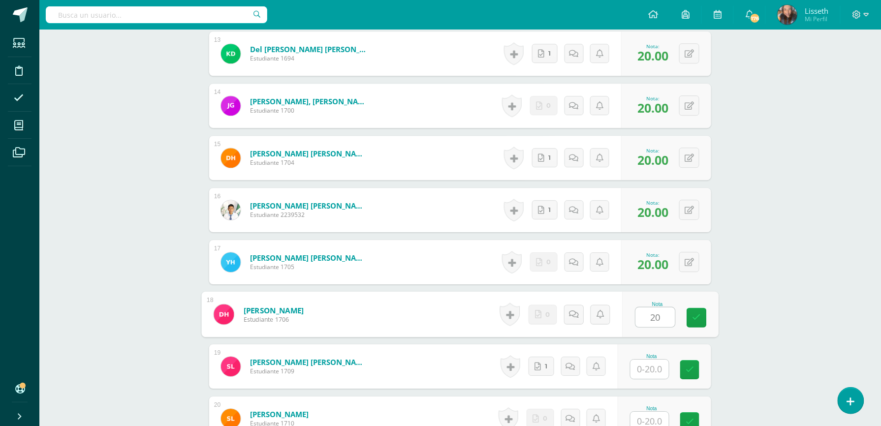
type input "20"
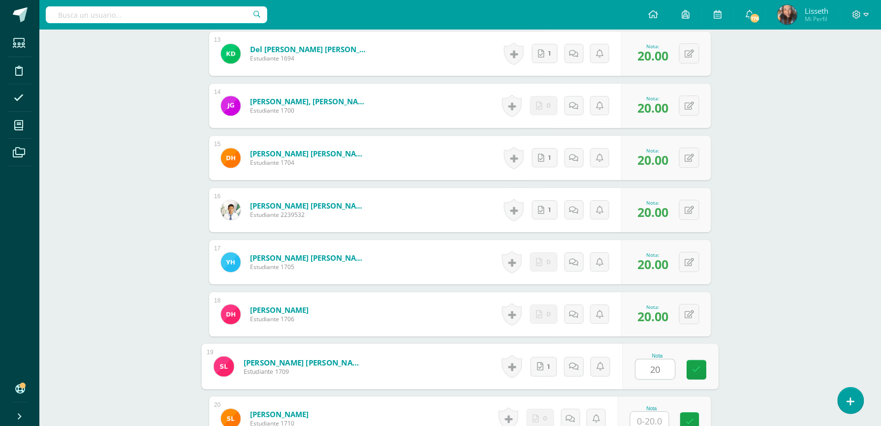
type input "20"
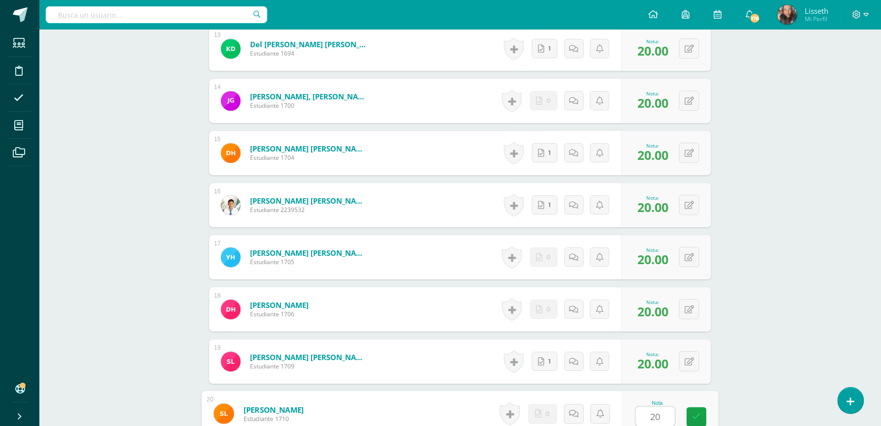
type input "20"
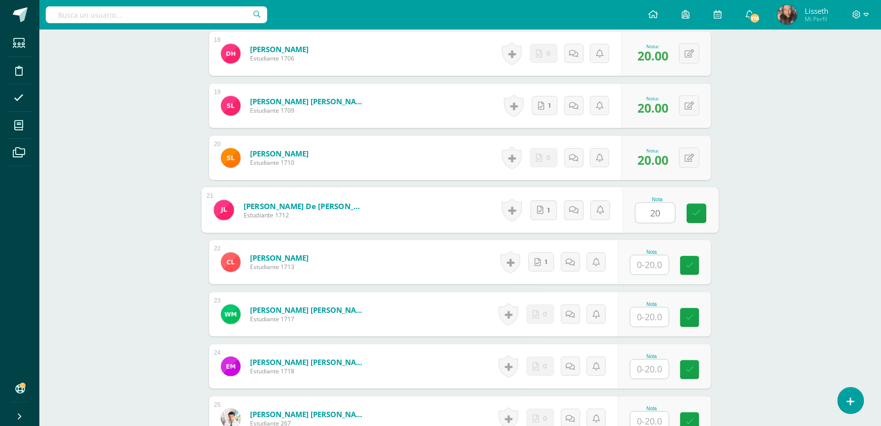
type input "20"
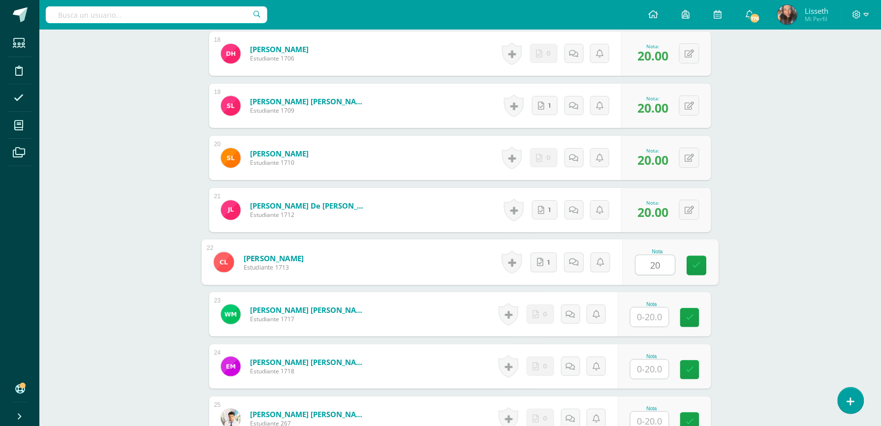
type input "20"
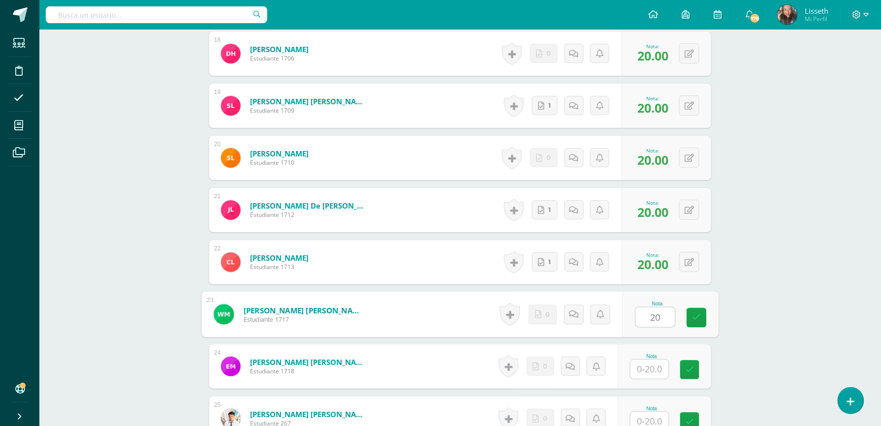
type input "20"
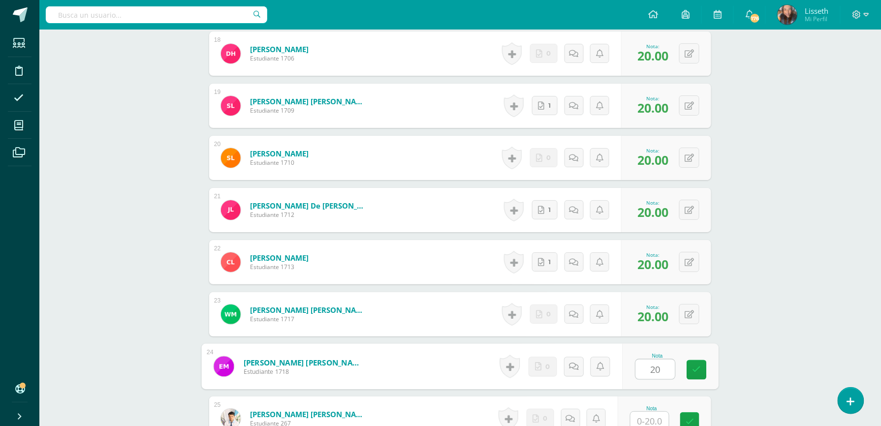
type input "20"
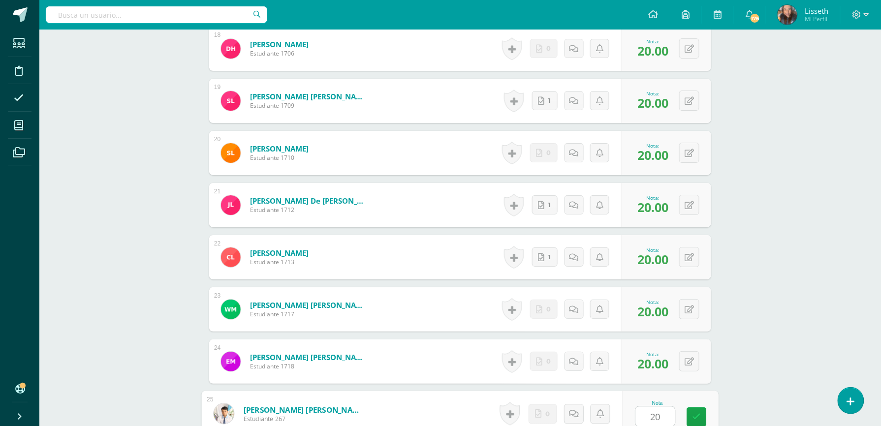
type input "20"
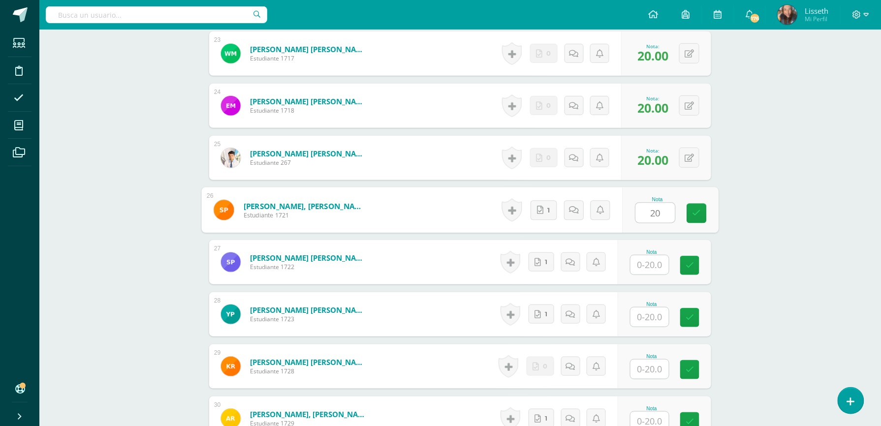
type input "20"
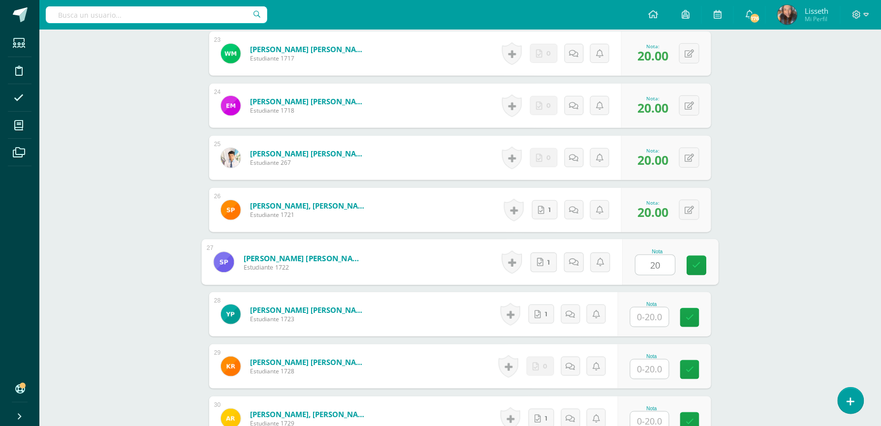
type input "20"
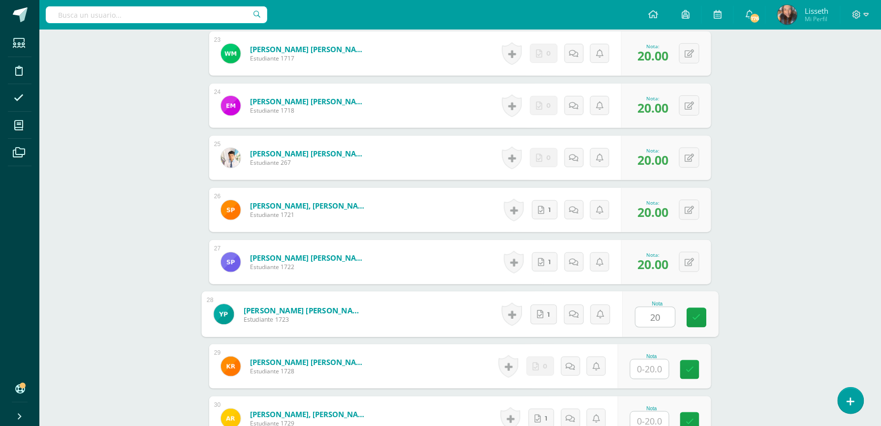
type input "20"
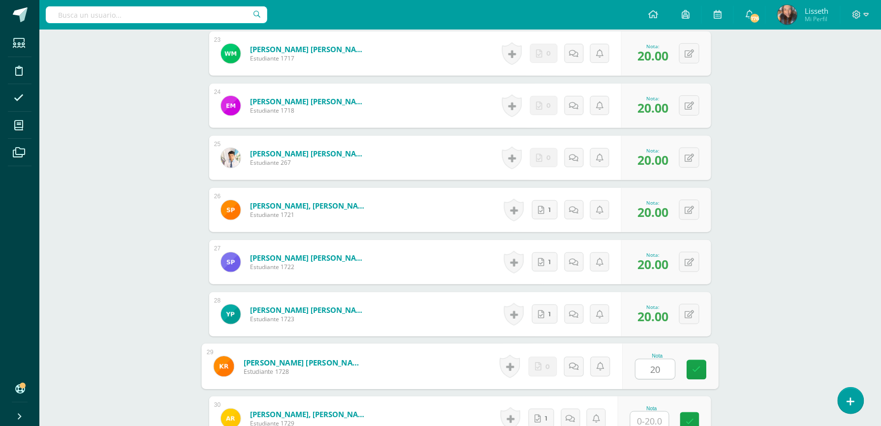
type input "20"
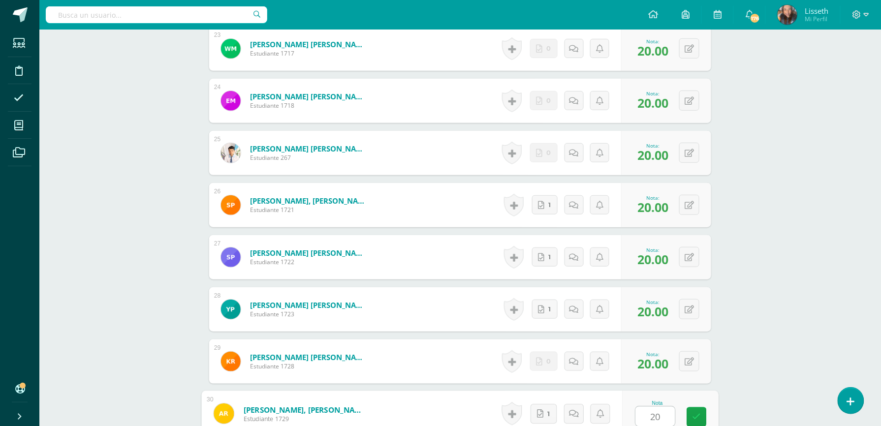
type input "20"
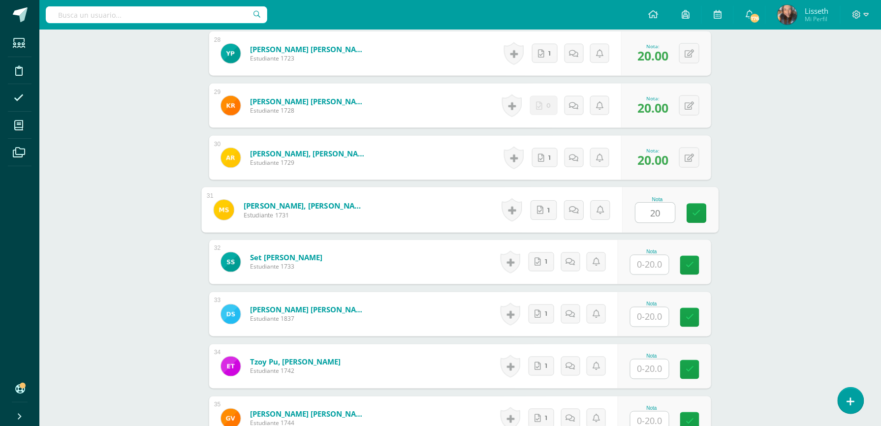
type input "20"
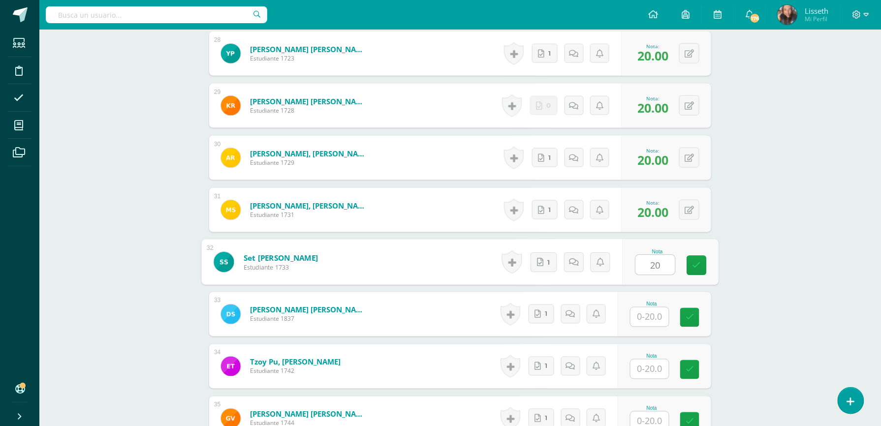
type input "20"
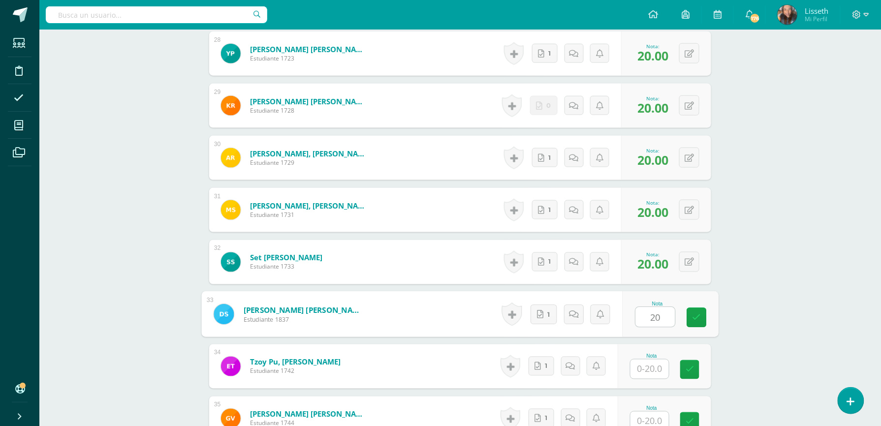
type input "20"
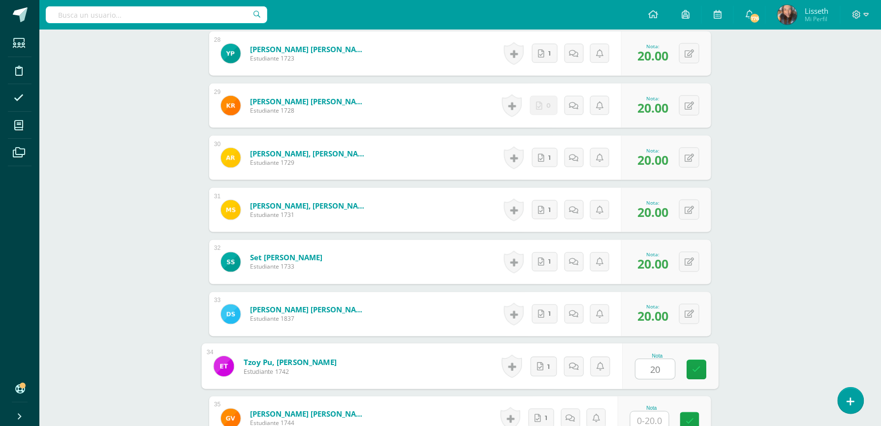
type input "20"
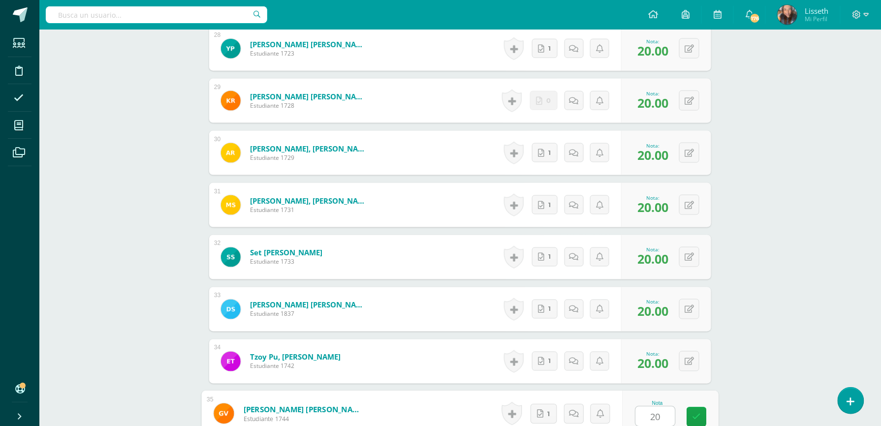
type input "20"
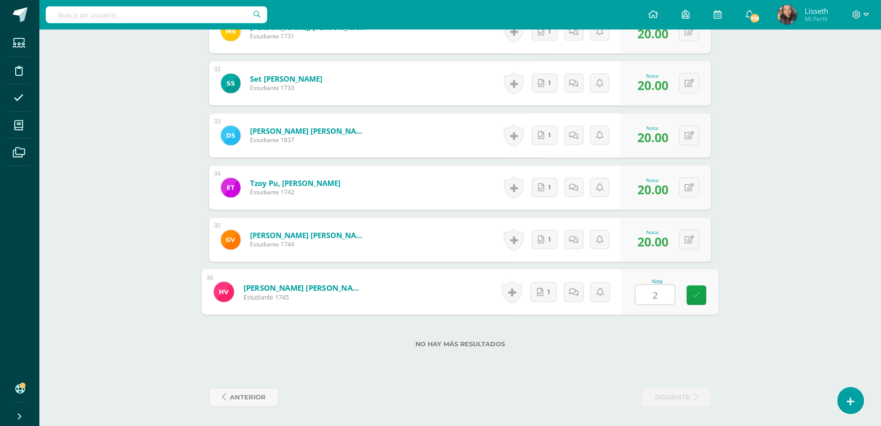
type input "20"
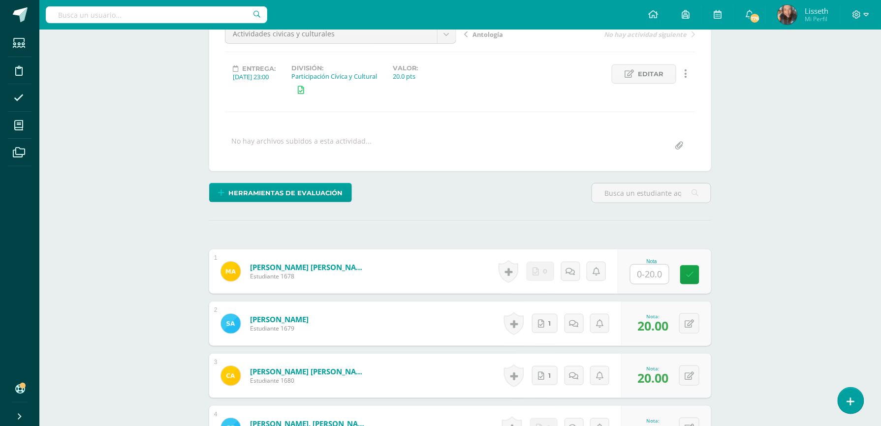
scroll to position [0, 0]
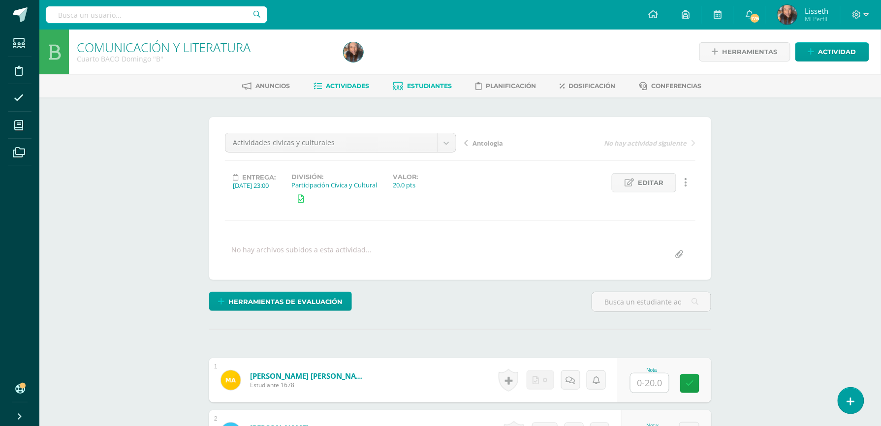
click at [431, 87] on span "Estudiantes" at bounding box center [429, 85] width 45 height 7
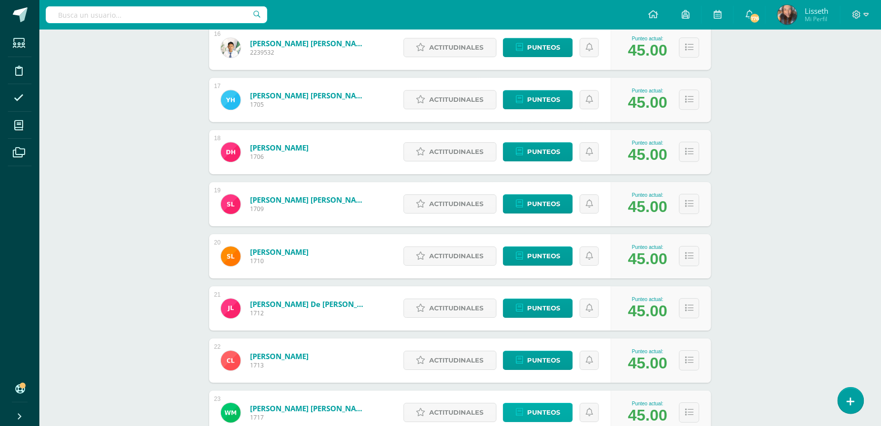
scroll to position [1101, 0]
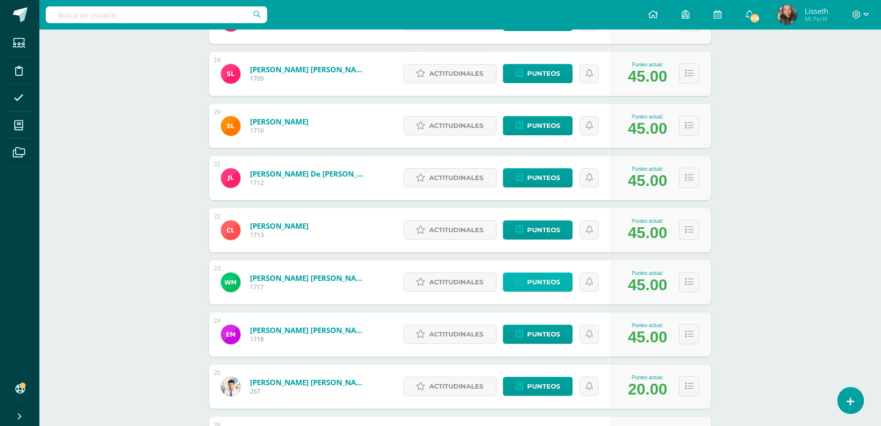
click at [524, 286] on link "Punteos" at bounding box center [538, 282] width 70 height 19
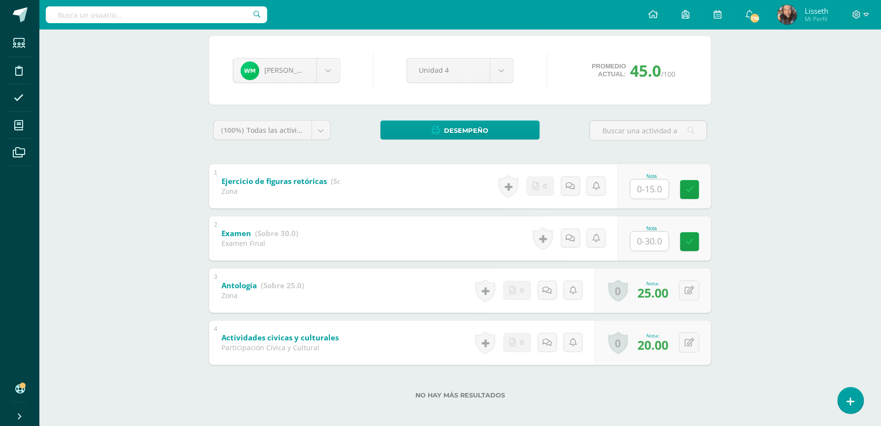
scroll to position [85, 0]
